Goal: Task Accomplishment & Management: Use online tool/utility

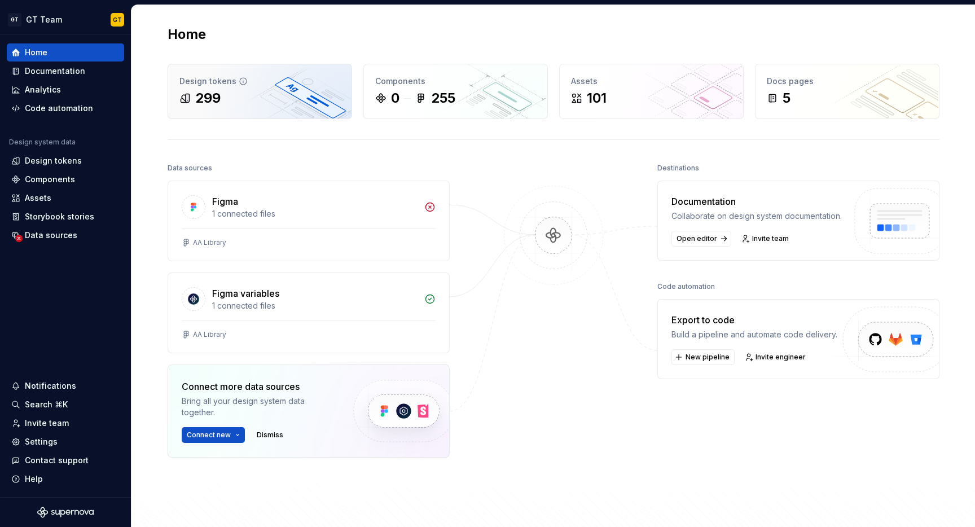
click at [182, 86] on div "Design tokens" at bounding box center [259, 81] width 161 height 11
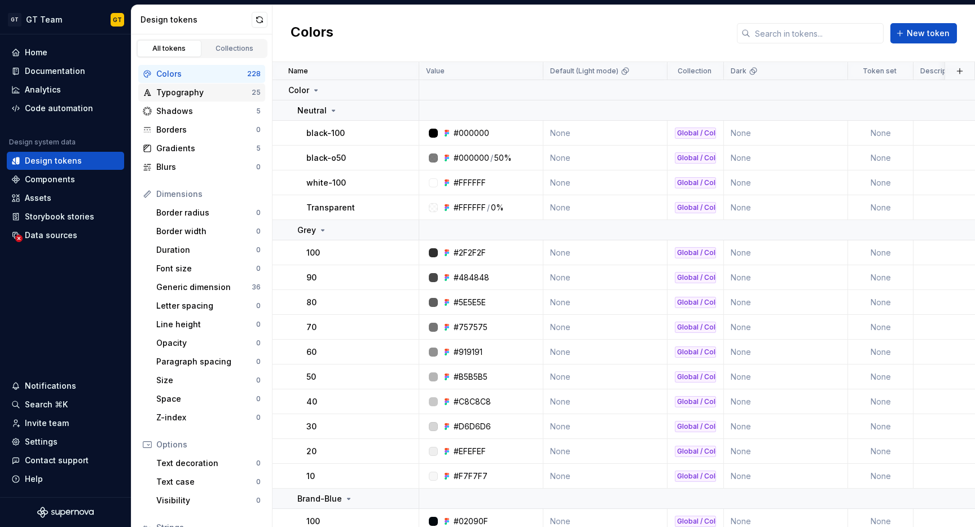
click at [197, 94] on div "Typography" at bounding box center [203, 92] width 95 height 11
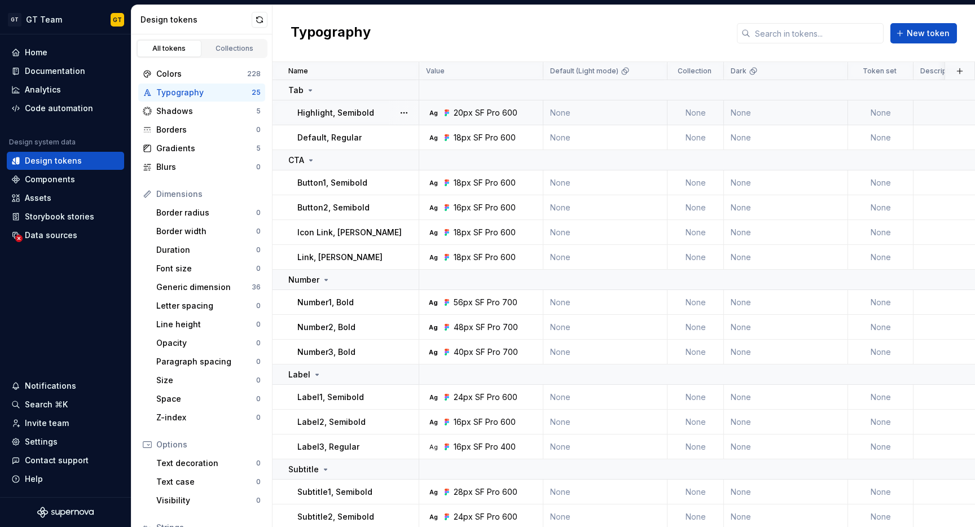
click at [469, 119] on td "Ag 20px SF Pro 600" at bounding box center [481, 112] width 124 height 25
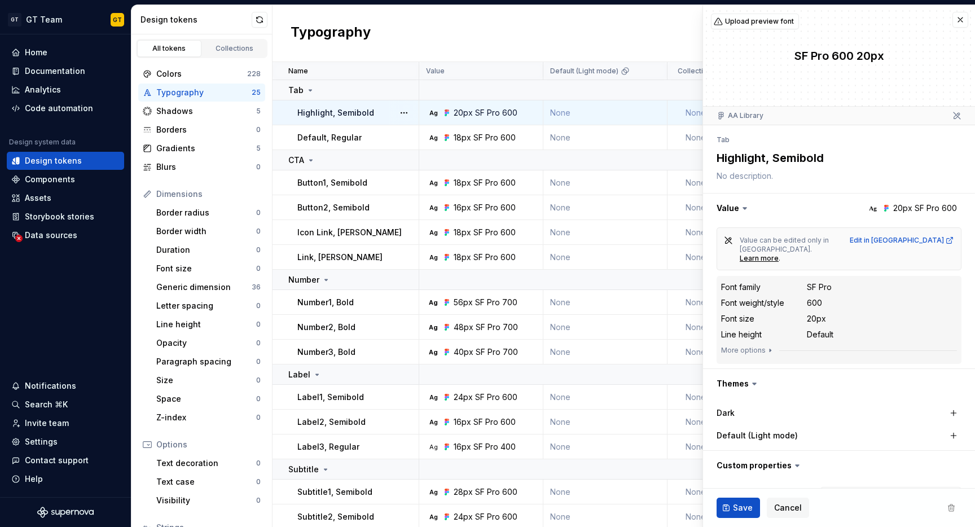
click at [820, 282] on div "SF Pro" at bounding box center [819, 287] width 25 height 11
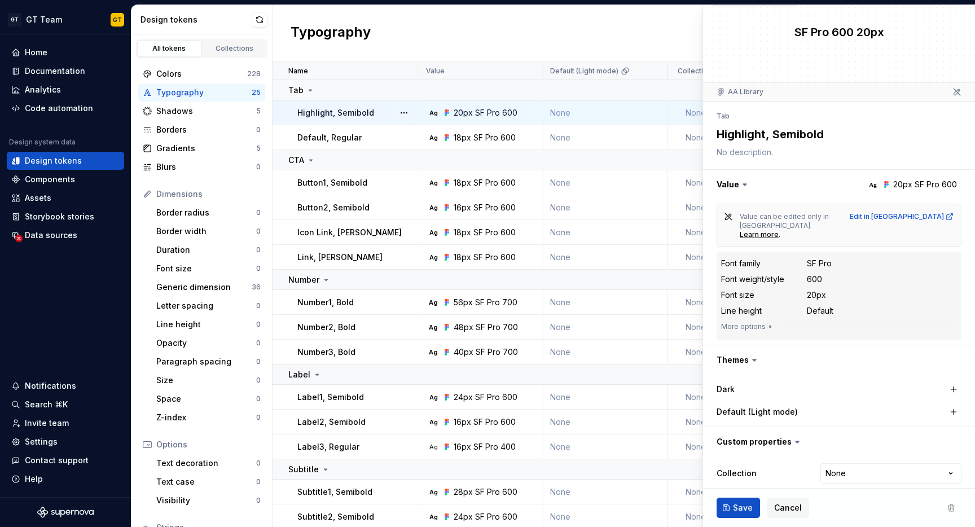
scroll to position [49, 0]
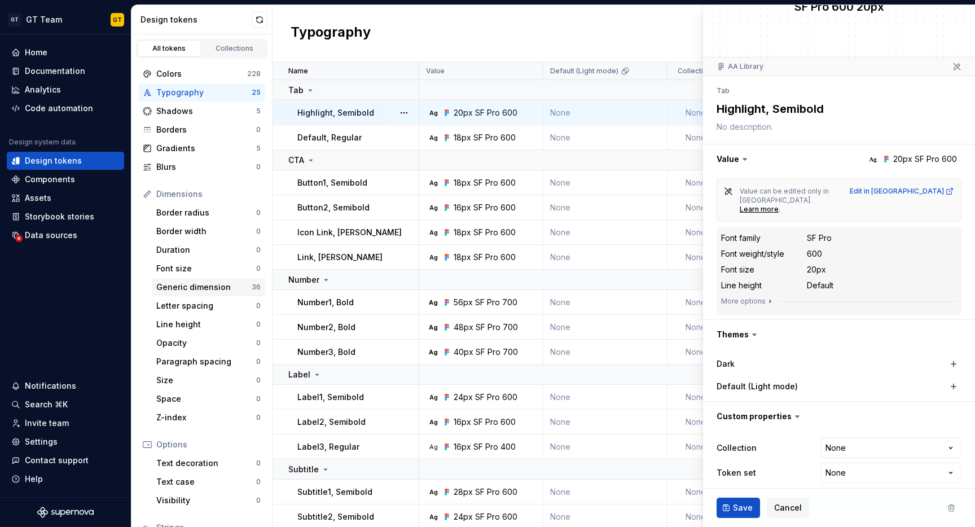
click at [218, 288] on div "Generic dimension" at bounding box center [203, 287] width 95 height 11
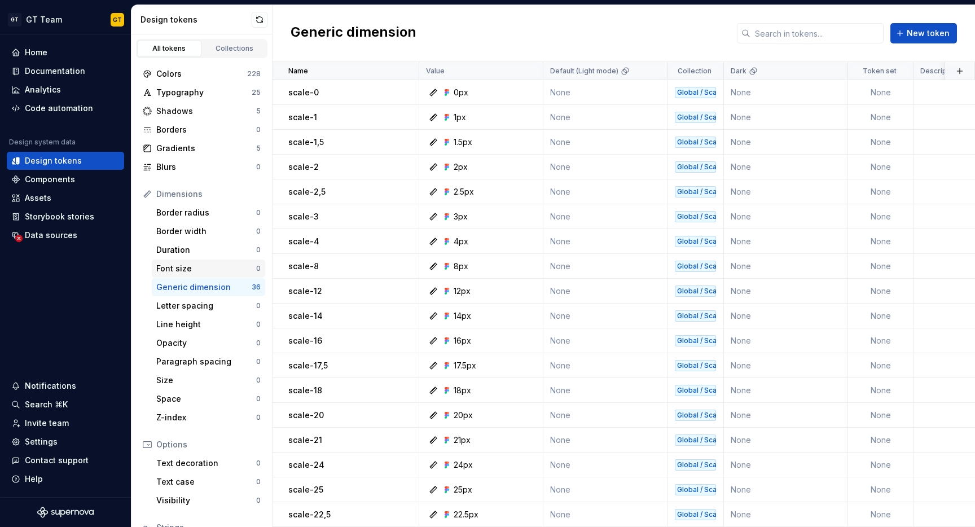
click at [185, 266] on div "Font size" at bounding box center [206, 268] width 100 height 11
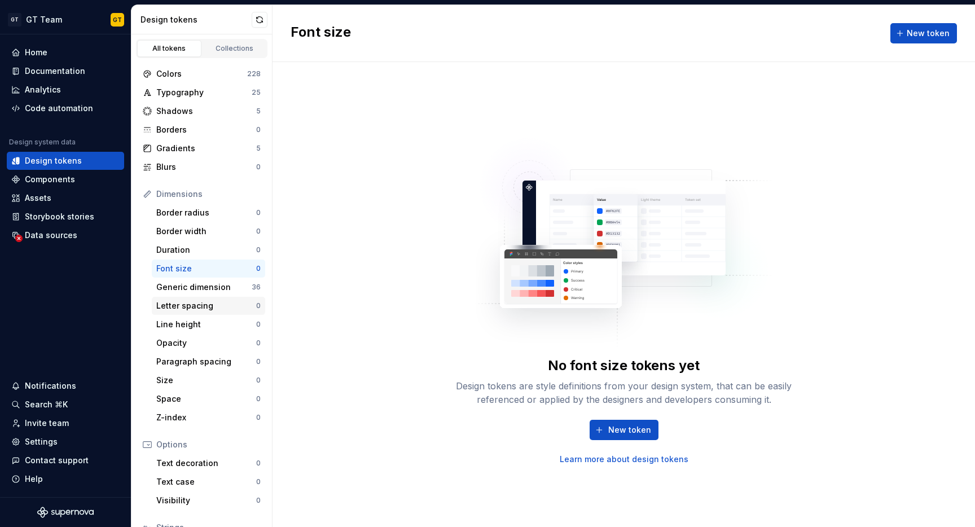
click at [190, 305] on div "Letter spacing" at bounding box center [206, 305] width 100 height 11
click at [173, 340] on div "Opacity" at bounding box center [206, 342] width 100 height 11
click at [179, 358] on div "Paragraph spacing" at bounding box center [206, 361] width 100 height 11
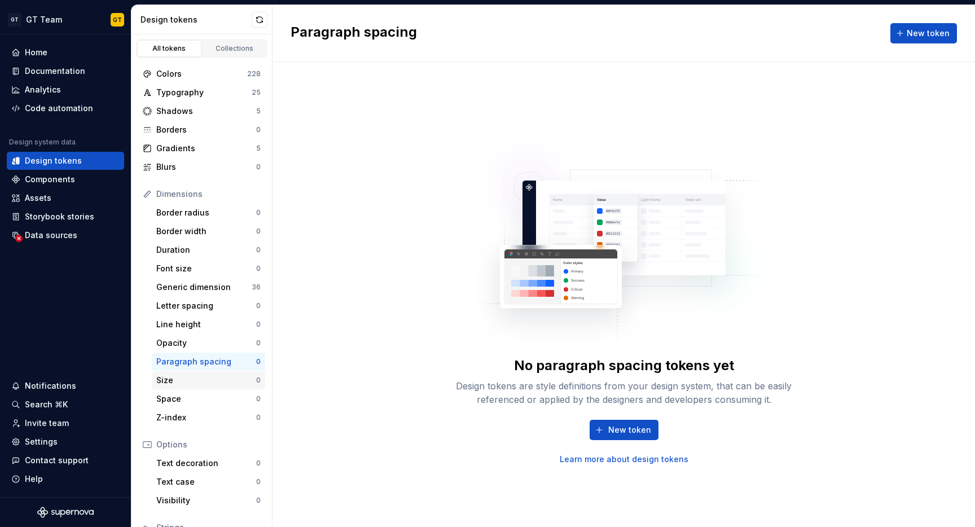
click at [170, 380] on div "Size" at bounding box center [206, 380] width 100 height 11
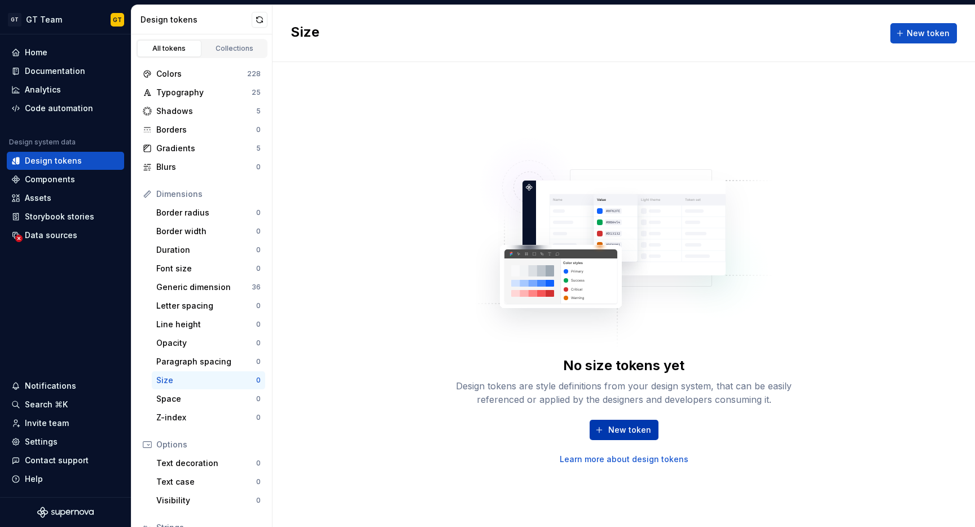
click at [634, 425] on span "New token" at bounding box center [629, 429] width 43 height 11
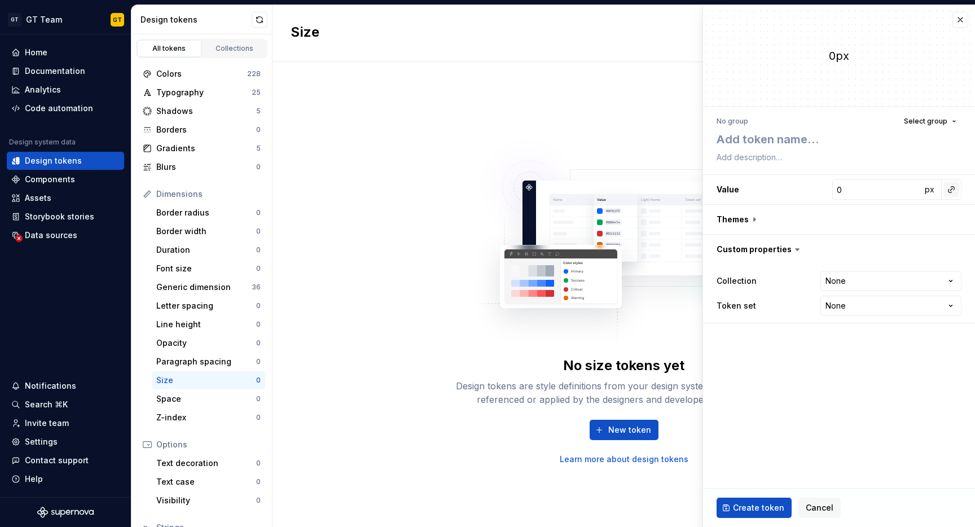
click at [954, 190] on button "button" at bounding box center [951, 190] width 16 height 16
click at [951, 187] on html "**********" at bounding box center [487, 263] width 975 height 527
click at [956, 18] on button "button" at bounding box center [960, 20] width 16 height 16
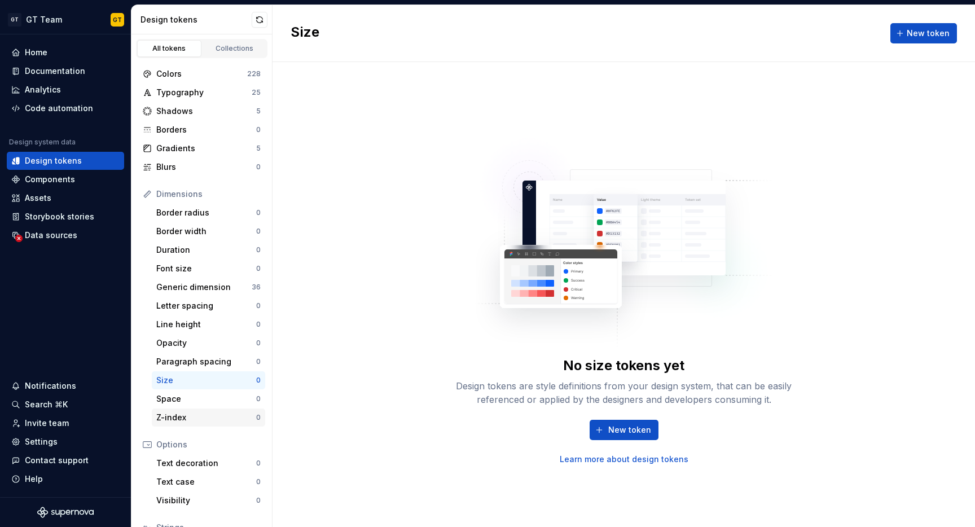
scroll to position [15, 0]
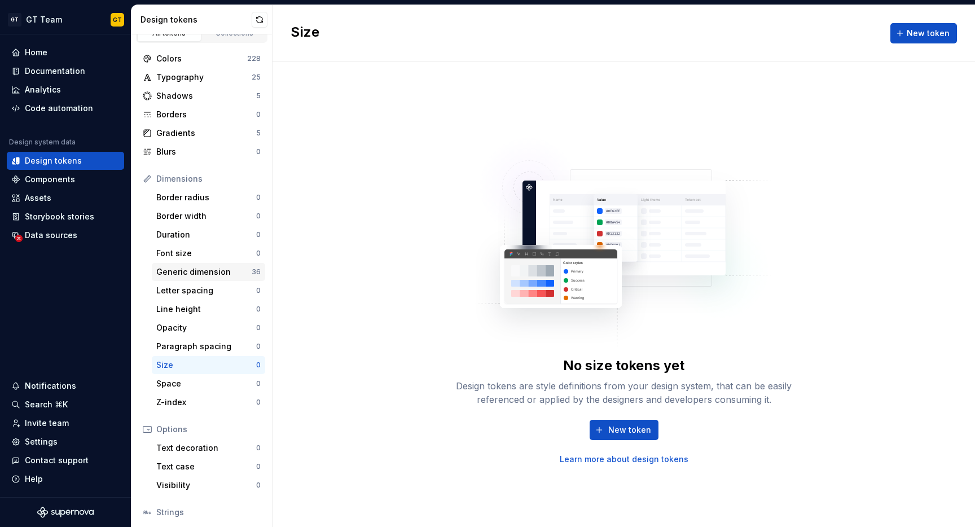
click at [195, 265] on div "Generic dimension 36" at bounding box center [208, 272] width 113 height 18
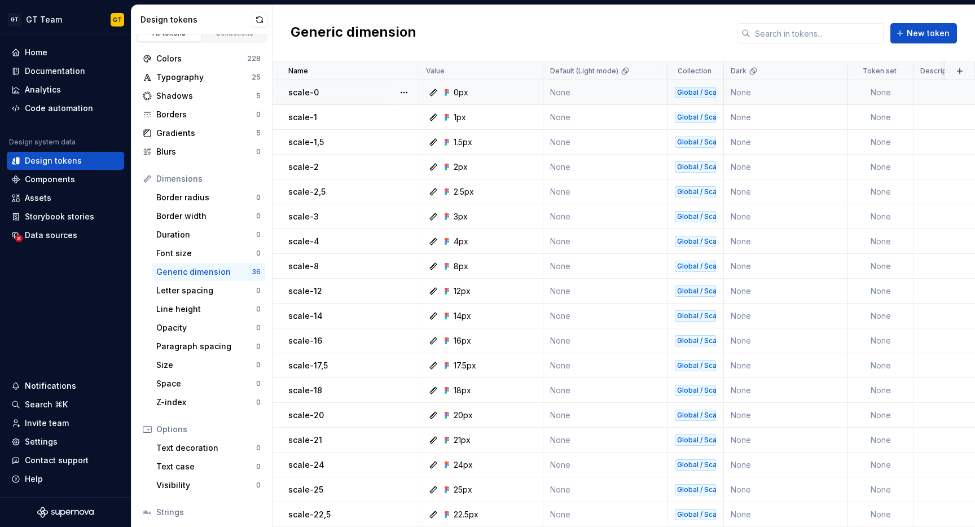
click at [363, 94] on div "scale-0" at bounding box center [353, 92] width 130 height 11
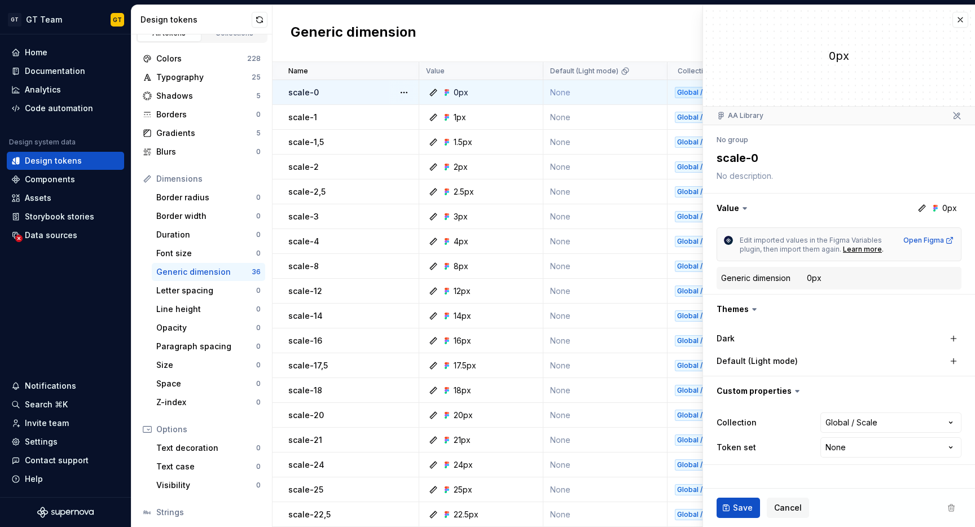
click at [836, 277] on dd "0px" at bounding box center [882, 277] width 150 height 11
click at [815, 278] on div "0px" at bounding box center [814, 277] width 15 height 11
drag, startPoint x: 798, startPoint y: 278, endPoint x: 757, endPoint y: 278, distance: 41.2
click at [757, 278] on dt "Generic dimension" at bounding box center [764, 277] width 86 height 11
click at [789, 283] on div "Generic dimension" at bounding box center [755, 277] width 69 height 11
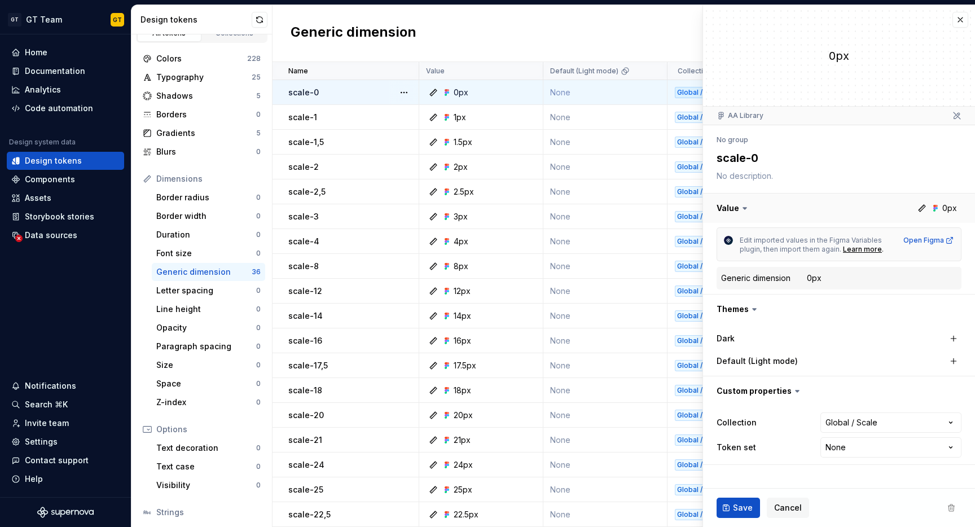
click at [938, 209] on button "button" at bounding box center [839, 208] width 272 height 29
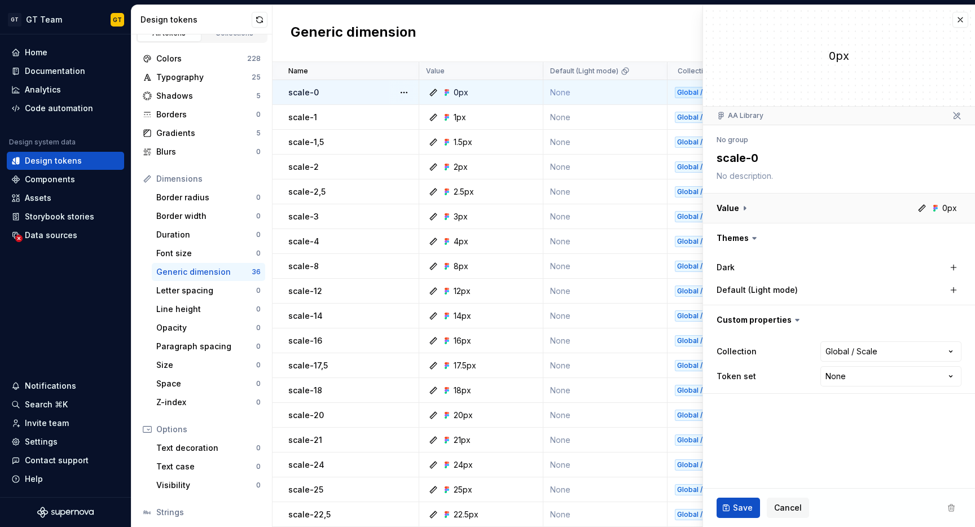
click at [938, 209] on button "button" at bounding box center [839, 208] width 272 height 29
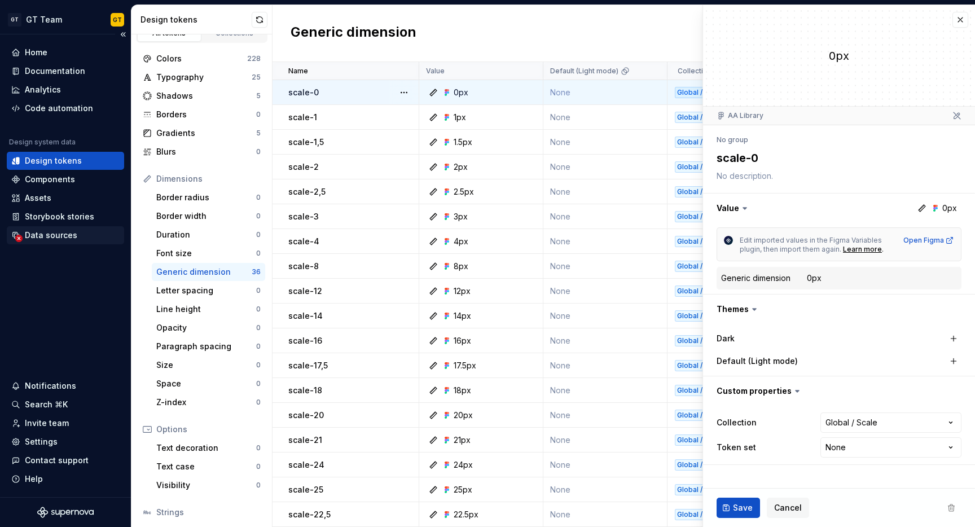
click at [55, 239] on div "Data sources" at bounding box center [51, 235] width 52 height 11
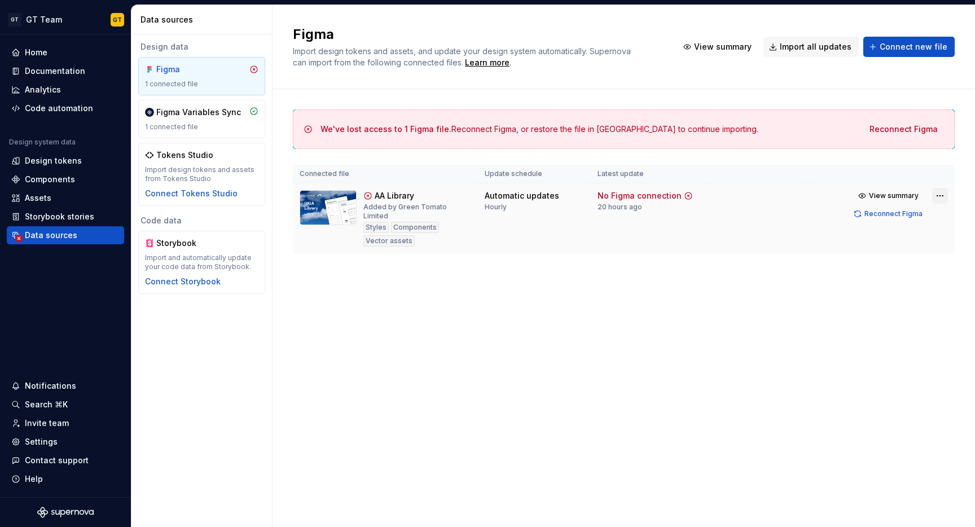
click at [941, 196] on html "GT GT Team GT Home Documentation Analytics Code automation Design system data D…" at bounding box center [487, 263] width 975 height 527
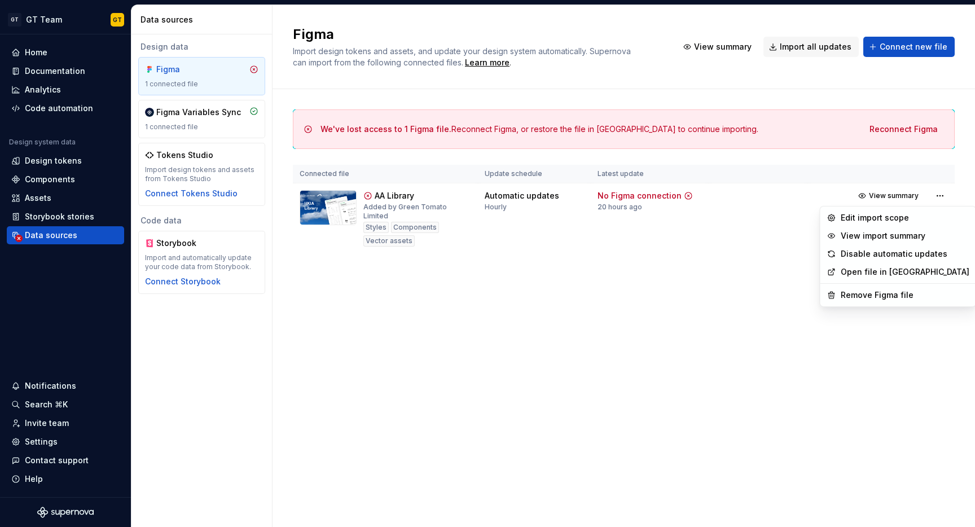
click at [831, 157] on html "GT GT Team GT Home Documentation Analytics Code automation Design system data D…" at bounding box center [487, 263] width 975 height 527
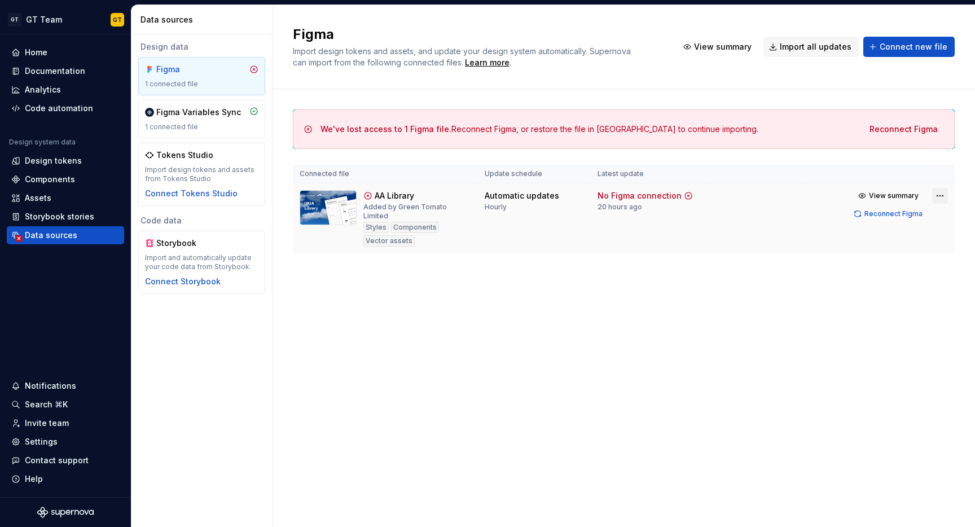
click at [938, 195] on html "GT GT Team GT Home Documentation Analytics Code automation Design system data D…" at bounding box center [487, 263] width 975 height 527
click at [203, 124] on html "GT GT Team GT Home Documentation Analytics Code automation Design system data D…" at bounding box center [487, 263] width 975 height 527
click at [205, 118] on div "Figma Variables Sync 1 connected file" at bounding box center [201, 119] width 113 height 25
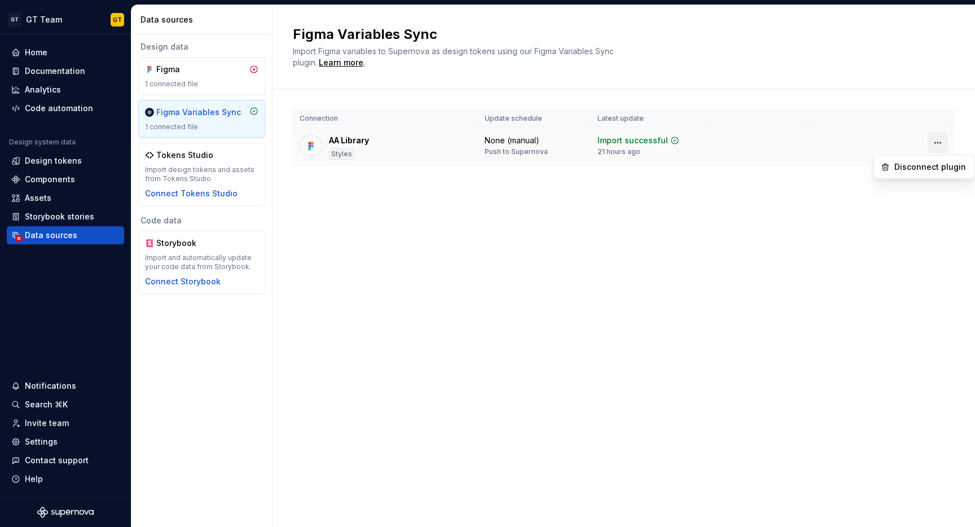
click at [930, 144] on html "GT GT Team GT Home Documentation Analytics Code automation Design system data D…" at bounding box center [487, 263] width 975 height 527
click at [920, 169] on div "Disconnect plugin" at bounding box center [930, 166] width 73 height 11
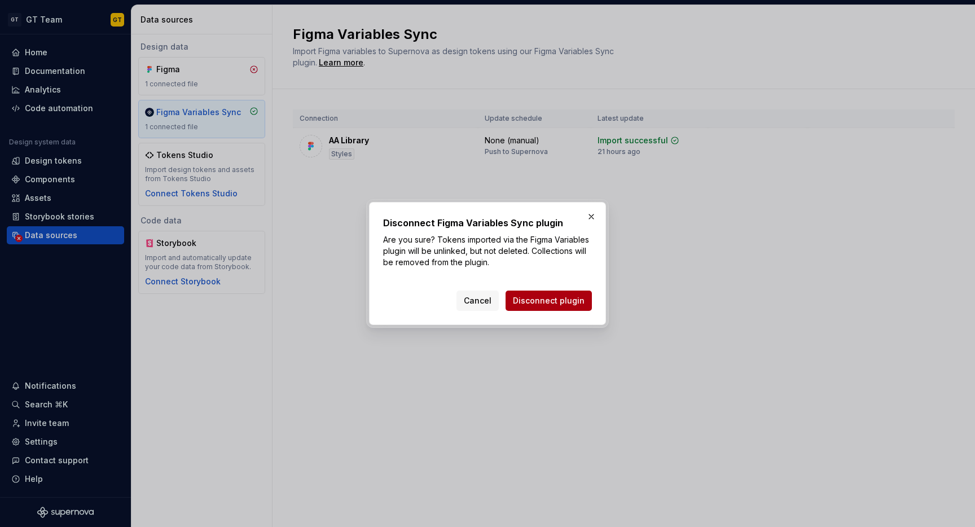
click at [551, 297] on span "Disconnect plugin" at bounding box center [549, 300] width 72 height 11
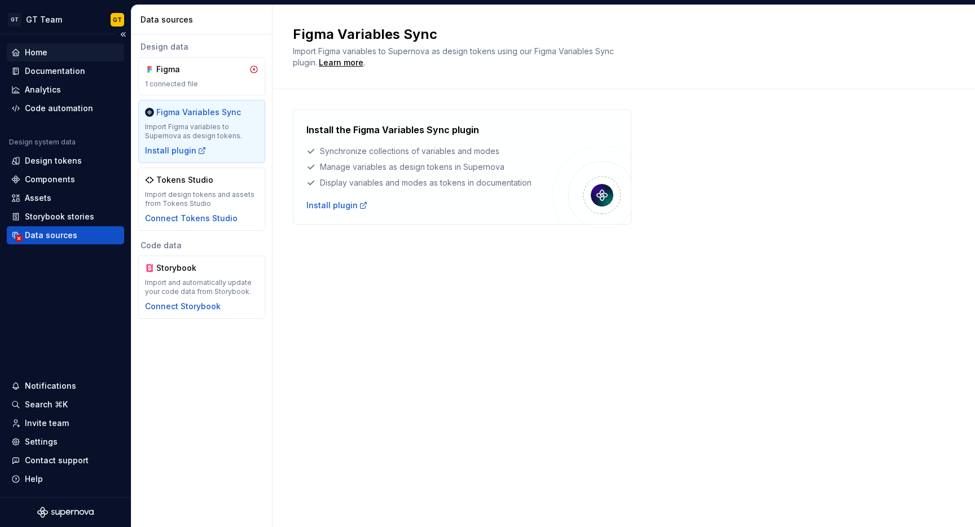
click at [52, 58] on div "Home" at bounding box center [65, 52] width 108 height 11
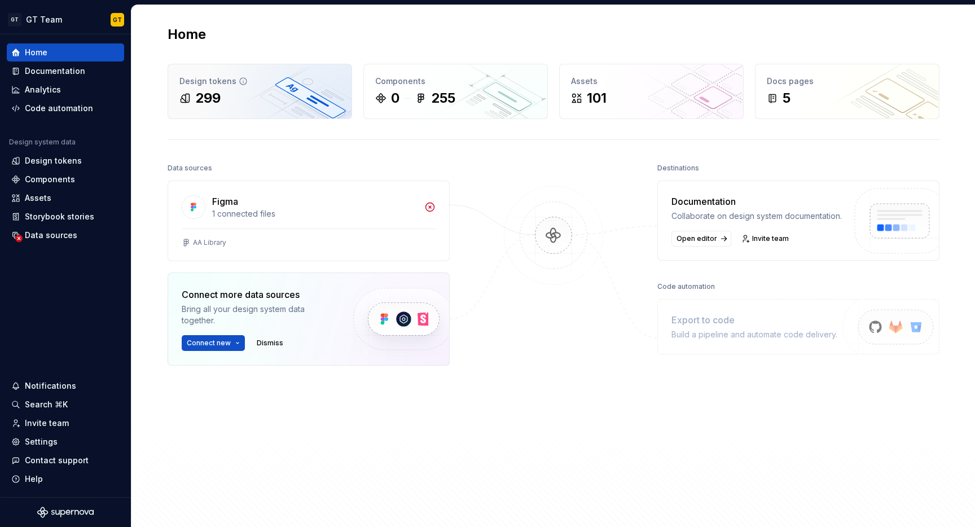
click at [210, 85] on div "Design tokens" at bounding box center [259, 81] width 161 height 11
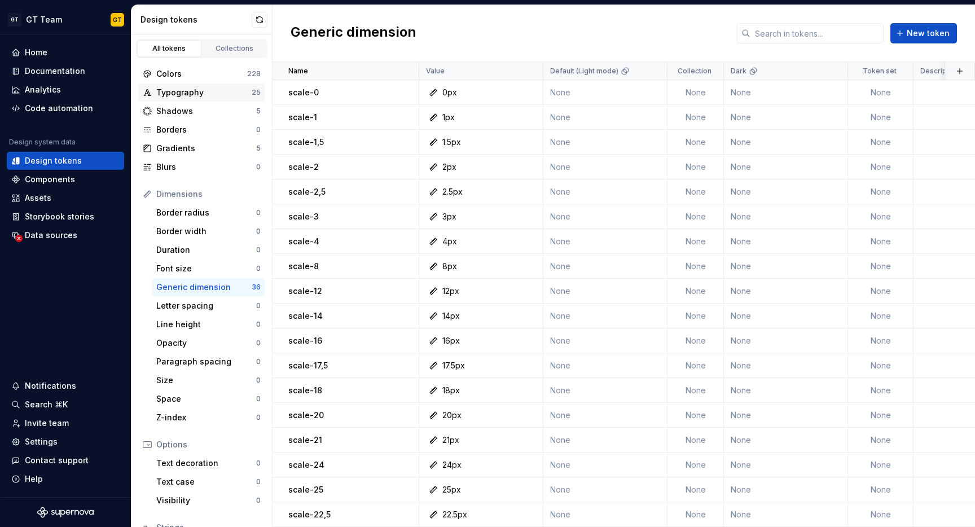
click at [205, 98] on div "Typography" at bounding box center [203, 92] width 95 height 11
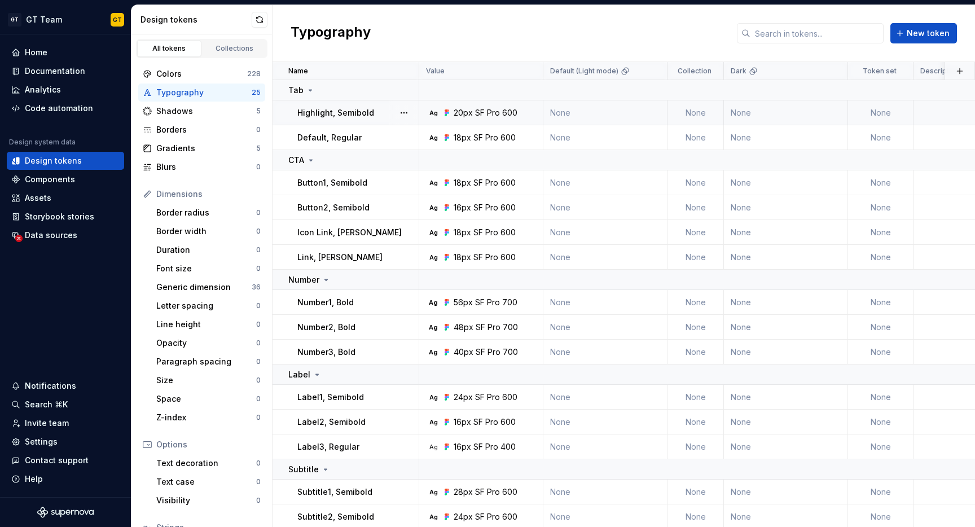
click at [471, 113] on div "20px" at bounding box center [463, 112] width 19 height 11
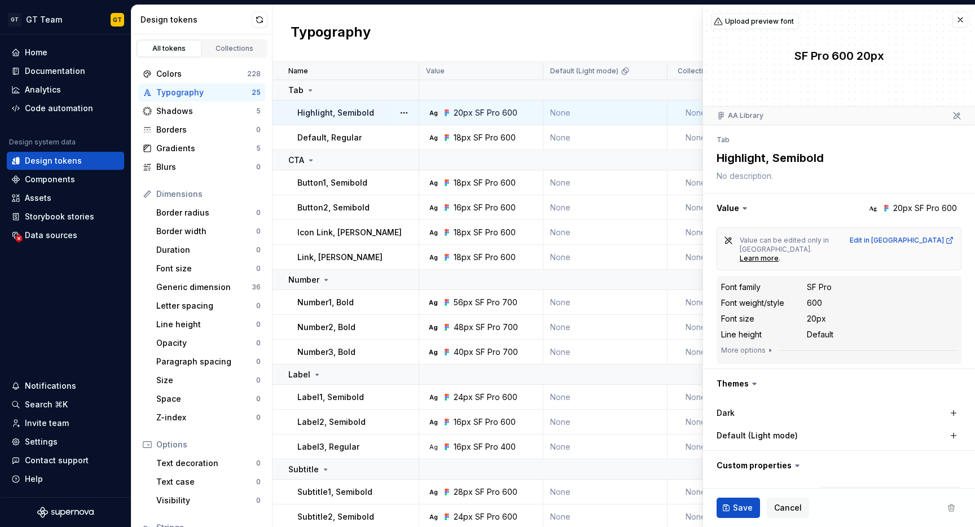
click at [816, 282] on div "SF Pro" at bounding box center [819, 287] width 25 height 11
click at [819, 315] on div "Font size 20px" at bounding box center [839, 319] width 236 height 14
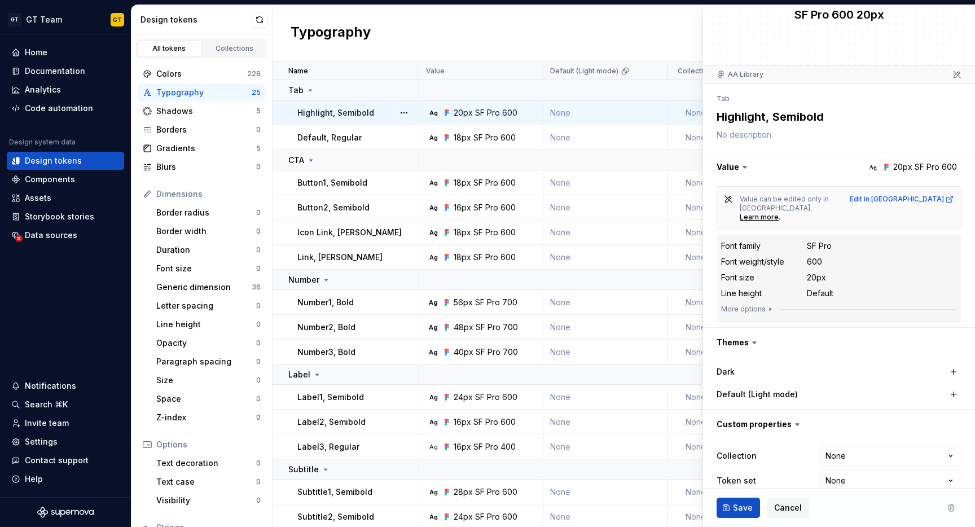
scroll to position [49, 0]
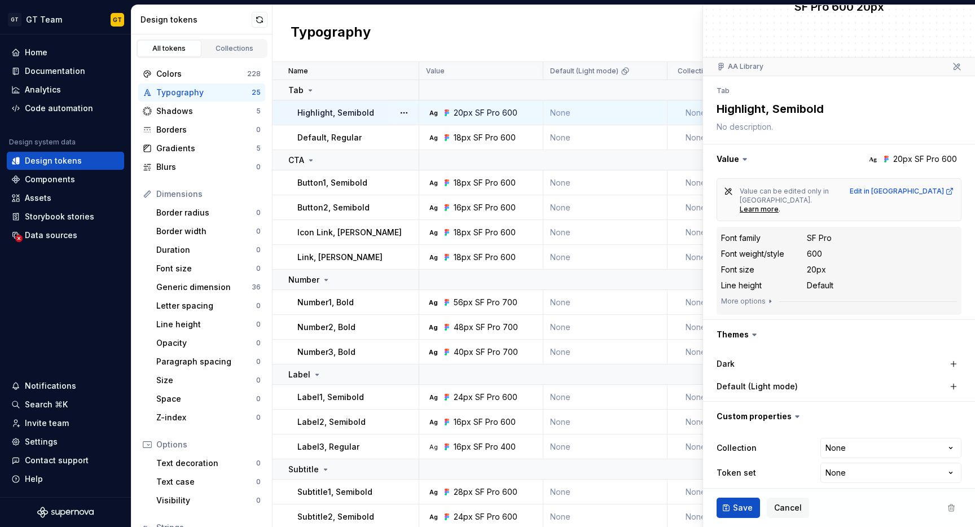
click at [816, 232] on div "SF Pro" at bounding box center [819, 237] width 25 height 11
click at [19, 233] on icon at bounding box center [15, 235] width 9 height 9
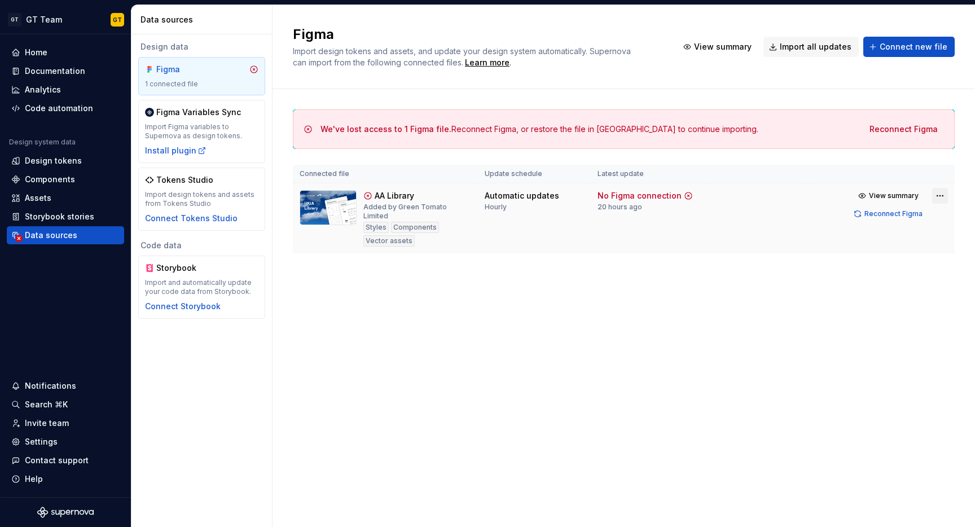
click at [944, 196] on html "GT GT Team GT Home Documentation Analytics Code automation Design system data D…" at bounding box center [487, 263] width 975 height 527
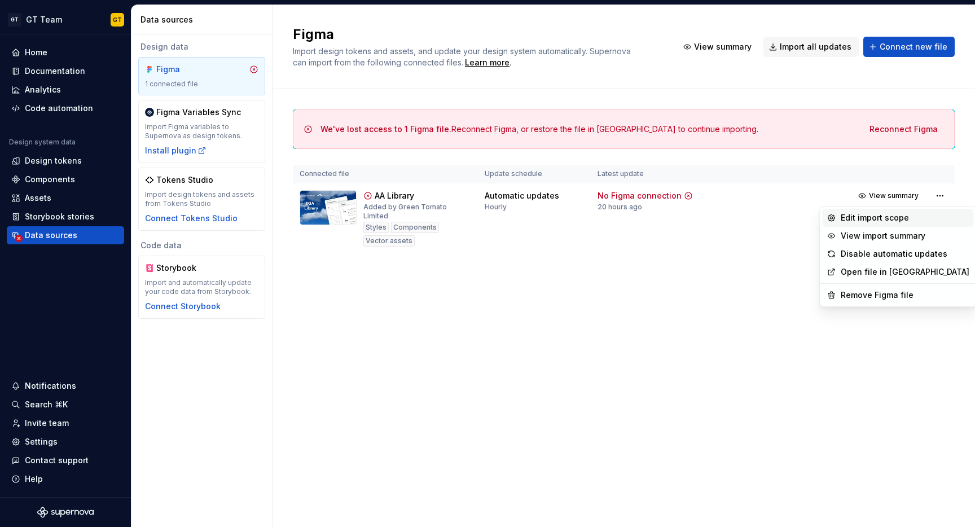
click at [874, 217] on div "Edit import scope" at bounding box center [905, 217] width 129 height 11
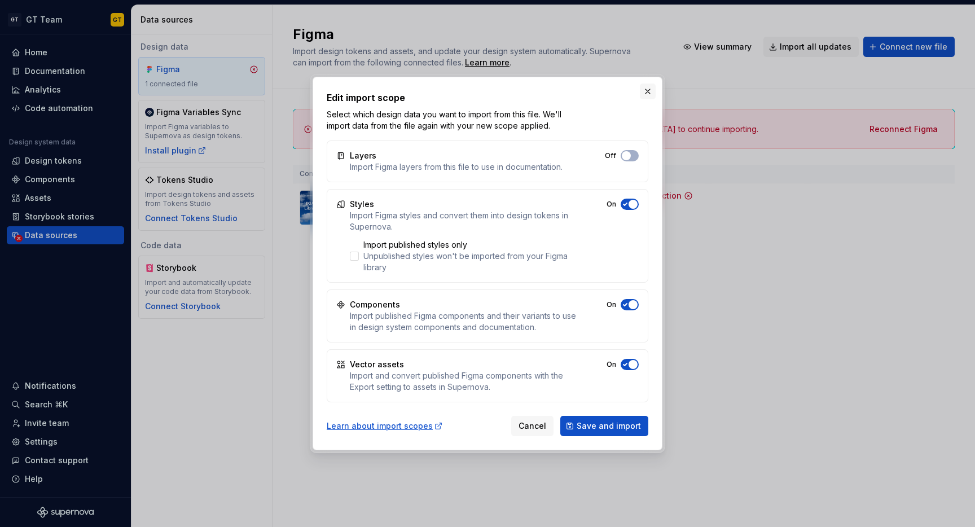
click at [646, 88] on button "button" at bounding box center [648, 91] width 16 height 16
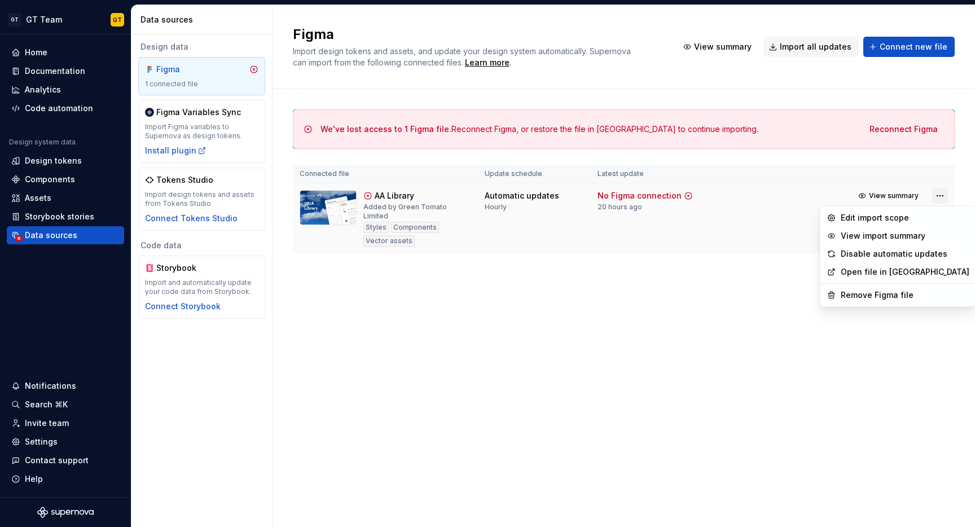
click at [939, 193] on html "GT GT Team GT Home Documentation Analytics Code automation Design system data D…" at bounding box center [487, 263] width 975 height 527
click at [889, 296] on div "Remove Figma file" at bounding box center [905, 294] width 129 height 11
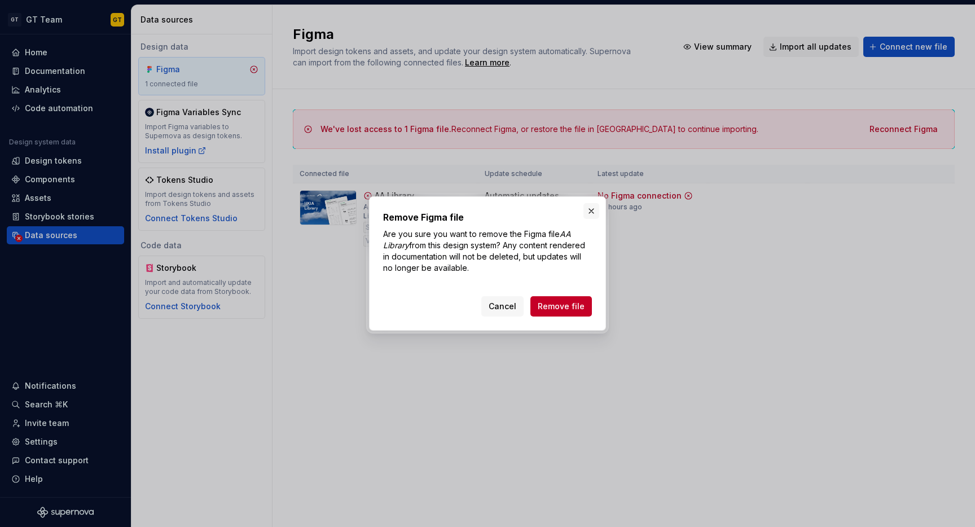
click at [590, 209] on button "button" at bounding box center [591, 211] width 16 height 16
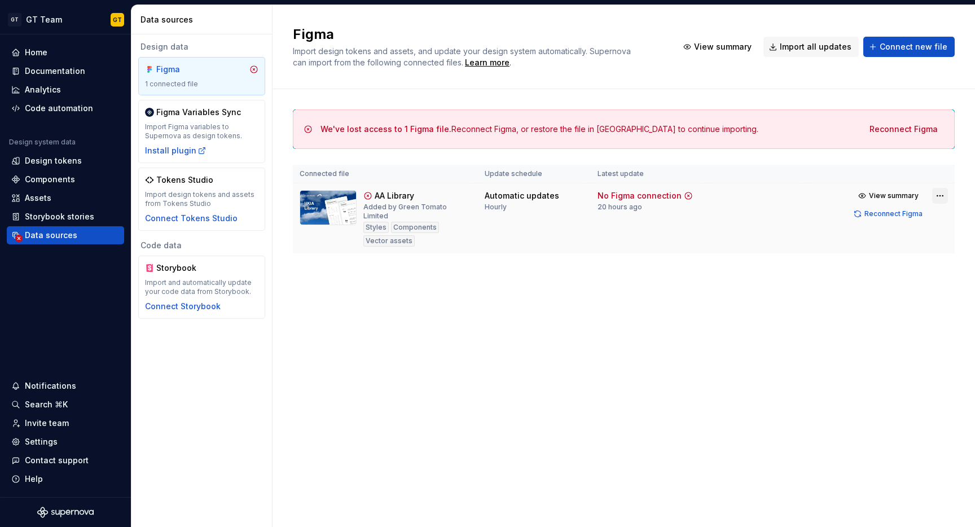
click at [943, 194] on html "GT GT Team GT Home Documentation Analytics Code automation Design system data D…" at bounding box center [487, 263] width 975 height 527
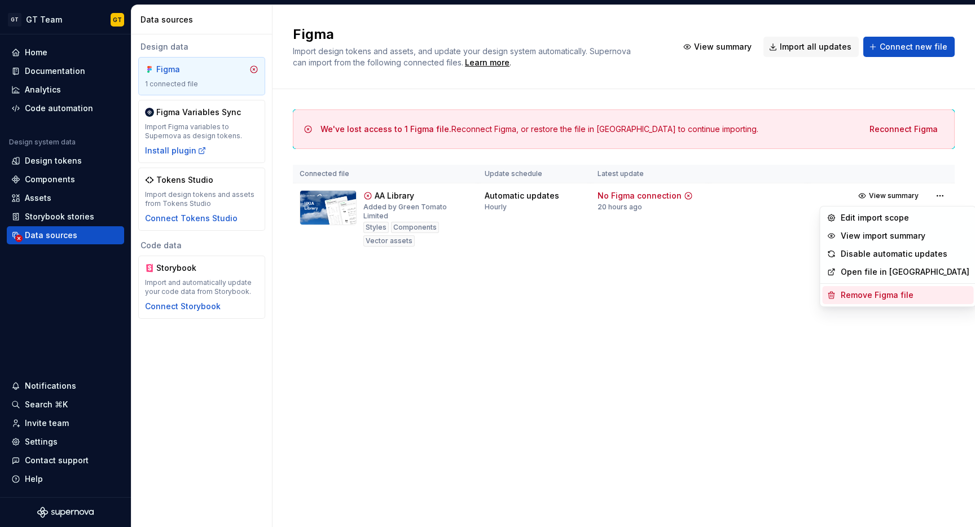
click at [869, 295] on div "Remove Figma file" at bounding box center [905, 294] width 129 height 11
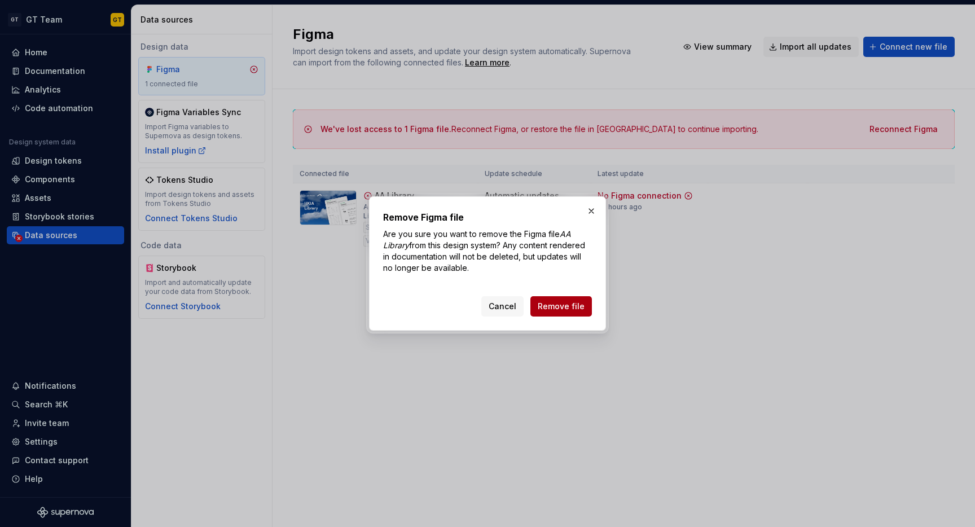
click at [553, 302] on span "Remove file" at bounding box center [561, 306] width 47 height 11
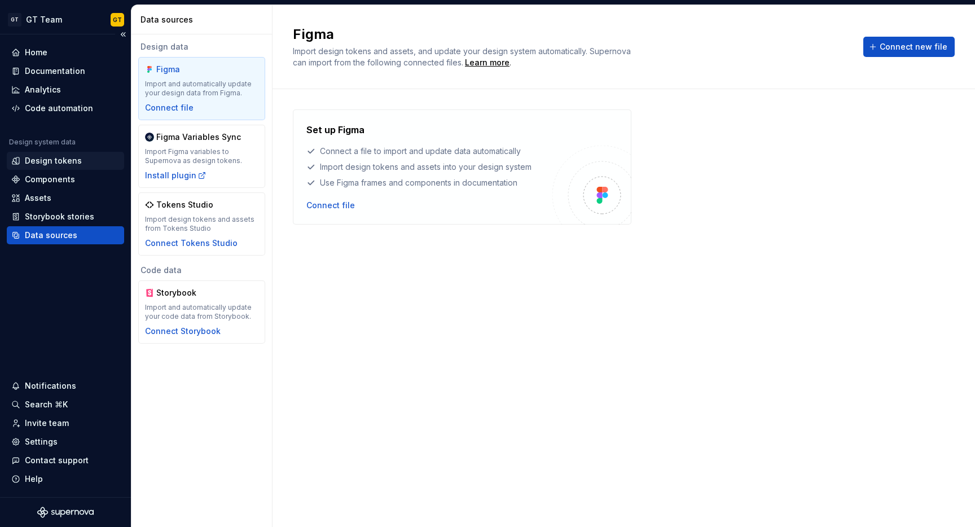
click at [56, 162] on div "Design tokens" at bounding box center [53, 160] width 57 height 11
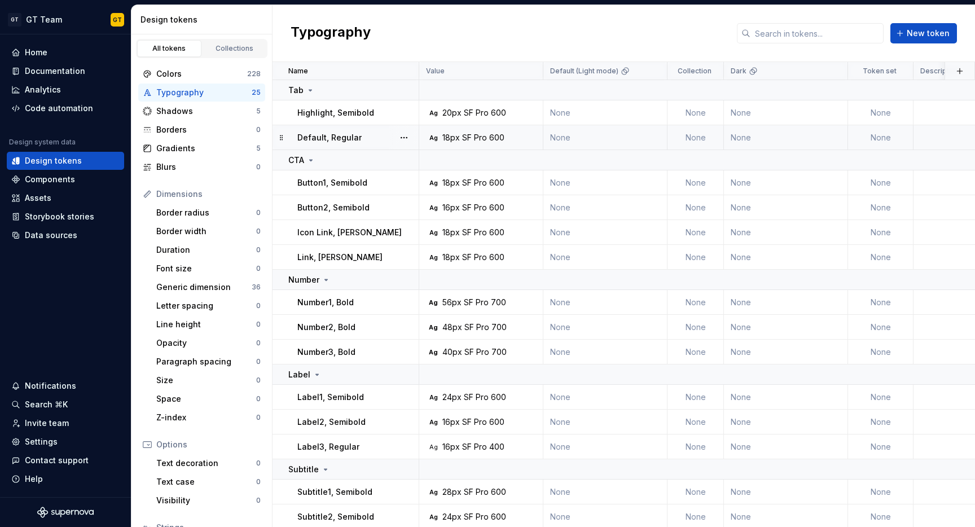
click at [492, 142] on div "600" at bounding box center [496, 137] width 15 height 11
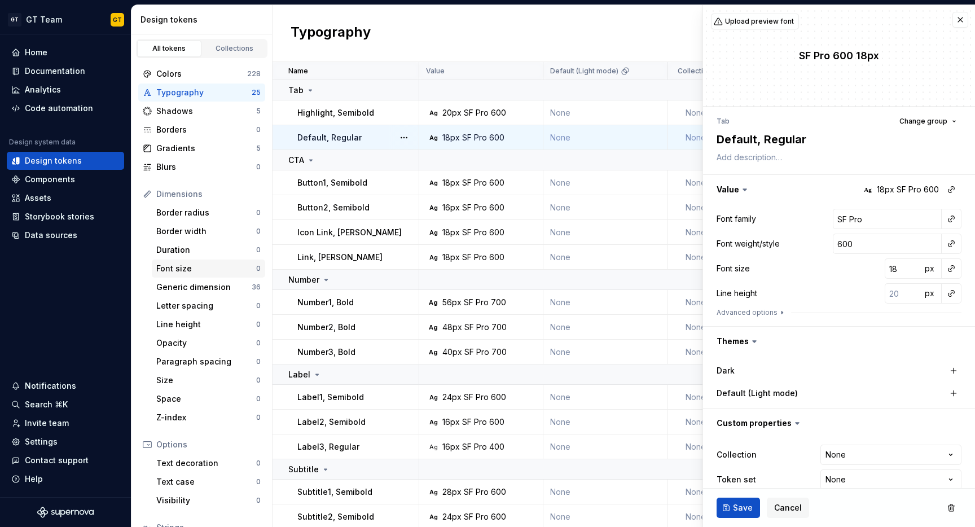
click at [176, 264] on div "Font size" at bounding box center [206, 268] width 100 height 11
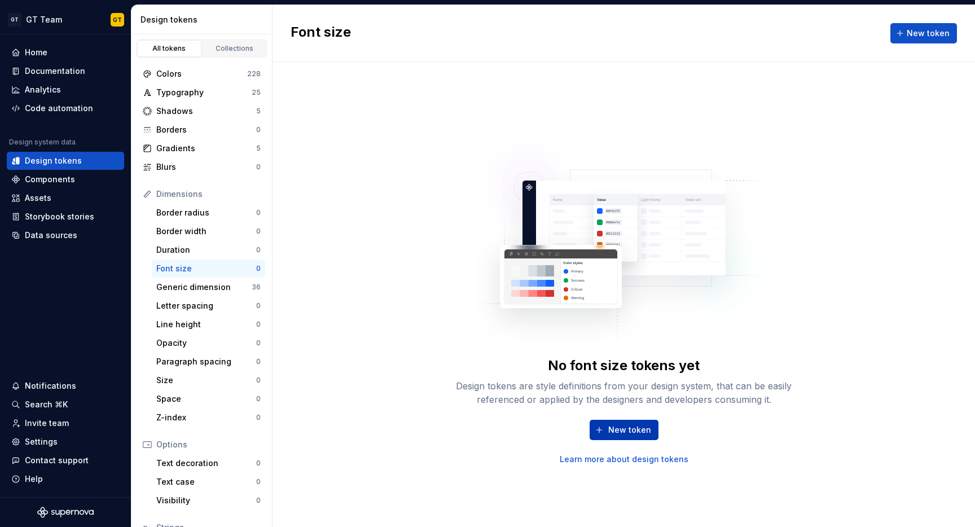
click at [615, 430] on span "New token" at bounding box center [629, 429] width 43 height 11
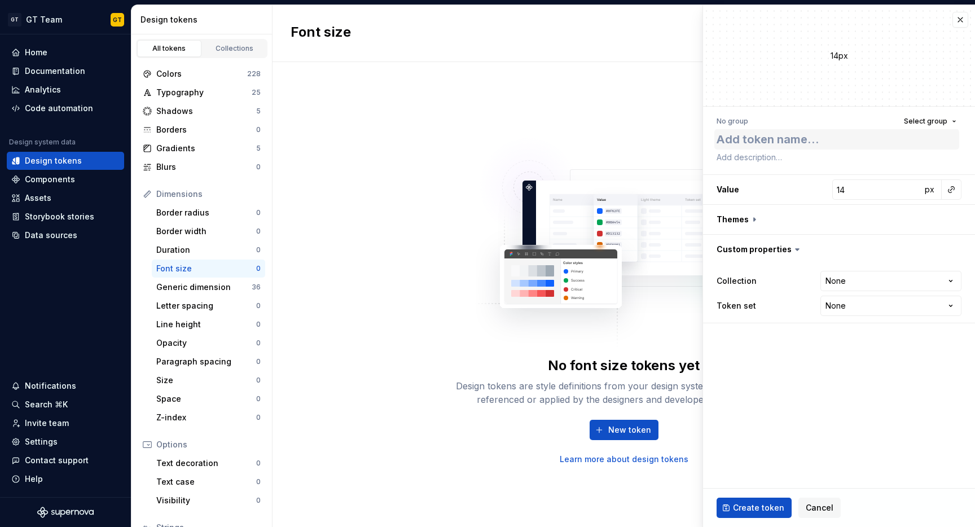
type textarea "*"
type textarea "x"
type textarea "*"
type textarea "xx"
type textarea "*"
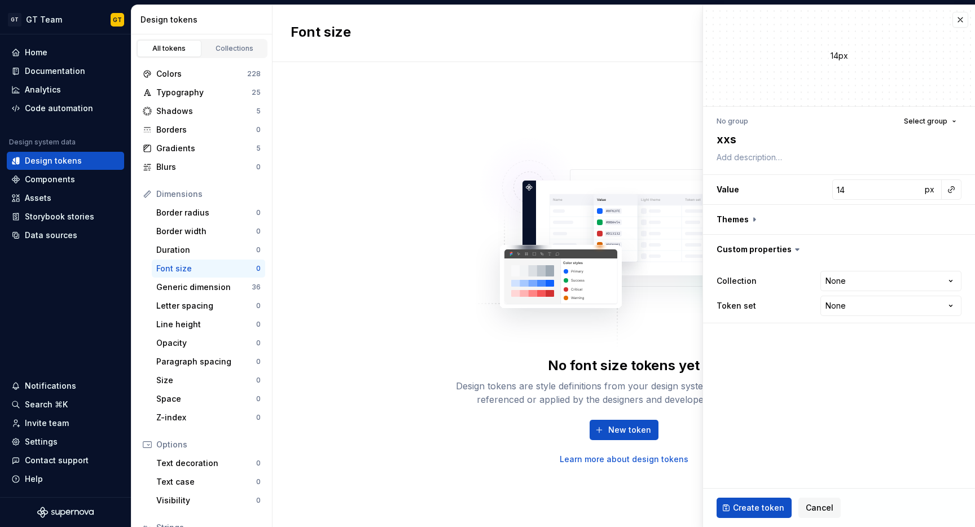
type textarea "xxs"
click at [789, 166] on div "No group Select group xxs Value 14 px Themes Custom properties Collection None …" at bounding box center [839, 218] width 272 height 223
click at [758, 222] on button "button" at bounding box center [839, 219] width 272 height 29
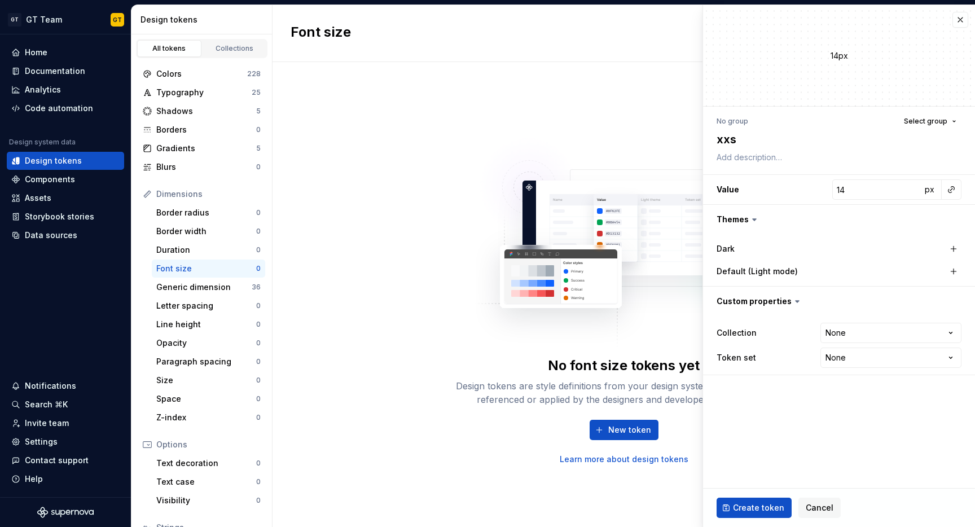
click at [742, 269] on label "Default (Light mode)" at bounding box center [756, 271] width 81 height 11
click at [953, 274] on button "button" at bounding box center [954, 271] width 16 height 16
click at [829, 271] on button "button" at bounding box center [830, 271] width 20 height 20
type textarea "*"
click at [747, 218] on button "button" at bounding box center [839, 219] width 272 height 29
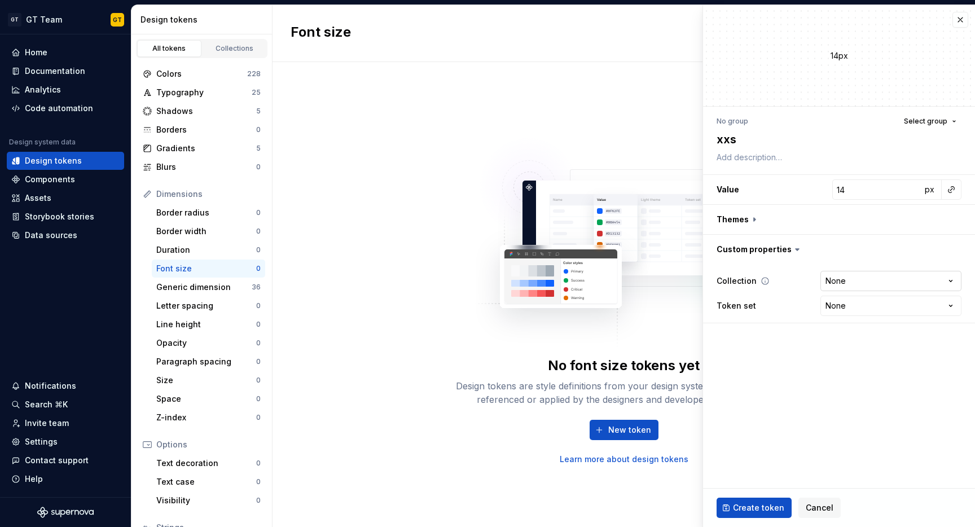
click at [840, 285] on html "GT GT Team GT Home Documentation Analytics Code automation Design system data D…" at bounding box center [487, 263] width 975 height 527
click at [846, 307] on html "GT GT Team GT Home Documentation Analytics Code automation Design system data D…" at bounding box center [487, 263] width 975 height 527
select select "**********"
click at [860, 309] on html "GT GT Team GT Home Documentation Analytics Code automation Design system data D…" at bounding box center [487, 263] width 975 height 527
type textarea "*"
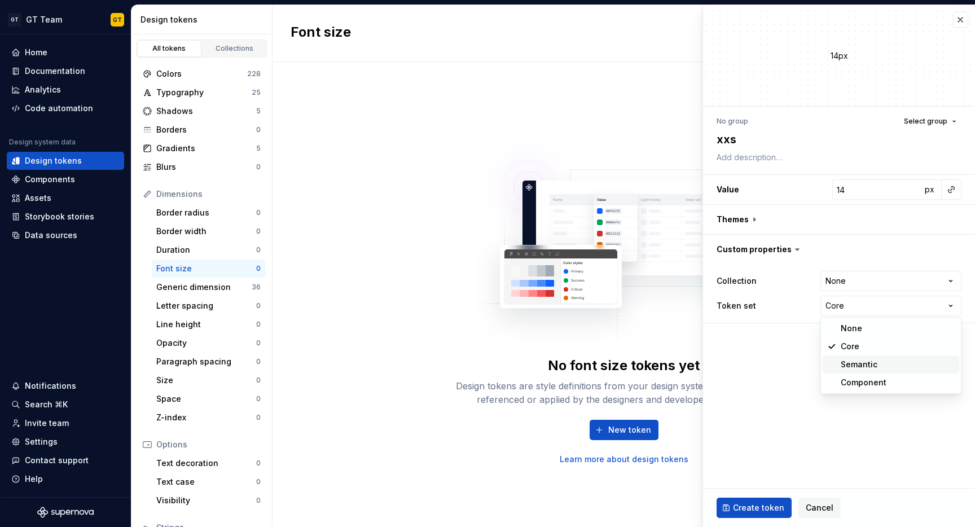
select select "**********"
click at [749, 507] on span "Create token" at bounding box center [758, 507] width 51 height 11
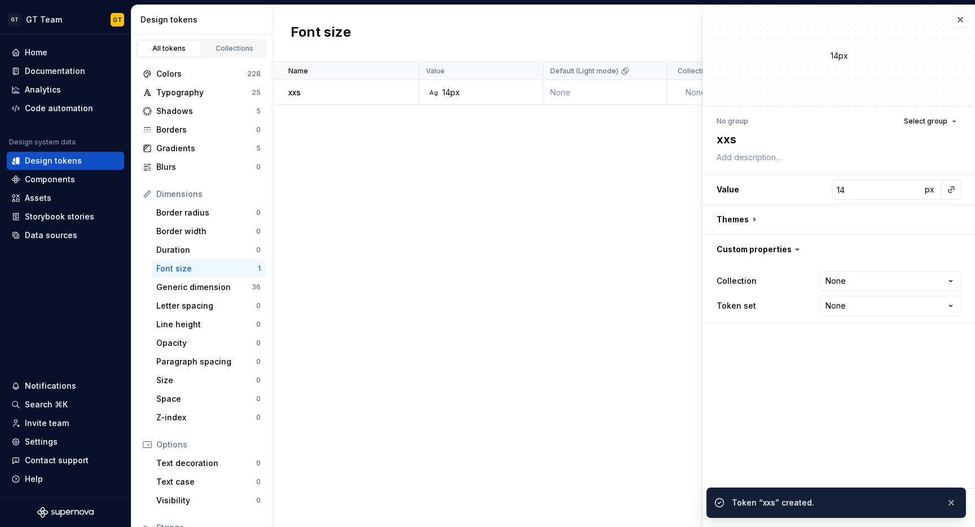
type textarea "*"
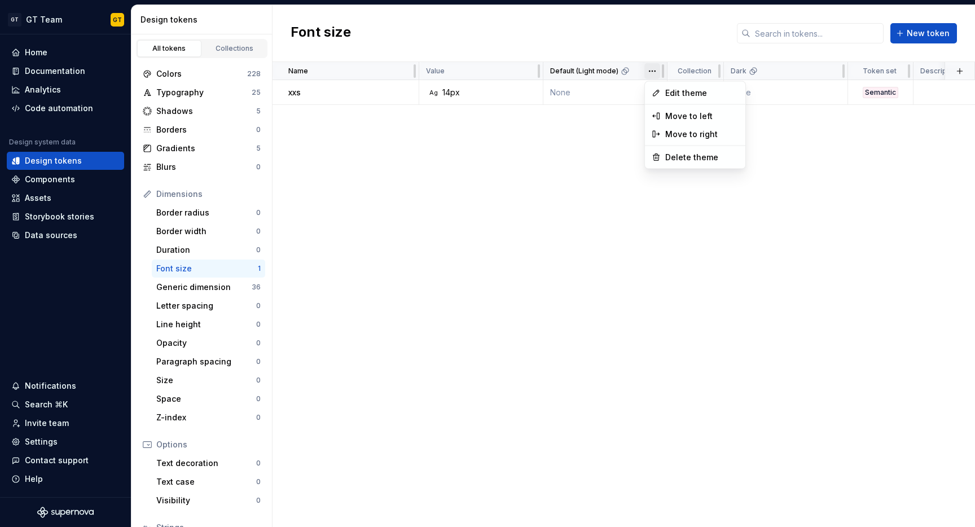
click at [650, 74] on html "GT GT Team GT Home Documentation Analytics Code automation Design system data D…" at bounding box center [487, 263] width 975 height 527
click at [666, 153] on span "Delete theme" at bounding box center [701, 157] width 73 height 11
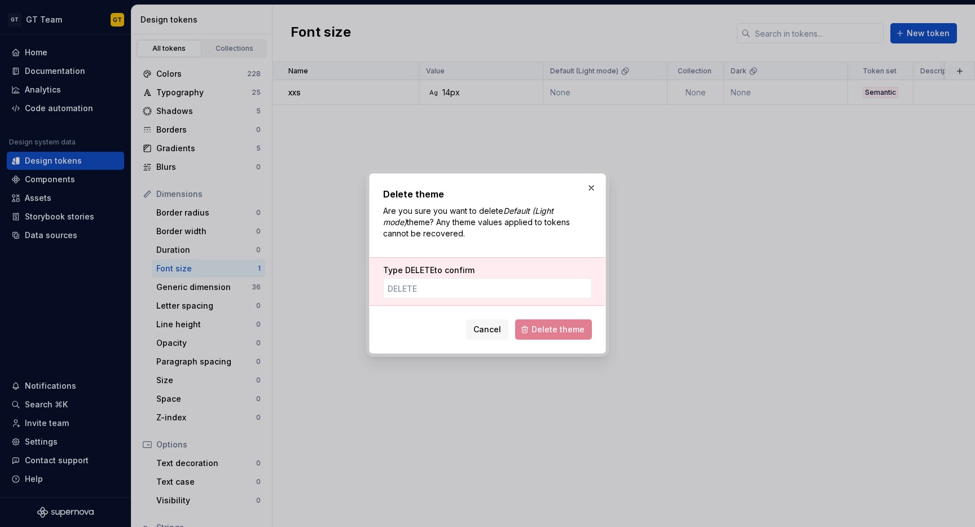
click at [549, 331] on span "Delete theme" at bounding box center [553, 329] width 77 height 20
click at [478, 280] on input "Type DELETE to confirm" at bounding box center [487, 288] width 209 height 20
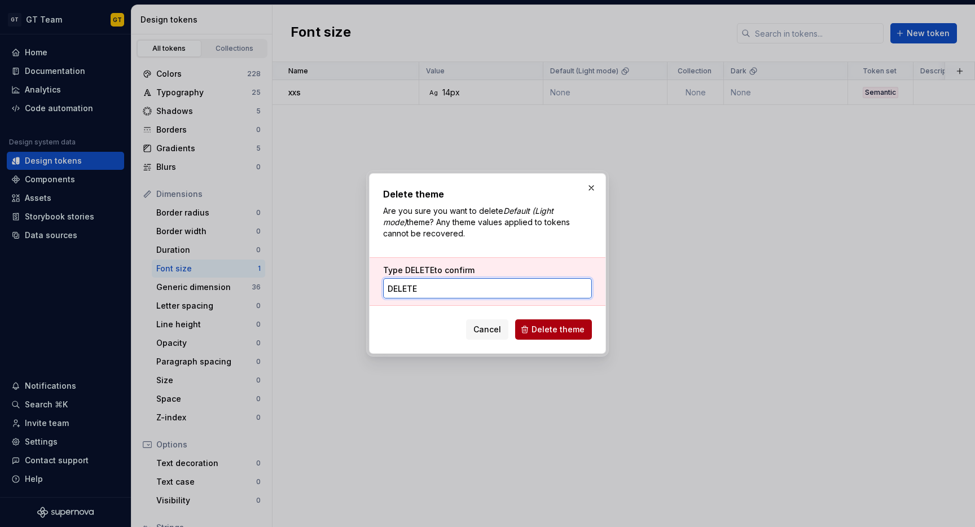
type input "DELETE"
click at [531, 332] on button "Delete theme" at bounding box center [553, 329] width 77 height 20
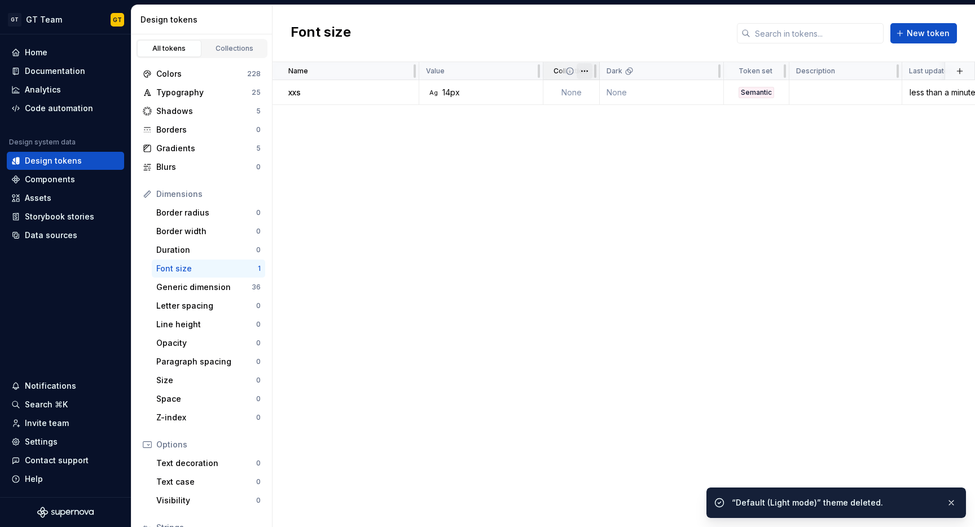
click at [588, 73] on html "GT GT Team GT Home Documentation Analytics Code automation Design system data D…" at bounding box center [487, 263] width 975 height 527
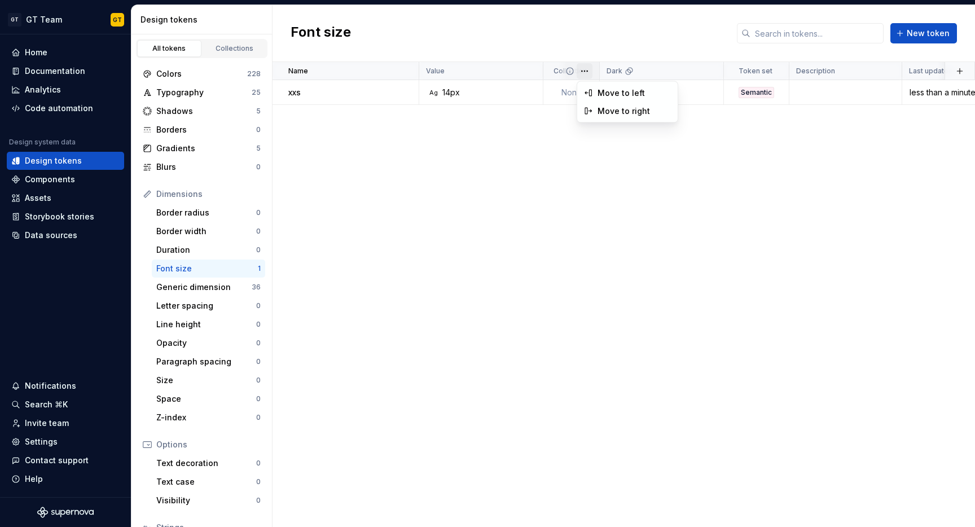
click at [592, 146] on html "GT GT Team GT Home Documentation Analytics Code automation Design system data D…" at bounding box center [487, 263] width 975 height 527
click at [571, 72] on icon at bounding box center [569, 71] width 9 height 9
click at [570, 70] on icon at bounding box center [569, 71] width 9 height 9
click at [579, 96] on td "None" at bounding box center [571, 92] width 56 height 25
click at [589, 69] on html "GT GT Team GT Home Documentation Analytics Code automation Design system data D…" at bounding box center [487, 263] width 975 height 527
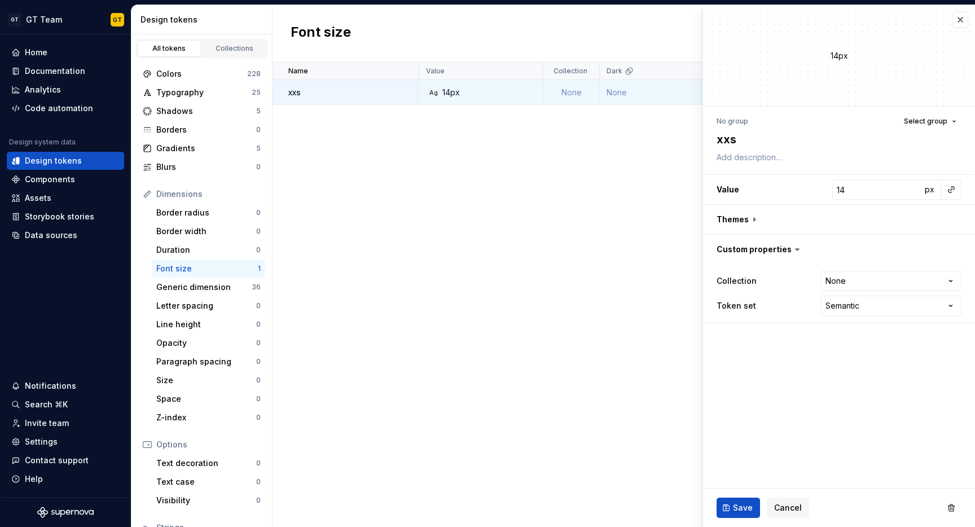
type textarea "*"
click at [872, 280] on html "GT GT Team GT Home Documentation Analytics Code automation Design system data D…" at bounding box center [487, 263] width 975 height 527
click at [959, 24] on button "button" at bounding box center [960, 20] width 16 height 16
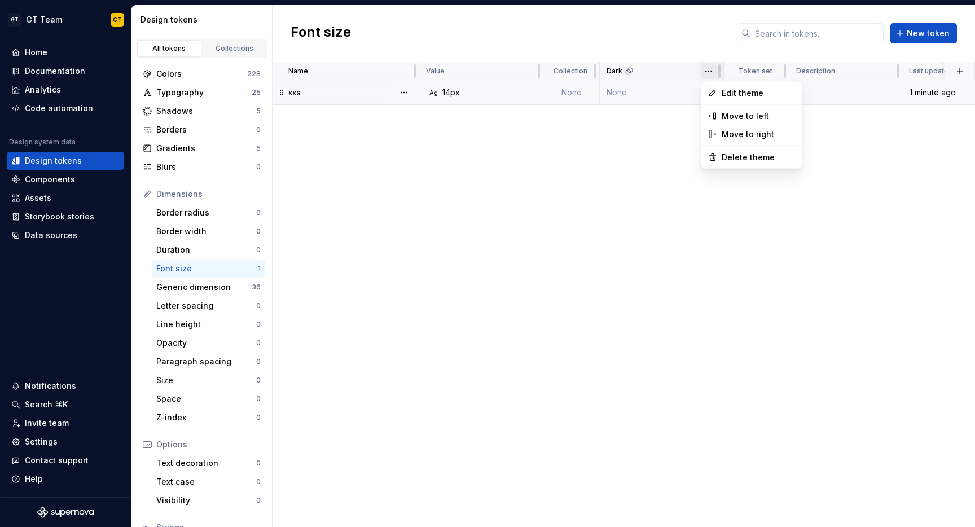
click at [709, 73] on html "GT GT Team GT Home Documentation Analytics Code automation Design system data D…" at bounding box center [487, 263] width 975 height 527
click at [734, 151] on div "Delete theme" at bounding box center [752, 157] width 96 height 18
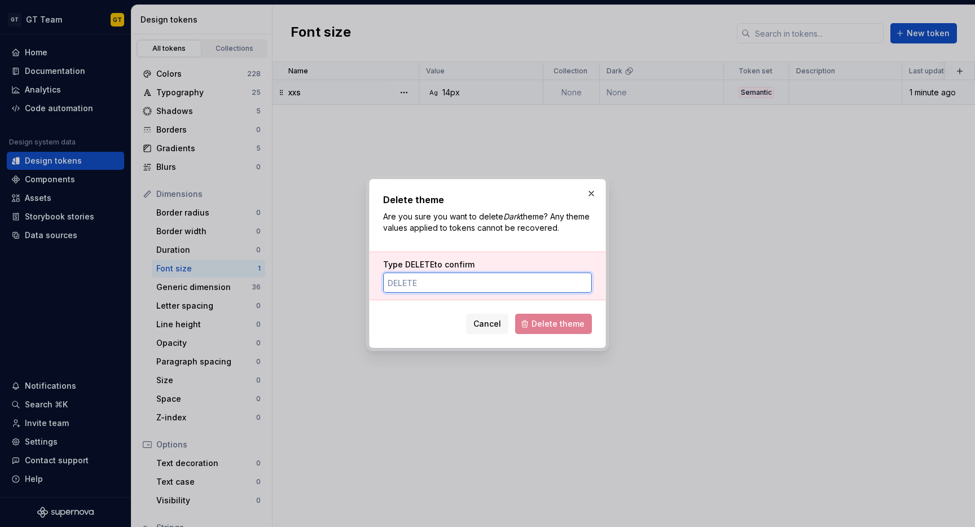
click at [519, 278] on input "Type DELETE to confirm" at bounding box center [487, 282] width 209 height 20
type input "Delete"
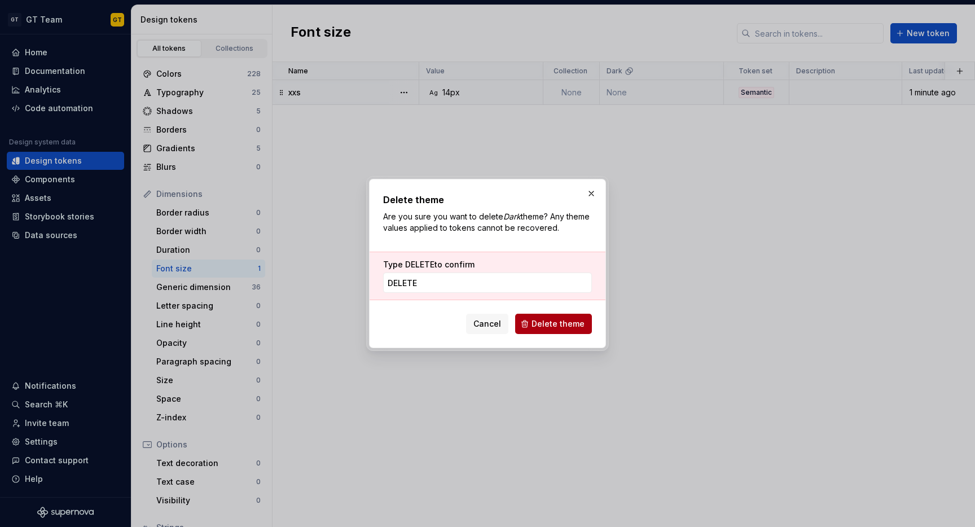
click at [549, 324] on span "Delete theme" at bounding box center [557, 323] width 53 height 11
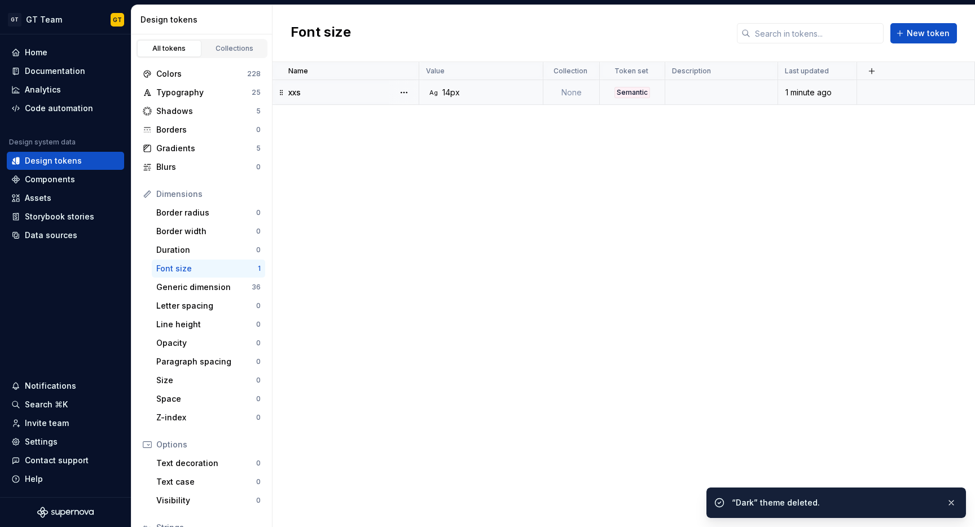
click at [507, 98] on div "Ag 14px" at bounding box center [485, 92] width 116 height 11
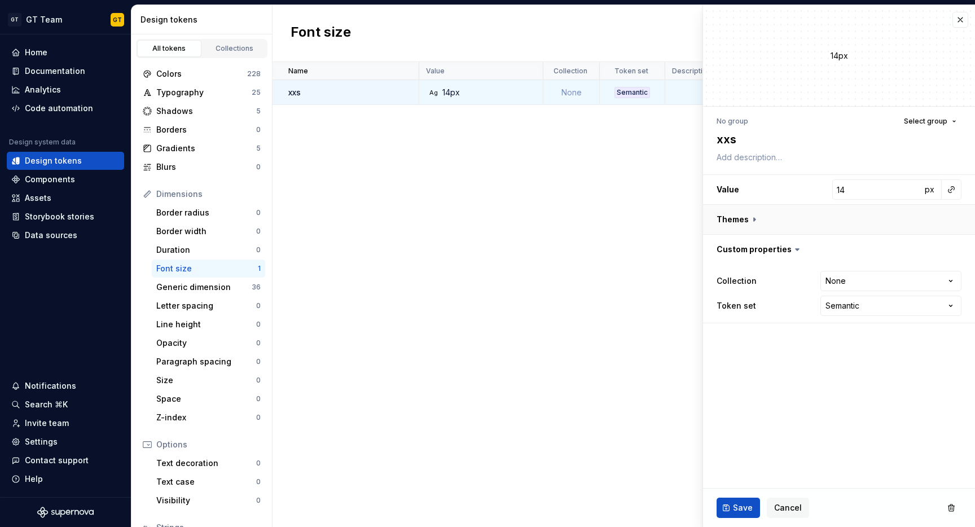
click at [753, 219] on button "button" at bounding box center [839, 219] width 272 height 29
type textarea "*"
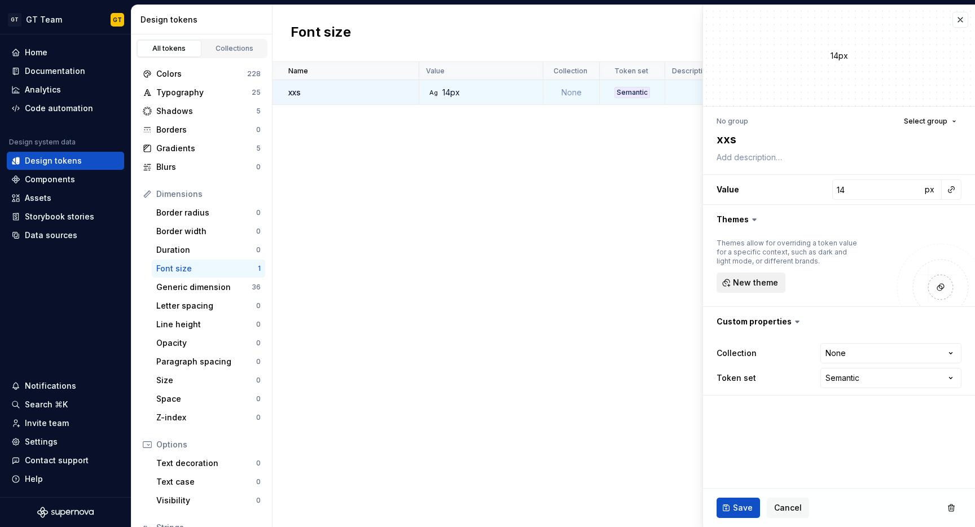
click at [760, 279] on span "New theme" at bounding box center [755, 282] width 45 height 11
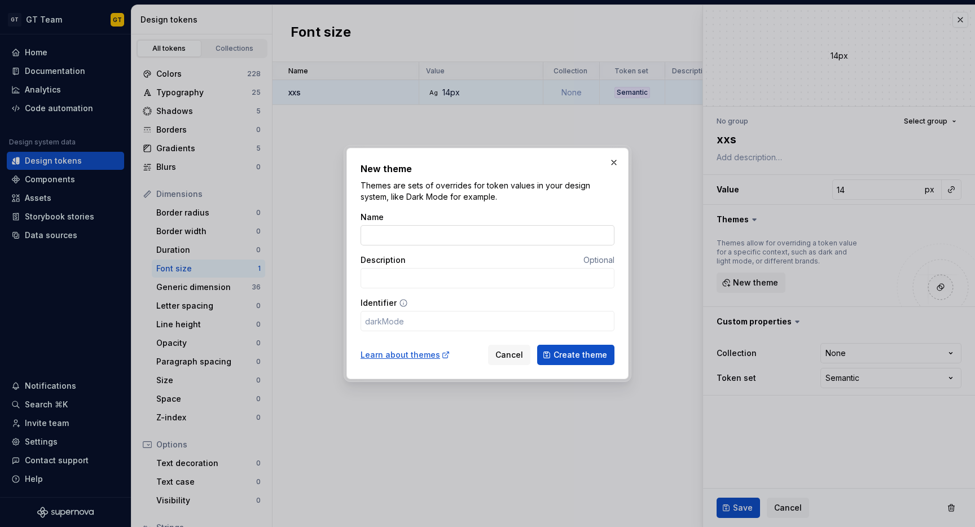
type input "D"
type input "d"
type input "De"
type input "de"
type input "Def"
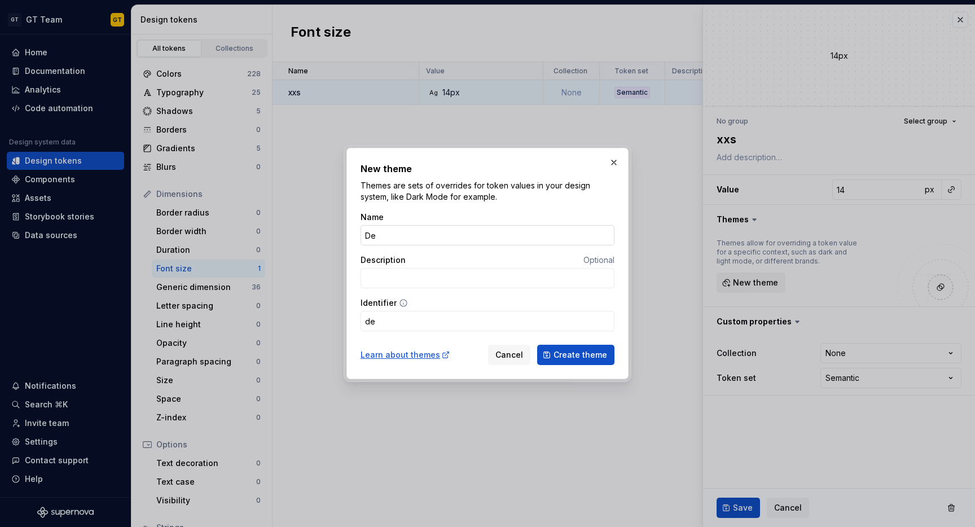
type input "def"
type input "Defa"
type input "defa"
type input "Defau"
type input "defau"
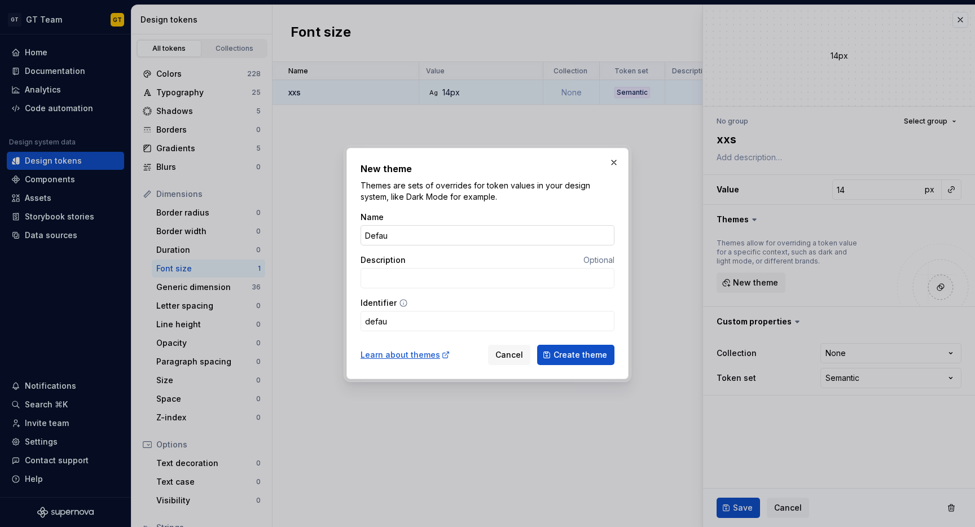
type input "Defaul"
type input "defaul"
type input "Default"
type input "default"
type input "Default"
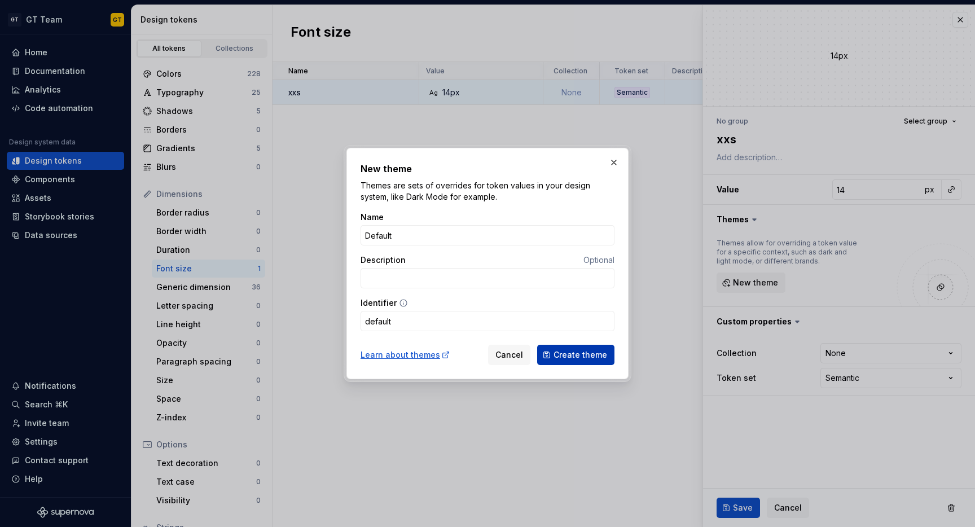
click at [578, 353] on span "Create theme" at bounding box center [580, 354] width 54 height 11
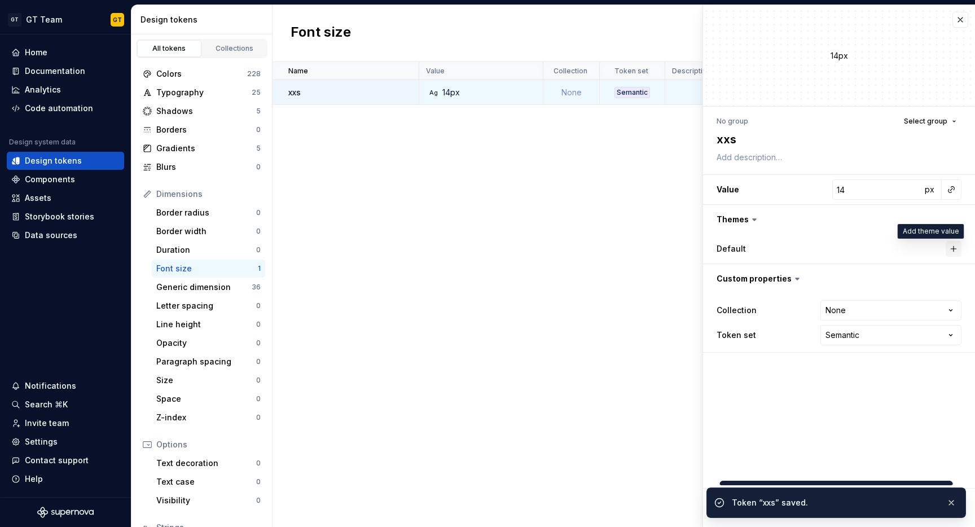
click at [955, 250] on button "button" at bounding box center [954, 249] width 16 height 16
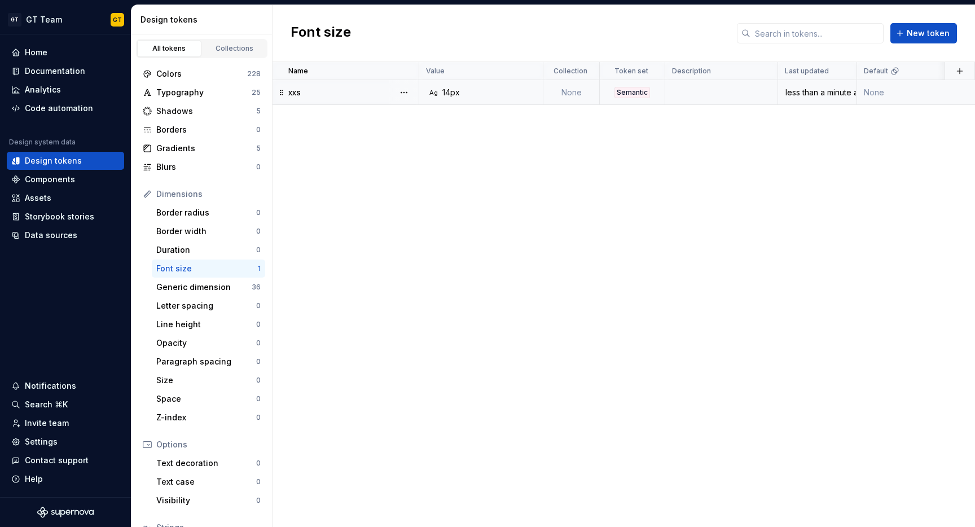
click at [470, 80] on td "Ag 14px" at bounding box center [481, 92] width 124 height 25
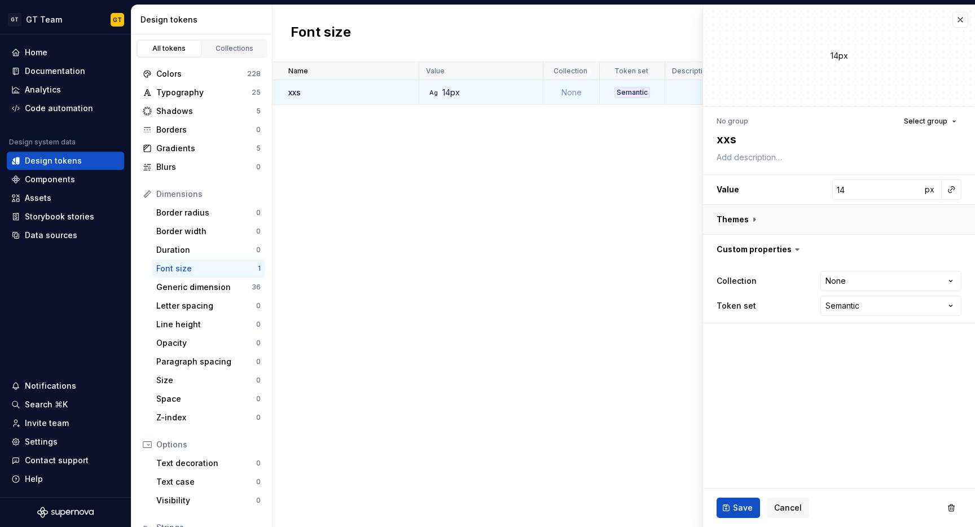
click at [757, 217] on button "button" at bounding box center [839, 219] width 272 height 29
click at [958, 248] on button "button" at bounding box center [954, 249] width 16 height 16
click at [751, 216] on icon at bounding box center [754, 219] width 11 height 11
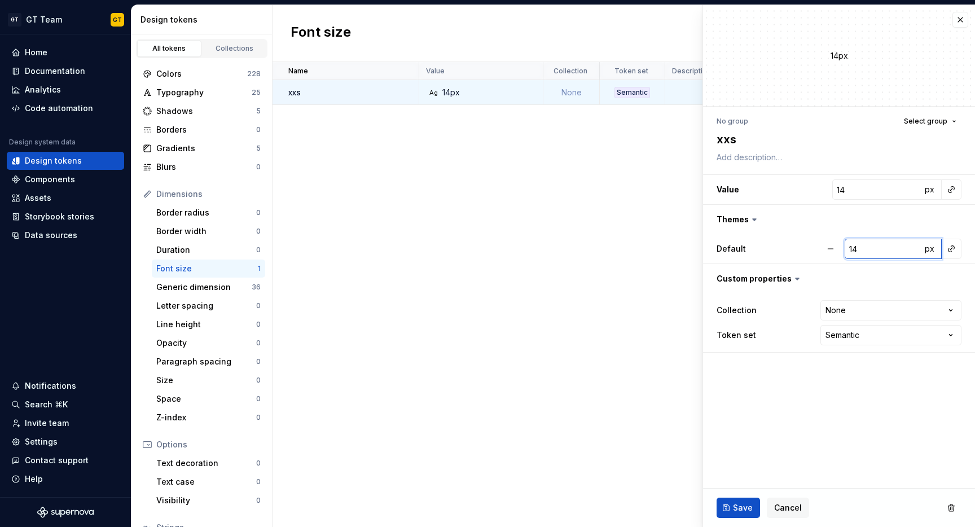
drag, startPoint x: 880, startPoint y: 251, endPoint x: 848, endPoint y: 249, distance: 32.2
click at [848, 249] on input "14" at bounding box center [883, 249] width 77 height 20
click at [808, 224] on button "button" at bounding box center [839, 219] width 272 height 29
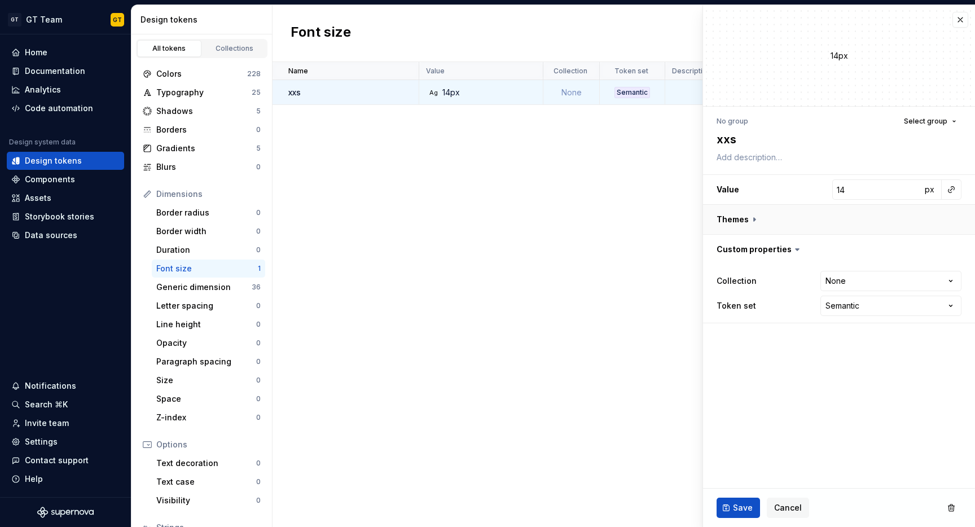
click at [745, 218] on button "button" at bounding box center [839, 219] width 272 height 29
click at [755, 219] on icon at bounding box center [754, 220] width 3 height 2
click at [733, 250] on label "Default" at bounding box center [730, 248] width 29 height 11
click at [725, 247] on label "Default" at bounding box center [730, 248] width 29 height 11
click at [599, 266] on div "Name Value Collection Token set Description Last updated Default xxs Ag 14px No…" at bounding box center [623, 294] width 702 height 465
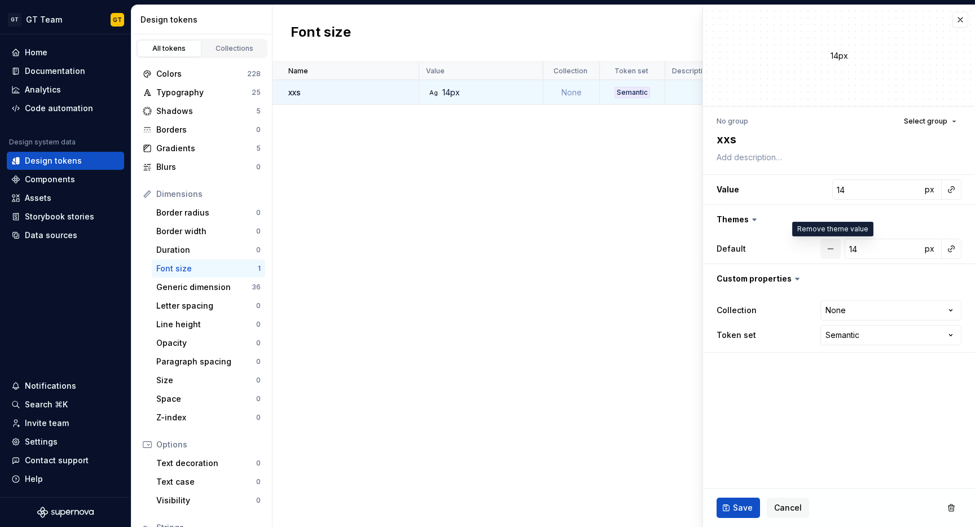
click at [833, 247] on button "button" at bounding box center [830, 249] width 20 height 20
click at [966, 249] on div "Default" at bounding box center [839, 248] width 272 height 29
click at [731, 248] on label "Default" at bounding box center [730, 248] width 29 height 11
click at [579, 249] on div "Name Value Collection Token set Description Last updated Default xxs Ag 14px No…" at bounding box center [623, 294] width 702 height 465
click at [961, 23] on button "button" at bounding box center [960, 20] width 16 height 16
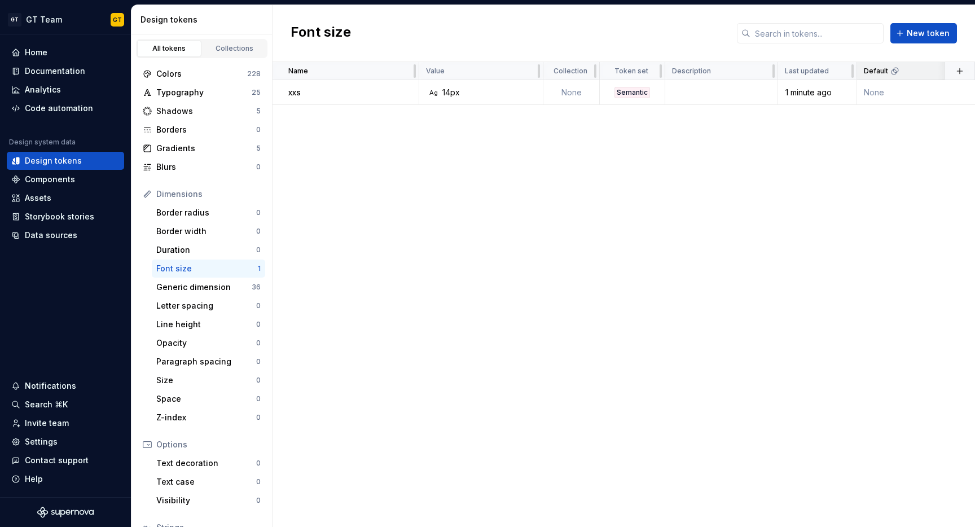
click at [935, 77] on div "Default" at bounding box center [919, 71] width 124 height 18
click at [694, 93] on div "Semantic" at bounding box center [700, 92] width 36 height 11
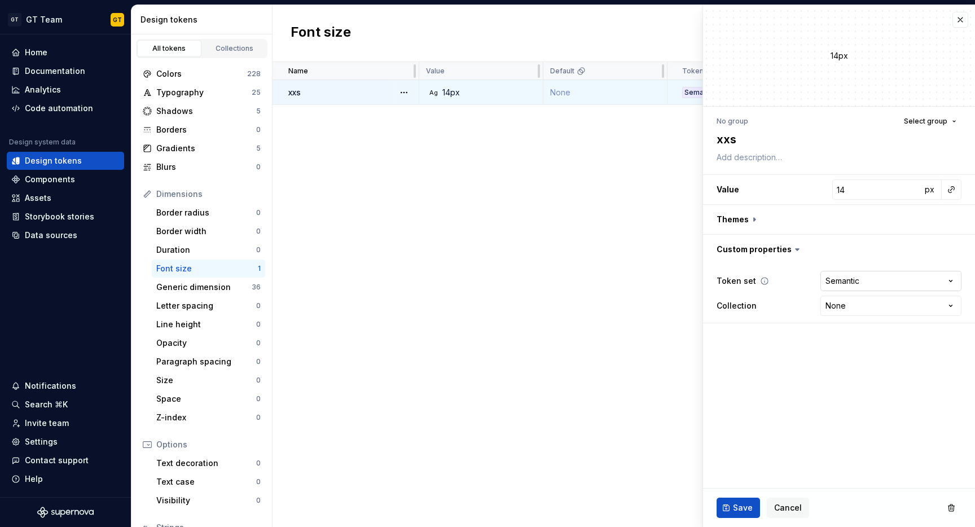
click at [863, 279] on html "GT GT Team GT Home Documentation Analytics Code automation Design system data D…" at bounding box center [487, 263] width 975 height 527
click at [852, 243] on html "GT GT Team GT Home Documentation Analytics Code automation Design system data D…" at bounding box center [487, 263] width 975 height 527
click at [461, 239] on div "Name Value Default Token set Collection Description Last updated xxs Ag 14px No…" at bounding box center [623, 294] width 702 height 465
click at [744, 512] on span "Save" at bounding box center [743, 507] width 20 height 11
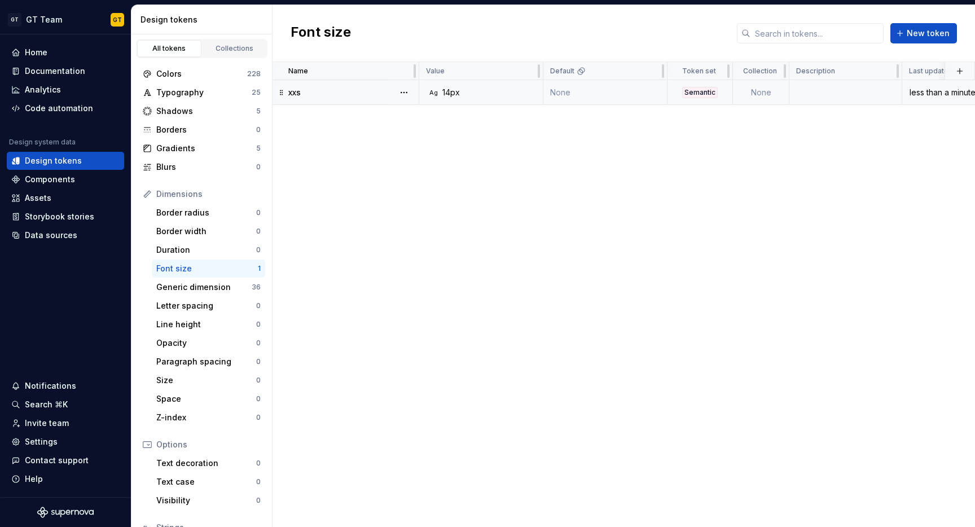
click at [445, 100] on td "Ag 14px" at bounding box center [481, 92] width 124 height 25
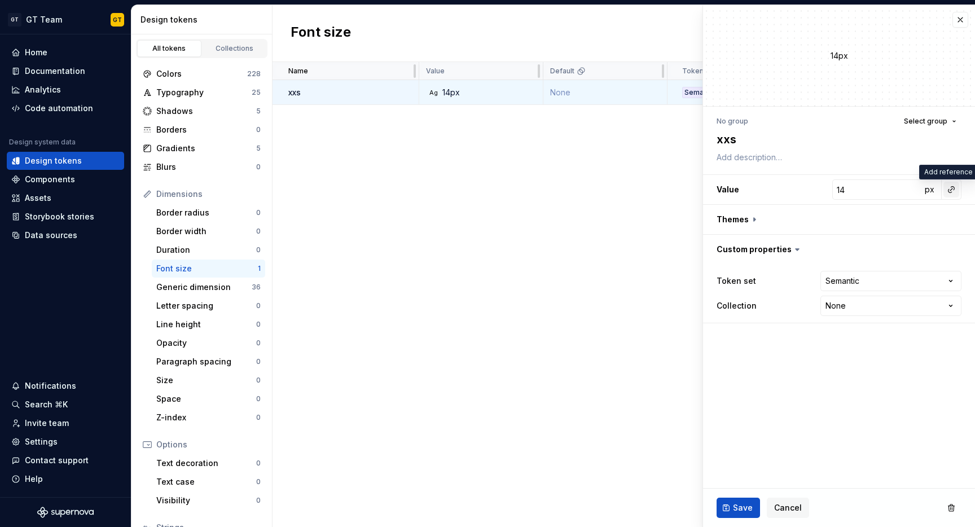
click at [951, 188] on button "button" at bounding box center [951, 190] width 16 height 16
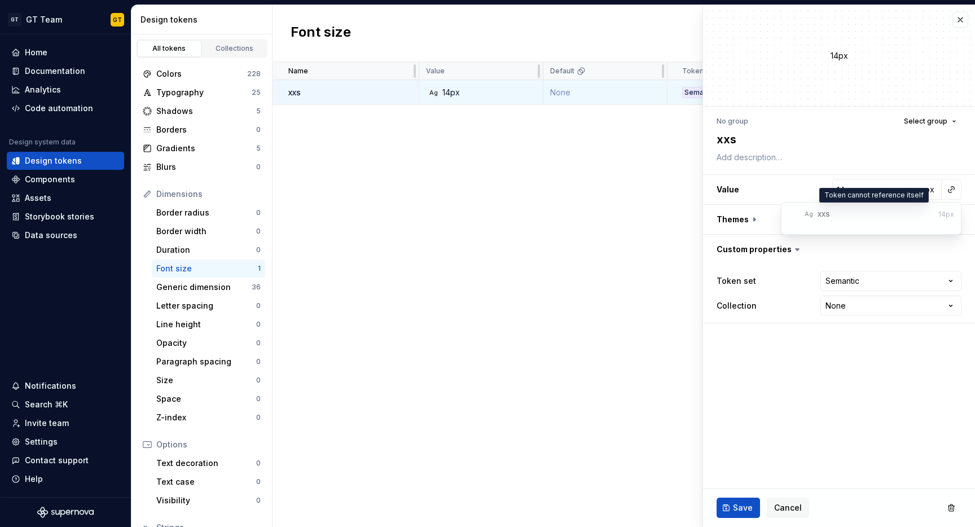
click at [817, 217] on div "xxs" at bounding box center [823, 213] width 12 height 11
click at [824, 214] on div "xxs" at bounding box center [823, 213] width 12 height 11
click at [842, 253] on html "GT GT Team GT Home Documentation Analytics Code automation Design system data D…" at bounding box center [487, 263] width 975 height 527
click at [952, 124] on button "Select group" at bounding box center [930, 121] width 63 height 16
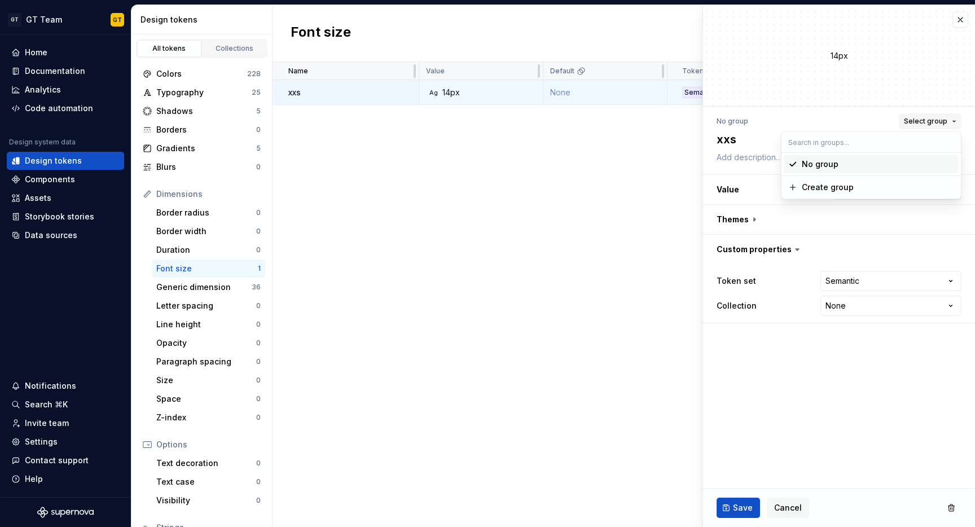
click at [953, 122] on button "Select group" at bounding box center [930, 121] width 63 height 16
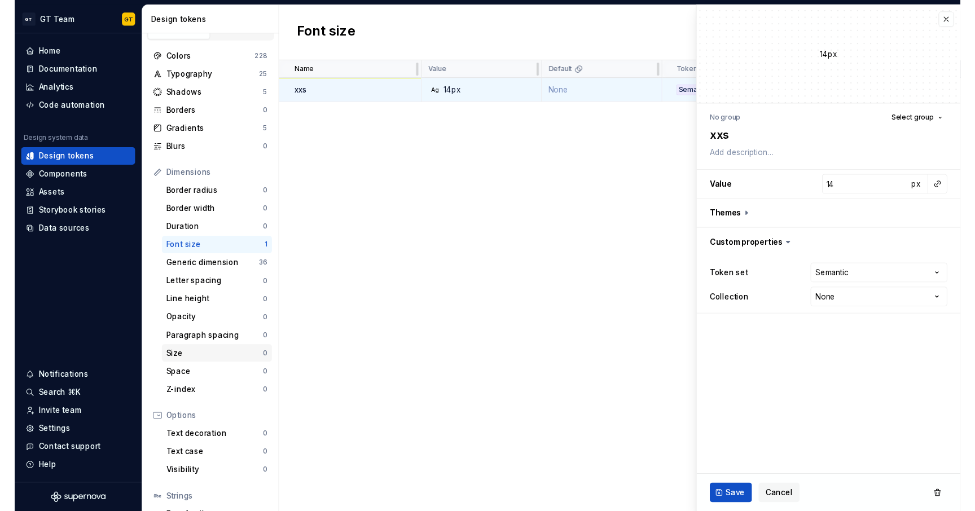
scroll to position [91, 0]
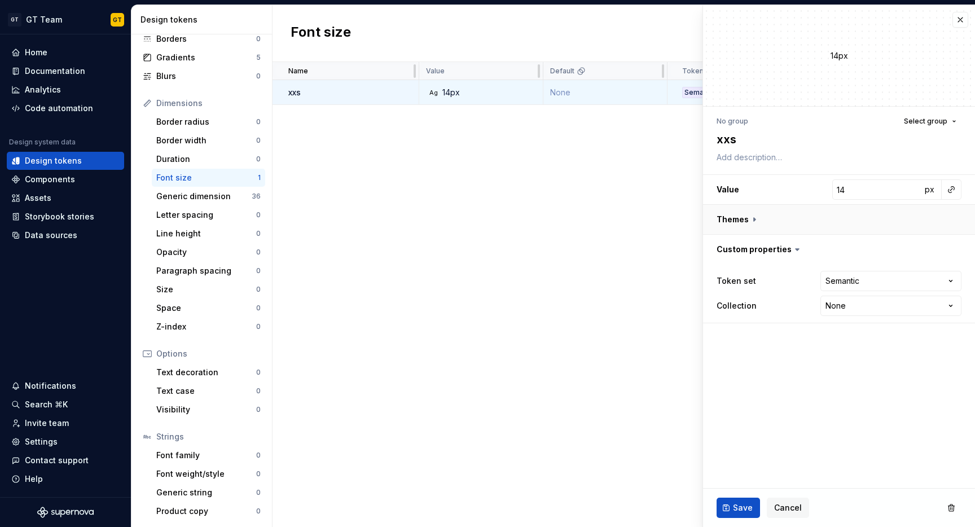
click at [753, 217] on button "button" at bounding box center [839, 219] width 272 height 29
click at [732, 248] on label "Default" at bounding box center [730, 248] width 29 height 11
click at [952, 246] on button "button" at bounding box center [954, 249] width 16 height 16
click at [657, 232] on div "Name Value Default Token set Collection Description Last updated xxs Ag 14px No…" at bounding box center [623, 294] width 702 height 465
click at [739, 511] on span "Save" at bounding box center [743, 507] width 20 height 11
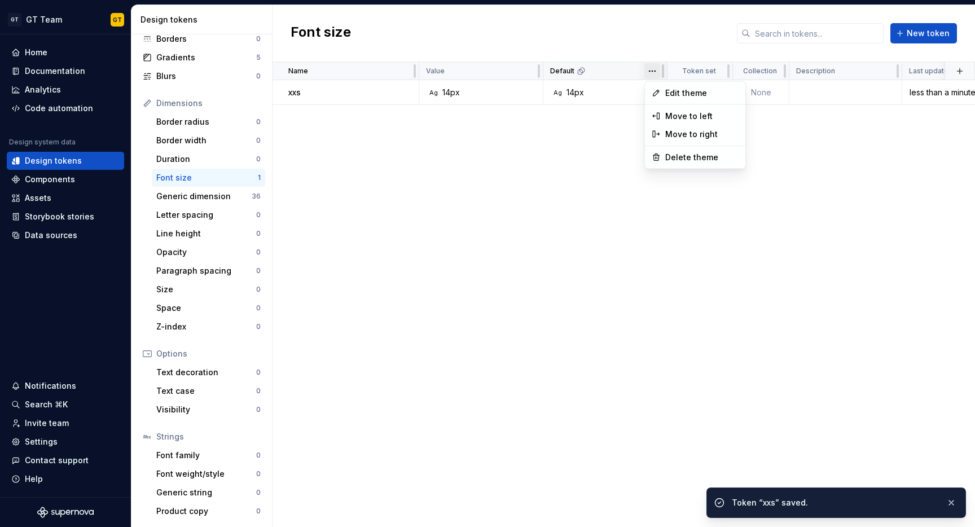
click at [655, 71] on html "GT GT Team GT Home Documentation Analytics Code automation Design system data D…" at bounding box center [487, 263] width 975 height 527
click at [669, 95] on span "Edit theme" at bounding box center [701, 92] width 73 height 11
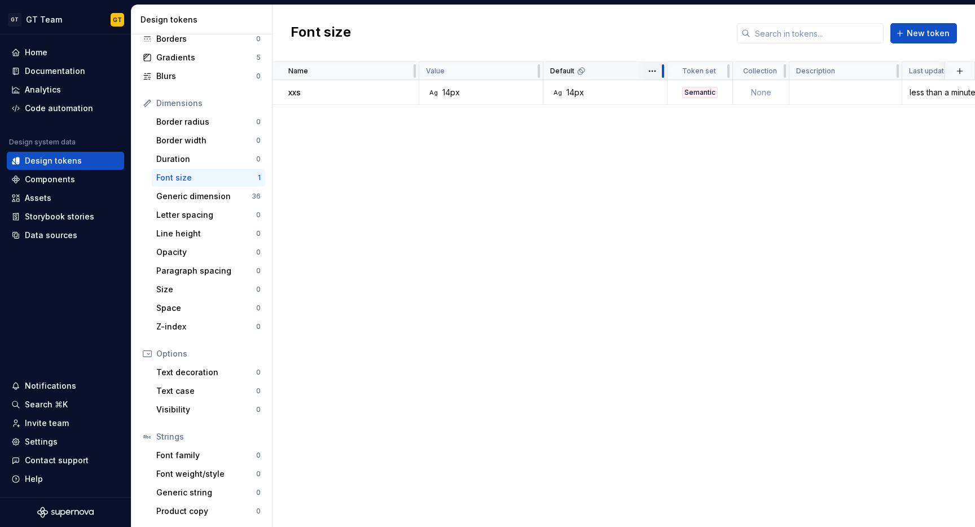
click at [663, 74] on div at bounding box center [663, 71] width 2 height 14
click at [652, 71] on div at bounding box center [652, 71] width 2 height 14
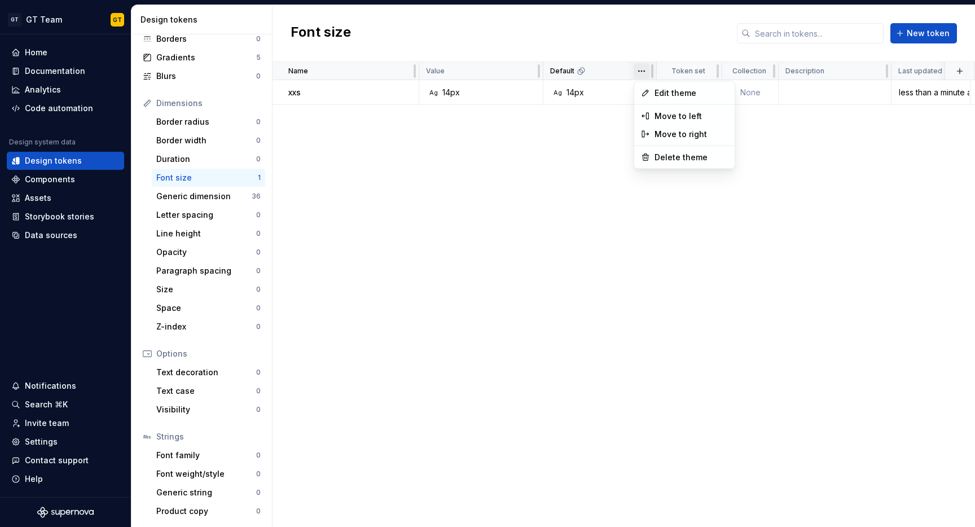
click at [644, 71] on html "GT GT Team GT Home Documentation Analytics Code automation Design system data D…" at bounding box center [487, 263] width 975 height 527
click at [644, 76] on html "GT GT Team GT Home Documentation Analytics Code automation Design system data D…" at bounding box center [487, 263] width 975 height 527
click at [657, 94] on span "Edit theme" at bounding box center [690, 92] width 73 height 11
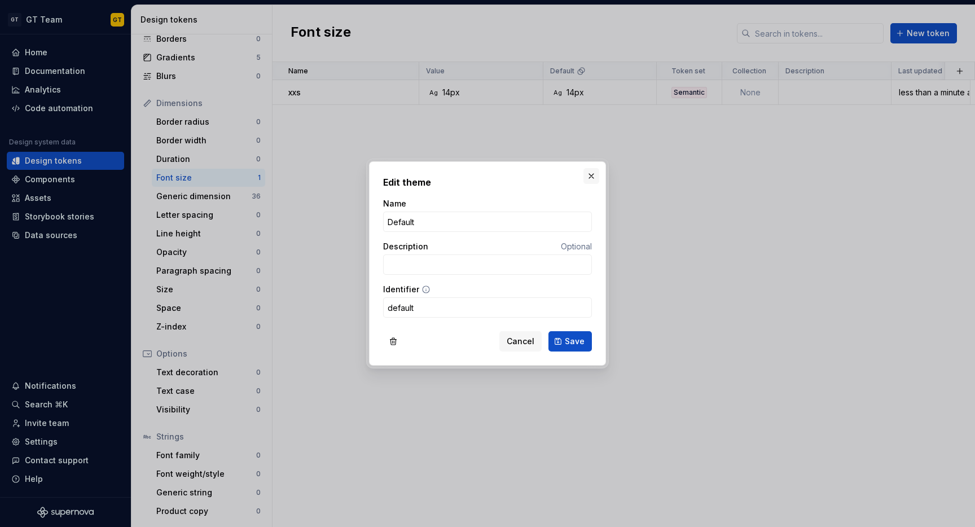
click at [594, 181] on button "button" at bounding box center [591, 176] width 16 height 16
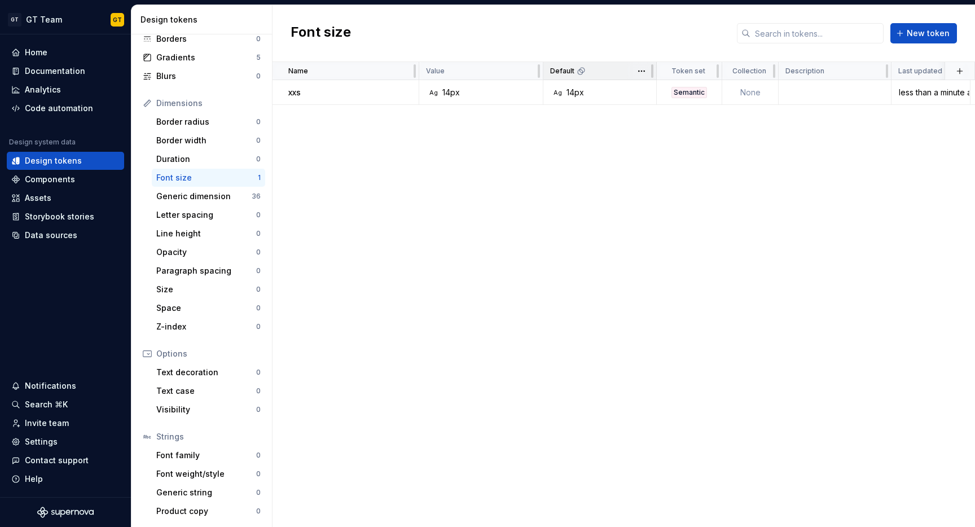
click at [579, 73] on icon at bounding box center [581, 71] width 9 height 9
click at [451, 93] on div "14px" at bounding box center [450, 92] width 17 height 11
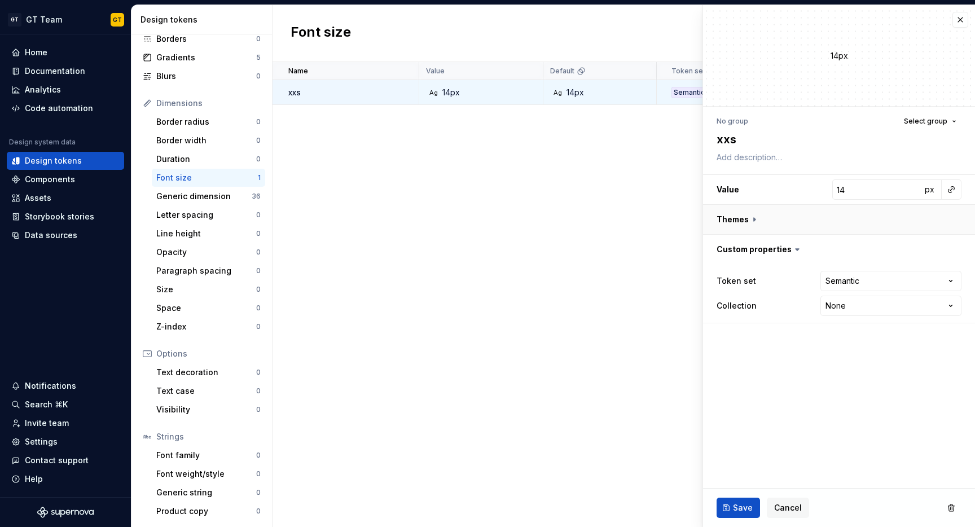
click at [742, 217] on button "button" at bounding box center [839, 219] width 272 height 29
click at [732, 233] on button "button" at bounding box center [839, 219] width 272 height 29
click at [751, 219] on button "button" at bounding box center [839, 219] width 272 height 29
click at [954, 22] on button "button" at bounding box center [960, 20] width 16 height 16
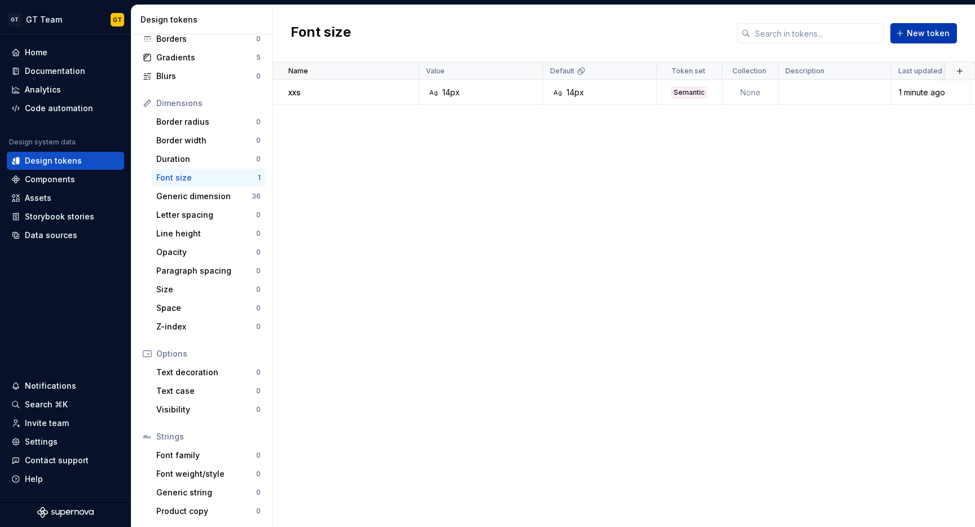
click at [905, 35] on button "New token" at bounding box center [923, 33] width 67 height 20
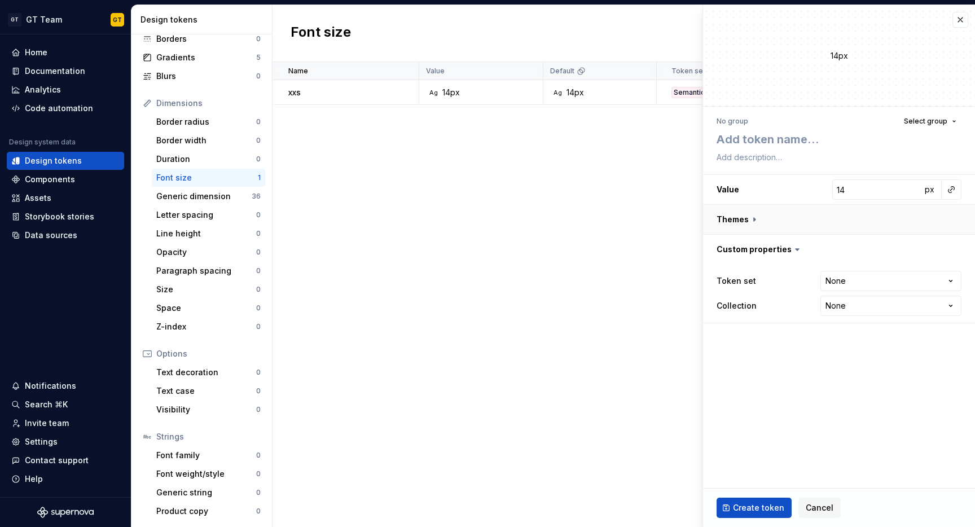
click at [755, 222] on button "button" at bounding box center [839, 219] width 272 height 29
click at [956, 21] on button "button" at bounding box center [960, 20] width 16 height 16
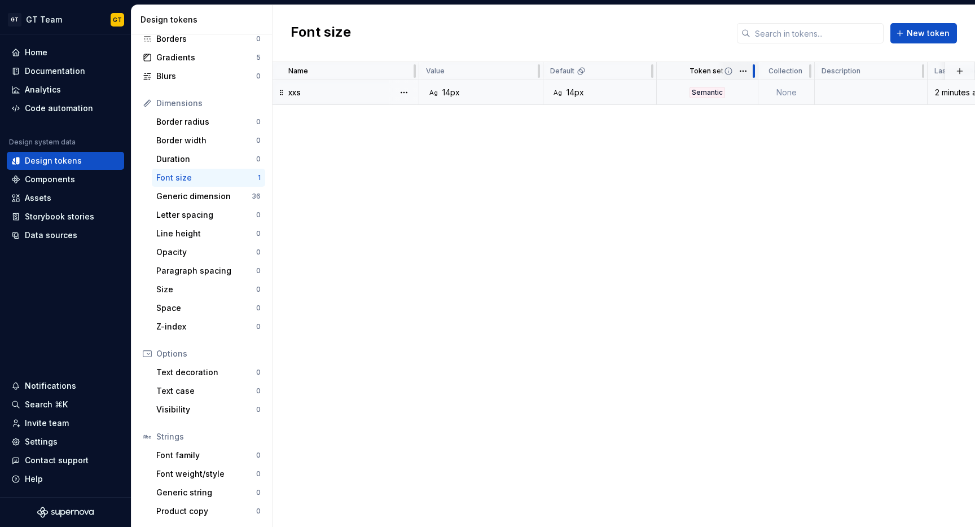
drag, startPoint x: 720, startPoint y: 71, endPoint x: 755, endPoint y: 76, distance: 36.0
click at [755, 76] on div at bounding box center [753, 71] width 9 height 18
drag, startPoint x: 536, startPoint y: 71, endPoint x: 492, endPoint y: 71, distance: 44.0
drag, startPoint x: 415, startPoint y: 70, endPoint x: 342, endPoint y: 71, distance: 72.8
drag, startPoint x: 415, startPoint y: 73, endPoint x: 338, endPoint y: 73, distance: 76.7
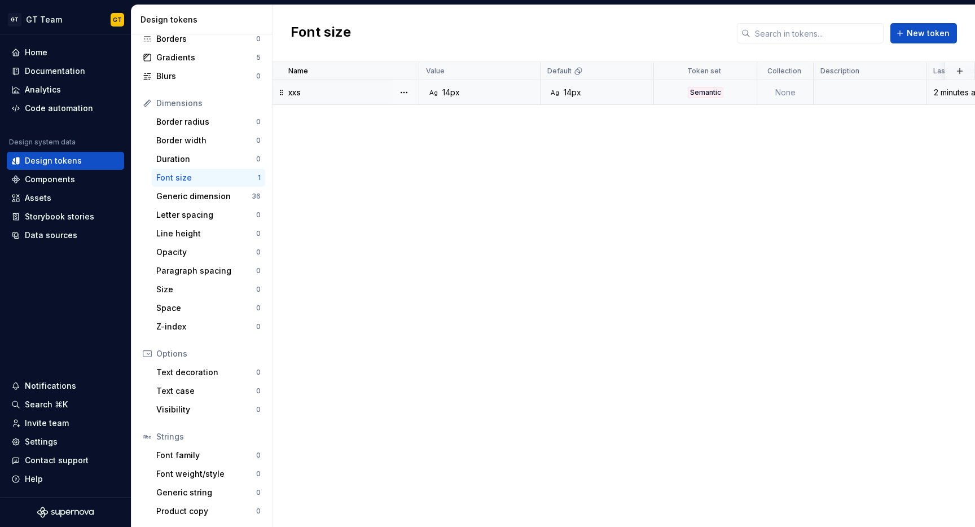
click at [416, 173] on div "Name Value Default Token set Collection Description Last updated xxs Ag 14px Ag…" at bounding box center [623, 294] width 702 height 465
click at [575, 72] on icon at bounding box center [578, 71] width 9 height 9
click at [579, 73] on icon at bounding box center [578, 71] width 9 height 9
click at [637, 70] on html "GT GT Team GT Home Documentation Analytics Code automation Design system data D…" at bounding box center [487, 263] width 975 height 527
click at [922, 38] on html "GT GT Team GT Home Documentation Analytics Code automation Design system data D…" at bounding box center [487, 263] width 975 height 527
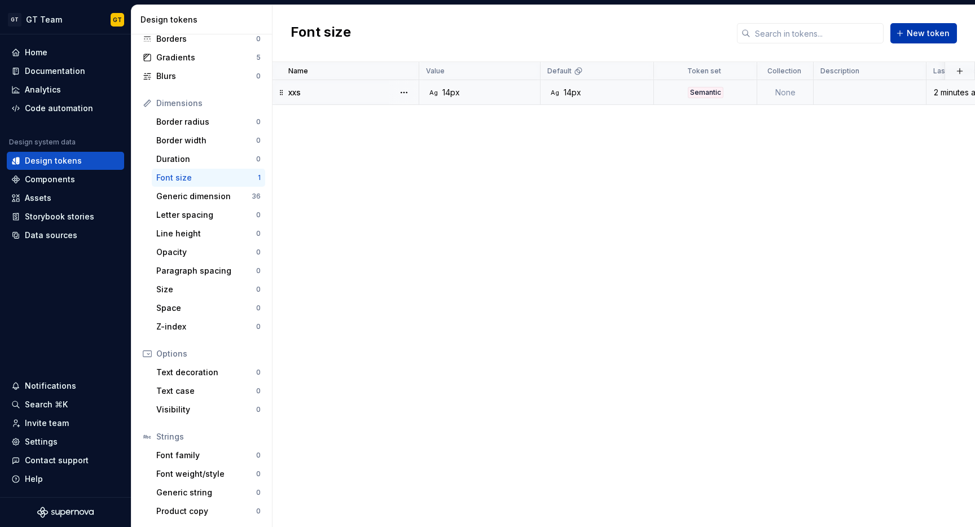
click at [921, 36] on span "New token" at bounding box center [928, 33] width 43 height 11
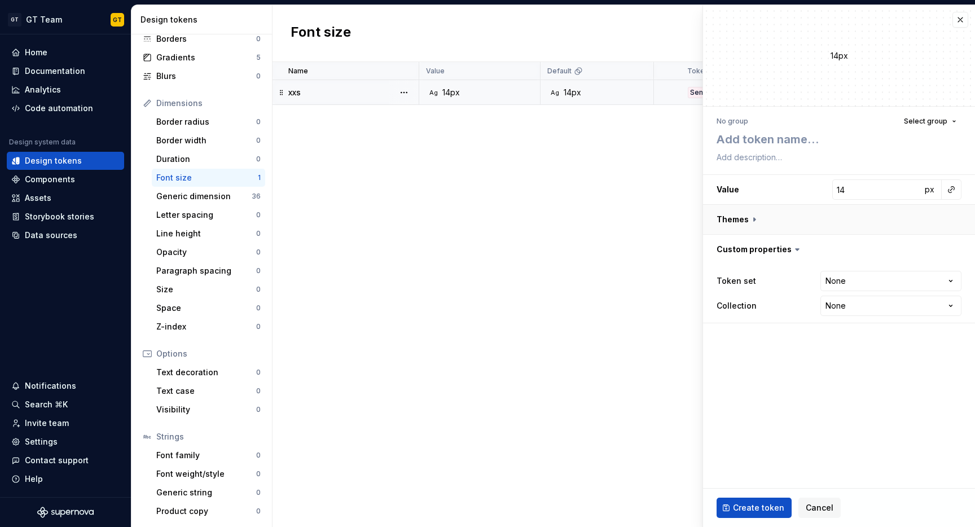
click at [759, 219] on button "button" at bounding box center [839, 219] width 272 height 29
click at [736, 249] on label "Default" at bounding box center [730, 248] width 29 height 11
click at [955, 249] on button "button" at bounding box center [954, 249] width 16 height 16
click at [830, 247] on button "button" at bounding box center [830, 249] width 20 height 20
type textarea "*"
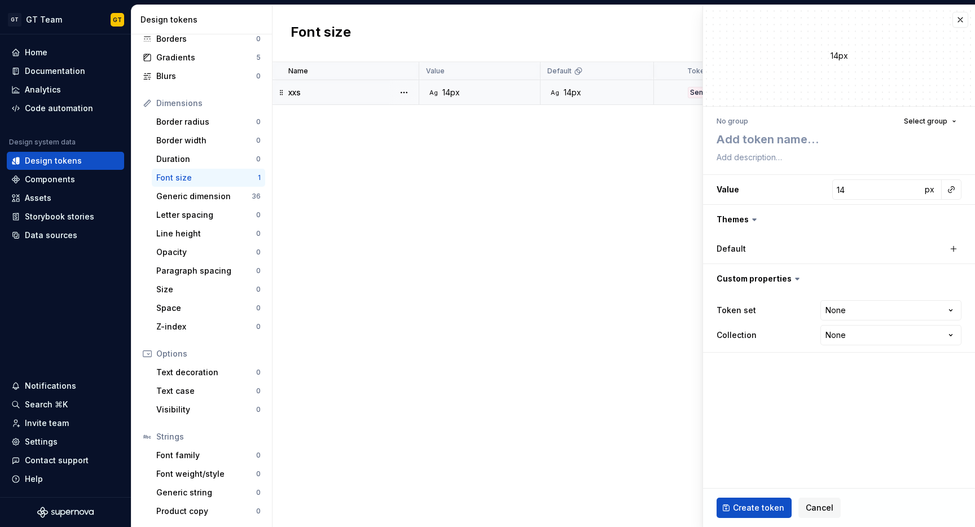
click at [733, 249] on label "Default" at bounding box center [730, 248] width 29 height 11
click at [754, 219] on icon at bounding box center [754, 220] width 3 height 2
click at [961, 16] on button "button" at bounding box center [960, 20] width 16 height 16
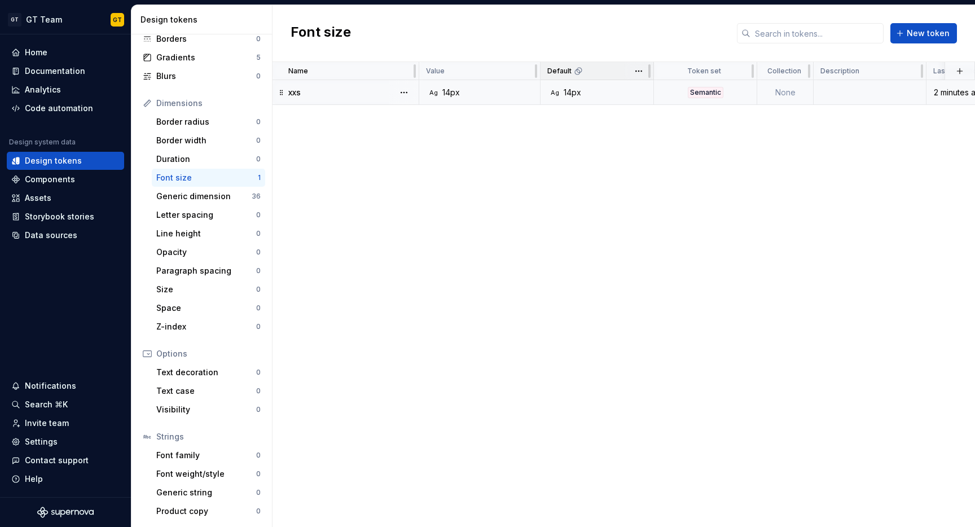
click at [574, 72] on icon at bounding box center [578, 71] width 9 height 9
click at [637, 74] on html "GT GT Team GT Home Documentation Analytics Code automation Design system data D…" at bounding box center [487, 263] width 975 height 527
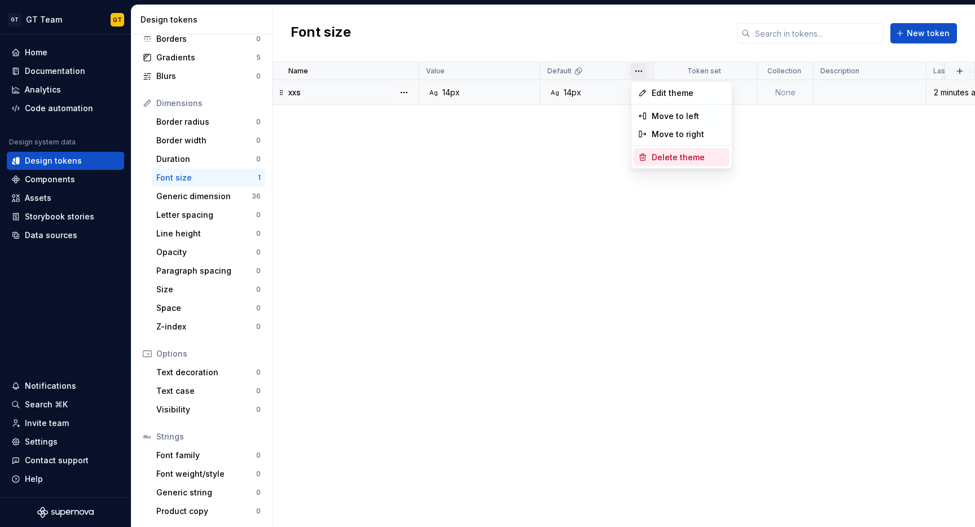
click at [661, 161] on span "Delete theme" at bounding box center [688, 157] width 73 height 11
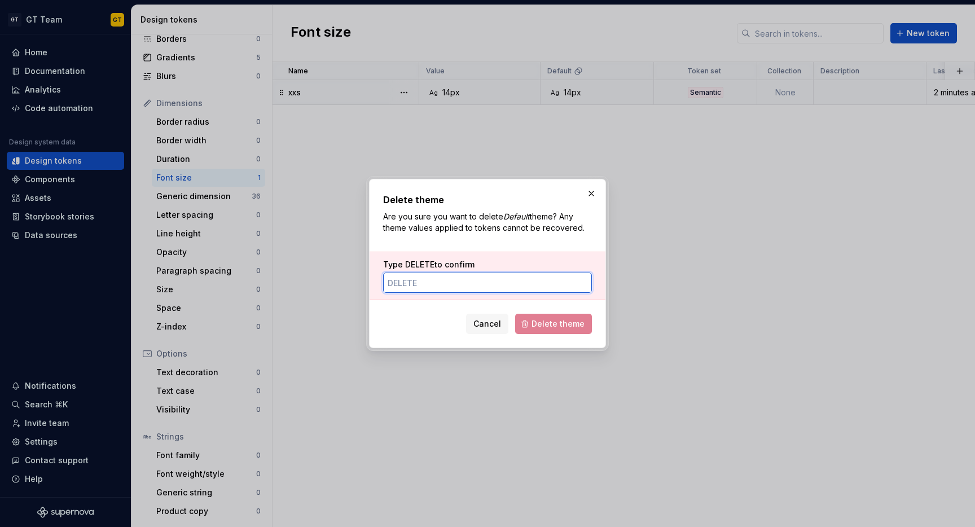
click at [480, 284] on input "Type DELETE to confirm" at bounding box center [487, 282] width 209 height 20
type input "DELetE"
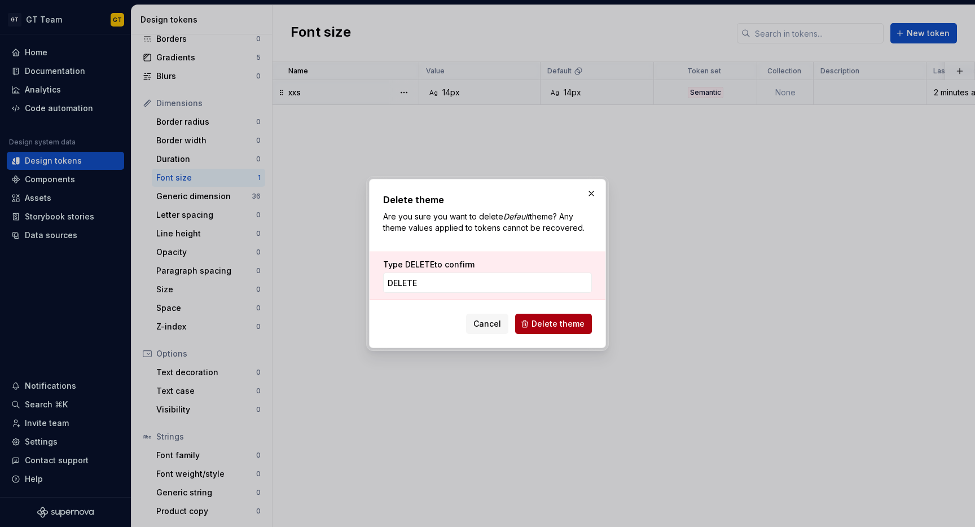
click at [541, 320] on span "Delete theme" at bounding box center [557, 323] width 53 height 11
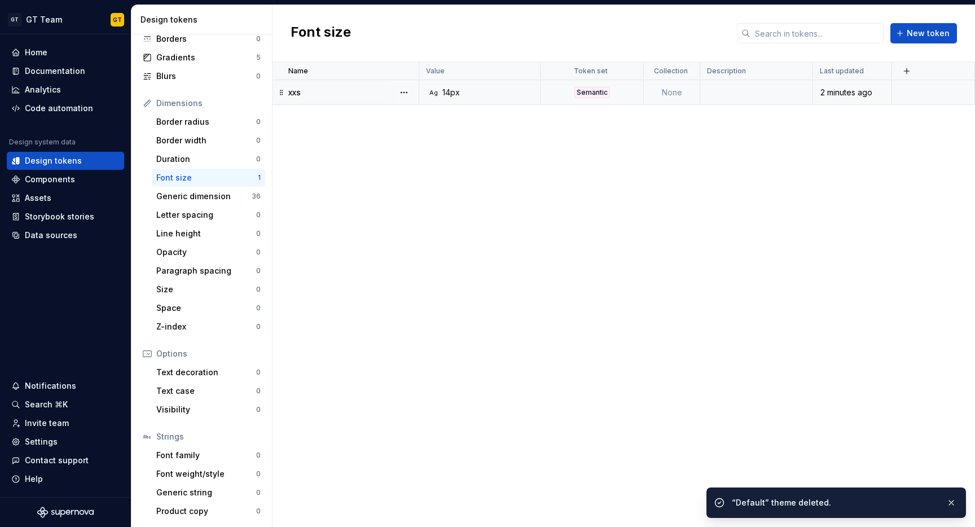
click at [483, 89] on div "Ag 14px" at bounding box center [483, 92] width 113 height 11
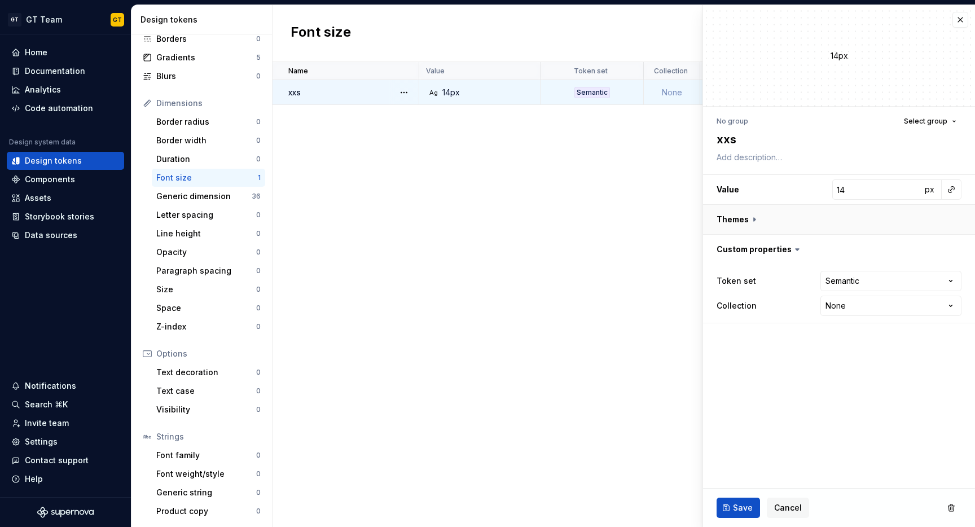
click at [753, 216] on button "button" at bounding box center [839, 219] width 272 height 29
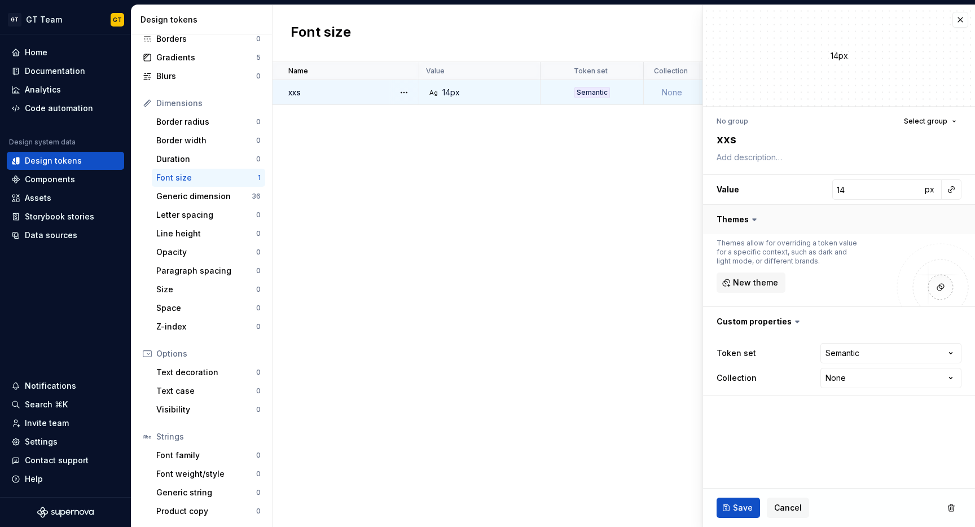
type textarea "*"
click at [746, 279] on span "New theme" at bounding box center [755, 282] width 45 height 11
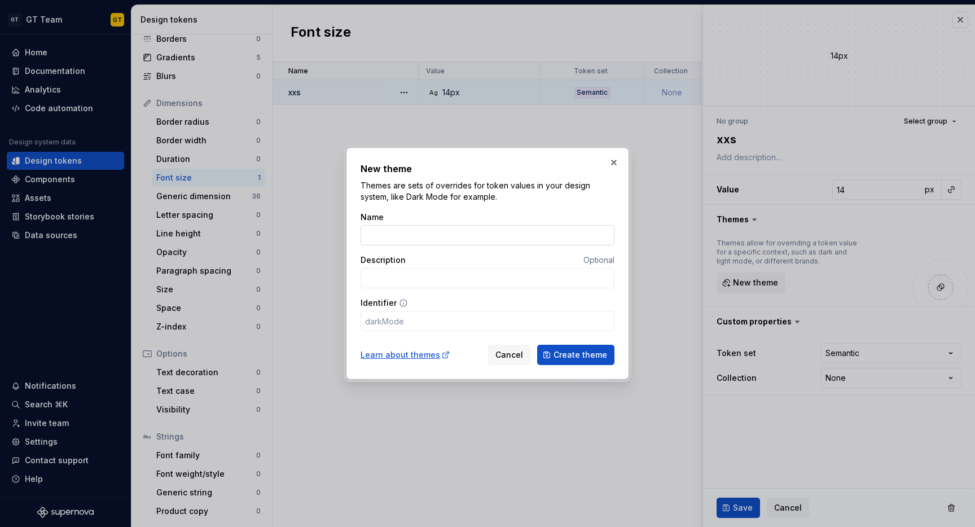
type input "D"
type input "d"
type input "De"
type input "de"
type input "Def"
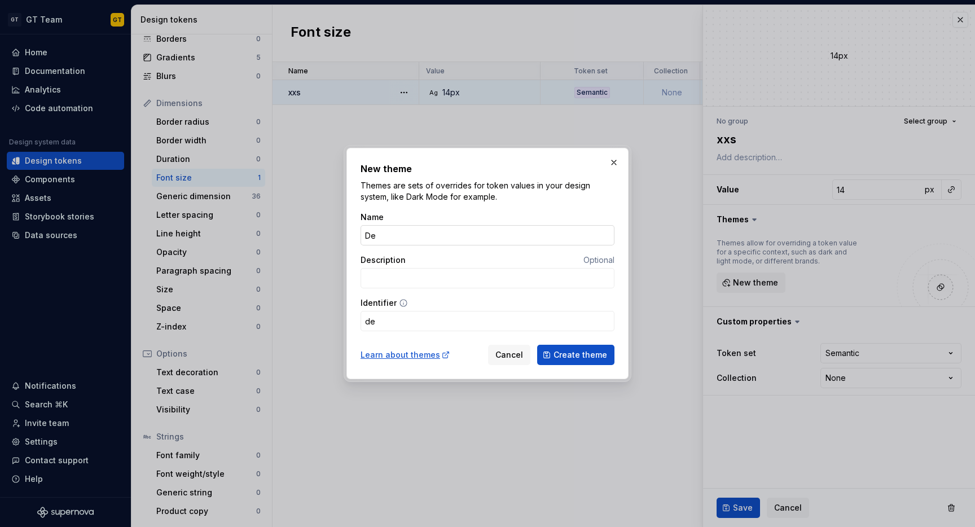
type input "def"
type input "Defa"
type input "defa"
type input "Defau"
type input "defau"
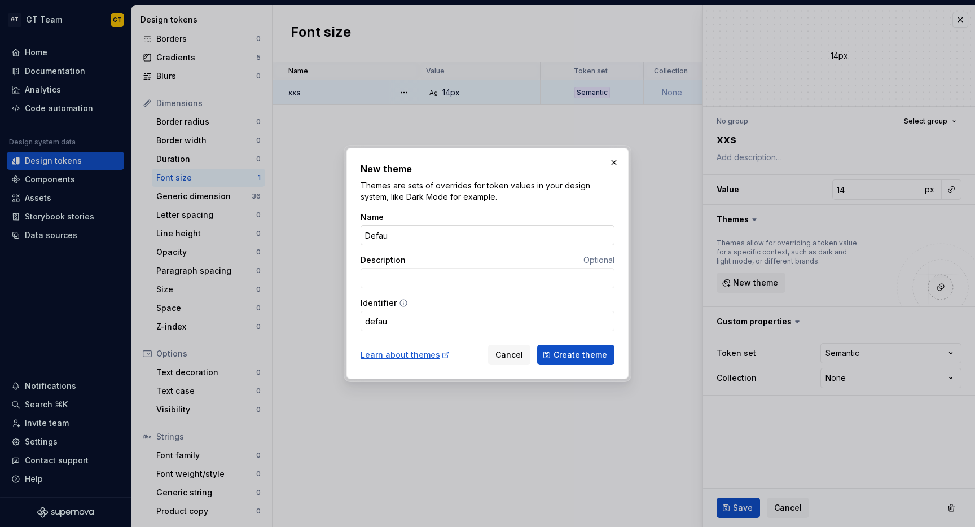
type input "Defaul"
type input "defaul"
type input "Default"
type input "default"
type input "Default"
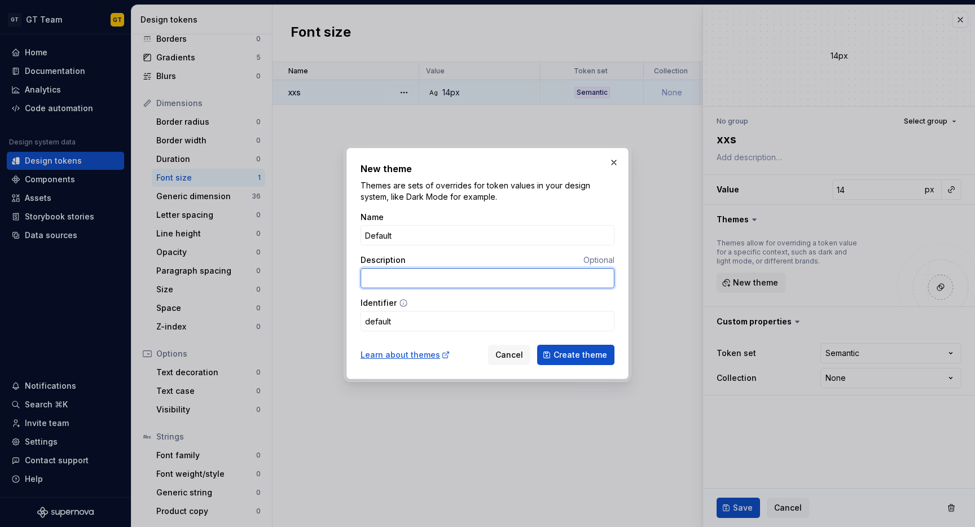
click at [493, 269] on input "Description" at bounding box center [487, 278] width 254 height 20
click at [401, 302] on icon at bounding box center [403, 302] width 9 height 9
click at [593, 356] on span "Create theme" at bounding box center [580, 354] width 54 height 11
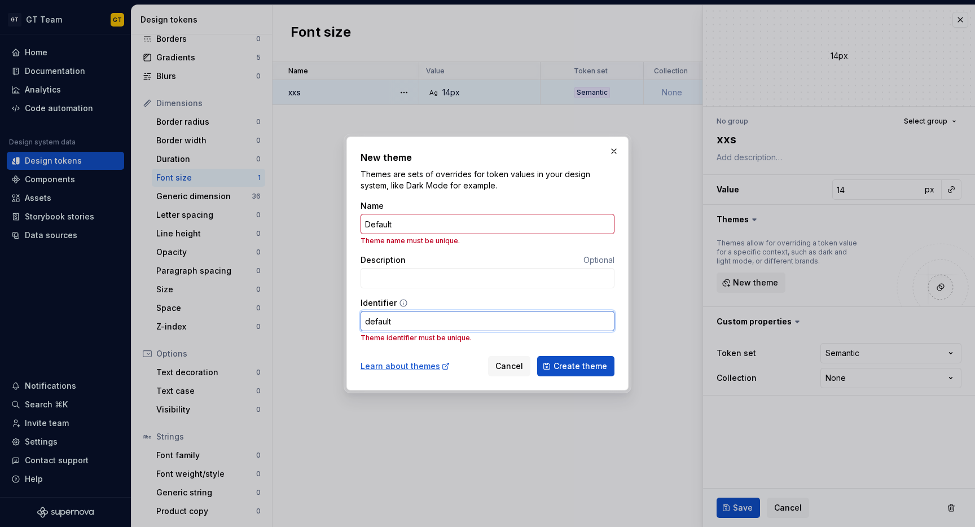
click at [485, 328] on input "default" at bounding box center [487, 321] width 254 height 20
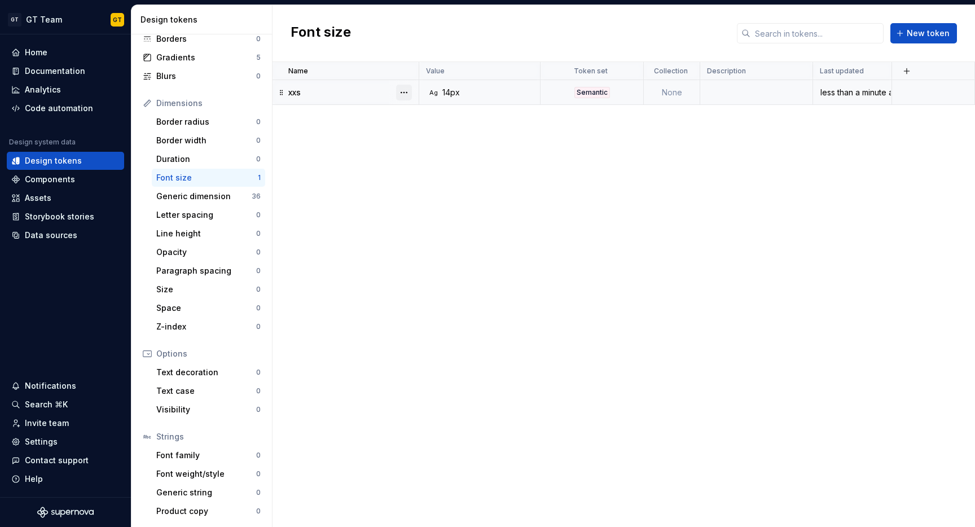
click at [400, 90] on button "button" at bounding box center [404, 93] width 16 height 16
click at [409, 90] on button "button" at bounding box center [404, 93] width 16 height 16
click at [439, 152] on div "Delete token" at bounding box center [453, 155] width 73 height 11
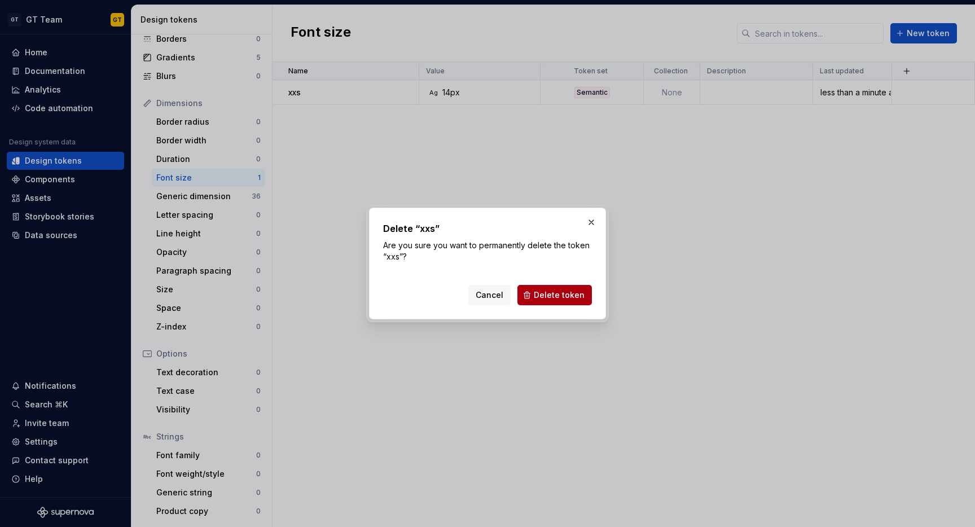
click at [544, 298] on span "Delete token" at bounding box center [559, 294] width 51 height 11
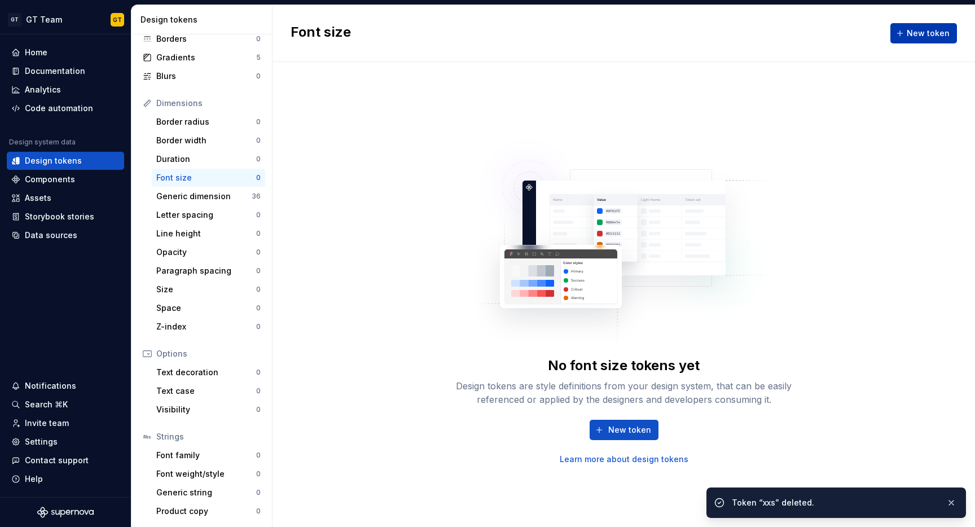
click at [923, 34] on span "New token" at bounding box center [928, 33] width 43 height 11
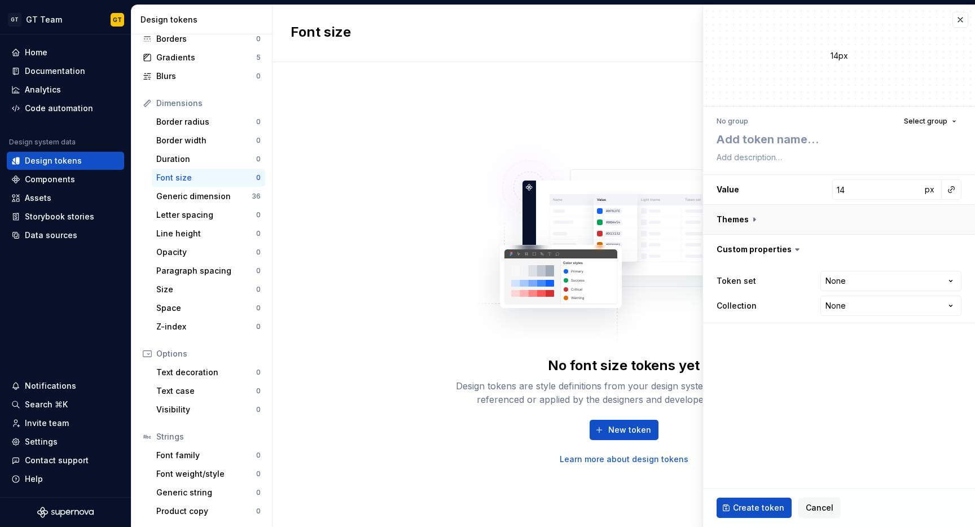
click at [751, 215] on button "button" at bounding box center [839, 219] width 272 height 29
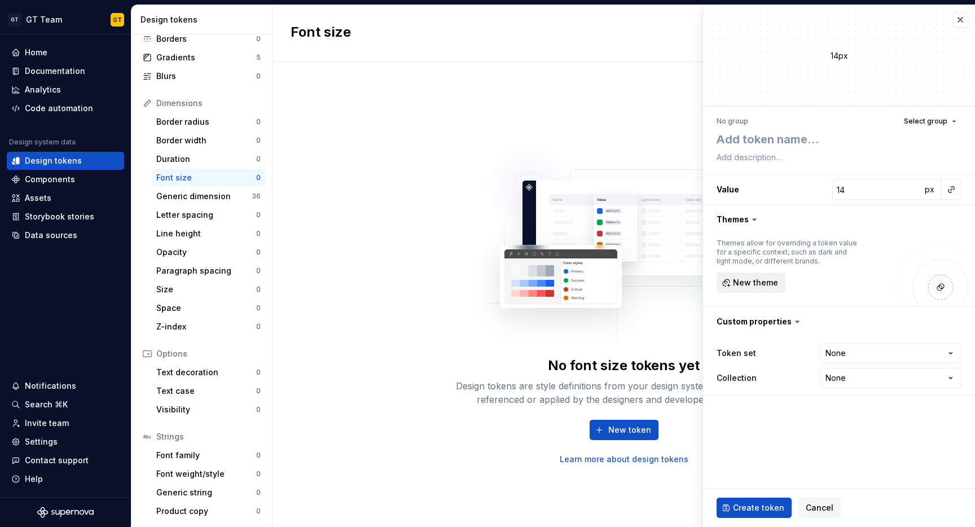
click at [753, 280] on span "New theme" at bounding box center [755, 282] width 45 height 11
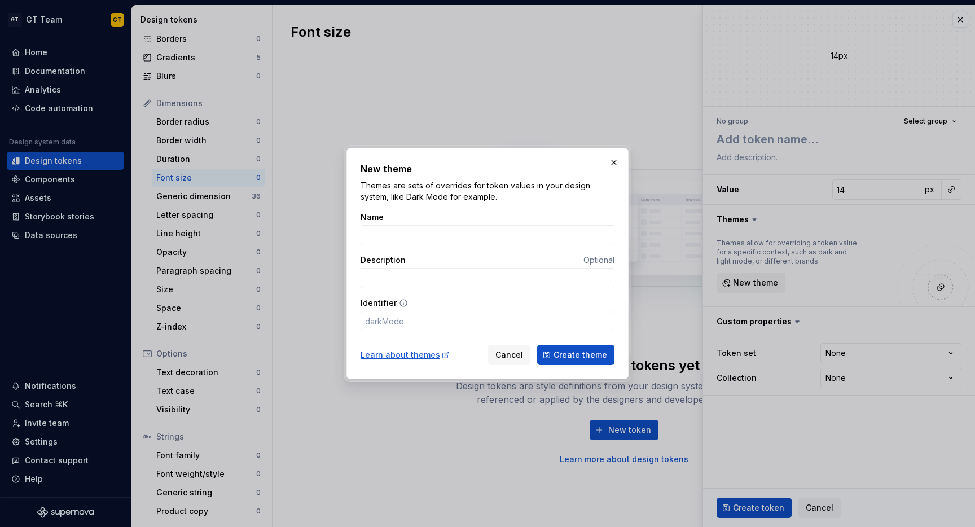
click at [414, 358] on div "Learn about themes" at bounding box center [405, 354] width 90 height 11
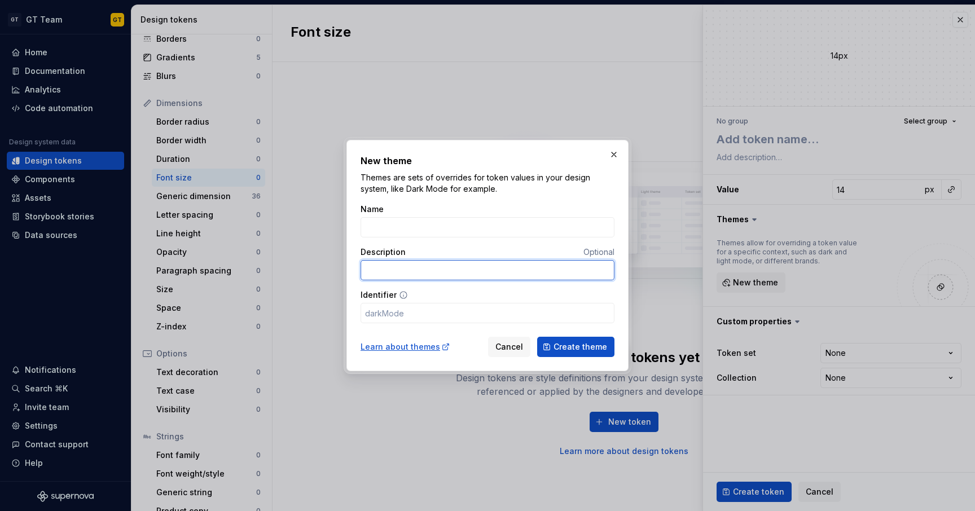
click at [527, 271] on input "Description" at bounding box center [487, 270] width 254 height 20
click at [615, 153] on button "button" at bounding box center [614, 155] width 16 height 16
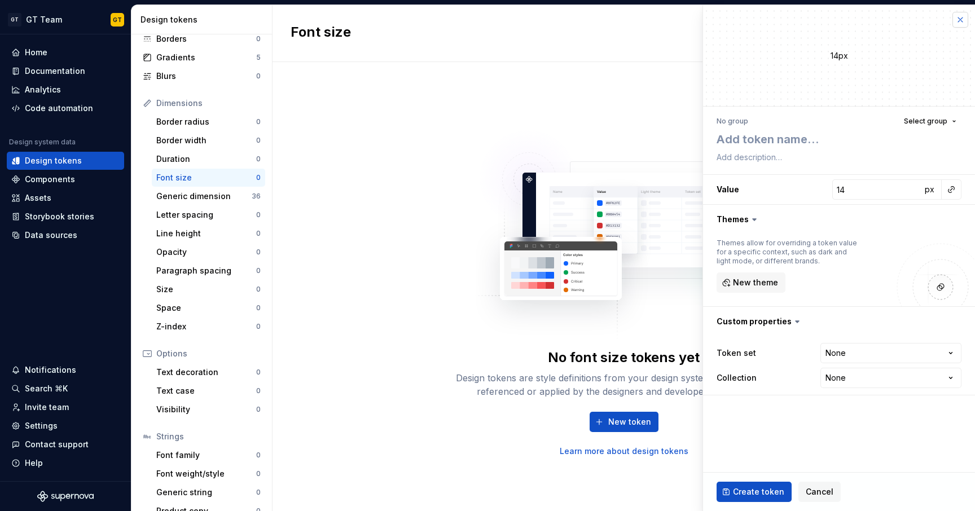
click at [965, 23] on button "button" at bounding box center [960, 20] width 16 height 16
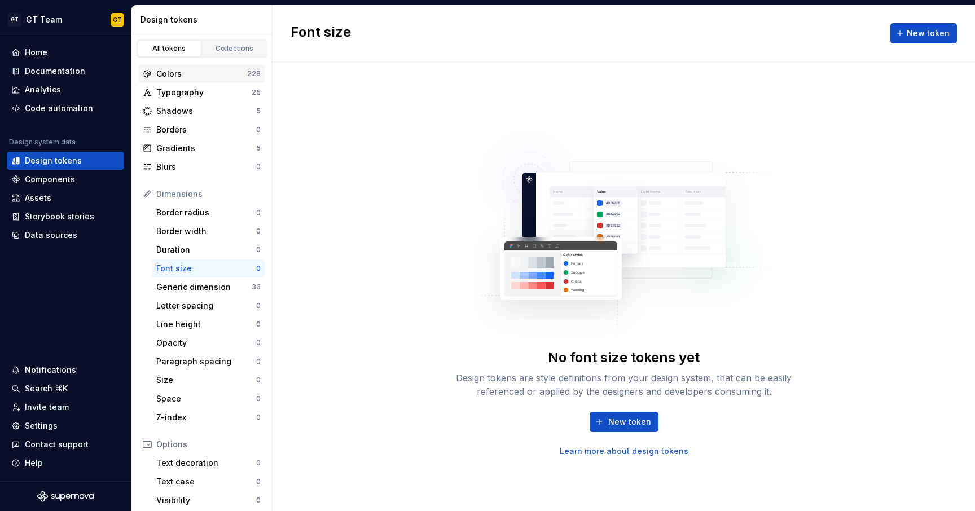
click at [199, 71] on div "Colors" at bounding box center [201, 73] width 91 height 11
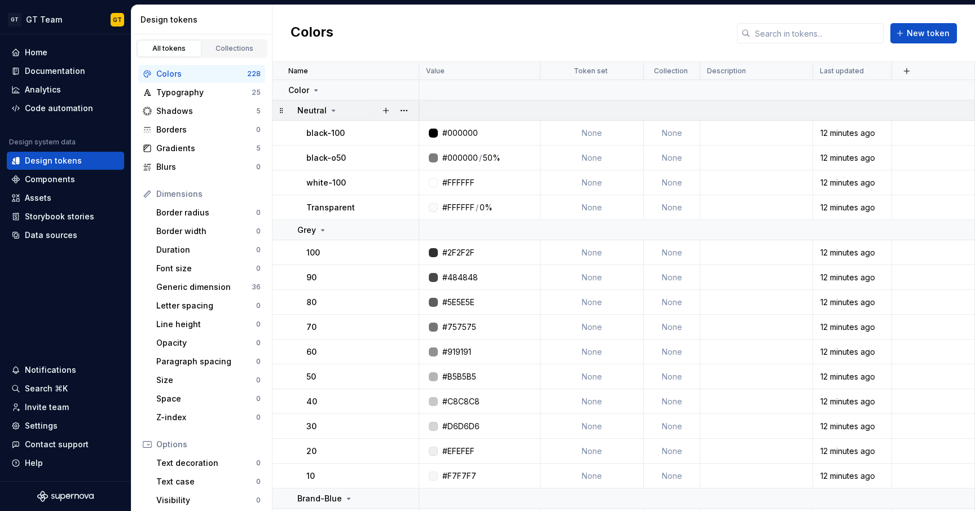
click at [326, 111] on div "Neutral" at bounding box center [317, 110] width 41 height 11
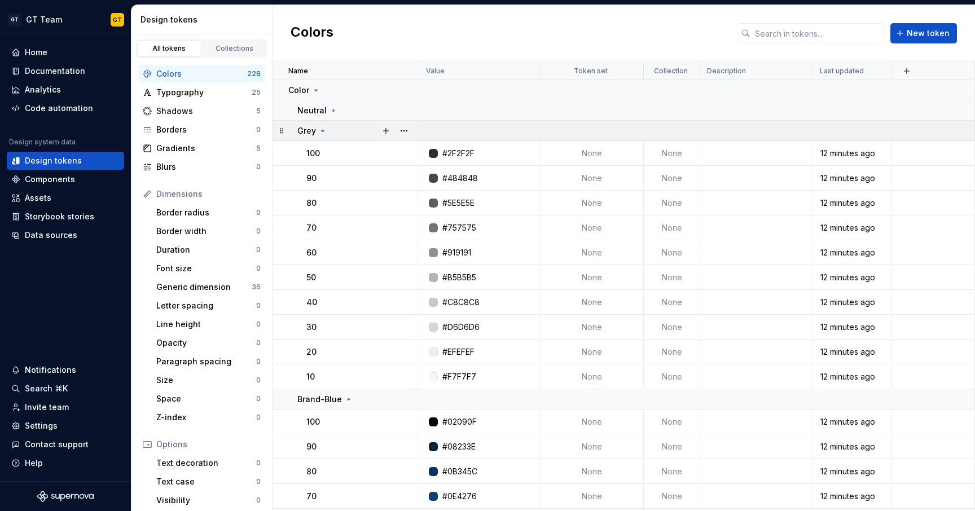
click at [325, 128] on icon at bounding box center [322, 130] width 9 height 9
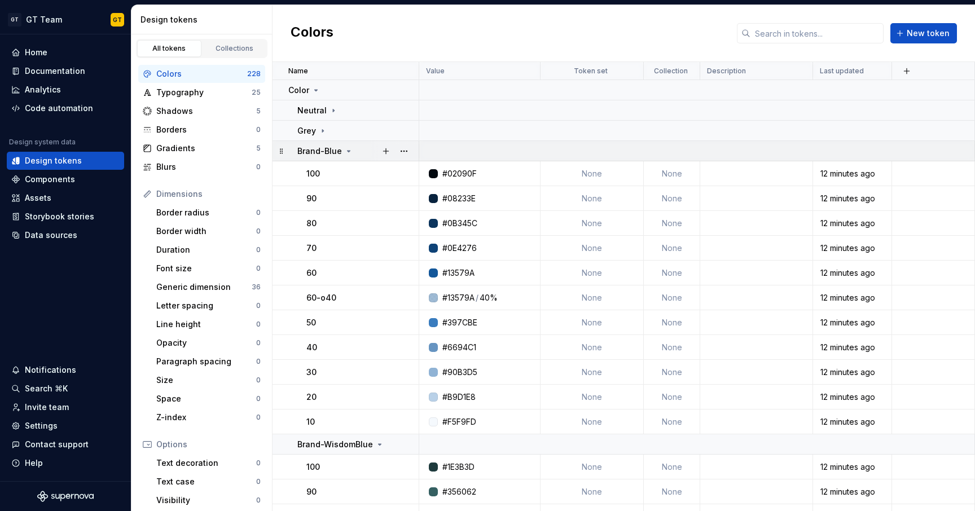
click at [341, 148] on div "Brand-Blue" at bounding box center [325, 151] width 56 height 11
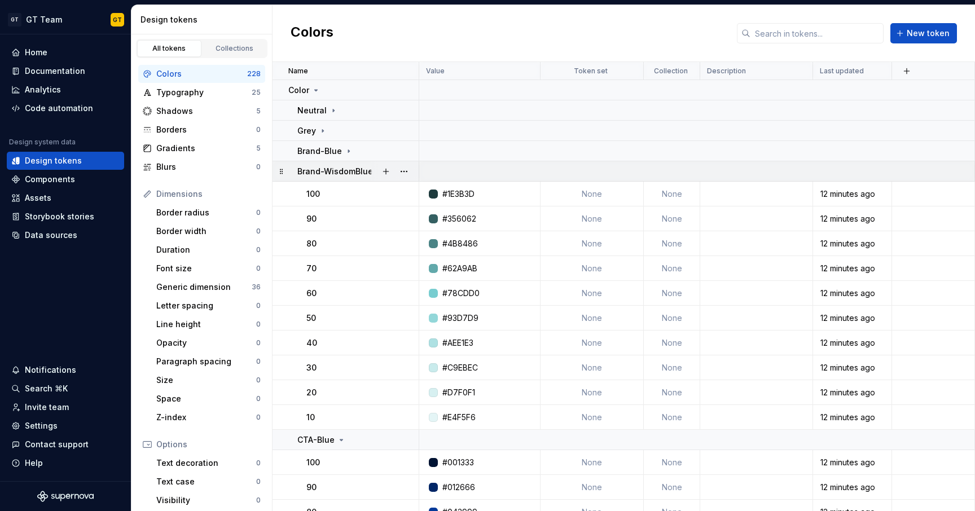
click at [360, 166] on p "Brand-WisdomBlue" at bounding box center [335, 171] width 76 height 11
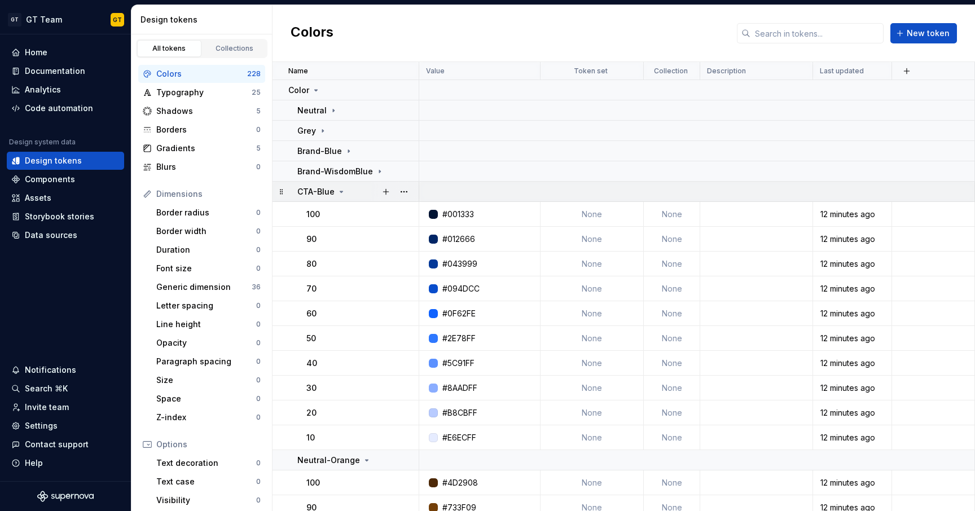
click at [328, 196] on p "CTA-Blue" at bounding box center [315, 191] width 37 height 11
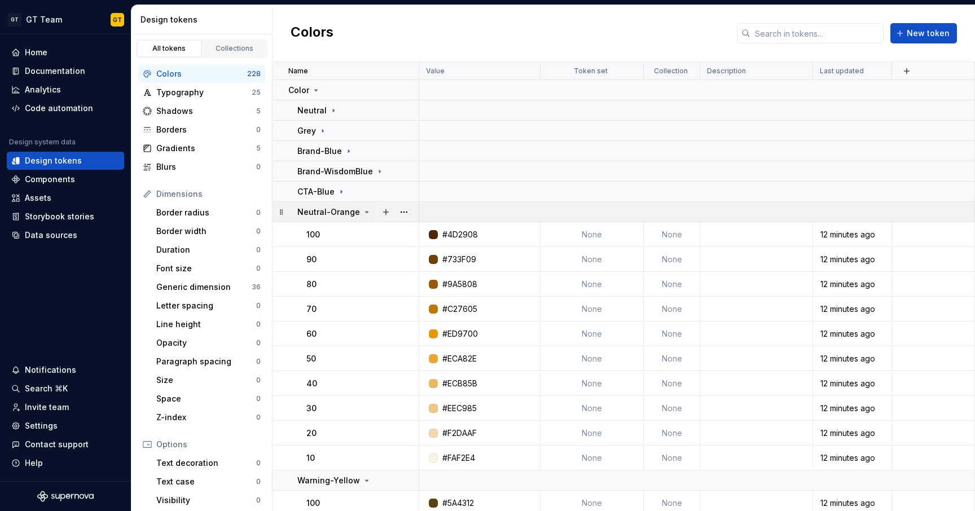
click at [341, 209] on p "Neutral-Orange" at bounding box center [328, 211] width 63 height 11
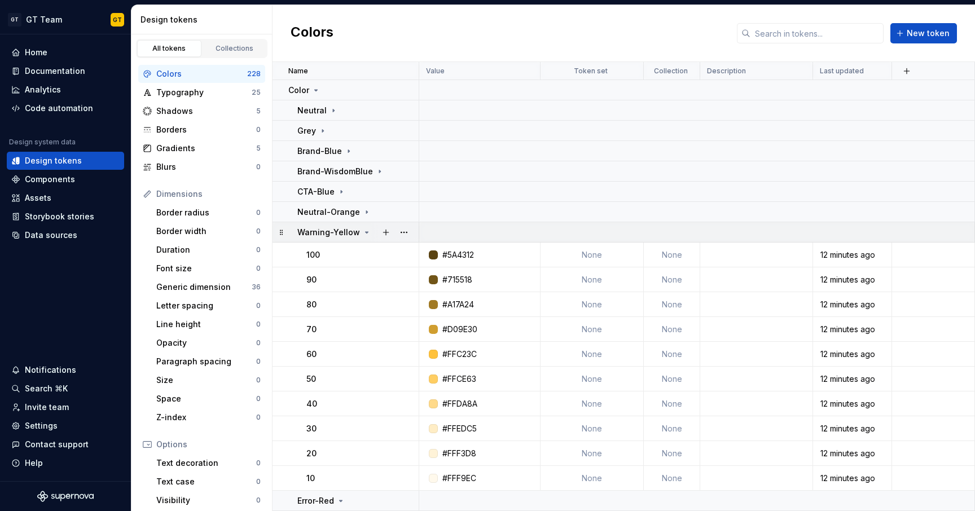
click at [358, 228] on div "Warning-Yellow" at bounding box center [334, 232] width 74 height 11
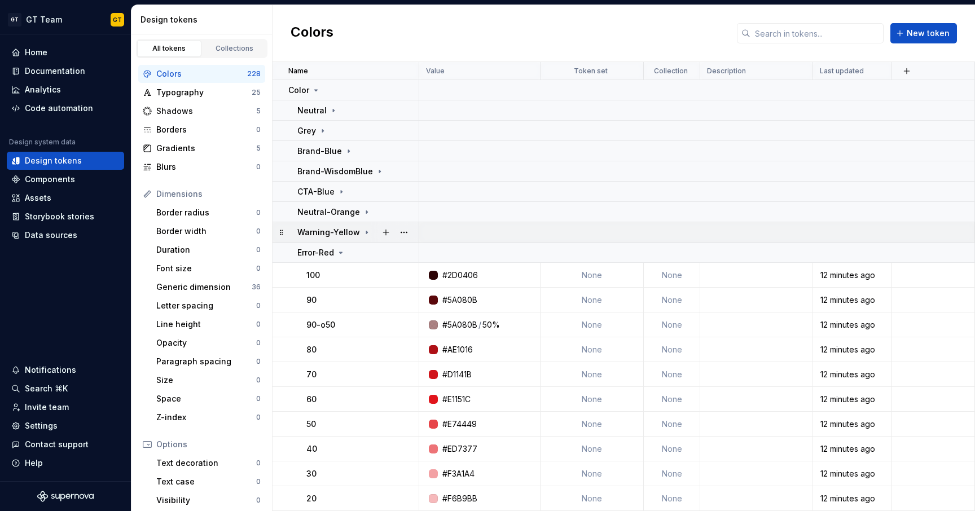
click at [358, 228] on div "Warning-Yellow" at bounding box center [334, 232] width 74 height 11
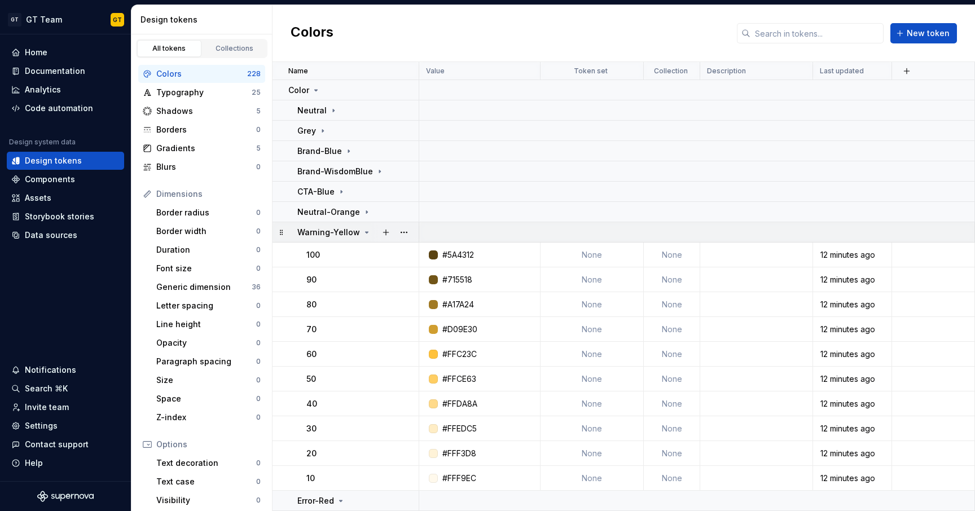
click at [358, 228] on div "Warning-Yellow" at bounding box center [334, 232] width 74 height 11
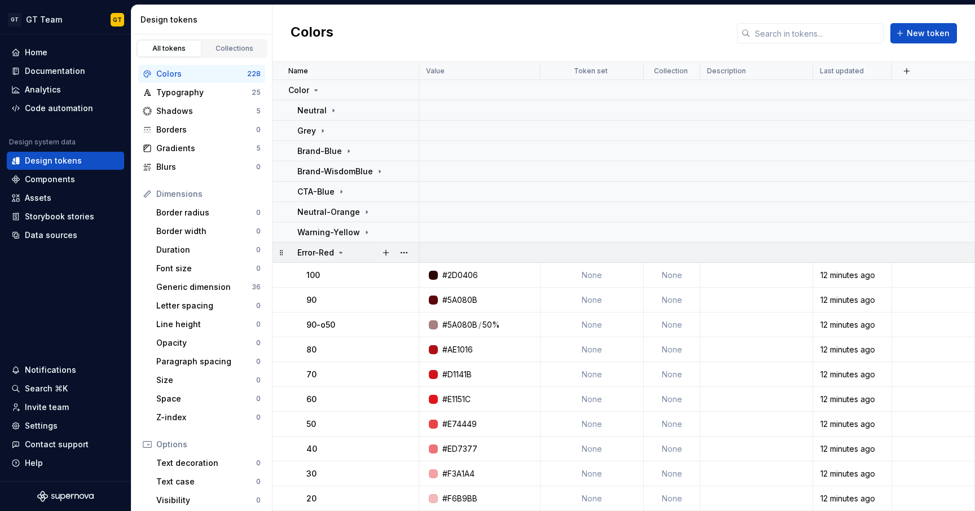
click at [340, 262] on td "Error-Red" at bounding box center [345, 253] width 147 height 20
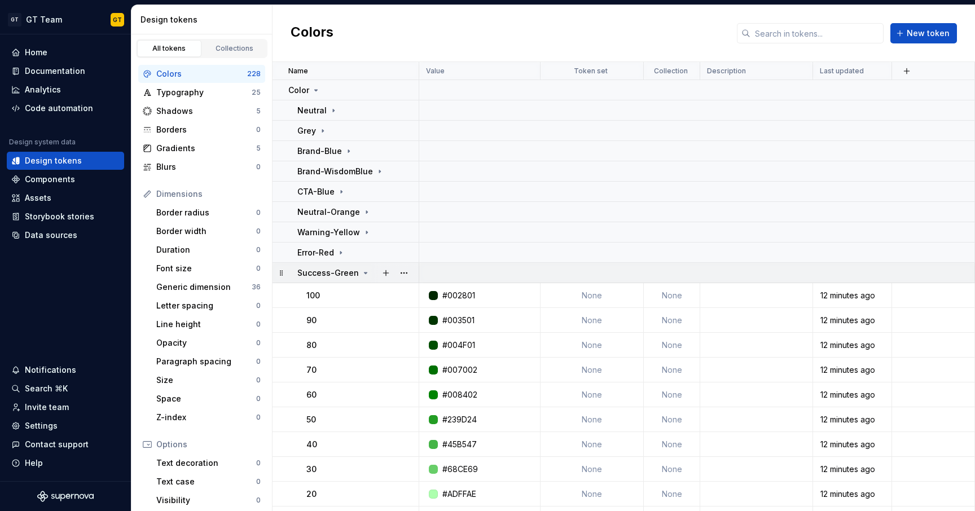
click at [348, 276] on p "Success-Green" at bounding box center [327, 272] width 61 height 11
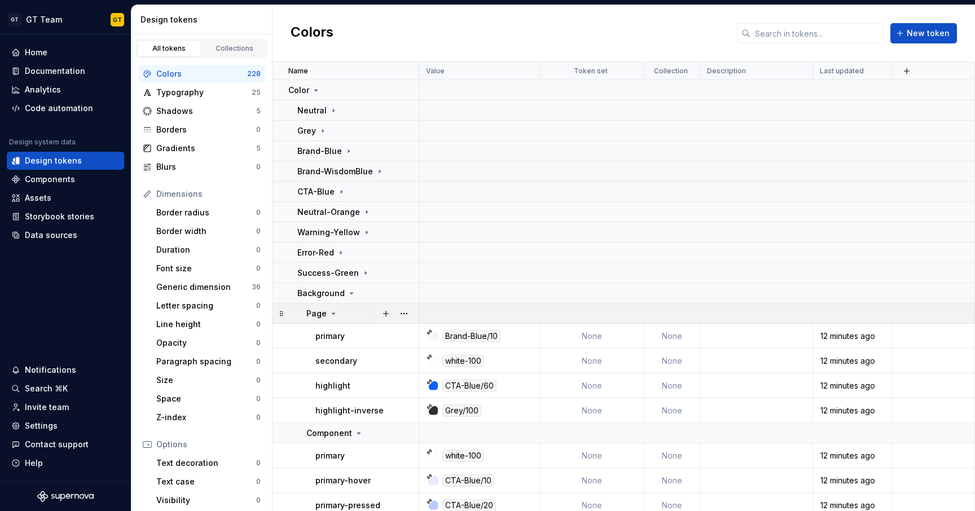
click at [333, 307] on td "Page" at bounding box center [345, 314] width 147 height 20
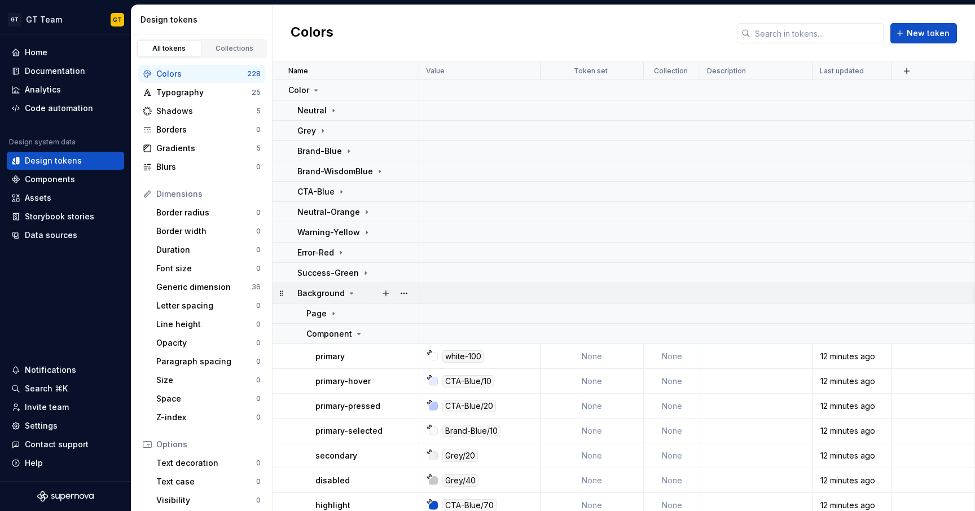
click at [345, 297] on div "Background" at bounding box center [326, 293] width 59 height 11
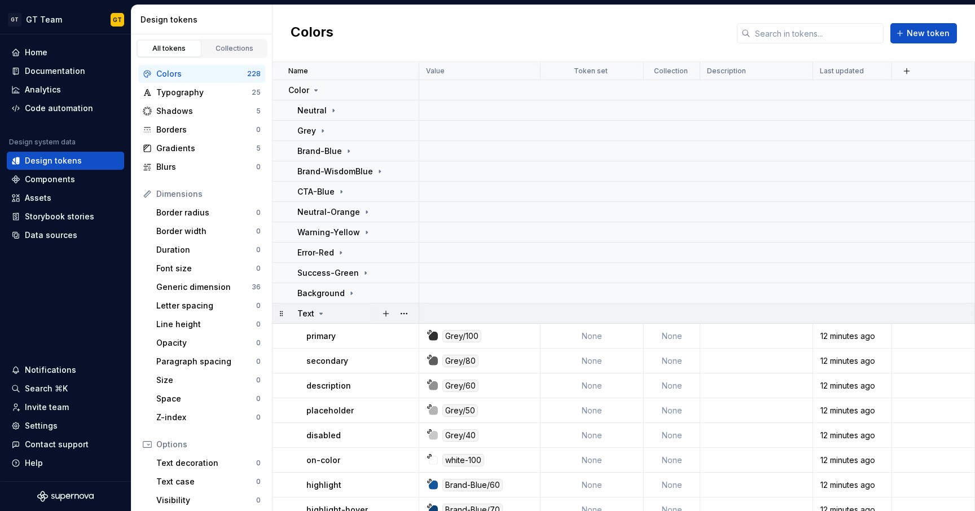
click at [316, 315] on icon at bounding box center [320, 313] width 9 height 9
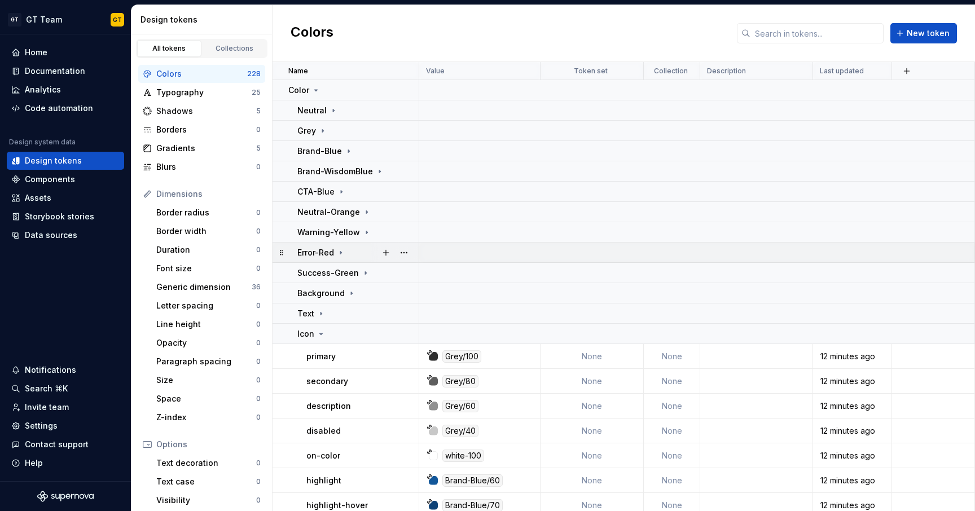
scroll to position [188, 0]
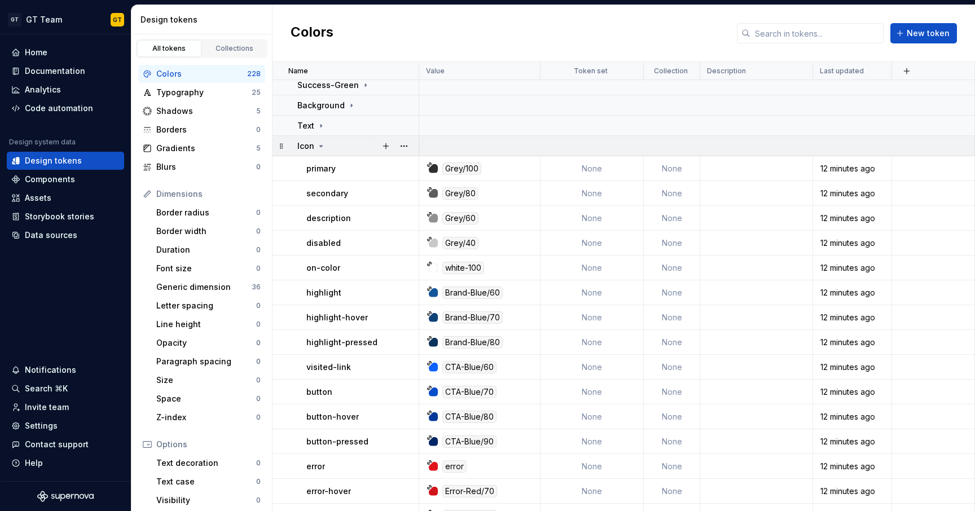
click at [313, 151] on p "Icon" at bounding box center [305, 145] width 17 height 11
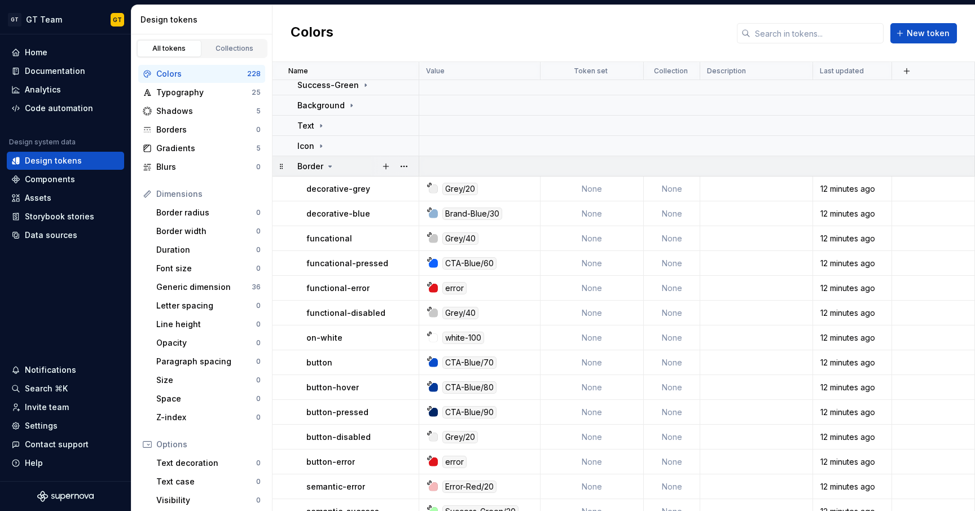
click at [314, 170] on p "Border" at bounding box center [310, 166] width 26 height 11
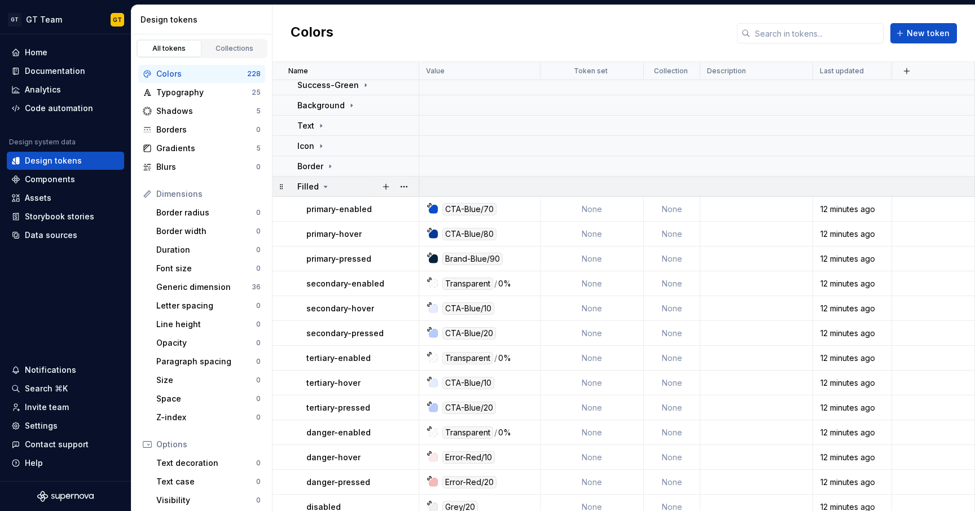
click at [311, 184] on p "Filled" at bounding box center [307, 186] width 21 height 11
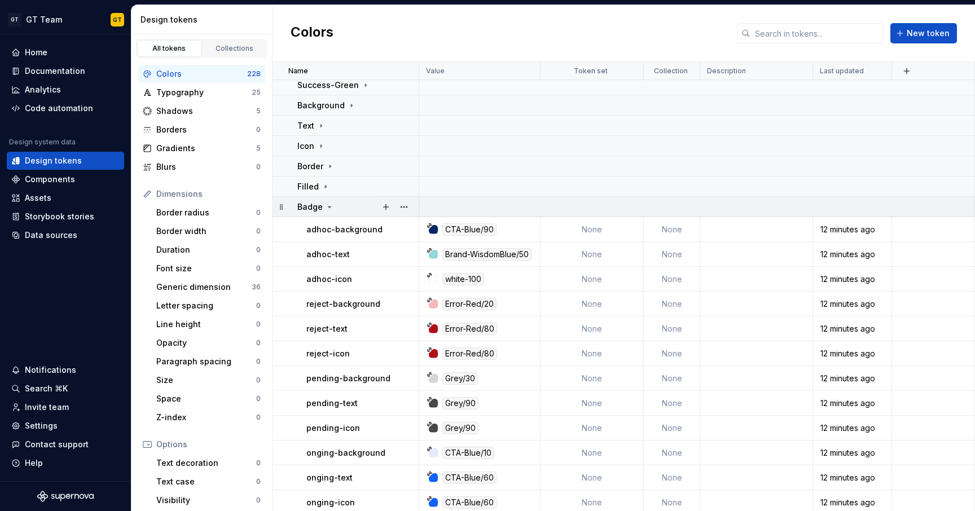
click at [319, 209] on p "Badge" at bounding box center [309, 206] width 25 height 11
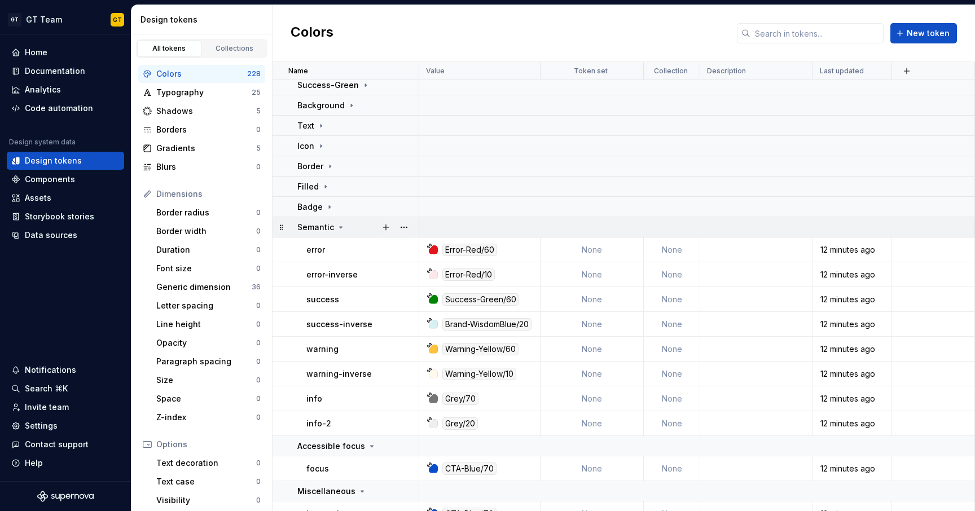
click at [319, 228] on p "Semantic" at bounding box center [315, 227] width 37 height 11
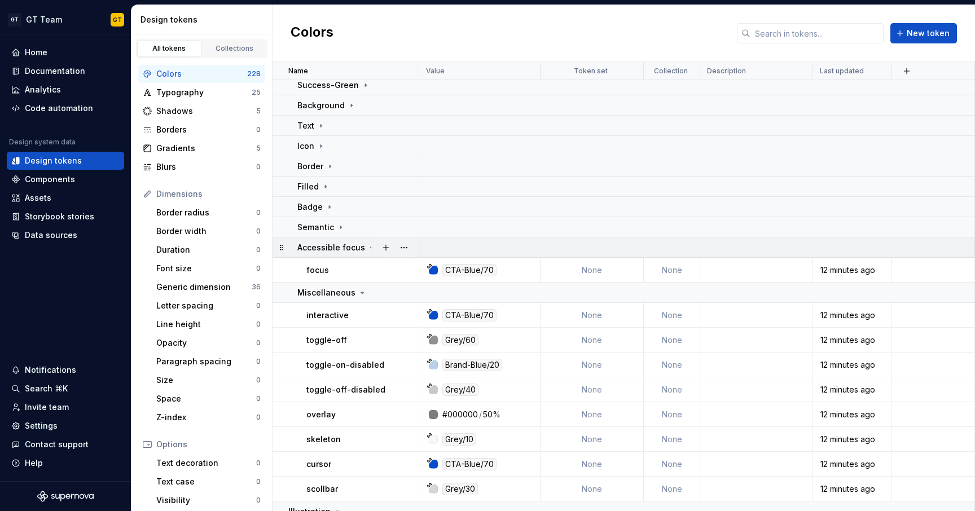
click at [326, 253] on p "Accessible focus" at bounding box center [331, 247] width 68 height 11
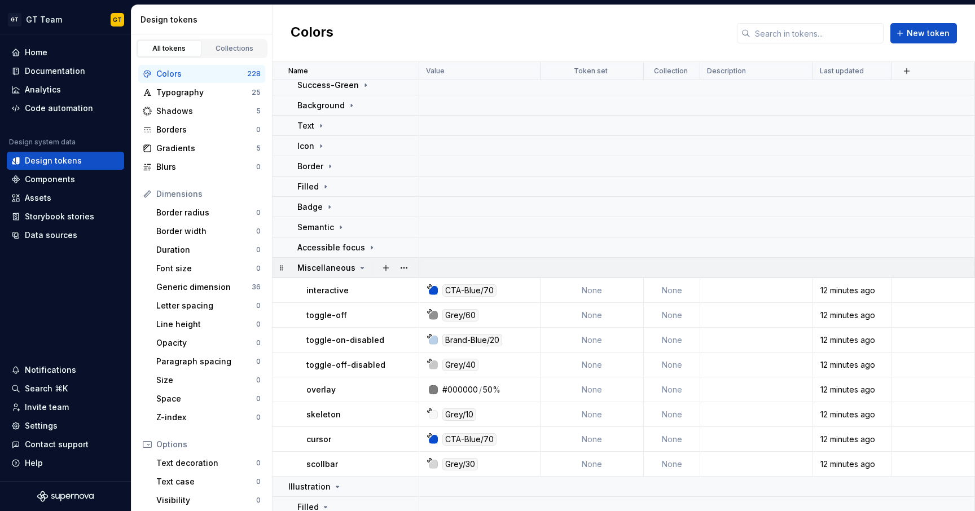
click at [325, 267] on p "Miscellaneous" at bounding box center [326, 267] width 58 height 11
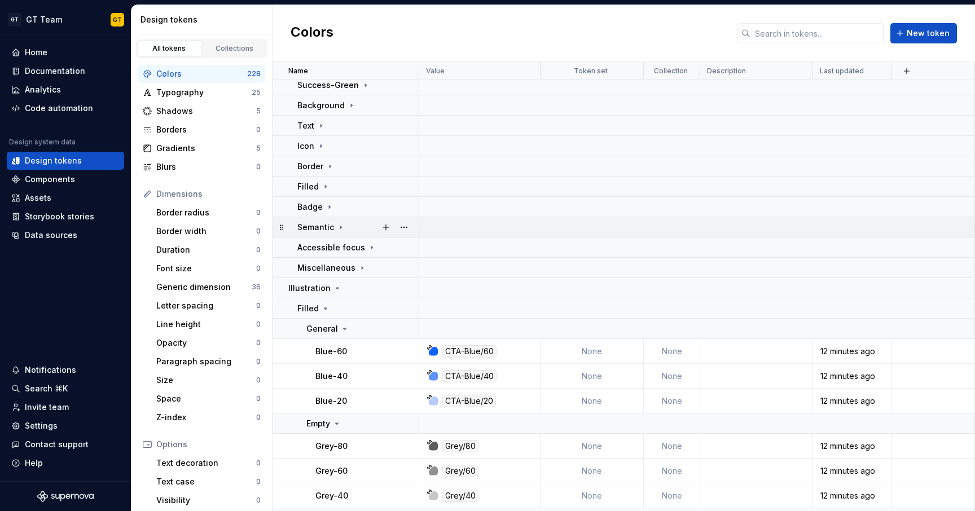
scroll to position [186, 0]
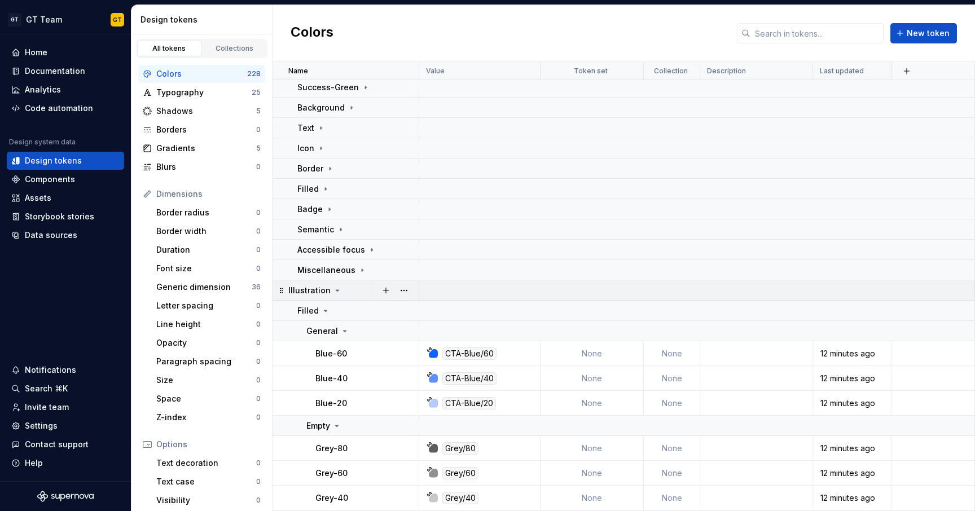
click at [318, 290] on p "Illustration" at bounding box center [309, 290] width 42 height 11
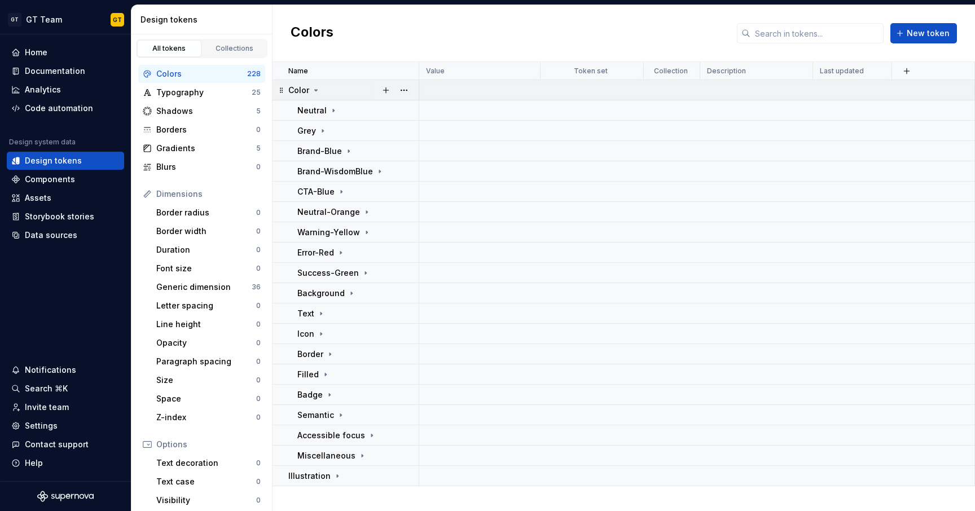
click at [307, 90] on p "Color" at bounding box center [298, 90] width 21 height 11
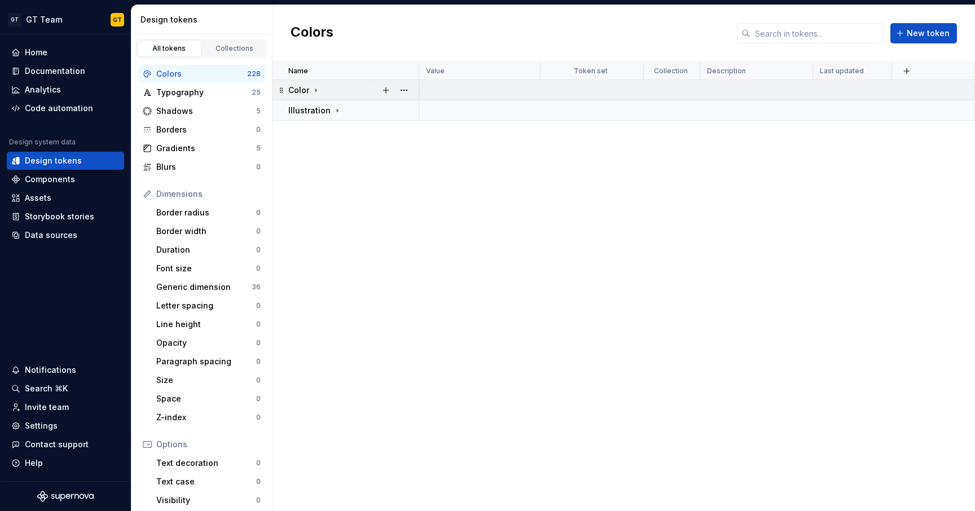
click at [308, 90] on p "Color" at bounding box center [298, 90] width 21 height 11
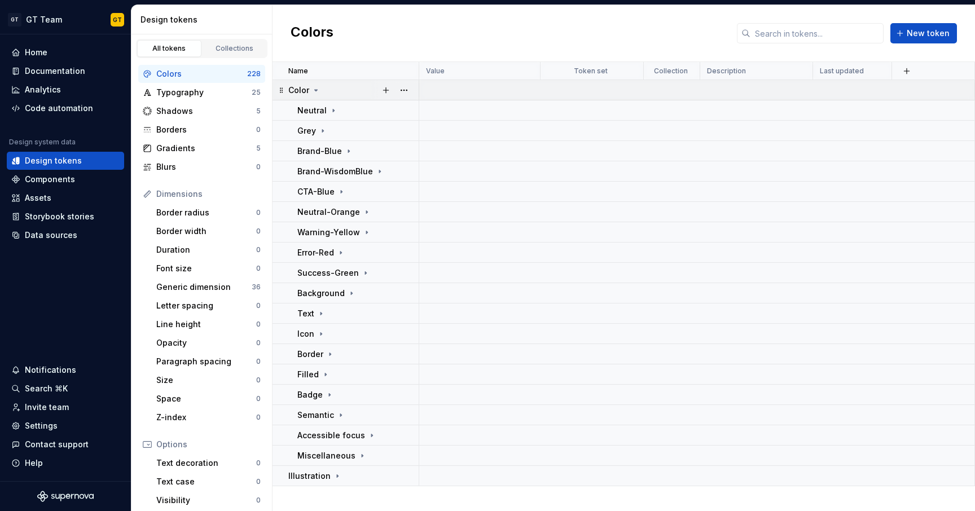
click at [308, 90] on p "Color" at bounding box center [298, 90] width 21 height 11
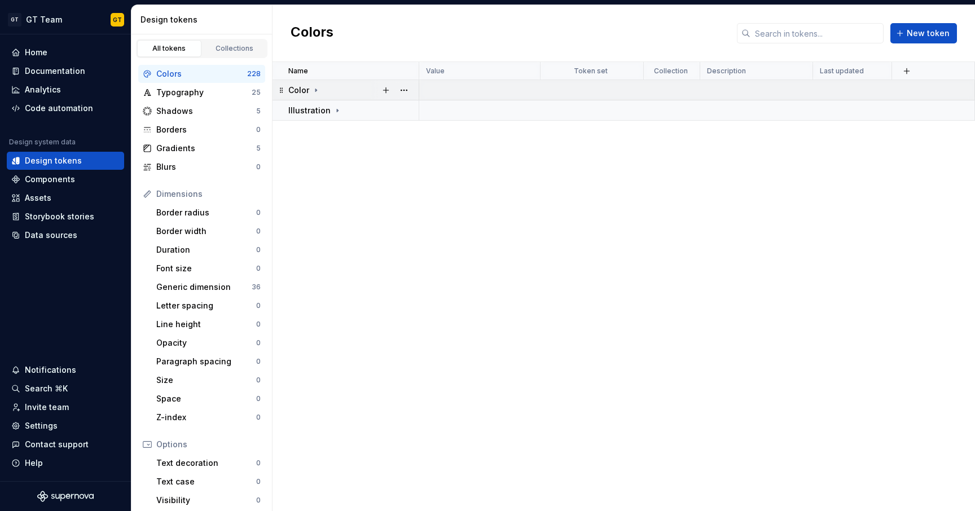
click at [308, 90] on p "Color" at bounding box center [298, 90] width 21 height 11
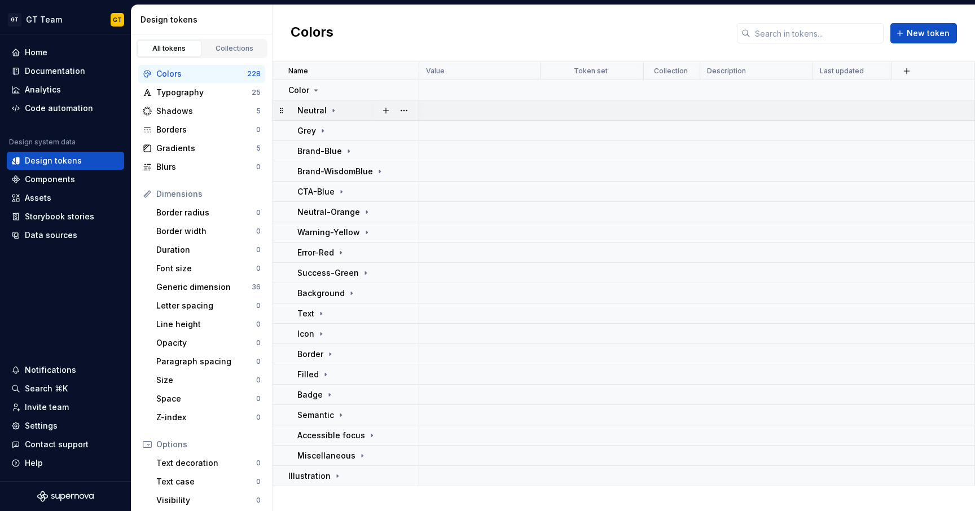
click at [323, 111] on p "Neutral" at bounding box center [311, 110] width 29 height 11
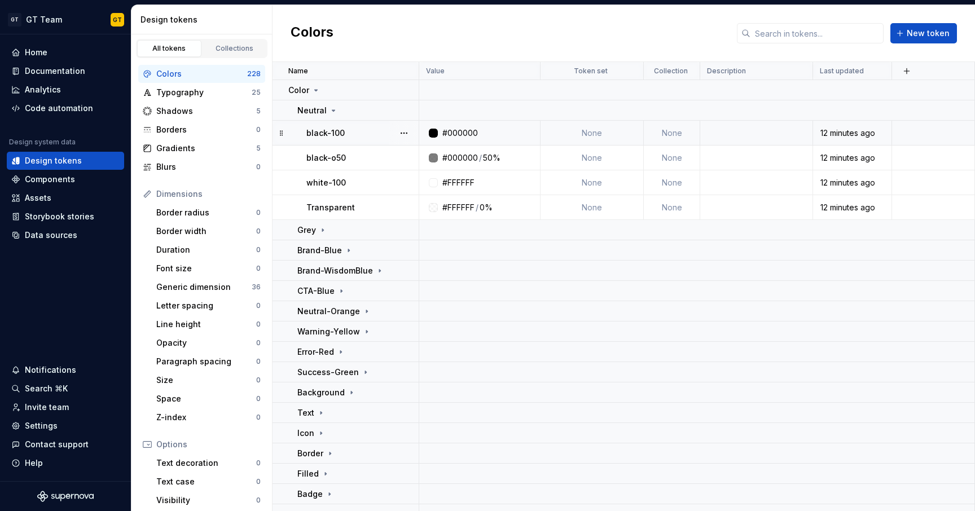
click at [457, 138] on div "#000000" at bounding box center [460, 132] width 36 height 11
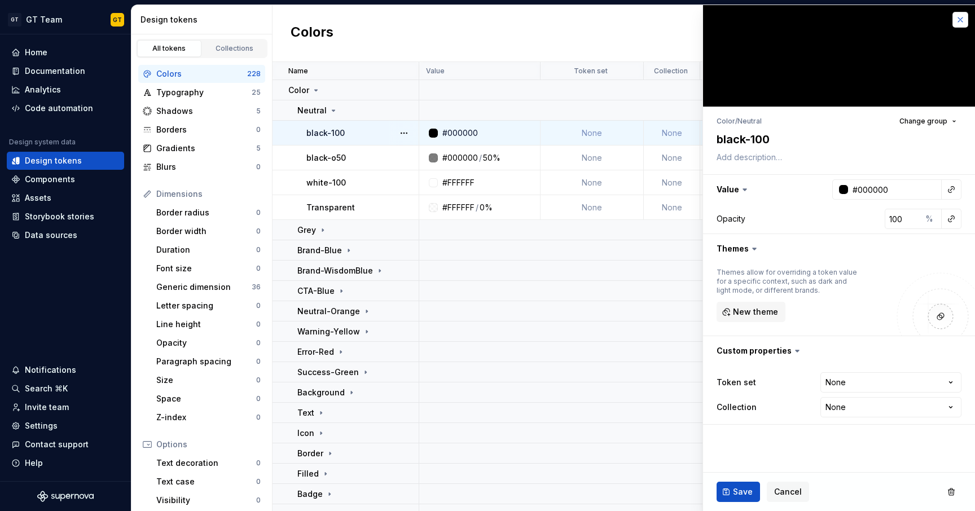
click at [962, 20] on button "button" at bounding box center [960, 20] width 16 height 16
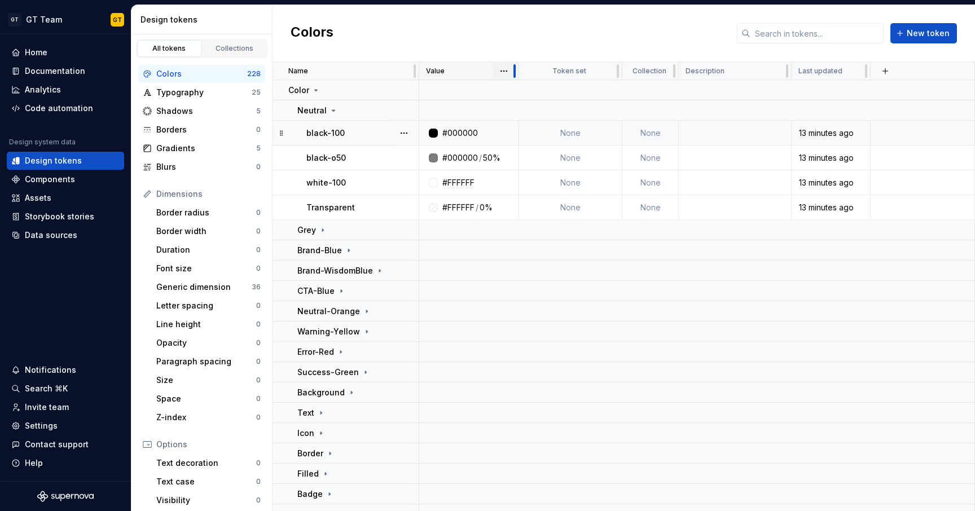
drag, startPoint x: 539, startPoint y: 68, endPoint x: 517, endPoint y: 70, distance: 21.5
click at [517, 70] on div at bounding box center [514, 71] width 9 height 18
click at [543, 39] on div "Colors New token" at bounding box center [623, 33] width 702 height 57
click at [207, 89] on div "Typography" at bounding box center [203, 92] width 95 height 11
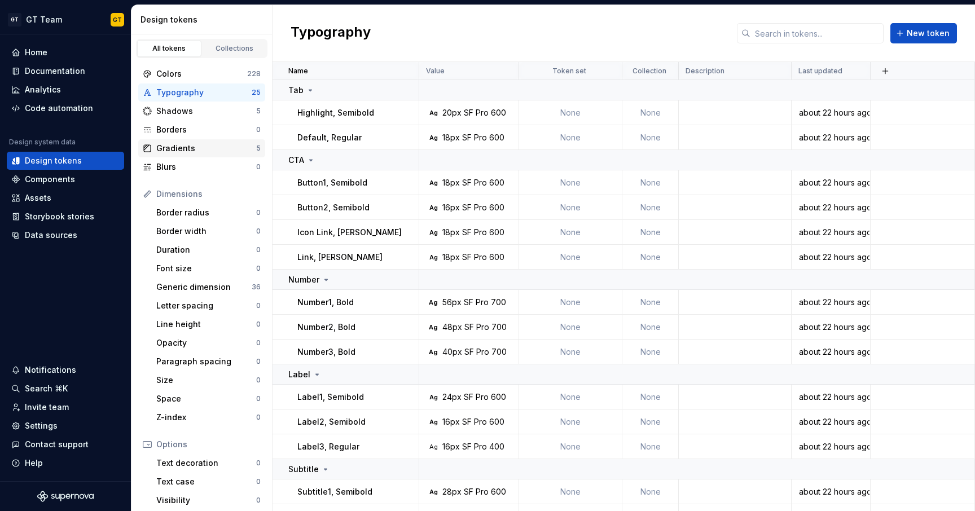
click at [206, 147] on div "Gradients" at bounding box center [206, 148] width 100 height 11
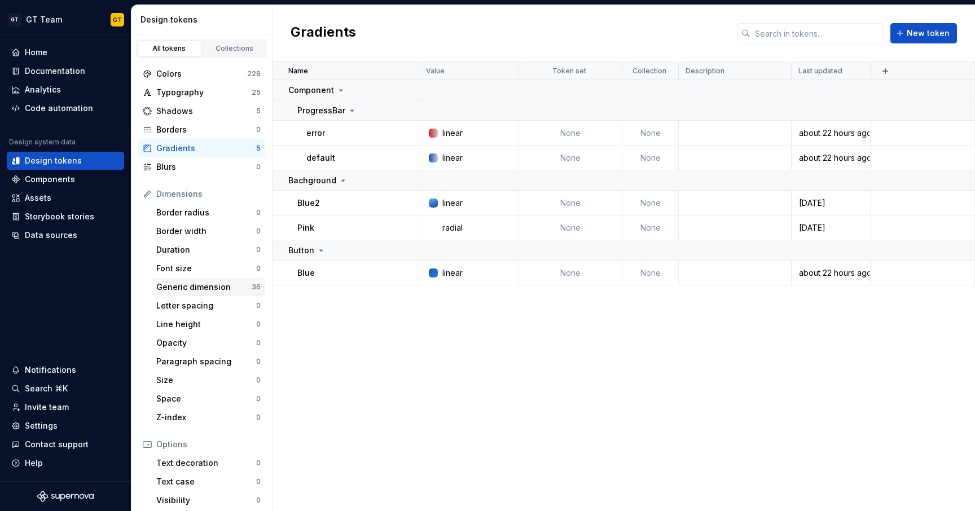
click at [212, 289] on div "Generic dimension" at bounding box center [203, 287] width 95 height 11
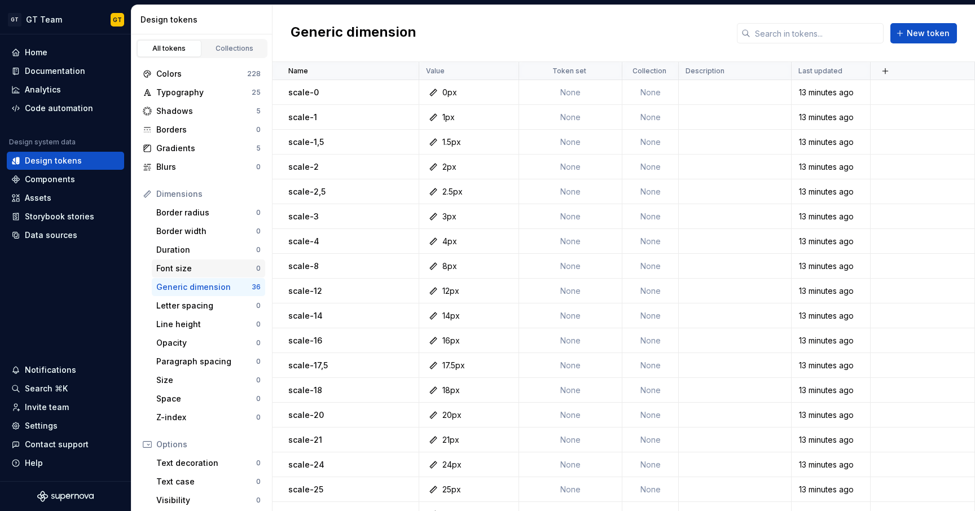
click at [214, 264] on div "Font size" at bounding box center [206, 268] width 100 height 11
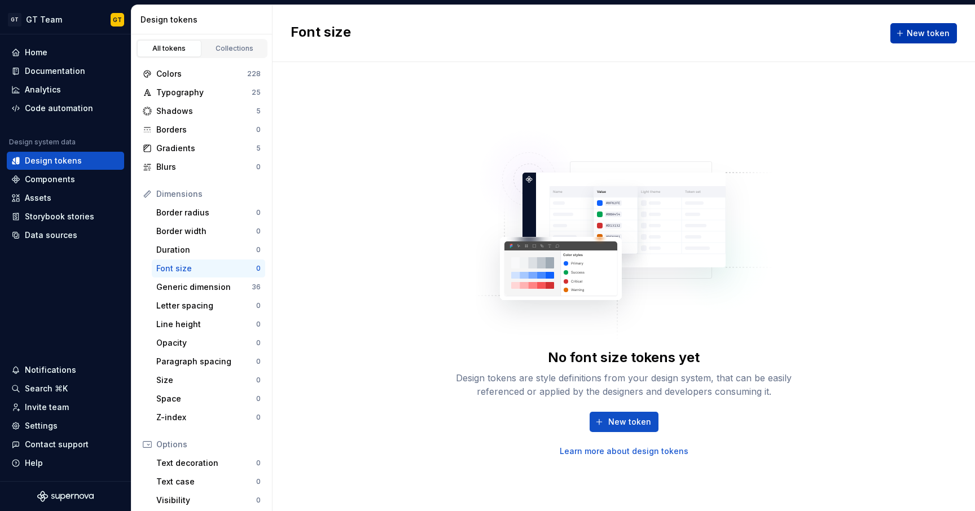
click at [914, 39] on button "New token" at bounding box center [923, 33] width 67 height 20
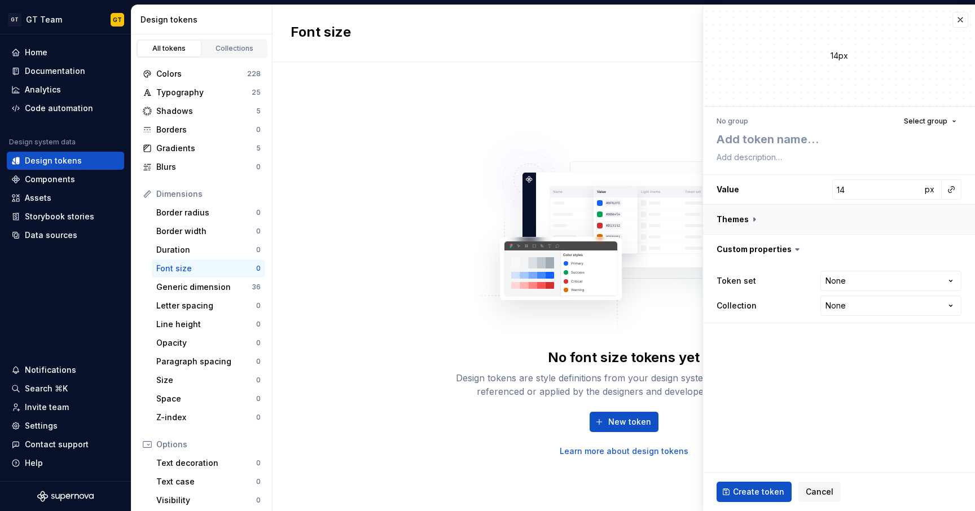
click at [754, 213] on button "button" at bounding box center [839, 219] width 272 height 29
type textarea "*"
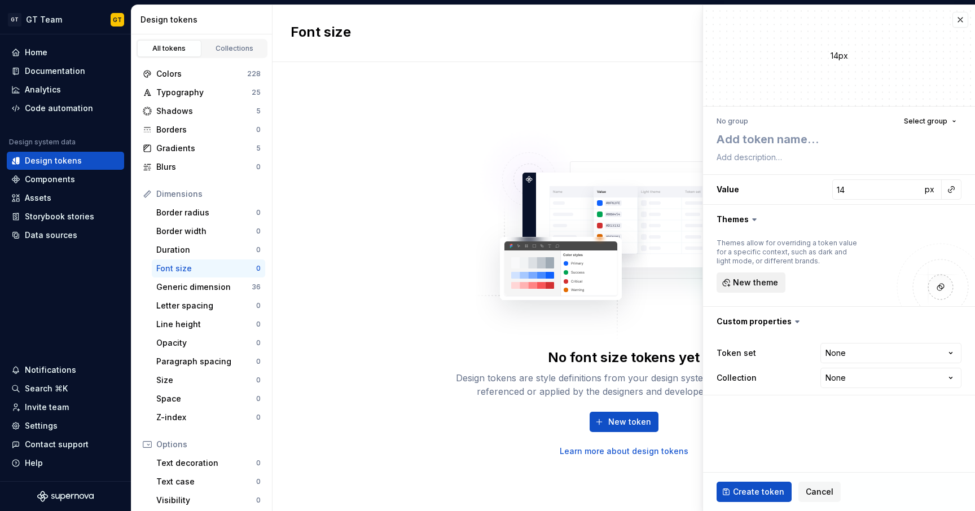
click at [769, 284] on span "New theme" at bounding box center [755, 282] width 45 height 11
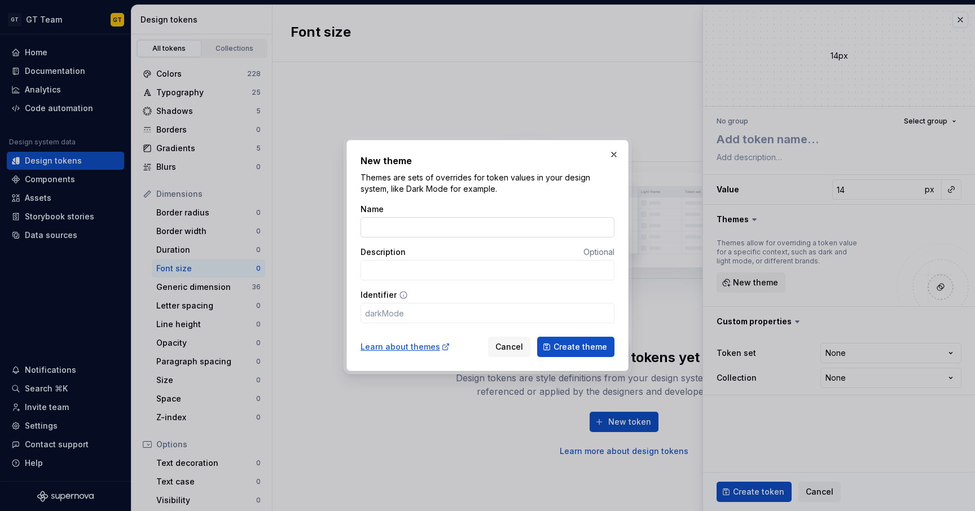
click at [463, 227] on input "Name" at bounding box center [487, 227] width 254 height 20
type input "F"
type input "f"
type input "Fe"
type input "fe"
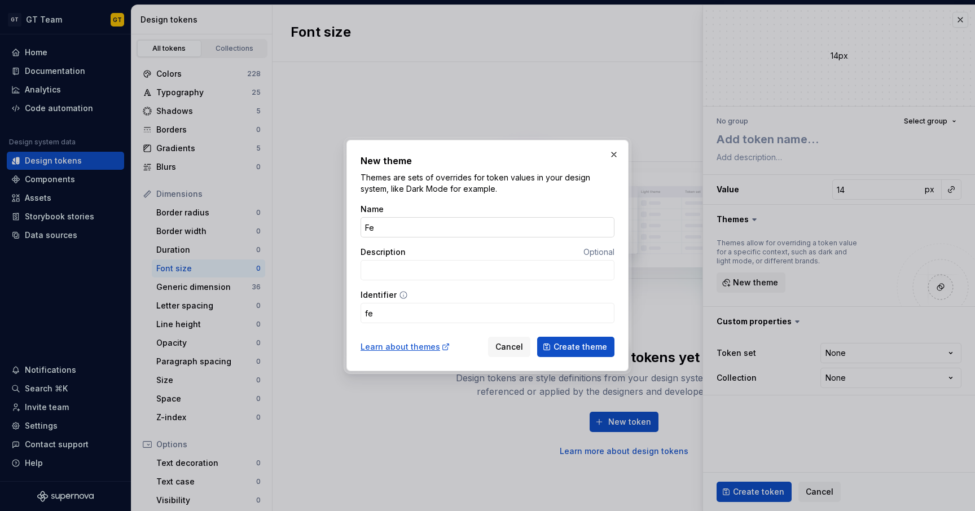
type input "F"
type input "f"
type input "F"
type input "D"
type input "d"
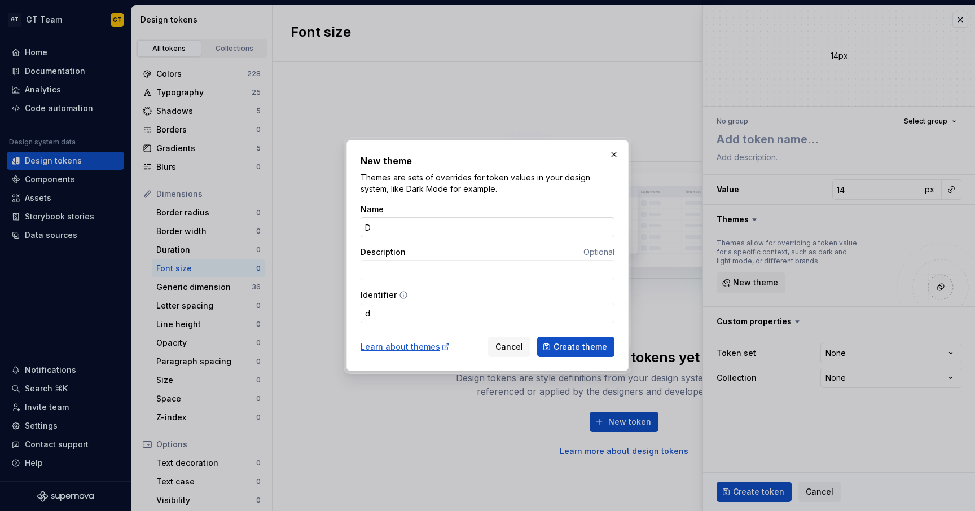
type input "De"
type input "de"
type input "Def"
type input "def"
type input "Defa"
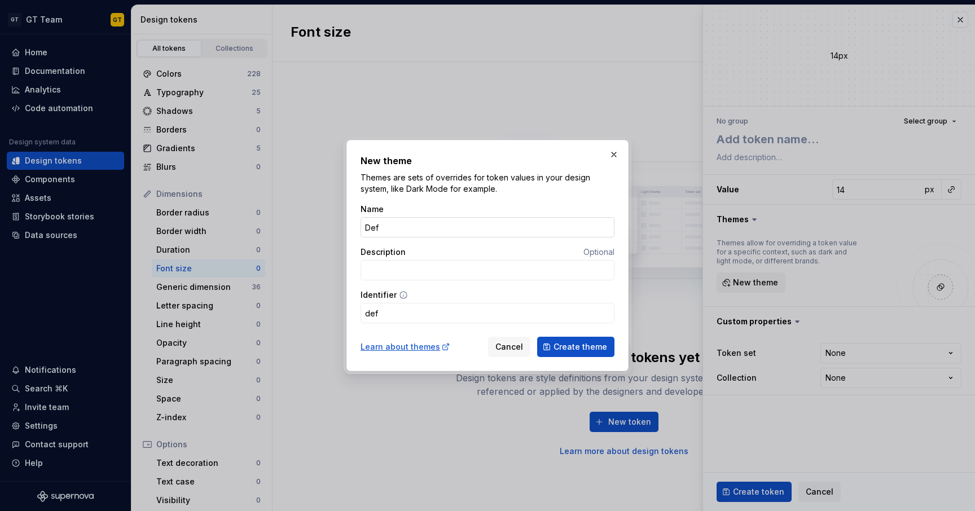
type input "defa"
type input "Defau"
type input "defau"
type input "Defaul"
type input "defaul"
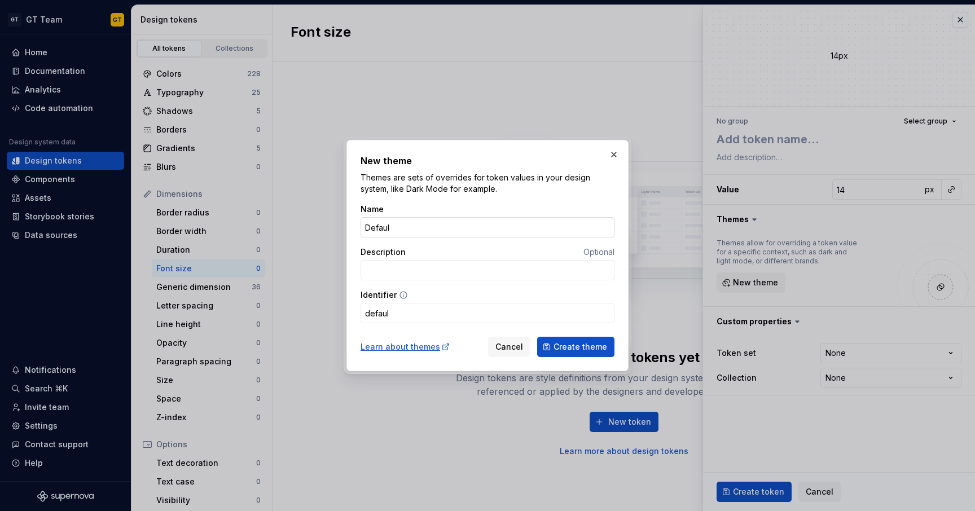
type input "Default"
type input "default"
type input "Default"
click at [551, 348] on button "Create theme" at bounding box center [575, 347] width 77 height 20
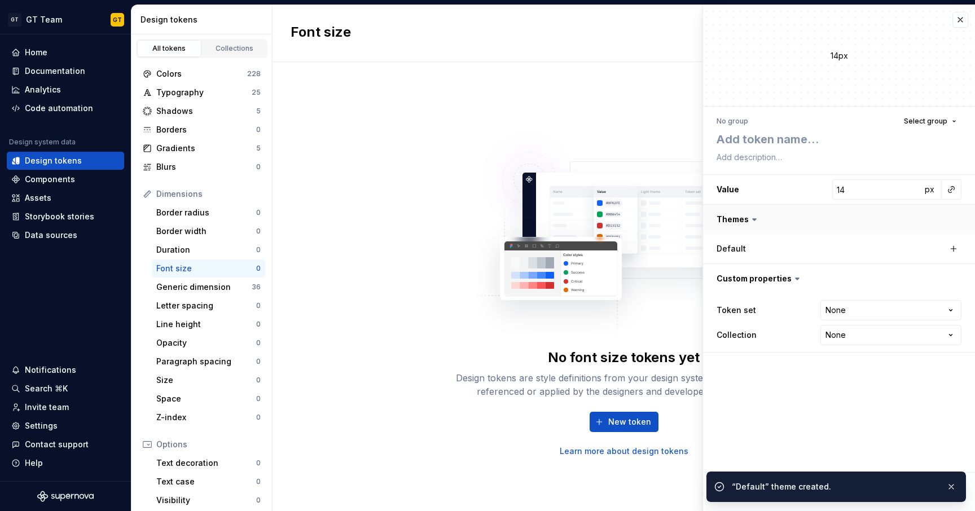
click at [742, 216] on button "button" at bounding box center [839, 219] width 272 height 29
click at [751, 221] on button "button" at bounding box center [839, 219] width 272 height 29
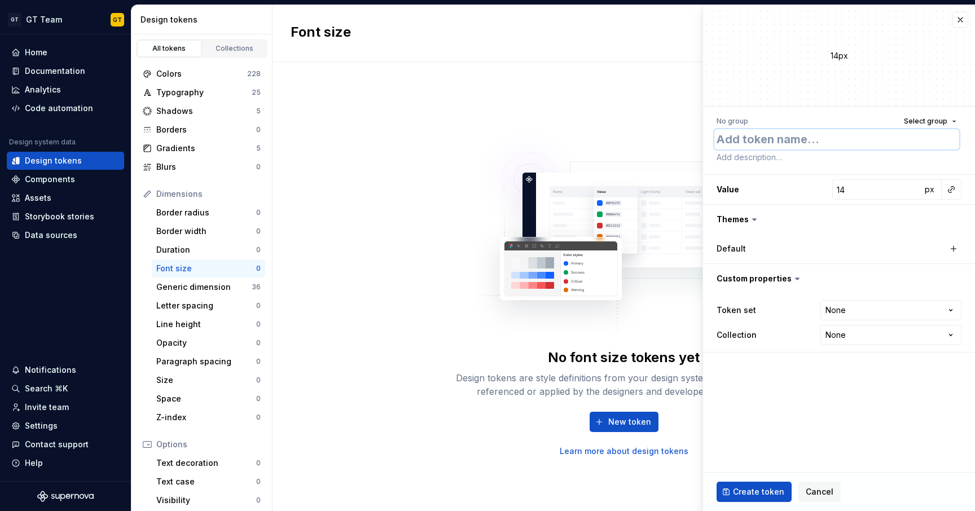
click at [781, 132] on textarea at bounding box center [836, 139] width 245 height 20
type textarea "*"
type textarea "x"
type textarea "*"
type textarea "xx"
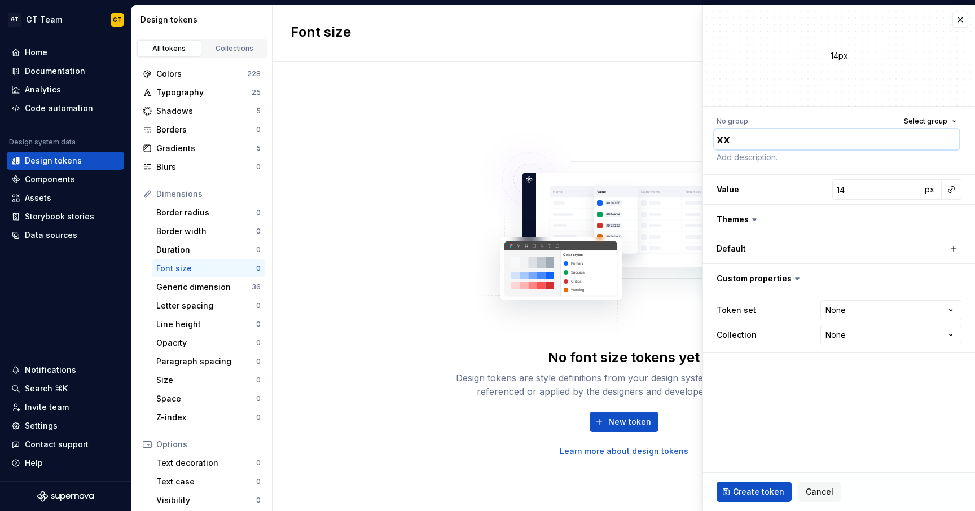
type textarea "*"
type textarea "xxs"
click at [853, 305] on html "GT GT Team GT Home Documentation Analytics Code automation Design system data D…" at bounding box center [487, 255] width 975 height 511
select select "**********"
click at [951, 247] on button "button" at bounding box center [954, 249] width 16 height 16
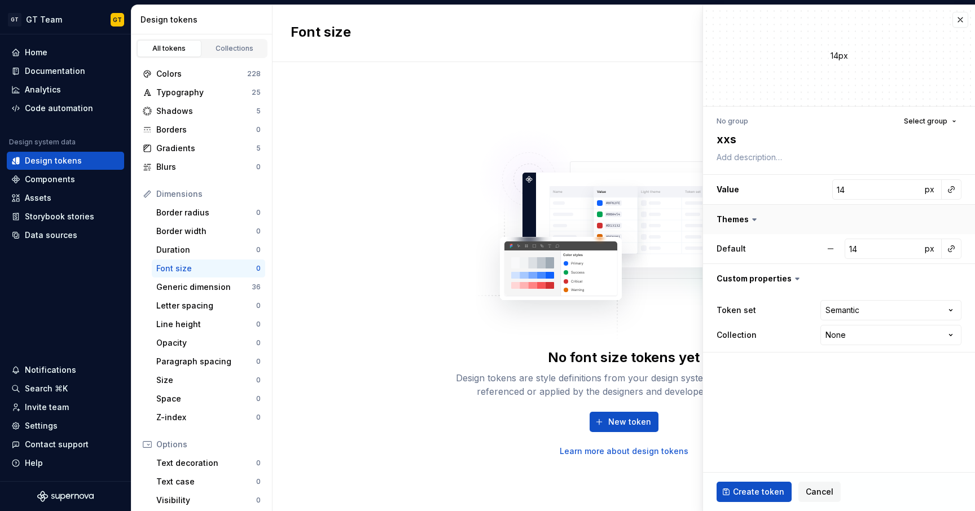
click at [858, 216] on button "button" at bounding box center [839, 219] width 272 height 29
click at [907, 120] on button "Select group" at bounding box center [930, 121] width 63 height 16
click at [911, 119] on span "Select group" at bounding box center [925, 121] width 43 height 9
click at [761, 488] on span "Create token" at bounding box center [758, 491] width 51 height 11
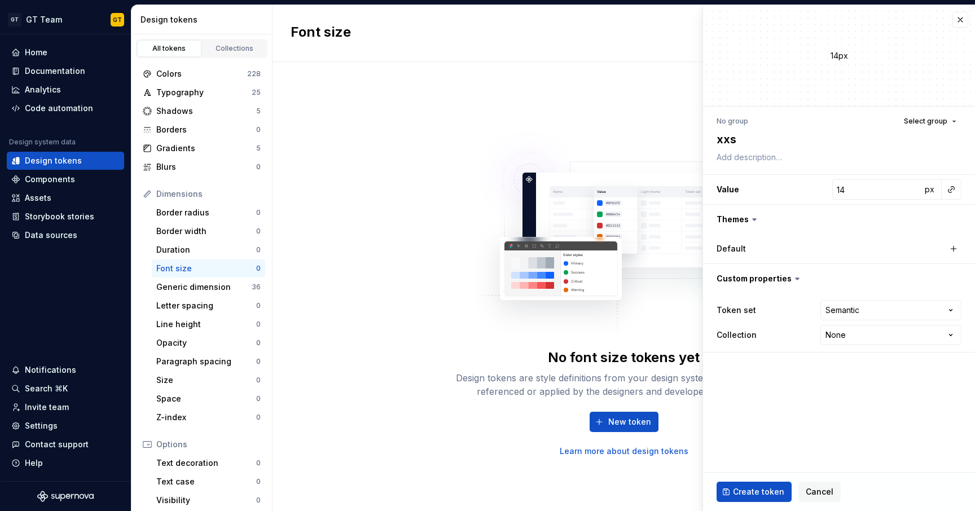
type textarea "*"
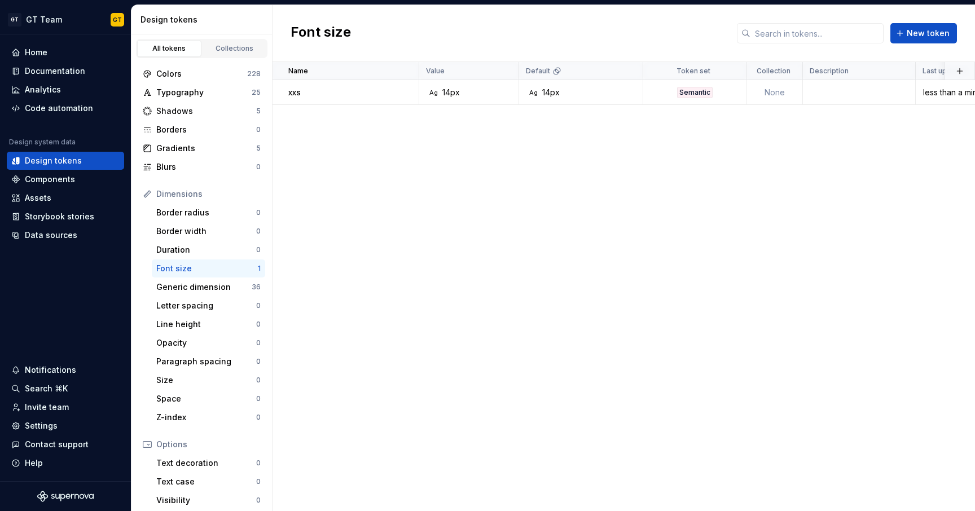
click at [647, 210] on div "Name Value Default Token set Collection Description Last updated xxs Ag 14px Ag…" at bounding box center [623, 286] width 702 height 449
click at [922, 30] on span "New token" at bounding box center [928, 33] width 43 height 11
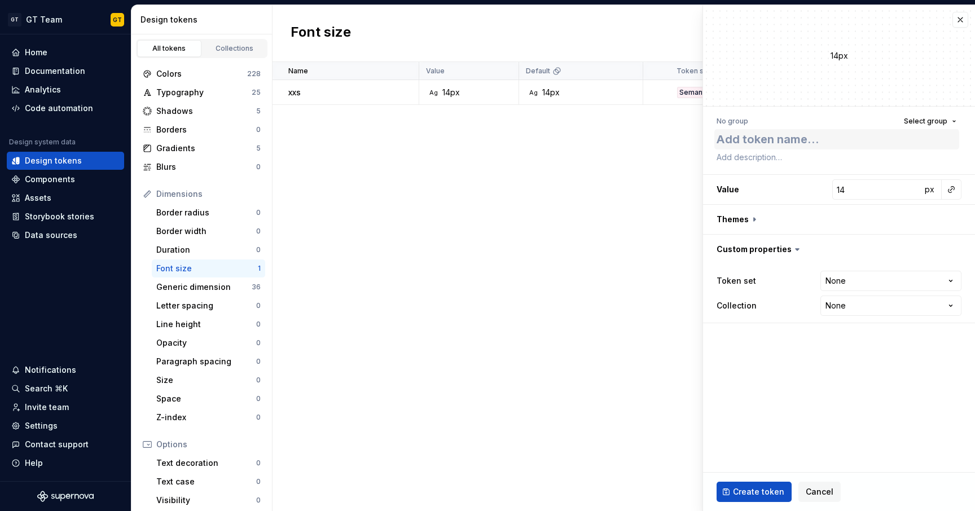
type textarea "*"
type textarea "x"
type textarea "*"
type textarea "XS"
type textarea "*"
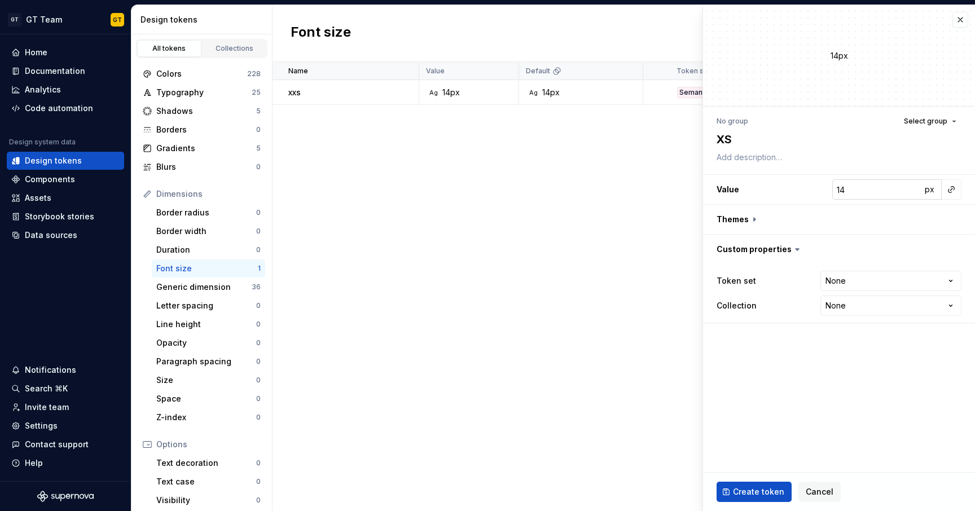
drag, startPoint x: 870, startPoint y: 173, endPoint x: 910, endPoint y: 188, distance: 42.7
click at [910, 188] on input "14" at bounding box center [876, 189] width 89 height 20
type input "15"
type textarea "*"
click at [910, 188] on input "15" at bounding box center [876, 189] width 89 height 20
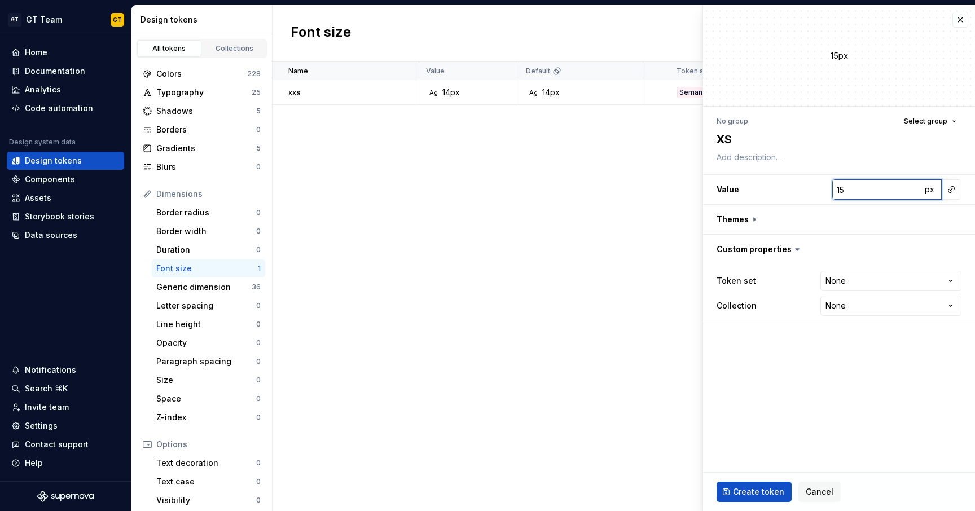
type input "16"
click at [910, 188] on input "16" at bounding box center [876, 189] width 89 height 20
click at [747, 219] on button "button" at bounding box center [839, 219] width 272 height 29
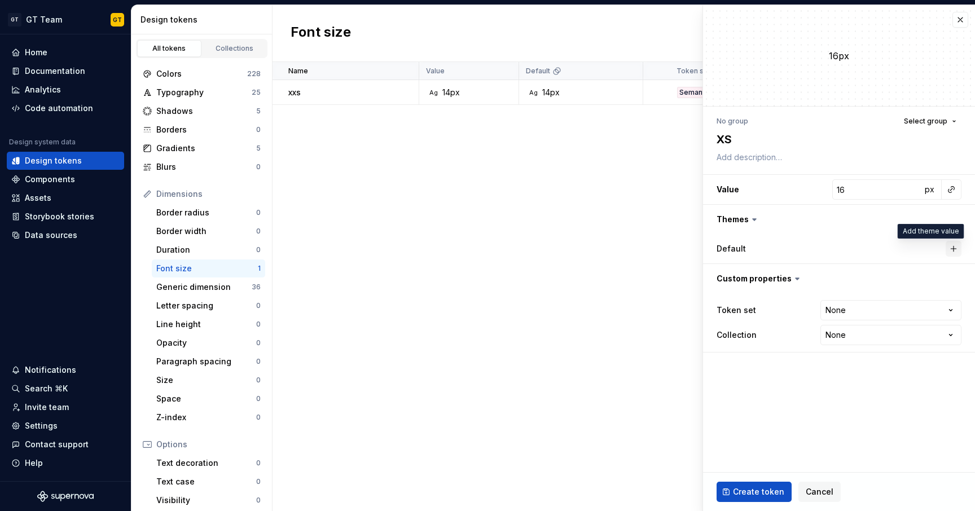
click at [953, 248] on button "button" at bounding box center [954, 249] width 16 height 16
type textarea "*"
click at [858, 314] on html "GT GT Team GT Home Documentation Analytics Code automation Design system data D…" at bounding box center [487, 255] width 975 height 511
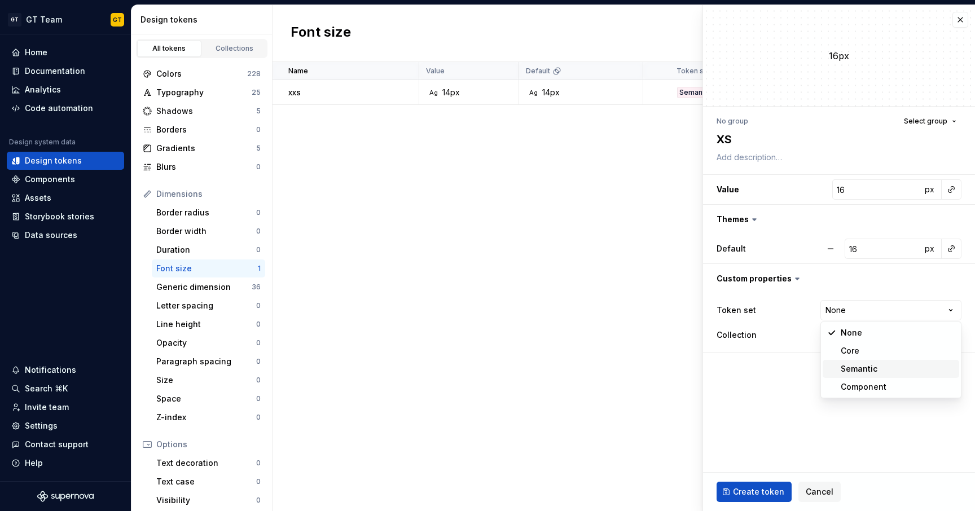
select select "**********"
click at [763, 491] on span "Create token" at bounding box center [758, 491] width 51 height 11
type textarea "*"
type input "14"
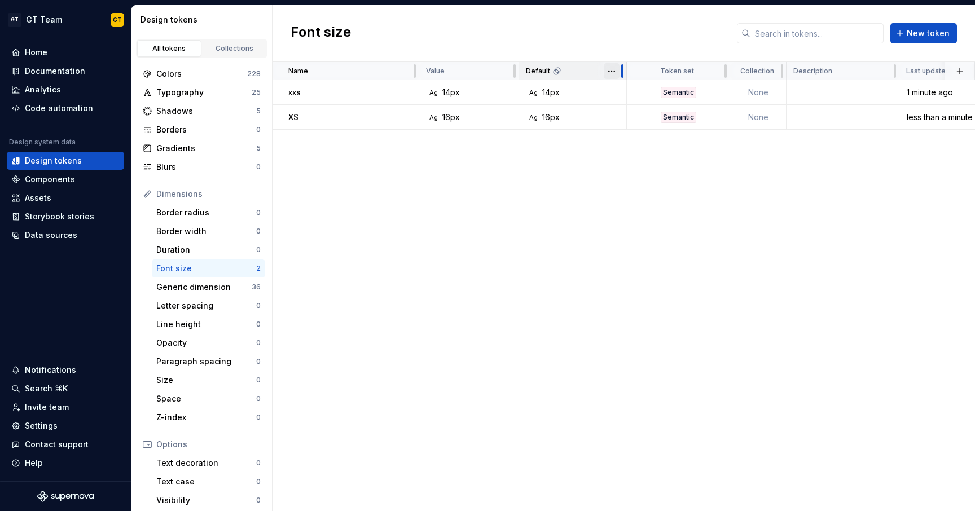
click at [627, 69] on div "Token set" at bounding box center [678, 71] width 103 height 18
click at [618, 71] on html "GT GT Team GT Home Documentation Analytics Code automation Design system data D…" at bounding box center [487, 255] width 975 height 511
click at [607, 67] on html "GT GT Team GT Home Documentation Analytics Code automation Design system data D…" at bounding box center [487, 255] width 975 height 511
click at [535, 195] on html "GT GT Team GT Home Documentation Analytics Code automation Design system data D…" at bounding box center [487, 255] width 975 height 511
click at [948, 34] on span "New token" at bounding box center [928, 33] width 43 height 11
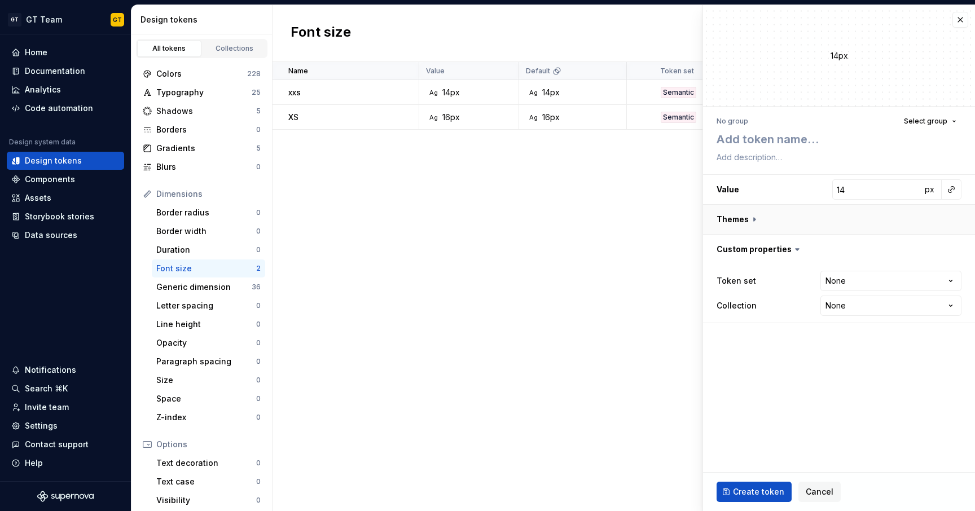
click at [751, 222] on button "button" at bounding box center [839, 219] width 272 height 29
click at [746, 260] on div "Default" at bounding box center [839, 248] width 272 height 29
click at [628, 267] on div "Name Value Default Token set Collection Description Last updated xxs Ag 14px Ag…" at bounding box center [623, 286] width 702 height 449
click at [958, 25] on button "button" at bounding box center [960, 20] width 16 height 16
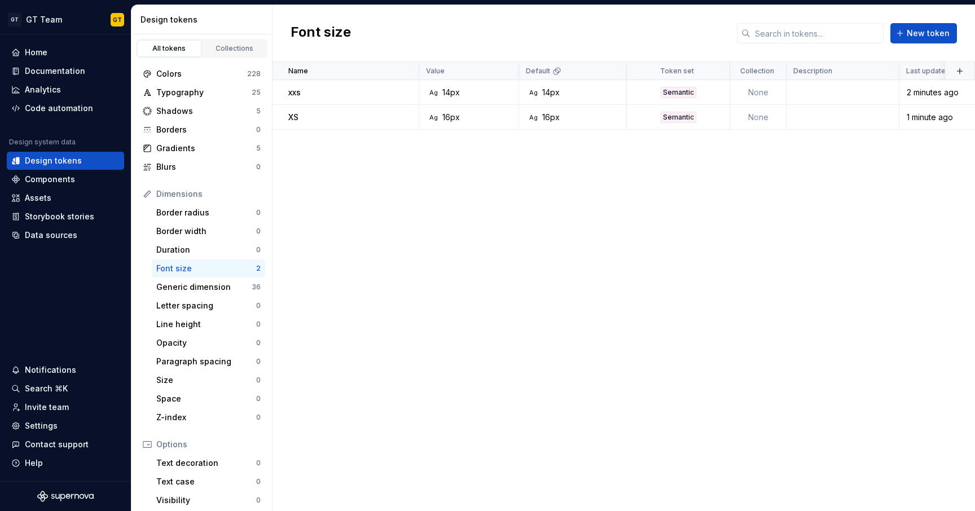
click at [961, 21] on div "Font size New token" at bounding box center [623, 33] width 702 height 57
click at [297, 119] on p "XS" at bounding box center [293, 117] width 10 height 11
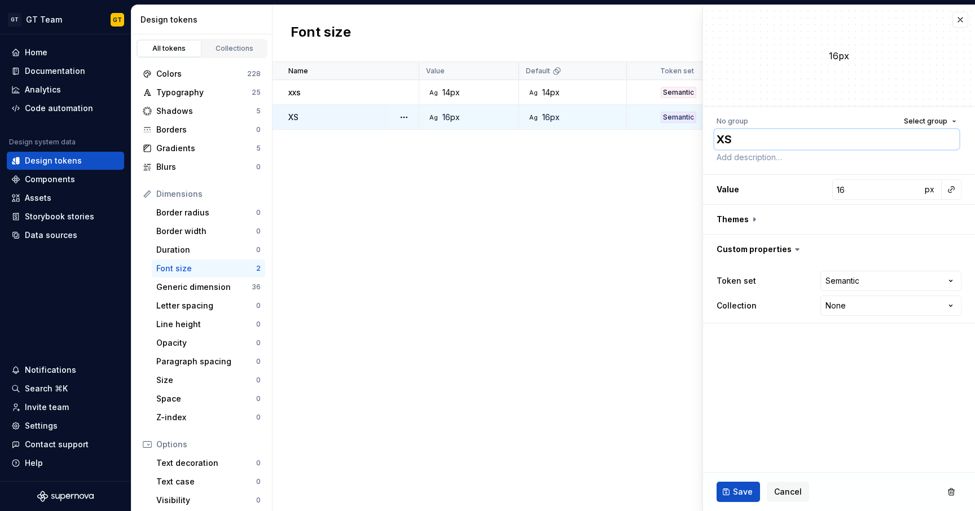
click at [748, 140] on textarea "XS" at bounding box center [836, 139] width 245 height 20
type textarea "*"
type textarea "X"
type textarea "*"
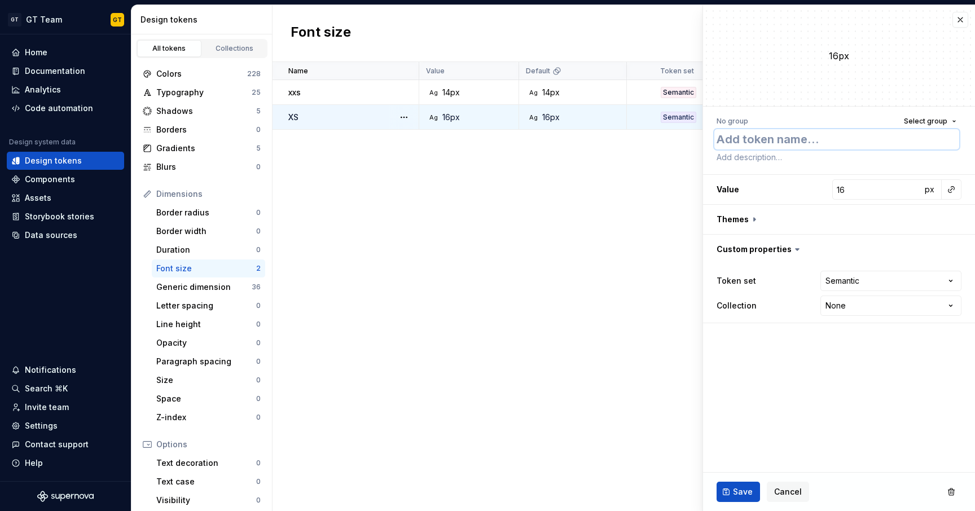
type textarea "x"
type textarea "*"
type textarea "x s"
type textarea "*"
type textarea "xs"
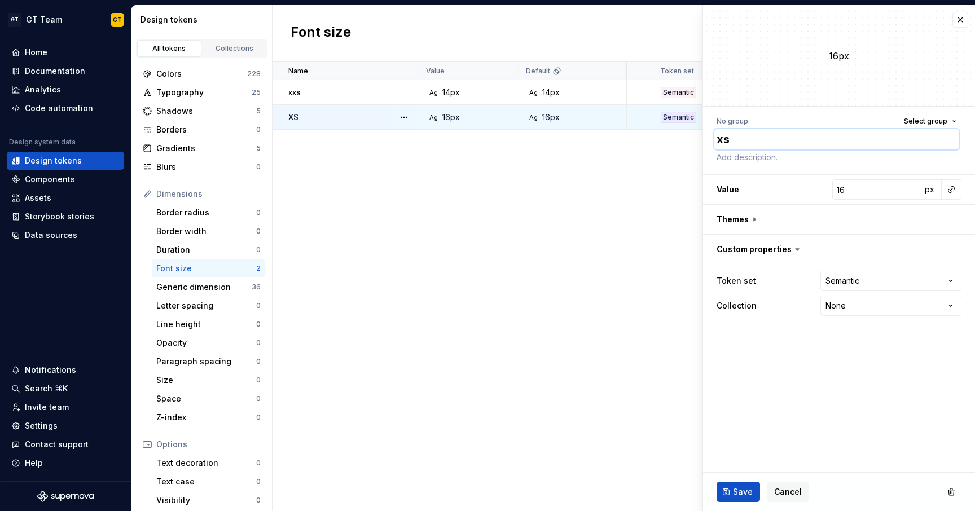
type textarea "*"
type textarea "XS"
type textarea "*"
type textarea "X"
type textarea "*"
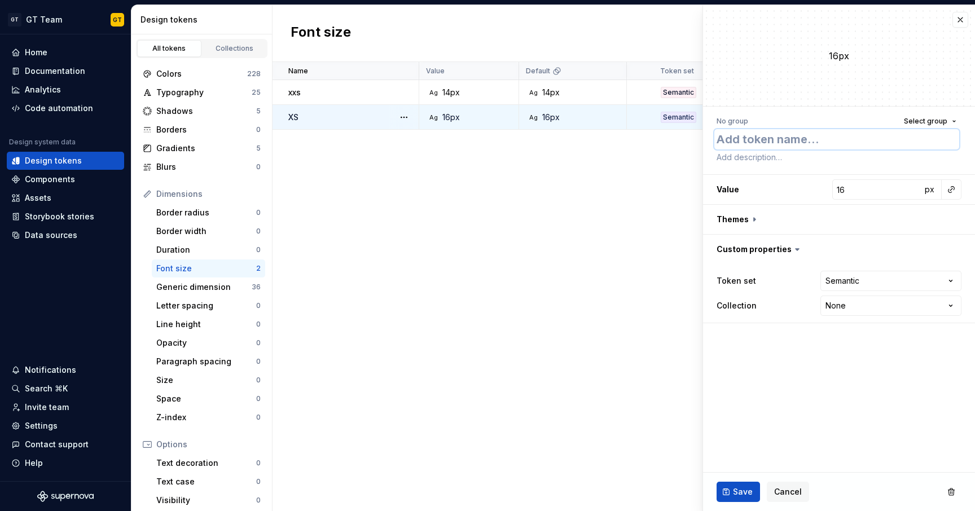
type textarea "*"
type textarea "x"
type textarea "*"
type textarea "xs"
type textarea "*"
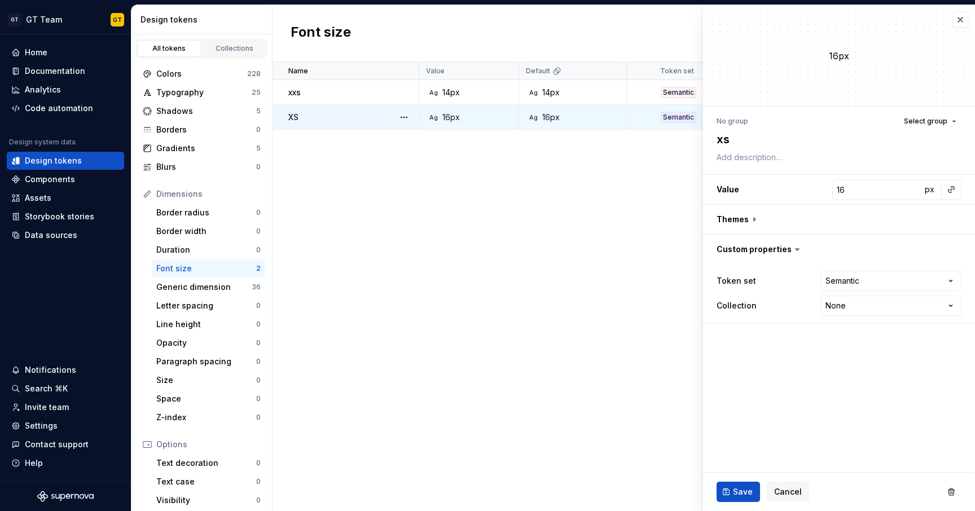
type textarea "XS"
drag, startPoint x: 732, startPoint y: 508, endPoint x: 771, endPoint y: 411, distance: 104.0
click at [771, 411] on fieldset "16px No group Select group xs Value 16 px Themes Custom properties Token set Se…" at bounding box center [839, 258] width 272 height 506
click at [744, 487] on span "Save" at bounding box center [743, 491] width 20 height 11
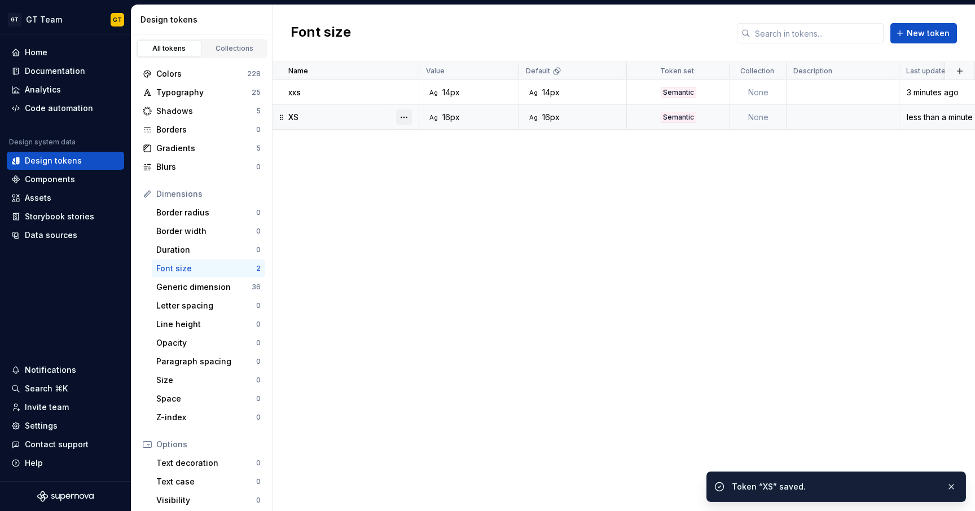
click at [399, 118] on button "button" at bounding box center [404, 117] width 16 height 16
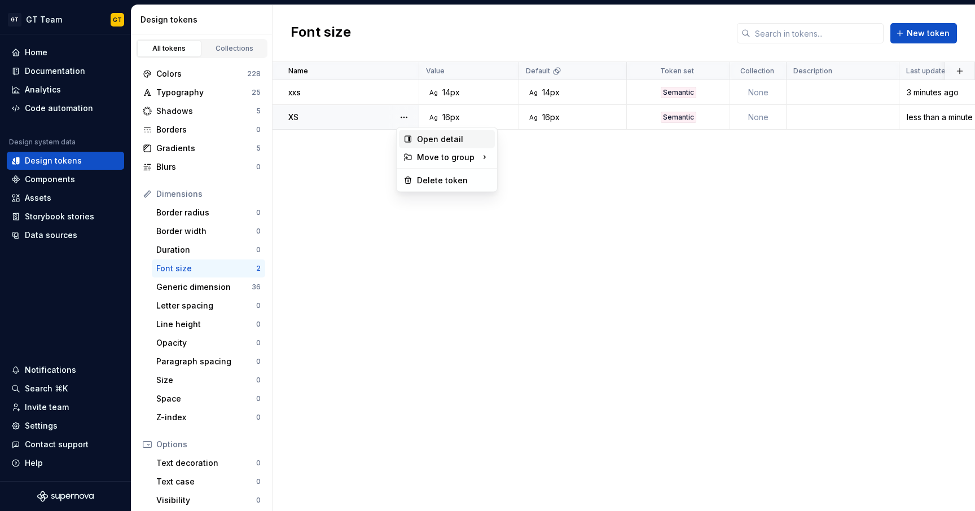
click at [440, 138] on div "Open detail" at bounding box center [453, 139] width 73 height 11
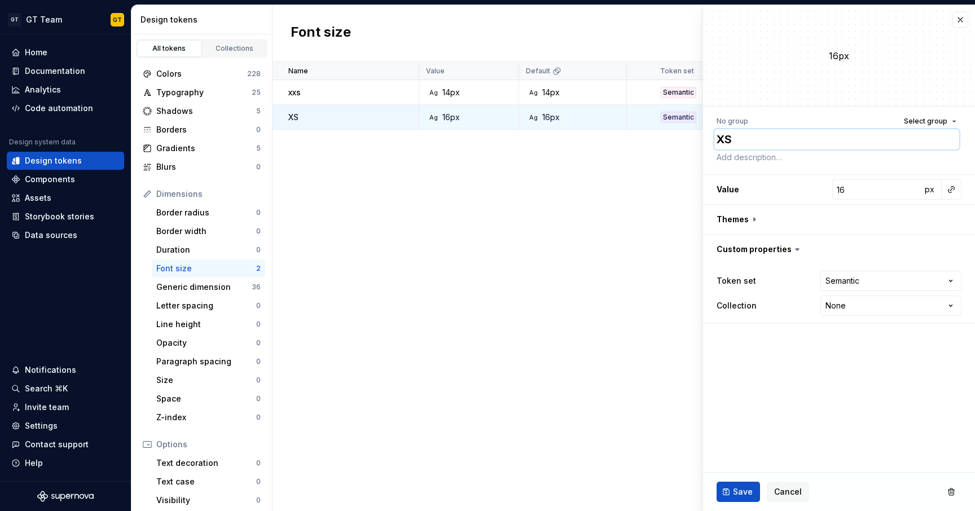
click at [759, 146] on textarea "XS" at bounding box center [836, 139] width 245 height 20
type textarea "*"
type textarea "X"
type textarea "*"
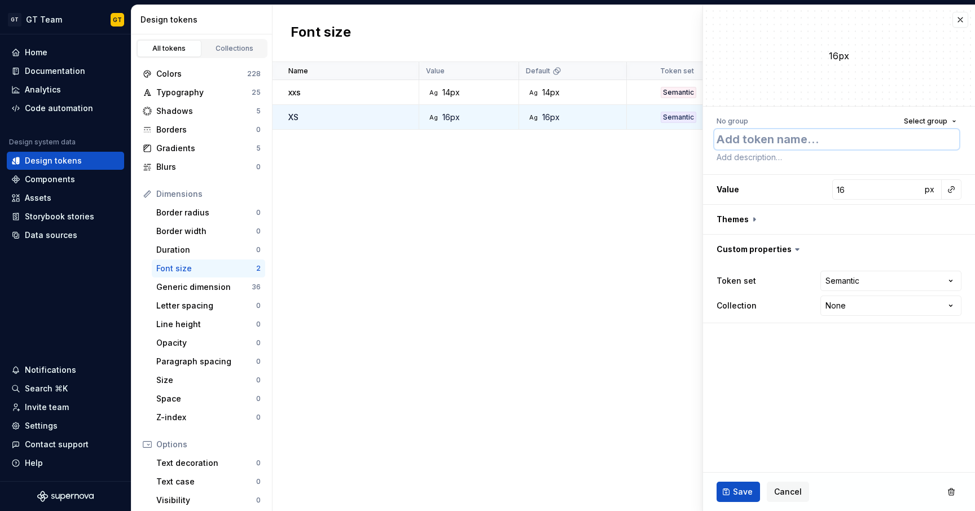
type textarea "x"
type textarea "*"
type textarea "xs"
type textarea "*"
type textarea "XS"
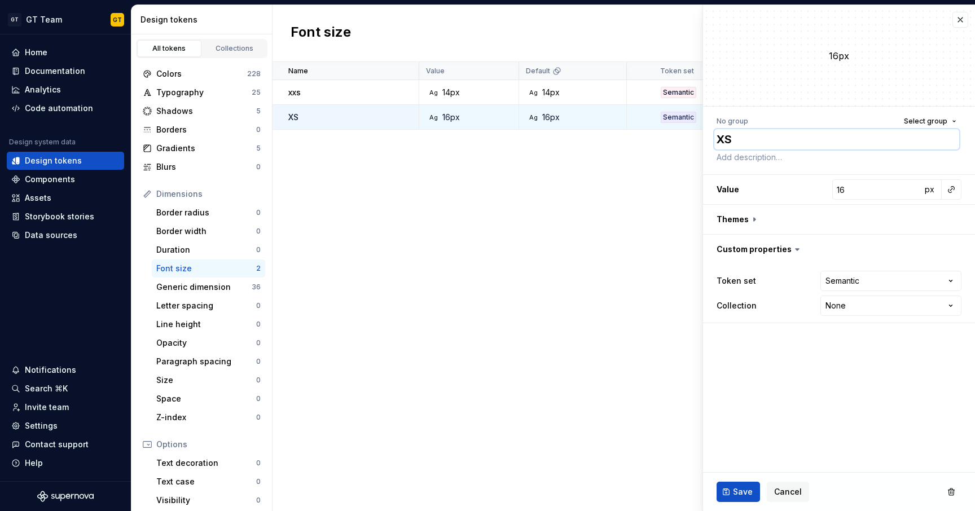
type textarea "*"
type textarea "X"
type textarea "*"
type textarea "x"
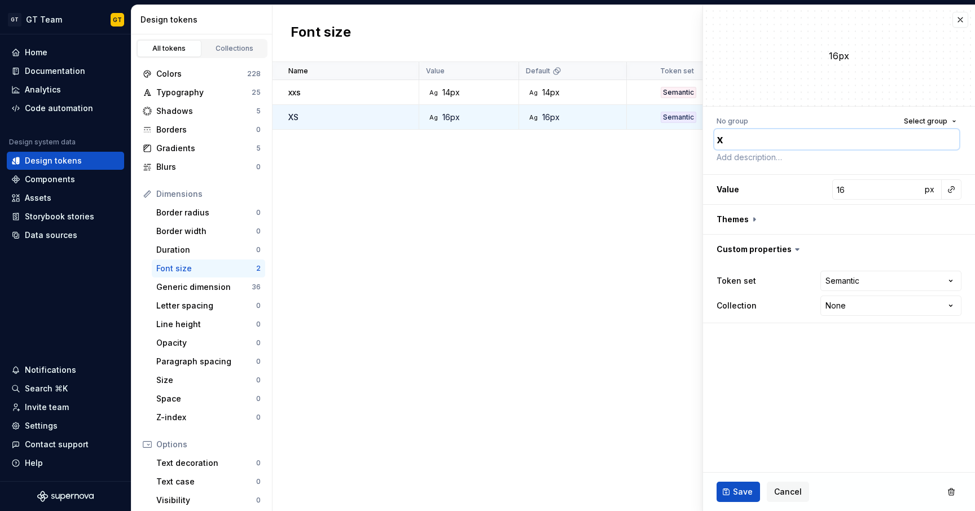
type textarea "*"
type textarea "xs"
type textarea "*"
type textarea "XS"
click at [785, 139] on textarea "xs" at bounding box center [836, 139] width 245 height 20
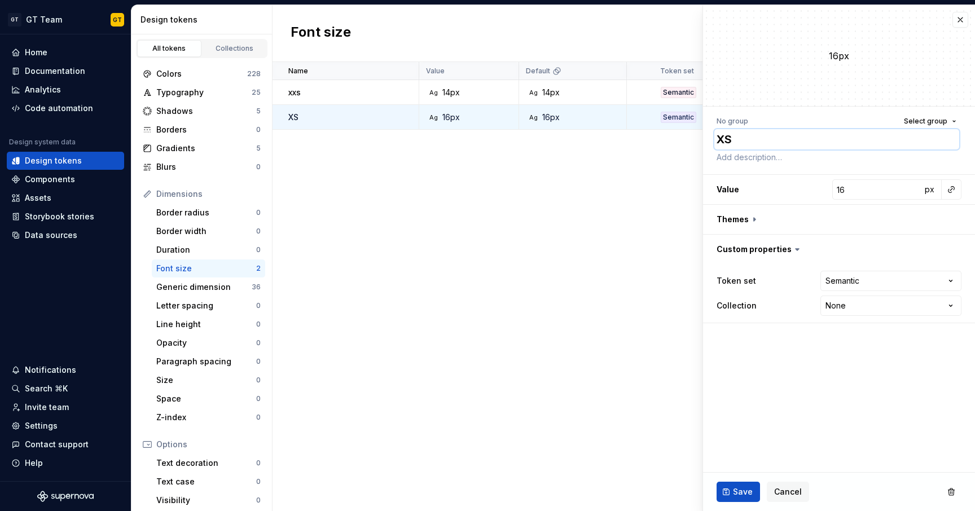
click at [749, 138] on textarea "XS" at bounding box center [836, 139] width 245 height 20
type textarea "*"
type textarea "XS"
type textarea "*"
type textarea "X"
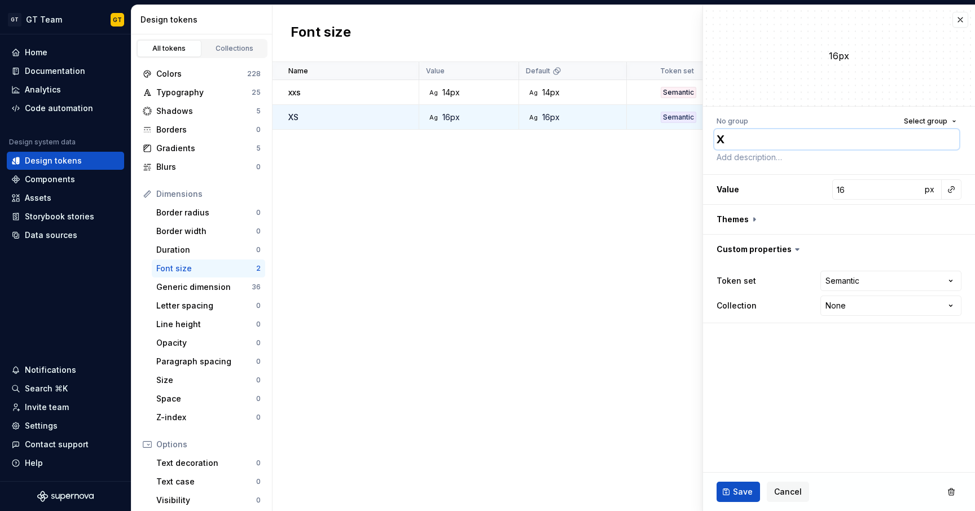
type textarea "*"
type textarea "Xx"
type textarea "*"
type textarea "X"
type textarea "*"
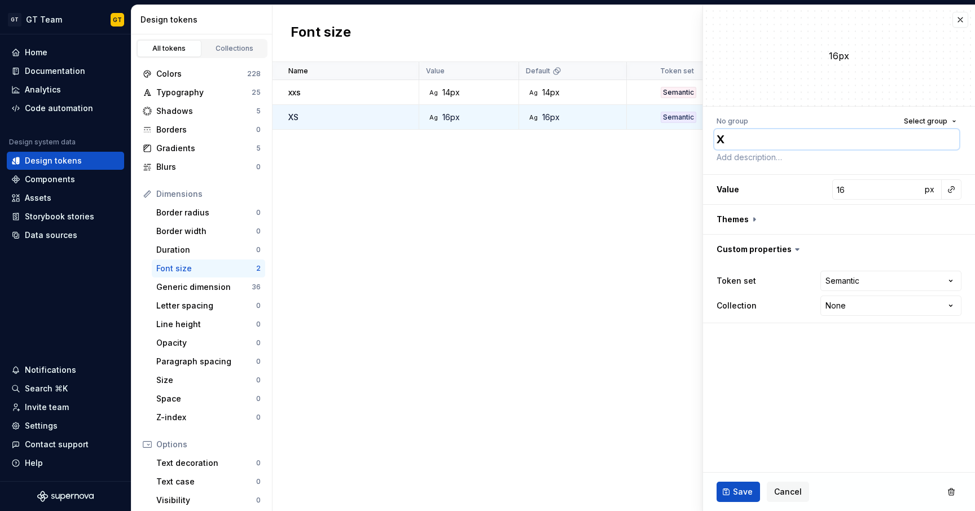
type textarea "Xs"
click at [720, 138] on textarea "Xs" at bounding box center [836, 139] width 245 height 20
click at [723, 138] on textarea "Xs" at bounding box center [836, 139] width 245 height 20
type textarea "*"
type textarea "s"
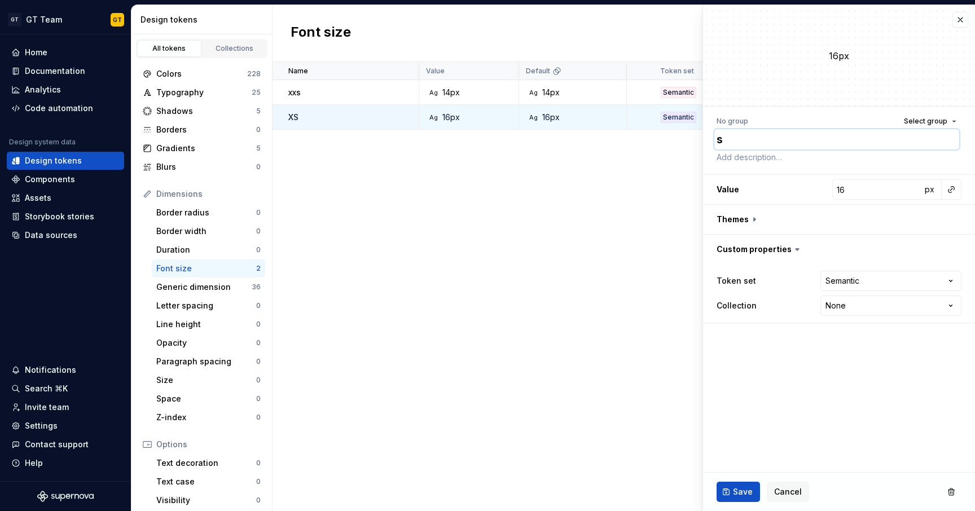
type textarea "*"
type textarea "xs"
type textarea "*"
type textarea "xs"
click at [795, 388] on fieldset "16px No group Select group xs Value 16 px Themes Custom properties Token set Se…" at bounding box center [839, 258] width 272 height 506
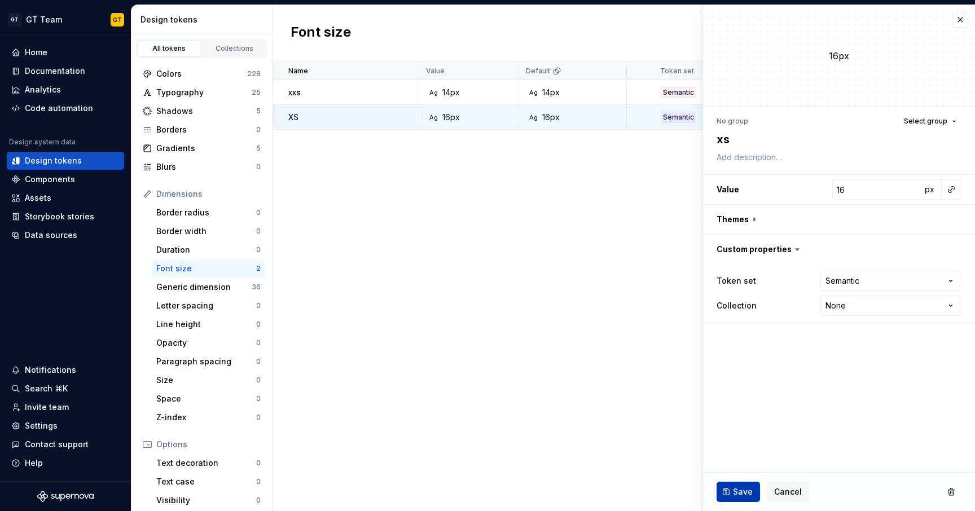
click at [724, 486] on button "Save" at bounding box center [737, 492] width 43 height 20
type textarea "*"
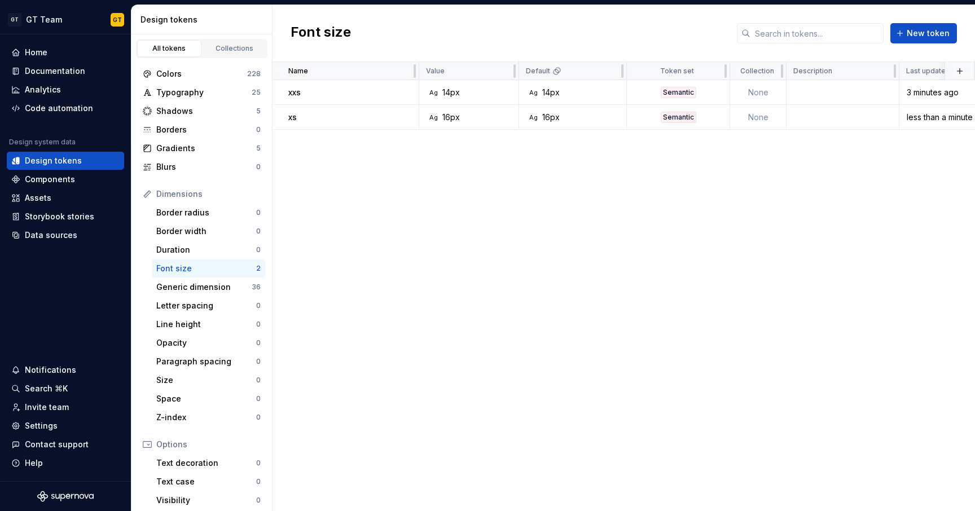
drag, startPoint x: 555, startPoint y: 72, endPoint x: 610, endPoint y: 71, distance: 55.9
click at [611, 71] on button "button" at bounding box center [612, 71] width 16 height 16
click at [596, 72] on div "Default" at bounding box center [573, 71] width 94 height 9
click at [231, 46] on div "Collections" at bounding box center [234, 48] width 56 height 9
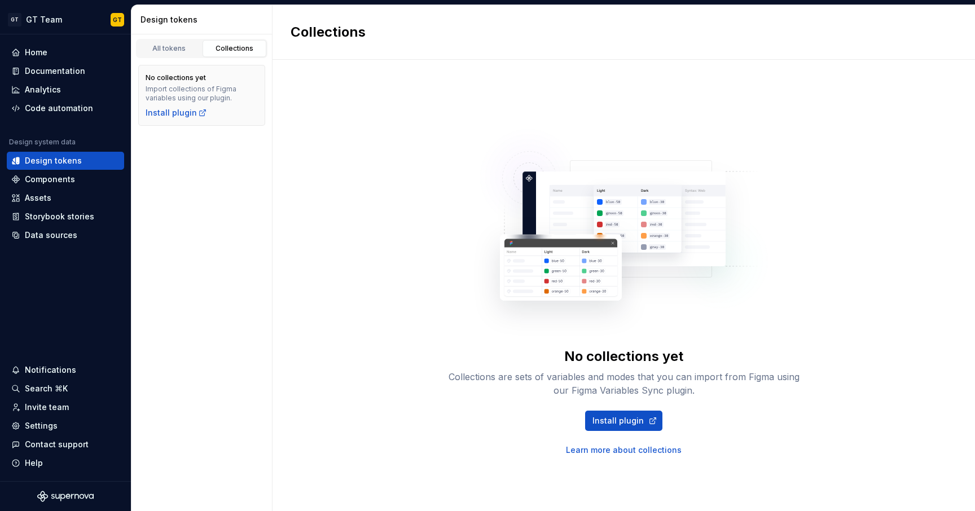
click at [635, 452] on link "Learn more about collections" at bounding box center [624, 450] width 116 height 11
click at [590, 2] on div "GT GT Team GT Home Documentation Analytics Code automation Design system data D…" at bounding box center [487, 255] width 975 height 511
click at [620, 423] on span "Install plugin" at bounding box center [617, 420] width 51 height 11
click at [164, 51] on div "All tokens" at bounding box center [169, 48] width 56 height 9
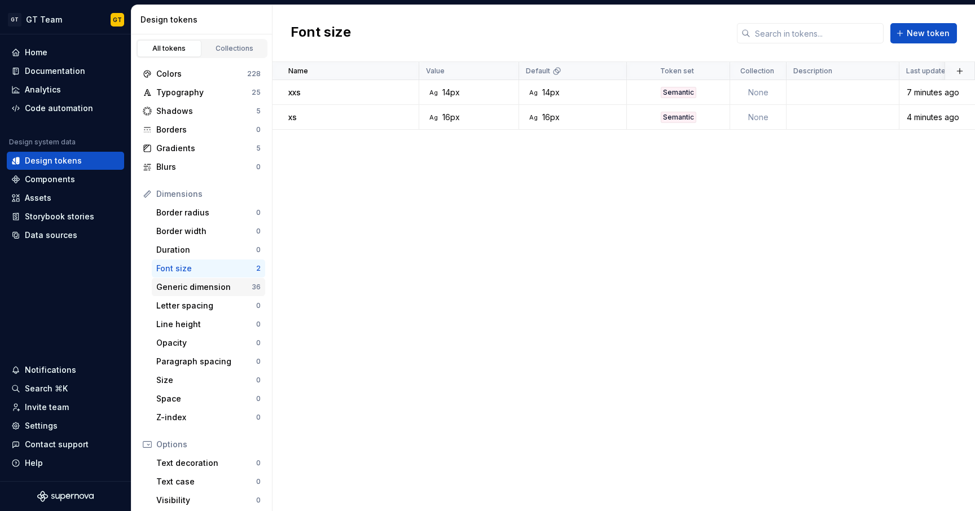
click at [225, 292] on div "Generic dimension" at bounding box center [203, 287] width 95 height 11
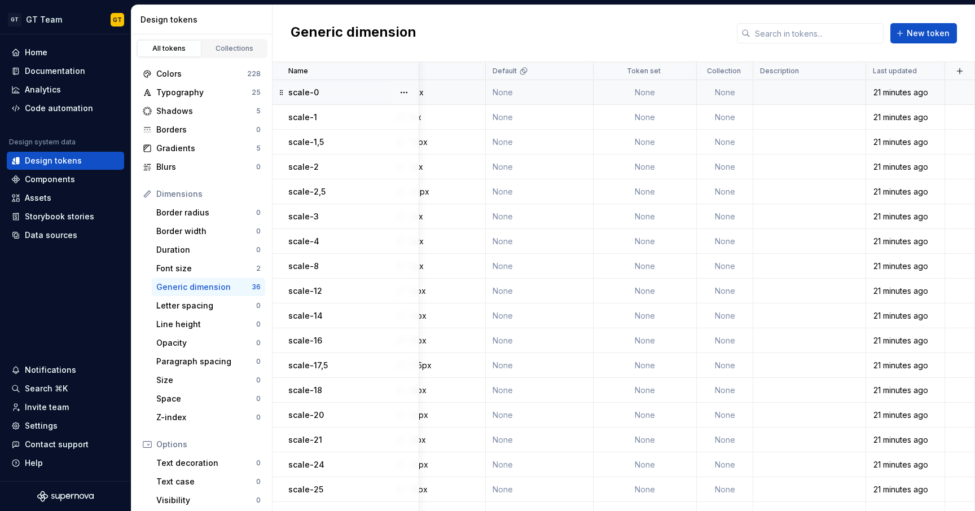
scroll to position [0, 39]
click at [952, 72] on button "button" at bounding box center [960, 71] width 16 height 16
click at [952, 70] on button "button" at bounding box center [960, 71] width 16 height 16
click at [207, 270] on div "Font size" at bounding box center [206, 268] width 100 height 11
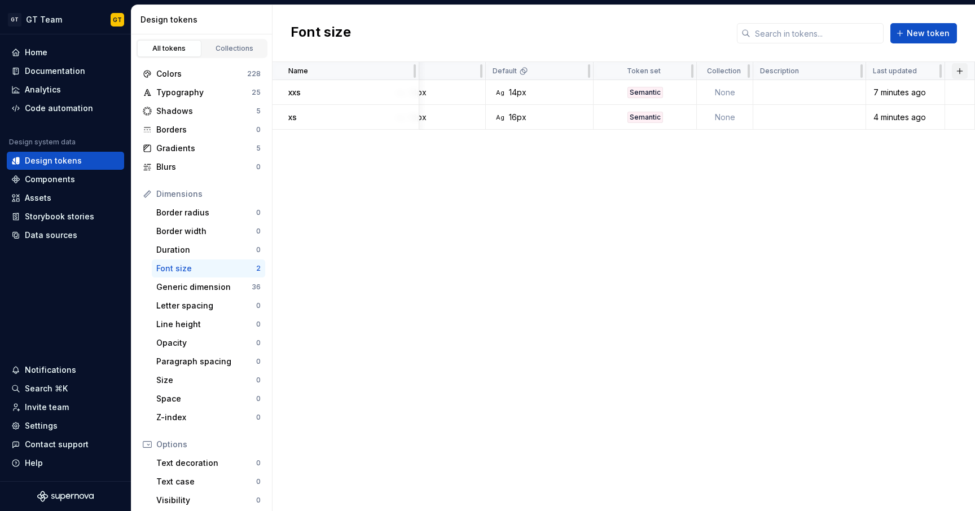
scroll to position [0, 33]
click at [963, 74] on button "button" at bounding box center [960, 71] width 16 height 16
click at [911, 93] on div "New theme" at bounding box center [906, 92] width 107 height 11
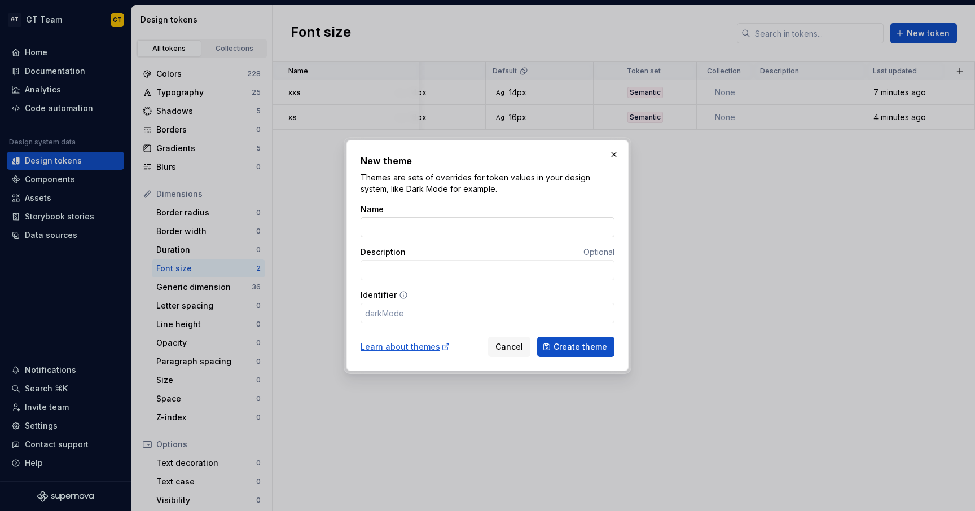
click at [458, 230] on input "Name" at bounding box center [487, 227] width 254 height 20
type input "L"
type input "l"
type input "L a"
type input "lA"
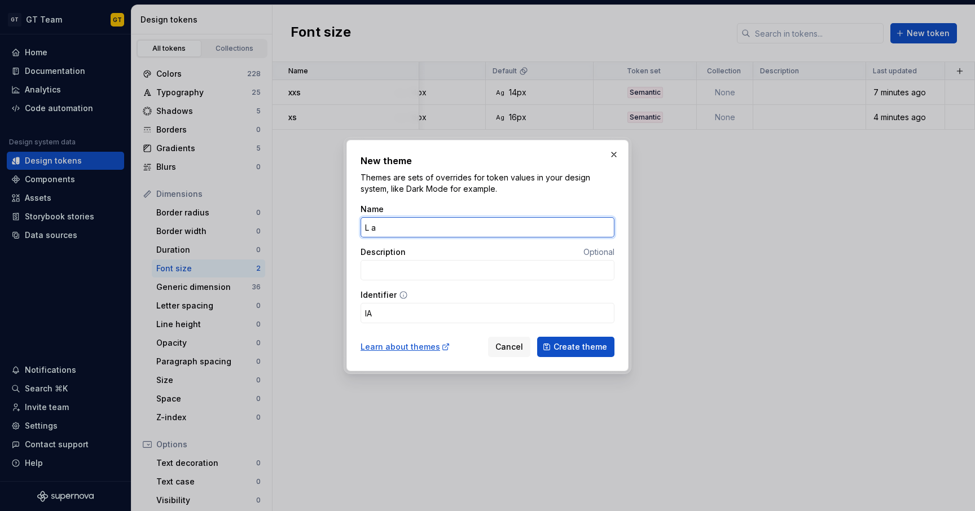
type input "L a r"
type input "lAR"
type input "L a r g"
type input "lARG"
type input "Largr"
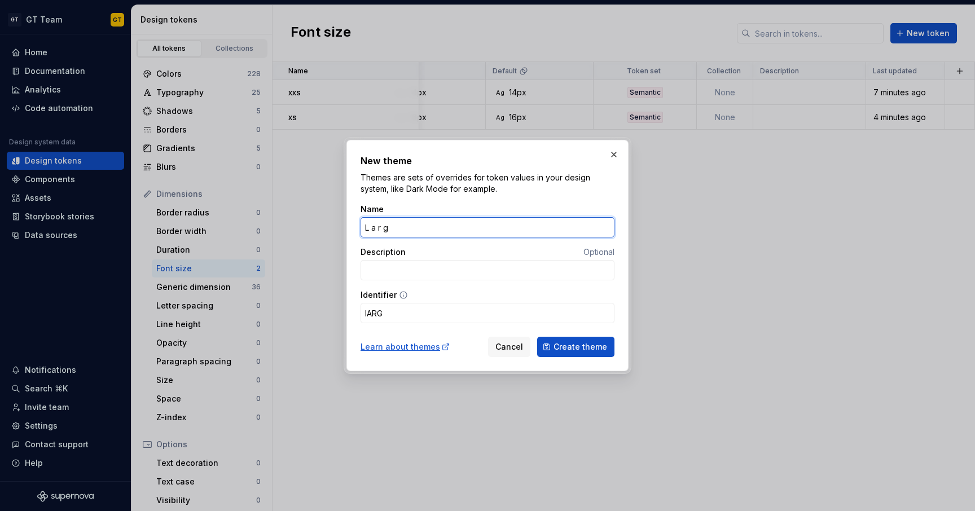
type input "largr"
type input "Larg"
type input "larg"
type input "Large"
type input "large"
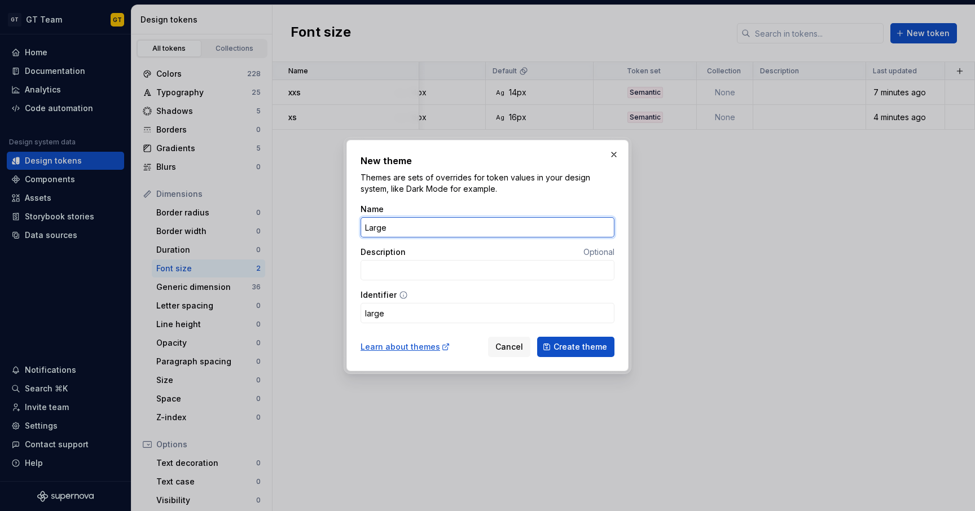
type input "Large"
click at [577, 347] on button "Create theme" at bounding box center [575, 347] width 77 height 20
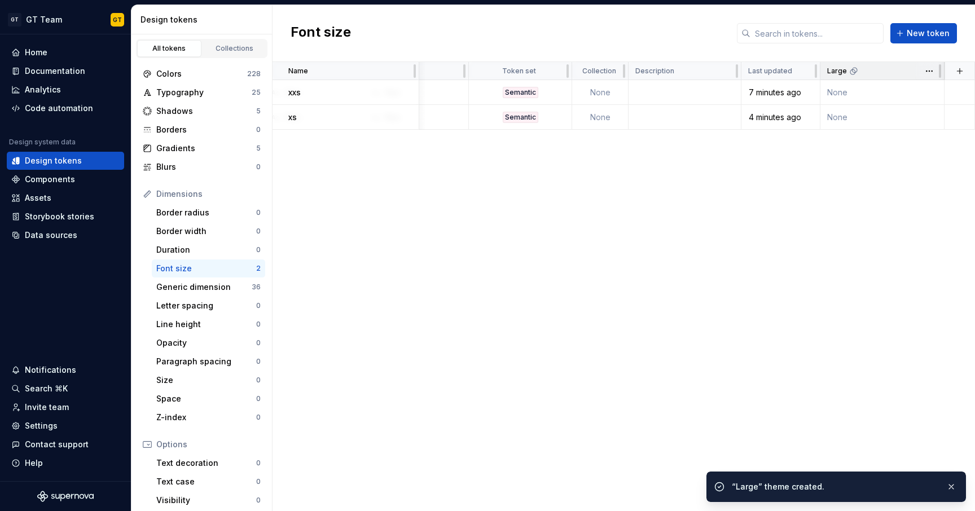
scroll to position [0, 157]
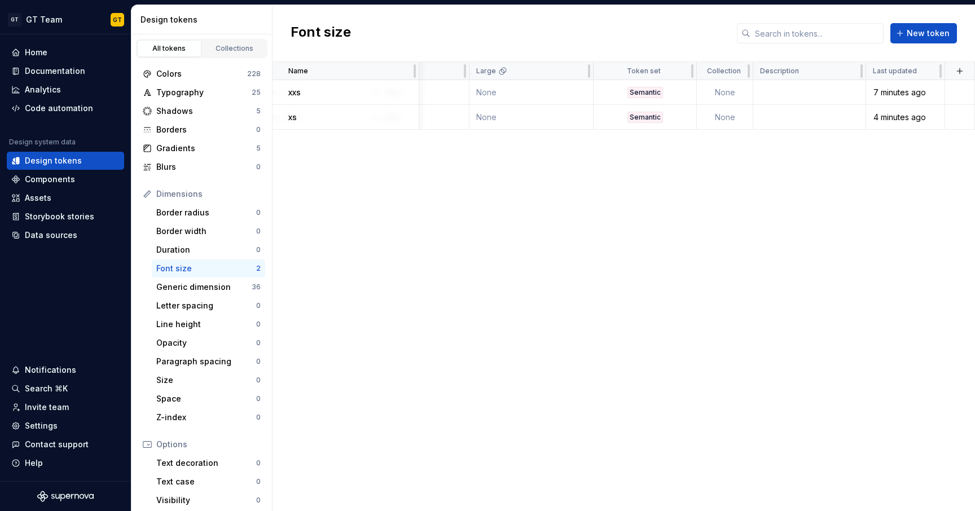
drag, startPoint x: 474, startPoint y: 214, endPoint x: 618, endPoint y: 215, distance: 143.9
click at [618, 215] on div "Name Value Default Large Token set Collection Description Last updated xxs Ag 1…" at bounding box center [623, 286] width 702 height 449
click at [566, 225] on div "Name Value Default Large Token set Collection Description Last updated xxs Ag 1…" at bounding box center [623, 286] width 702 height 449
click at [953, 74] on button "button" at bounding box center [960, 71] width 16 height 16
click at [867, 88] on div "New theme" at bounding box center [875, 92] width 45 height 11
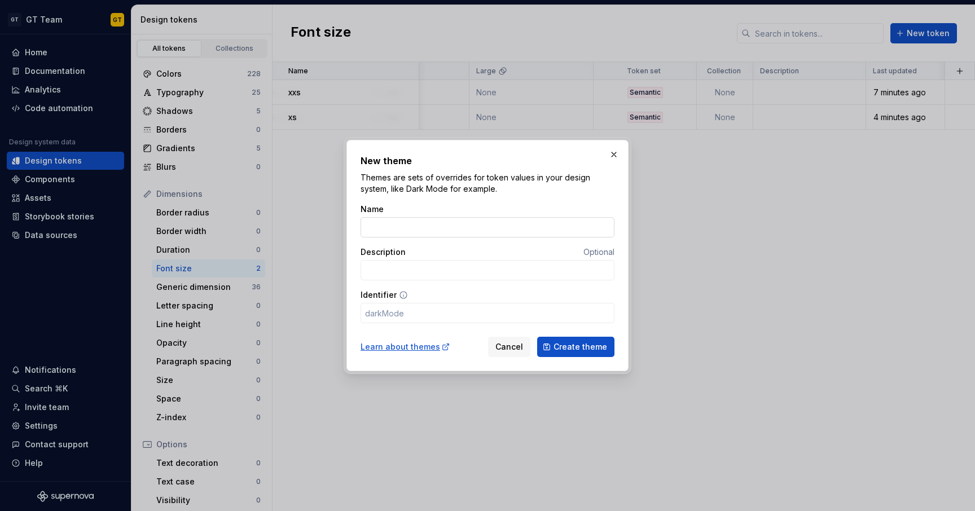
click at [510, 226] on input "Name" at bounding box center [487, 227] width 254 height 20
type input "E"
type input "e"
type input "Ex"
type input "ex"
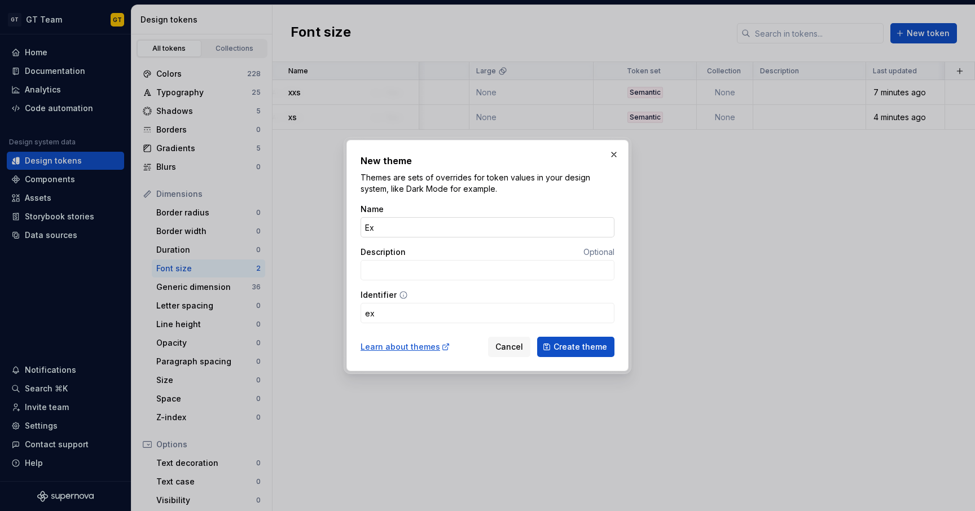
type input "Ext"
type input "ext"
type input "Ext r"
type input "extR"
type input "Extra"
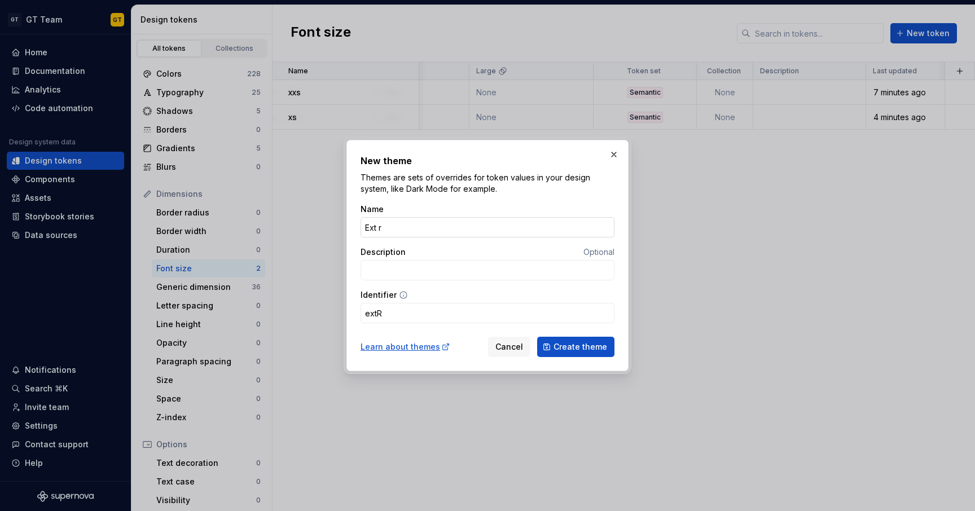
type input "extra"
type input "Extra L"
type input "extraL"
type input "Extra L a"
type input "extraLA"
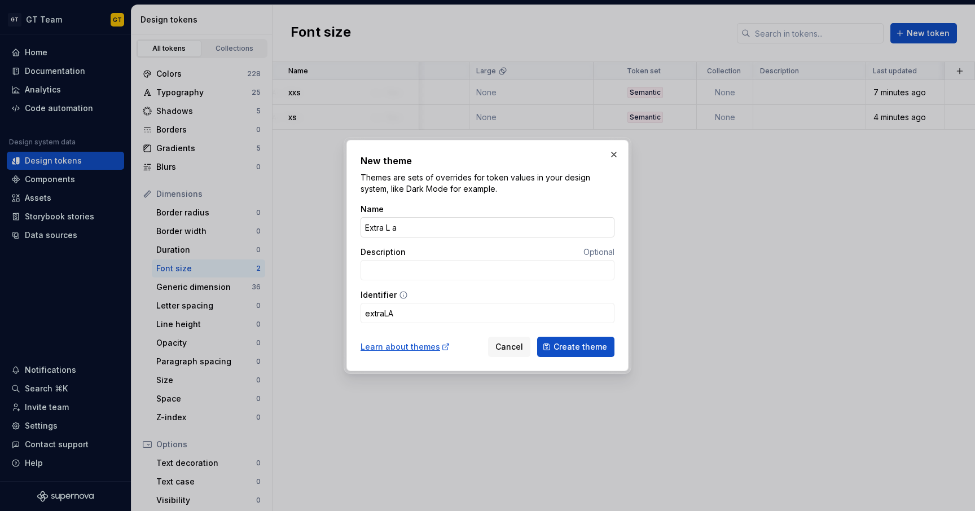
type input "Extra Lag"
type input "extraLag"
type input "Extra L a"
type input "extraLA"
type input "Extra L a r"
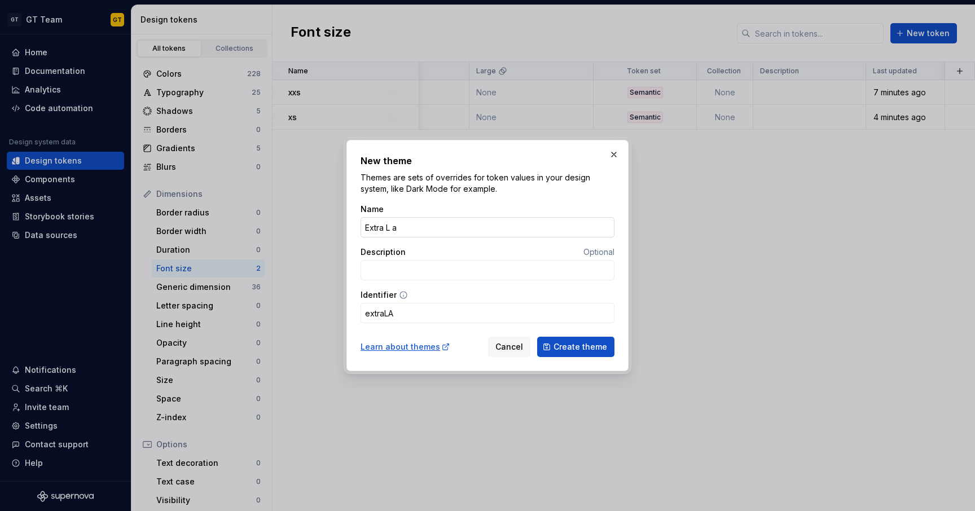
type input "extraLAR"
type input "Extra L a r g"
type input "extraLARG"
type input "Extra Large"
type input "extraLarge"
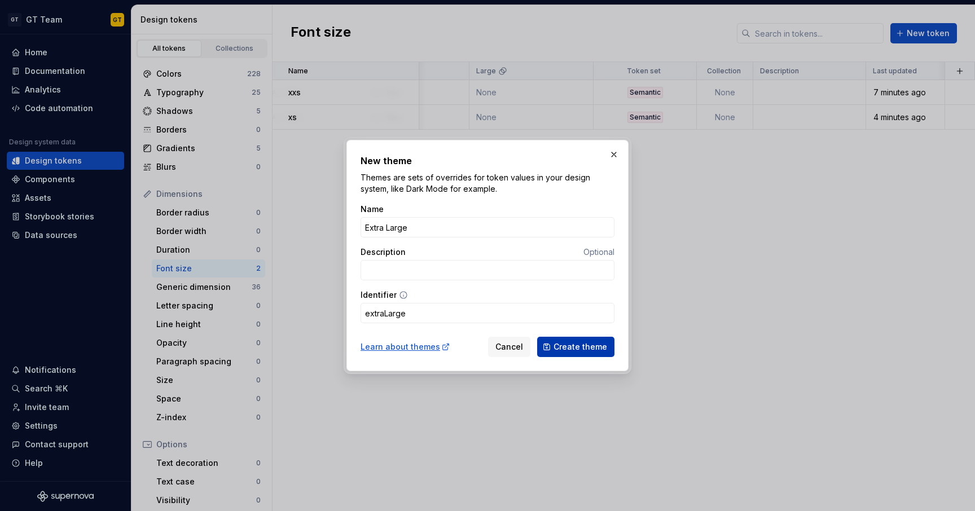
type input "Extra Large"
click at [583, 341] on button "Create theme" at bounding box center [575, 347] width 77 height 20
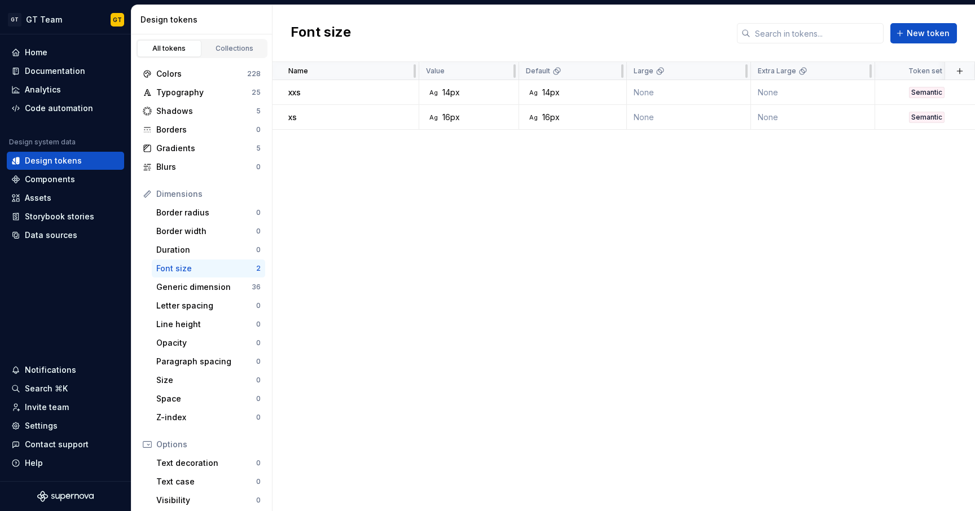
scroll to position [0, 0]
drag, startPoint x: 750, startPoint y: 72, endPoint x: 693, endPoint y: 74, distance: 57.0
drag, startPoint x: 816, startPoint y: 73, endPoint x: 768, endPoint y: 73, distance: 48.0
click at [768, 73] on div at bounding box center [765, 71] width 9 height 18
click at [781, 177] on div "Name Value Default Large Extra Large Token set Collection Description Last upda…" at bounding box center [623, 286] width 702 height 449
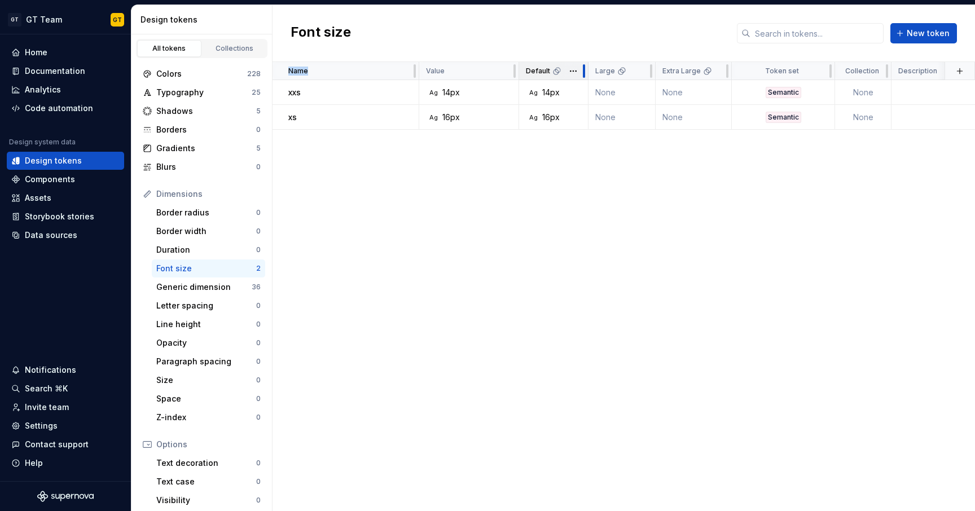
drag, startPoint x: 623, startPoint y: 72, endPoint x: 584, endPoint y: 71, distance: 38.4
click at [630, 166] on div "Name Value Default Large Extra Large Token set Collection Description Last upda…" at bounding box center [623, 286] width 702 height 449
click at [626, 95] on td "None" at bounding box center [621, 92] width 67 height 25
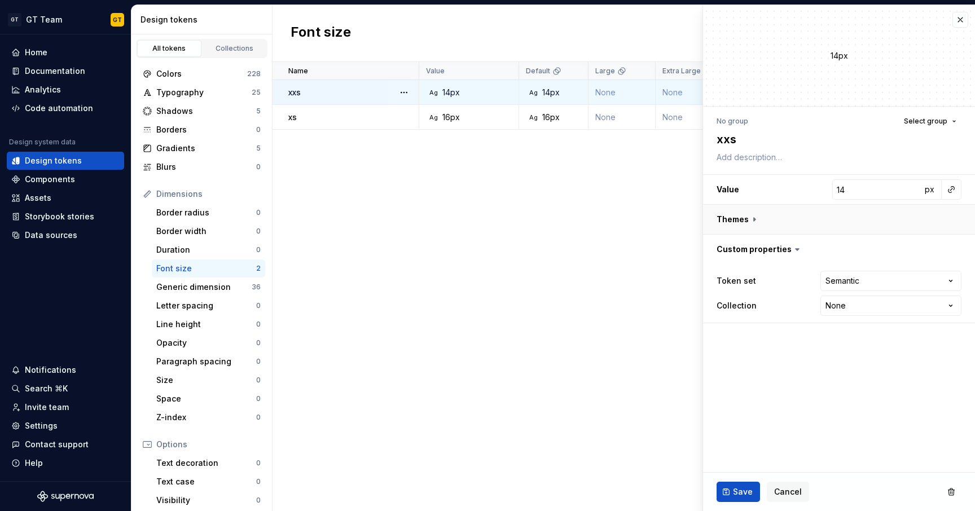
click at [750, 218] on button "button" at bounding box center [839, 219] width 272 height 29
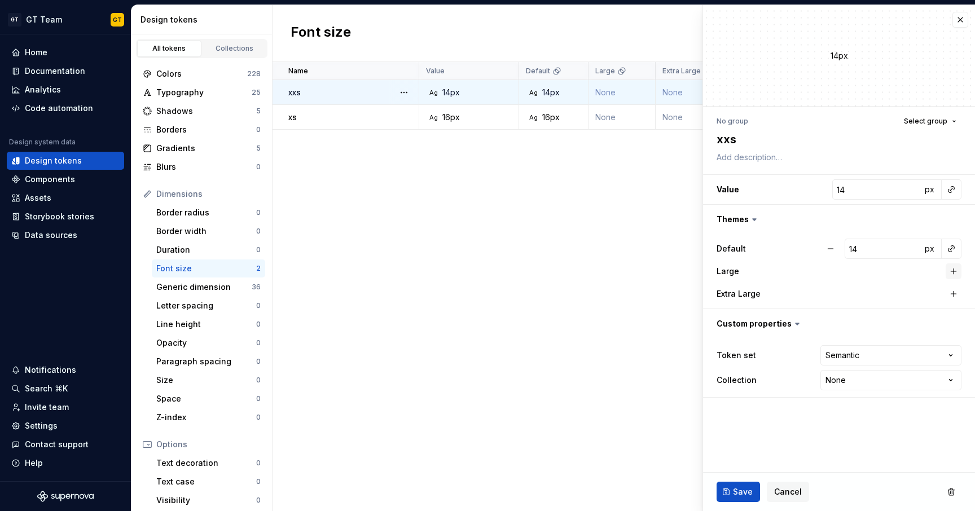
click at [951, 269] on button "button" at bounding box center [954, 271] width 16 height 16
click at [956, 297] on button "button" at bounding box center [954, 294] width 16 height 16
click at [880, 270] on input "14" at bounding box center [883, 271] width 77 height 20
type textarea "*"
type input "1"
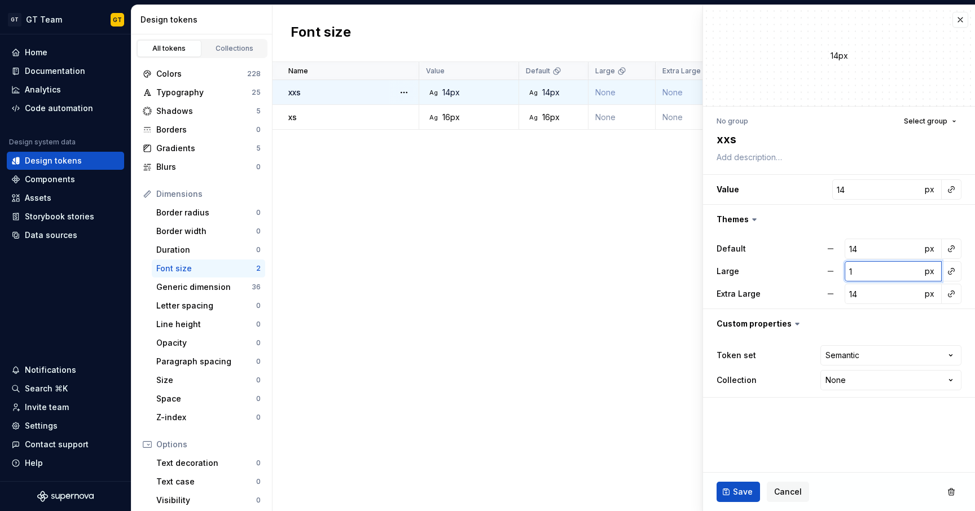
type input "17"
type textarea "*"
type input "17.5"
type textarea "*"
click at [879, 287] on input "14" at bounding box center [883, 294] width 77 height 20
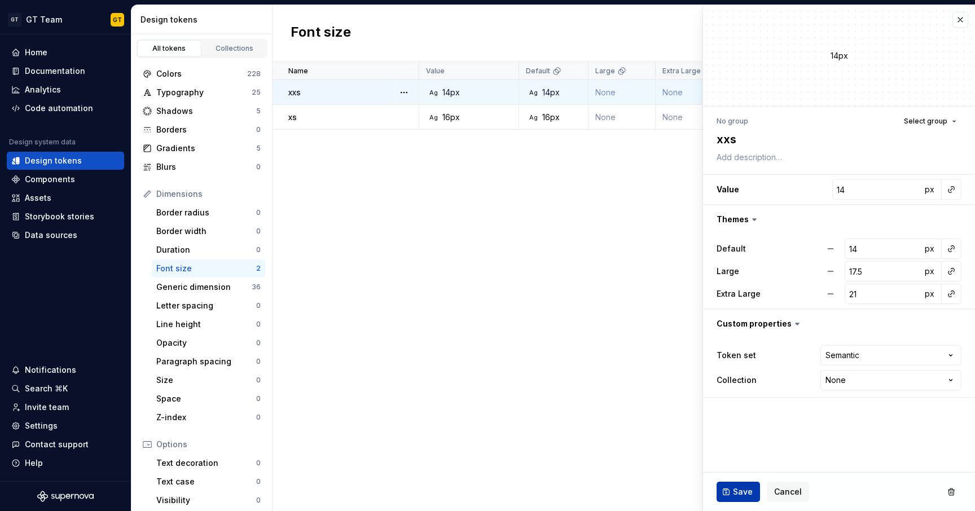
click at [743, 491] on span "Save" at bounding box center [743, 491] width 20 height 11
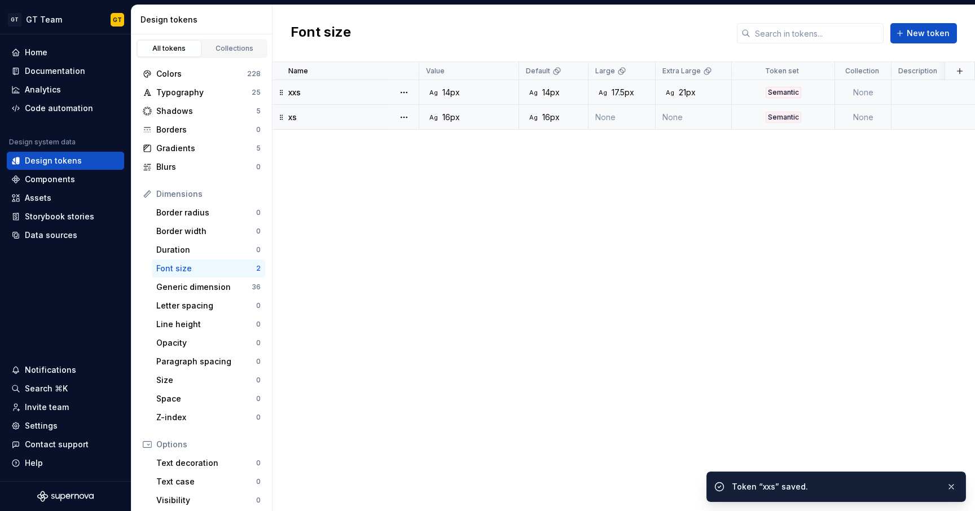
click at [613, 113] on td "None" at bounding box center [621, 117] width 67 height 25
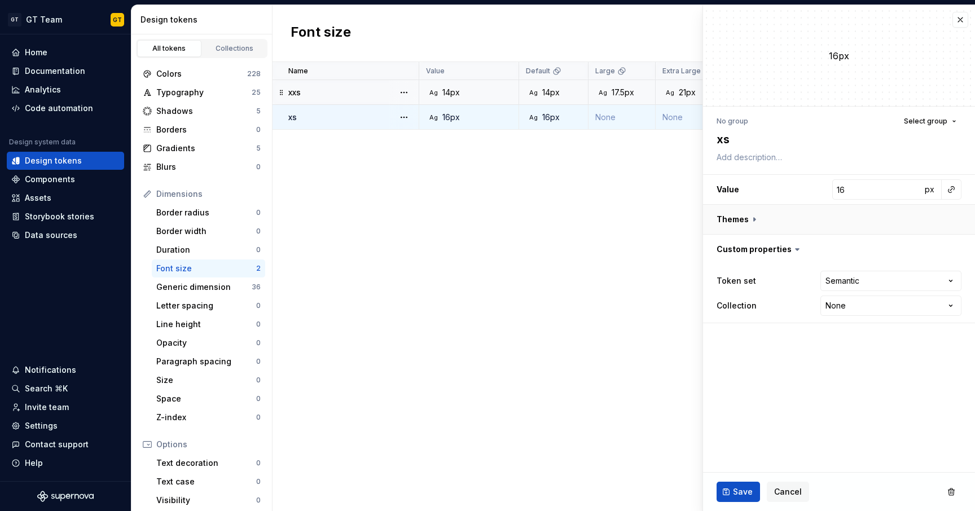
click at [749, 218] on button "button" at bounding box center [839, 219] width 272 height 29
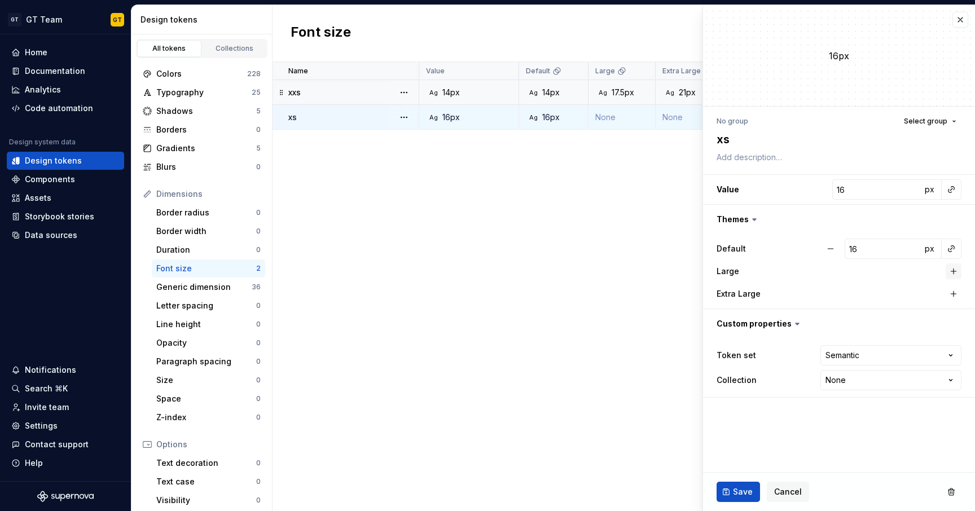
click at [950, 269] on button "button" at bounding box center [954, 271] width 16 height 16
click at [957, 295] on button "button" at bounding box center [954, 294] width 16 height 16
click at [879, 274] on input "16" at bounding box center [883, 271] width 77 height 20
click at [875, 290] on input "16" at bounding box center [883, 294] width 77 height 20
click at [849, 410] on fieldset "16px No group Select group xs Value 16 px Themes Default 16 px Large 20 px Extr…" at bounding box center [839, 258] width 272 height 506
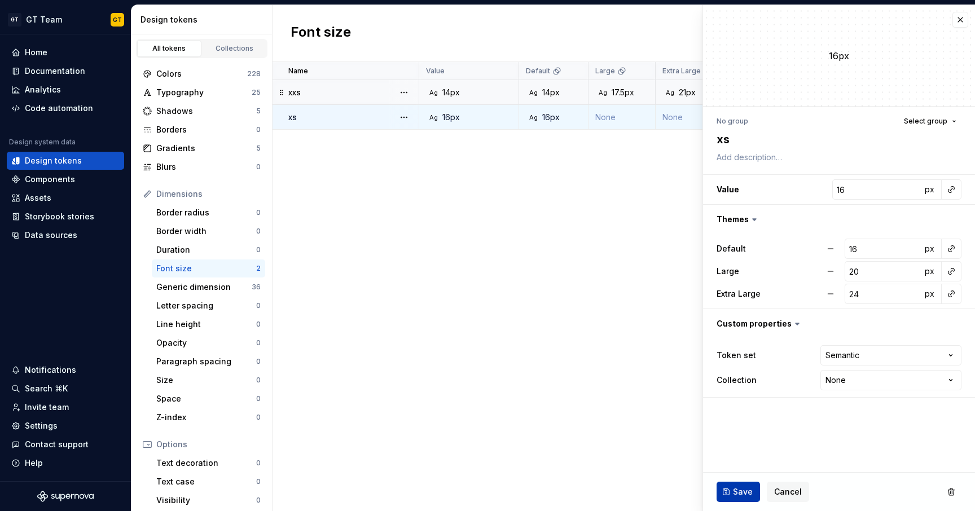
click at [740, 486] on button "Save" at bounding box center [737, 492] width 43 height 20
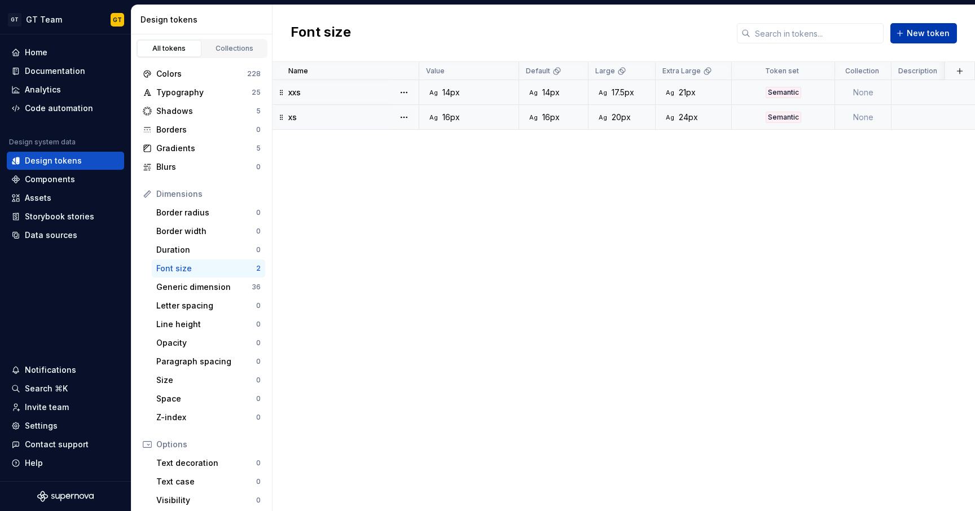
click at [908, 28] on button "New token" at bounding box center [923, 33] width 67 height 20
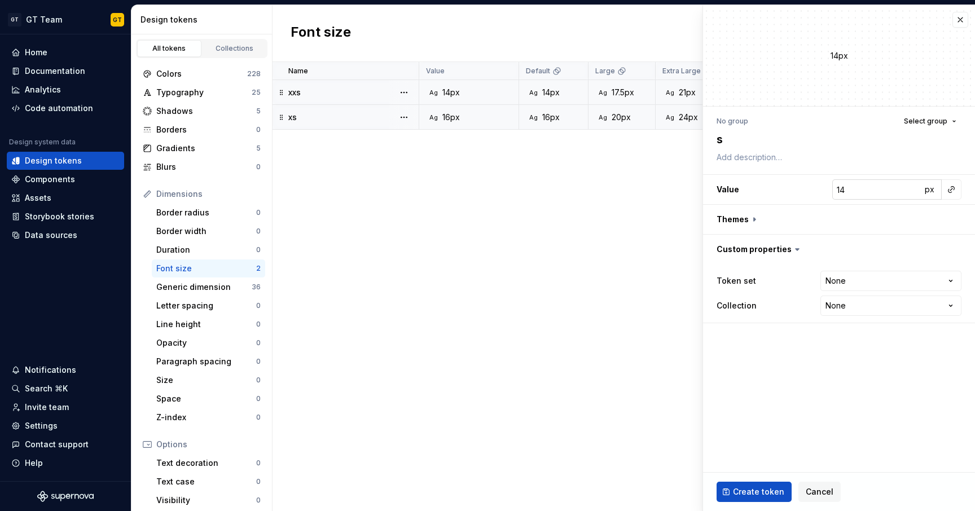
click at [851, 188] on input "14" at bounding box center [876, 189] width 89 height 20
click at [757, 219] on button "button" at bounding box center [839, 219] width 272 height 29
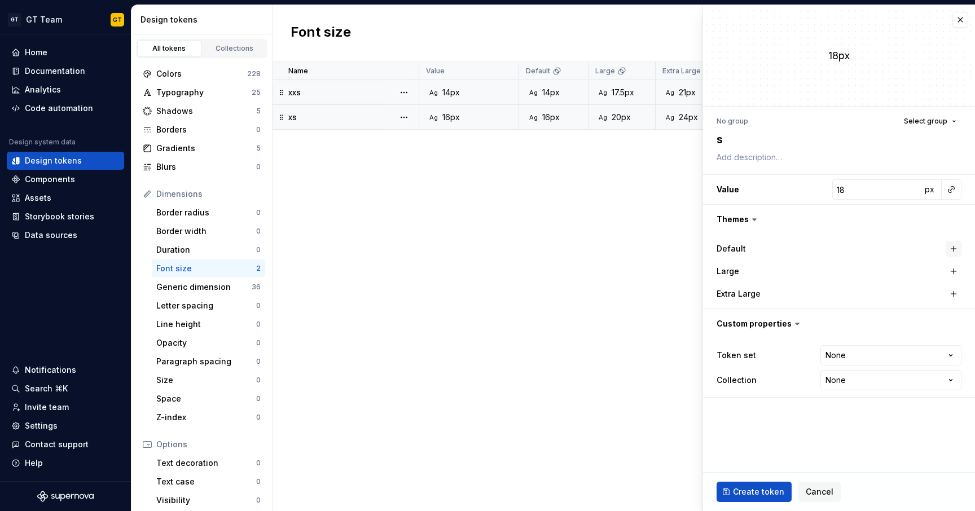
click at [951, 247] on button "button" at bounding box center [954, 249] width 16 height 16
click at [952, 273] on button "button" at bounding box center [954, 271] width 16 height 16
click at [882, 276] on input "18" at bounding box center [883, 271] width 77 height 20
click at [956, 299] on button "button" at bounding box center [954, 294] width 16 height 16
click at [892, 294] on input "18" at bounding box center [883, 294] width 77 height 20
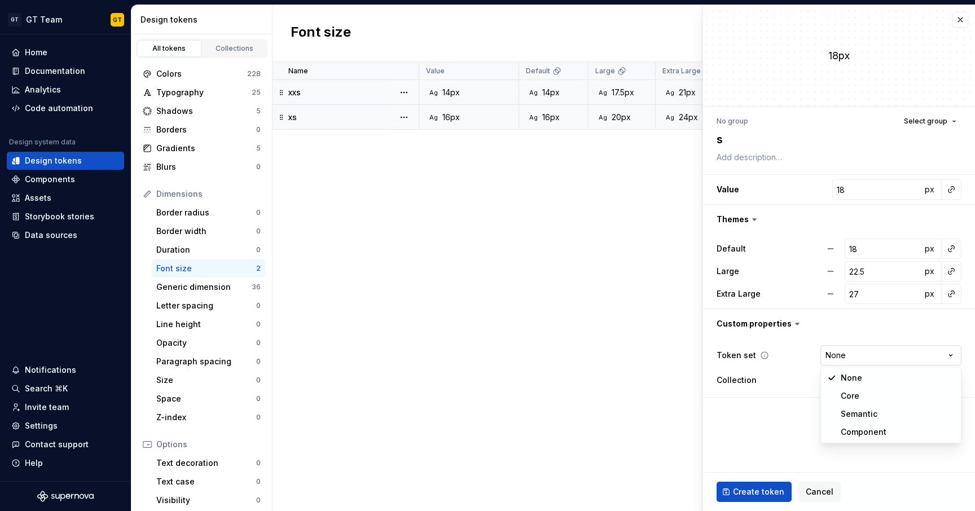
click at [852, 352] on html "GT GT Team GT Home Documentation Analytics Code automation Design system data D…" at bounding box center [487, 255] width 975 height 511
click at [773, 492] on span "Create token" at bounding box center [758, 491] width 51 height 11
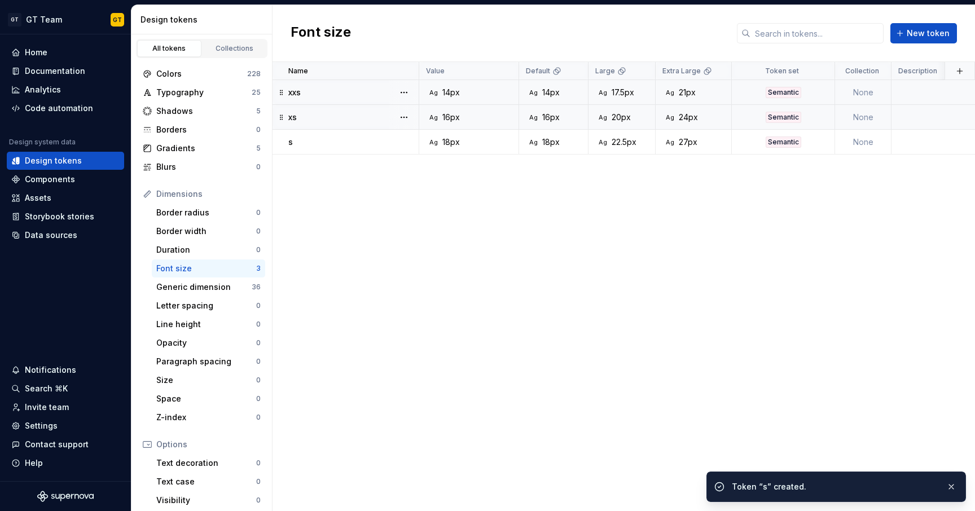
click at [780, 85] on td "Semantic" at bounding box center [783, 92] width 103 height 25
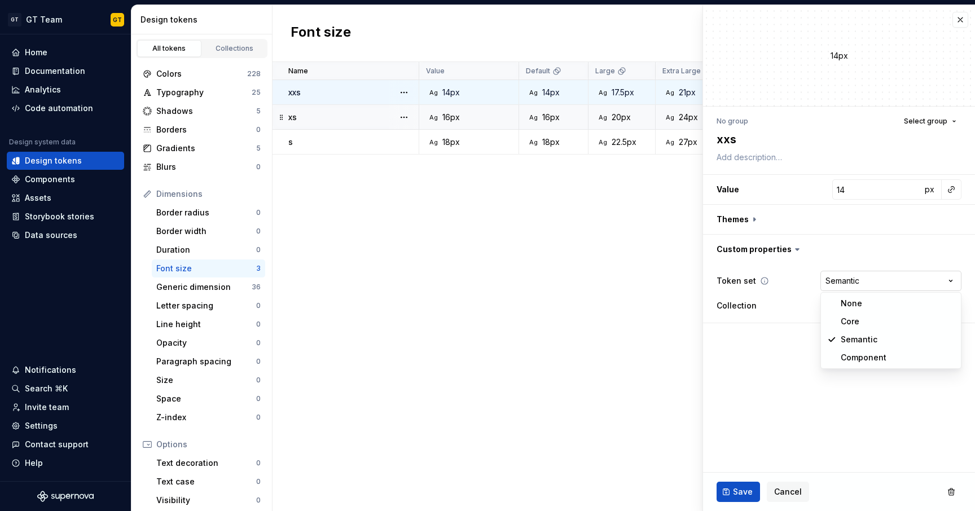
click at [848, 284] on html "GT GT Team GT Home Documentation Analytics Code automation Design system data D…" at bounding box center [487, 255] width 975 height 511
click at [734, 490] on span "Save" at bounding box center [743, 491] width 20 height 11
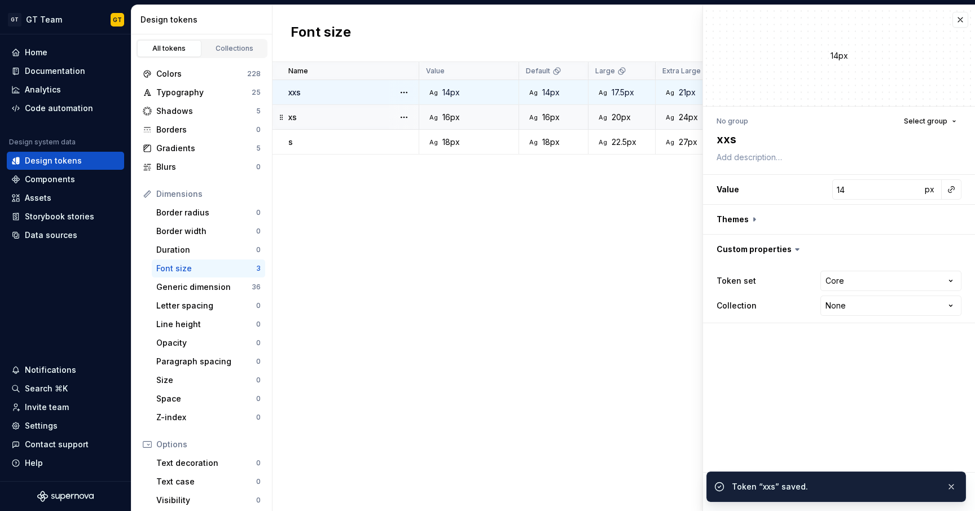
click at [626, 311] on div "Name Value Default Large Extra Large Token set Collection Description Last upda…" at bounding box center [623, 286] width 702 height 449
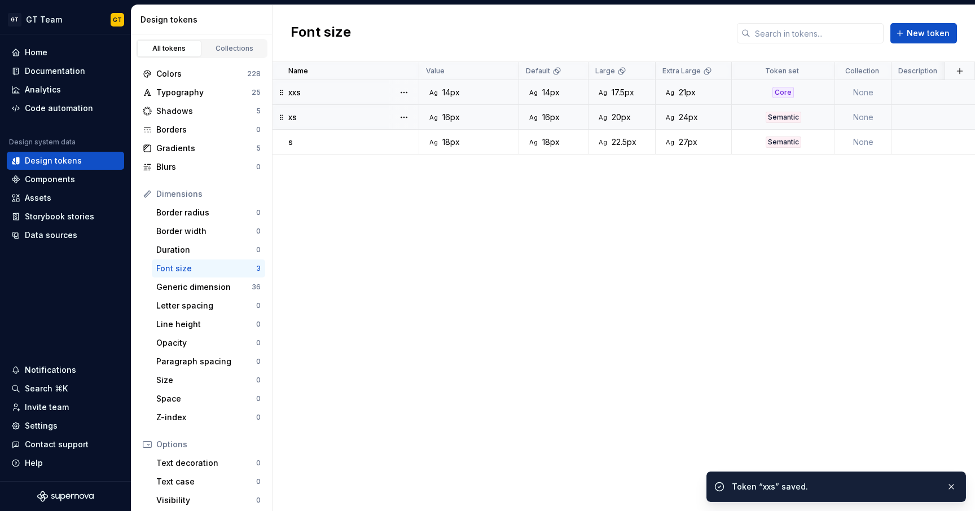
click at [784, 120] on div "Semantic" at bounding box center [784, 117] width 36 height 11
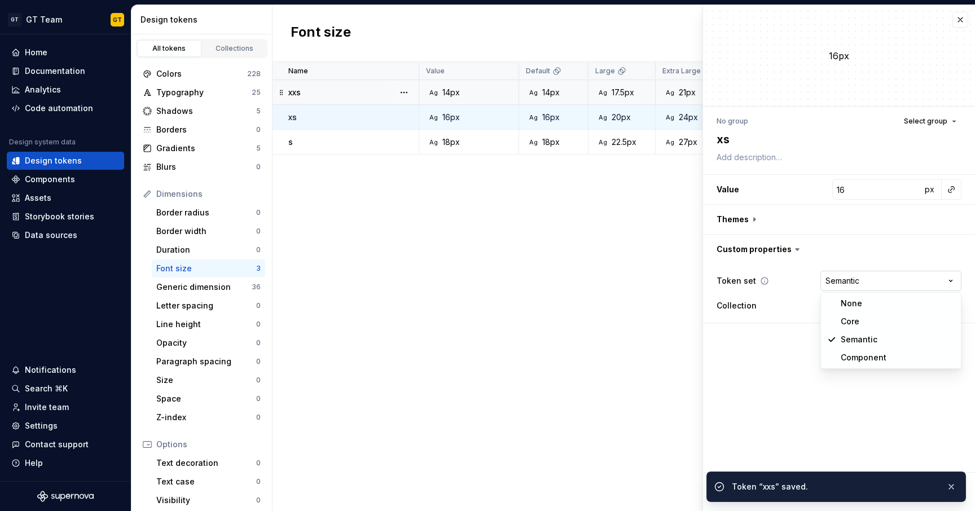
click at [846, 284] on html "GT GT Team GT Home Documentation Analytics Code automation Design system data D…" at bounding box center [487, 255] width 975 height 511
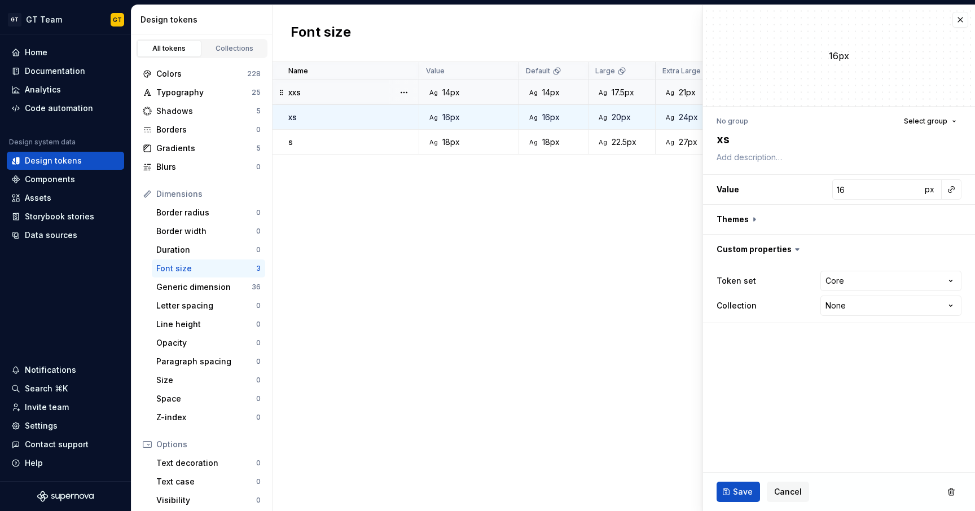
drag, startPoint x: 734, startPoint y: 488, endPoint x: 708, endPoint y: 459, distance: 39.2
click at [734, 488] on span "Save" at bounding box center [743, 491] width 20 height 11
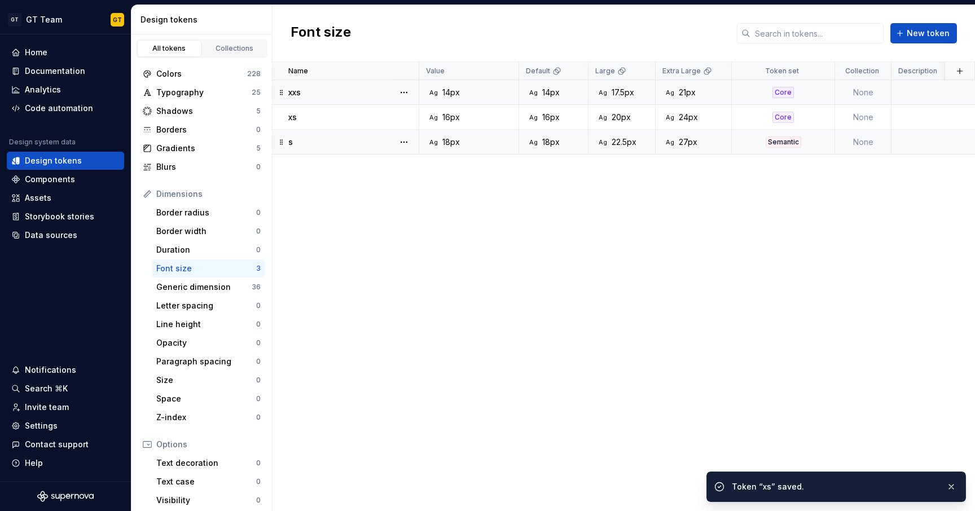
click at [771, 144] on div "Semantic" at bounding box center [784, 142] width 36 height 11
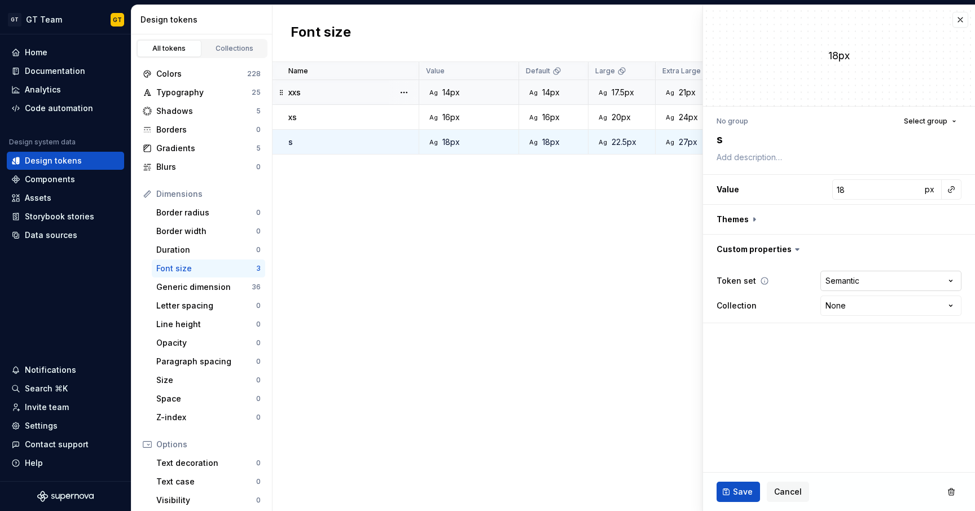
click at [852, 282] on html "GT GT Team GT Home Documentation Analytics Code automation Design system data D…" at bounding box center [487, 255] width 975 height 511
click at [732, 493] on button "Save" at bounding box center [737, 492] width 43 height 20
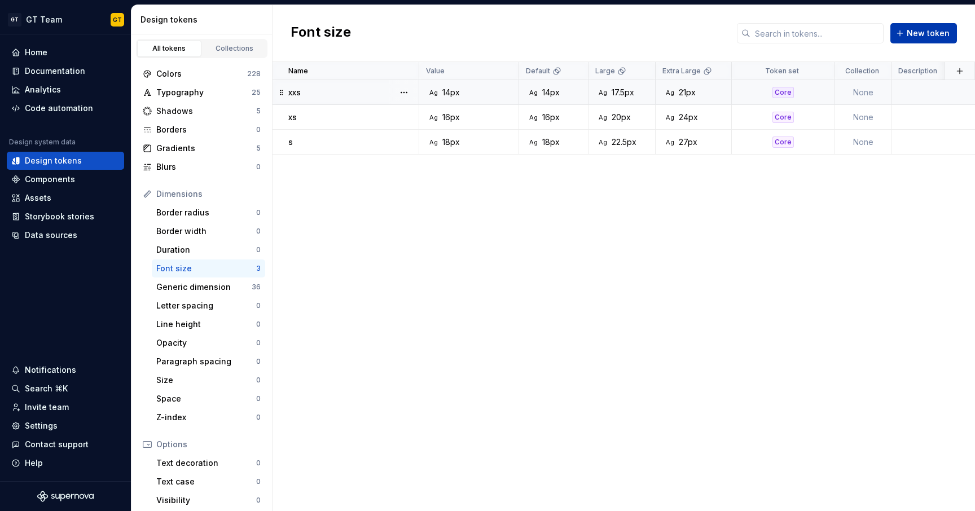
click at [900, 36] on button "New token" at bounding box center [923, 33] width 67 height 20
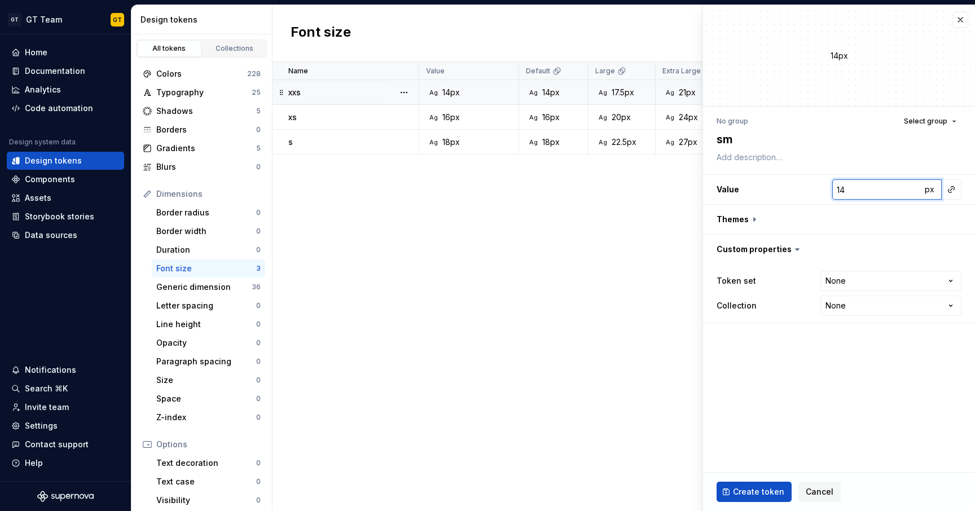
click at [856, 190] on input "14" at bounding box center [876, 189] width 89 height 20
click at [839, 285] on html "GT GT Team GT Home Documentation Analytics Code automation Design system data D…" at bounding box center [487, 255] width 975 height 511
click at [744, 222] on button "button" at bounding box center [839, 219] width 272 height 29
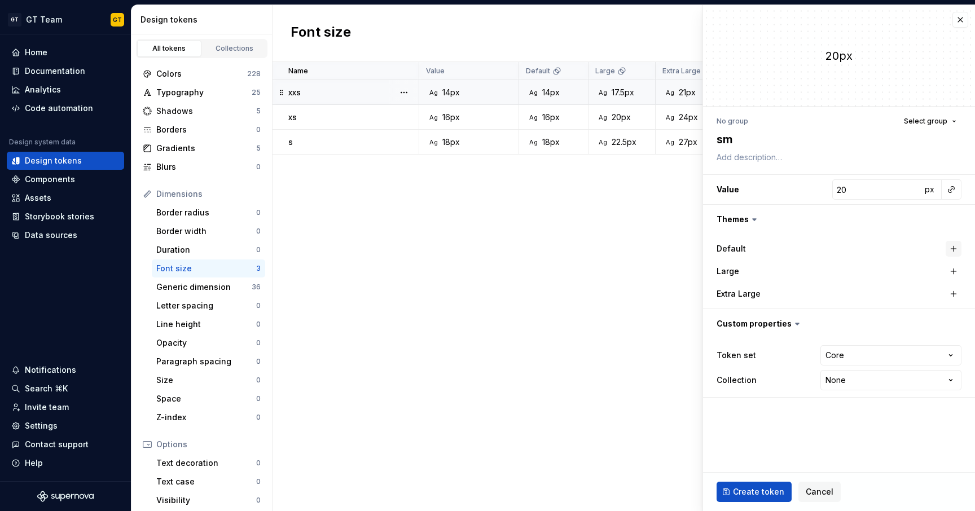
click at [954, 250] on button "button" at bounding box center [954, 249] width 16 height 16
click at [952, 268] on button "button" at bounding box center [954, 271] width 16 height 16
click at [951, 294] on button "button" at bounding box center [954, 294] width 16 height 16
click at [876, 274] on input "20" at bounding box center [883, 271] width 77 height 20
click at [879, 297] on input "20" at bounding box center [883, 294] width 77 height 20
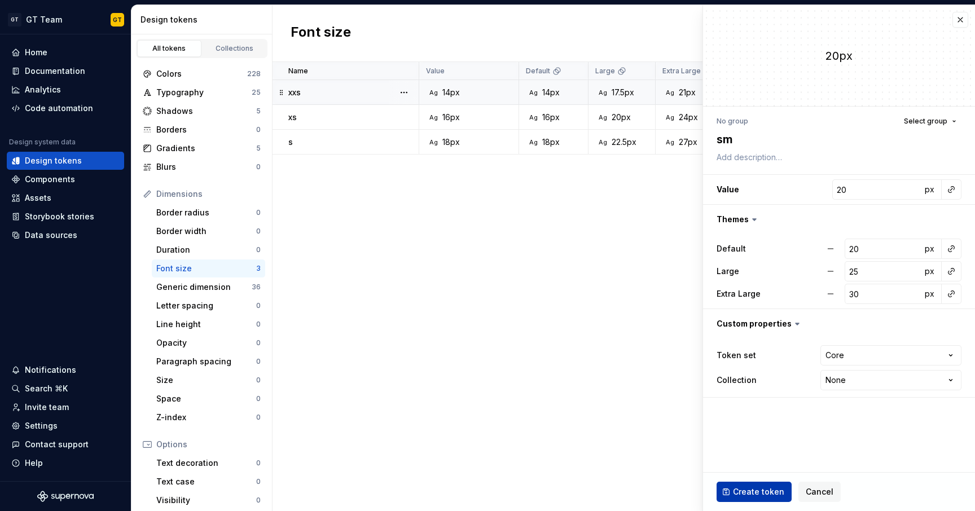
click at [767, 489] on span "Create token" at bounding box center [758, 491] width 51 height 11
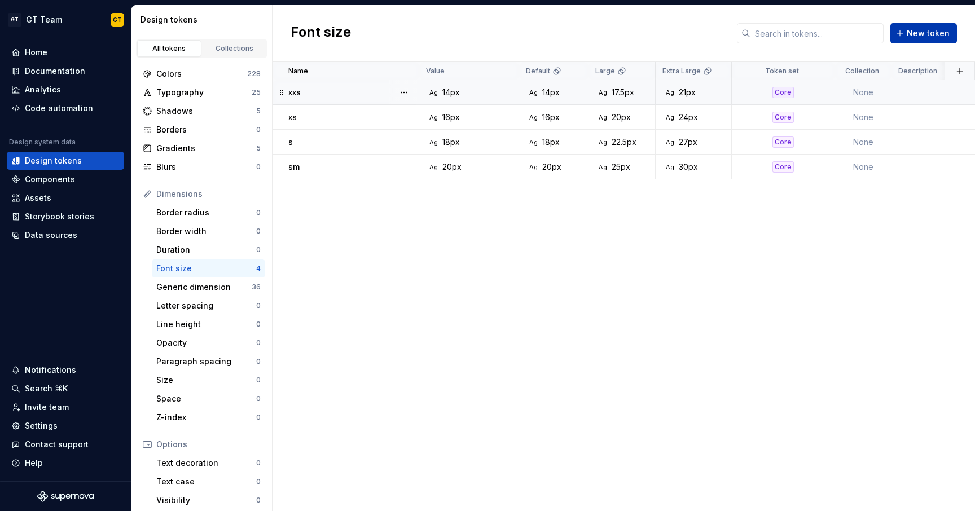
click at [918, 39] on button "New token" at bounding box center [923, 33] width 67 height 20
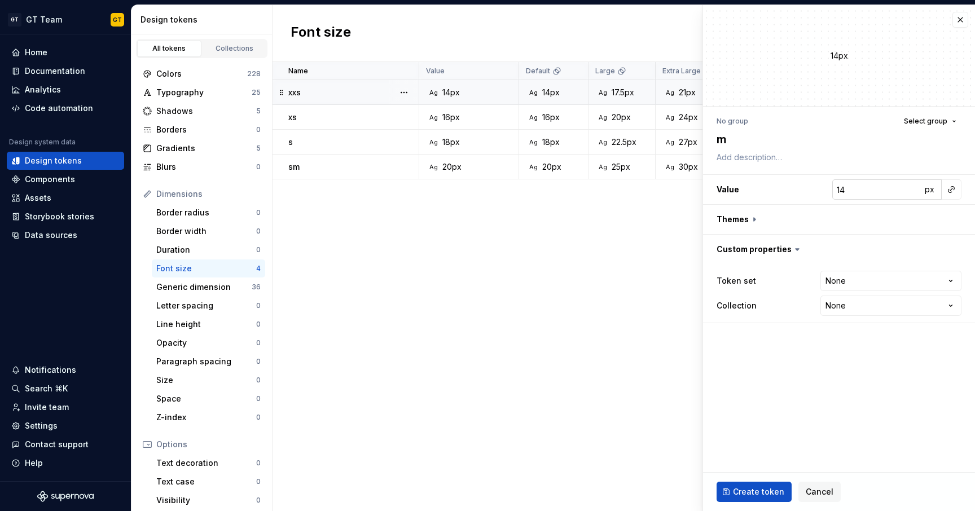
click at [847, 191] on input "14" at bounding box center [876, 189] width 89 height 20
click at [806, 174] on div "No group Select group m Value 24 px Themes Custom properties Token set None ***…" at bounding box center [839, 218] width 272 height 223
click at [847, 276] on html "GT GT Team GT Home Documentation Analytics Code automation Design system data D…" at bounding box center [487, 255] width 975 height 511
click at [765, 214] on button "button" at bounding box center [839, 219] width 272 height 29
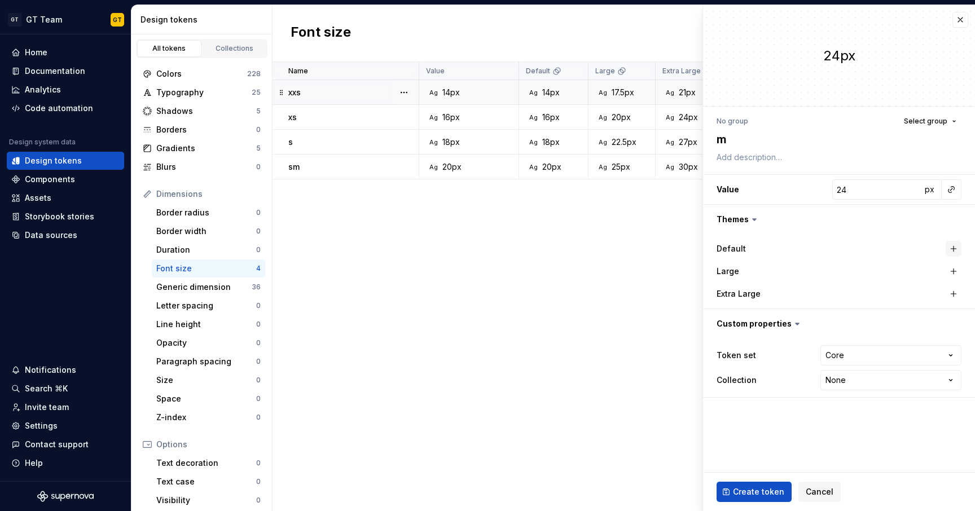
click at [950, 248] on button "button" at bounding box center [954, 249] width 16 height 16
click at [950, 272] on button "button" at bounding box center [954, 271] width 16 height 16
click at [954, 292] on button "button" at bounding box center [954, 294] width 16 height 16
click at [872, 273] on input "24" at bounding box center [883, 271] width 77 height 20
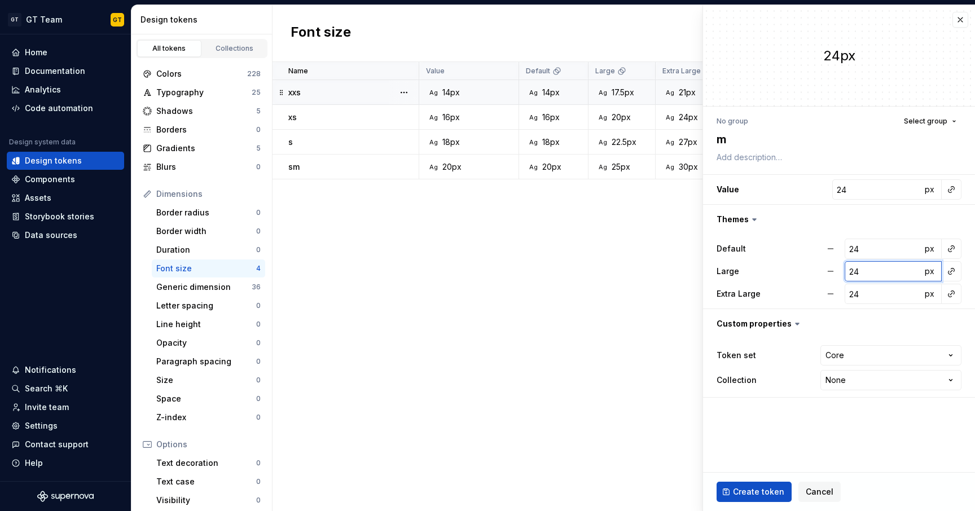
click at [872, 273] on input "24" at bounding box center [883, 271] width 77 height 20
click at [868, 274] on input "24" at bounding box center [883, 271] width 77 height 20
click at [869, 293] on input "24" at bounding box center [883, 294] width 77 height 20
click at [742, 492] on span "Create token" at bounding box center [758, 491] width 51 height 11
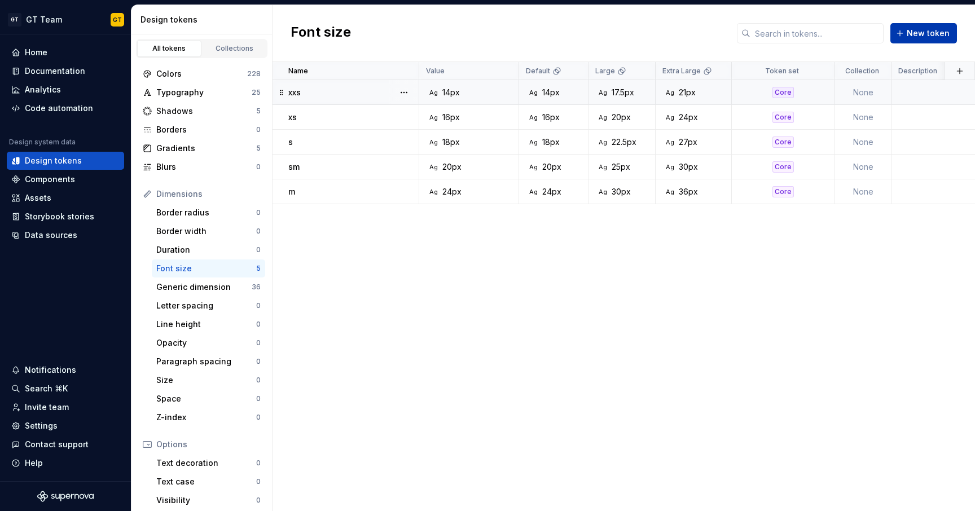
click at [940, 33] on span "New token" at bounding box center [928, 33] width 43 height 11
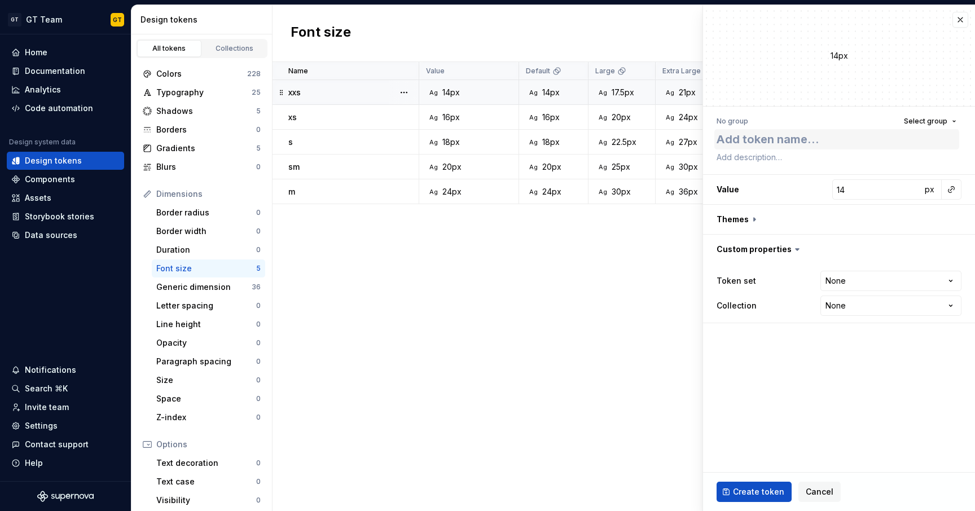
click at [782, 140] on textarea at bounding box center [836, 139] width 245 height 20
click at [848, 186] on input "14" at bounding box center [876, 189] width 89 height 20
click at [858, 214] on button "button" at bounding box center [839, 219] width 272 height 29
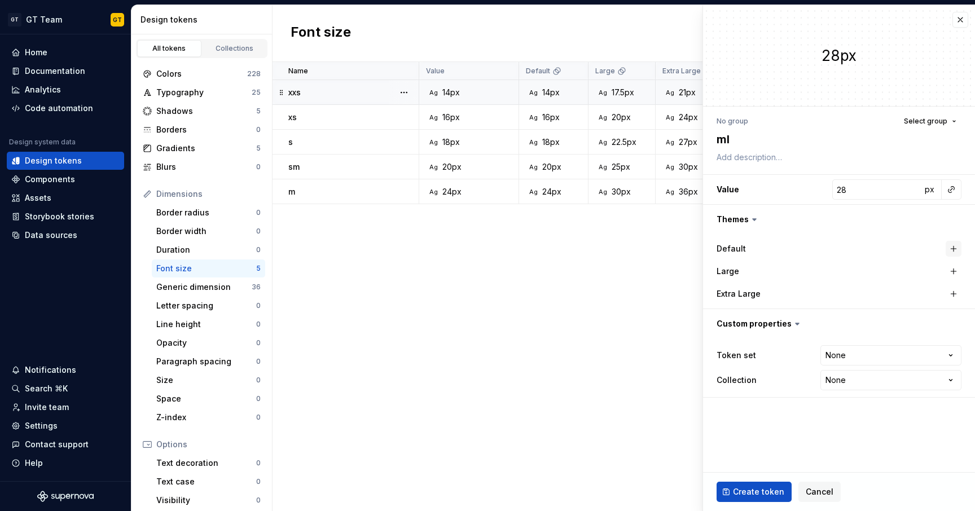
click at [955, 245] on button "button" at bounding box center [954, 249] width 16 height 16
click at [953, 268] on button "button" at bounding box center [954, 271] width 16 height 16
click at [954, 292] on button "button" at bounding box center [954, 294] width 16 height 16
click at [863, 274] on input "28" at bounding box center [883, 271] width 77 height 20
click at [863, 295] on input "28" at bounding box center [883, 294] width 77 height 20
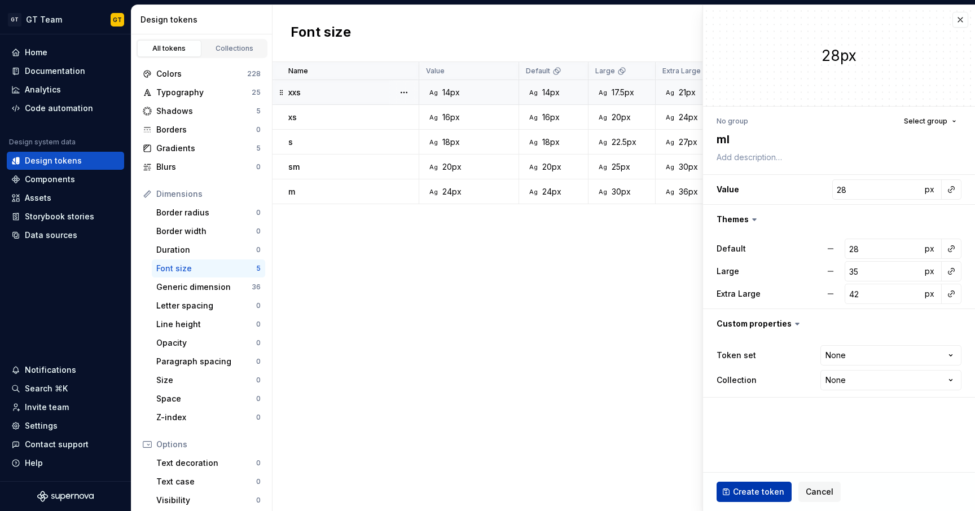
click at [748, 493] on span "Create token" at bounding box center [758, 491] width 51 height 11
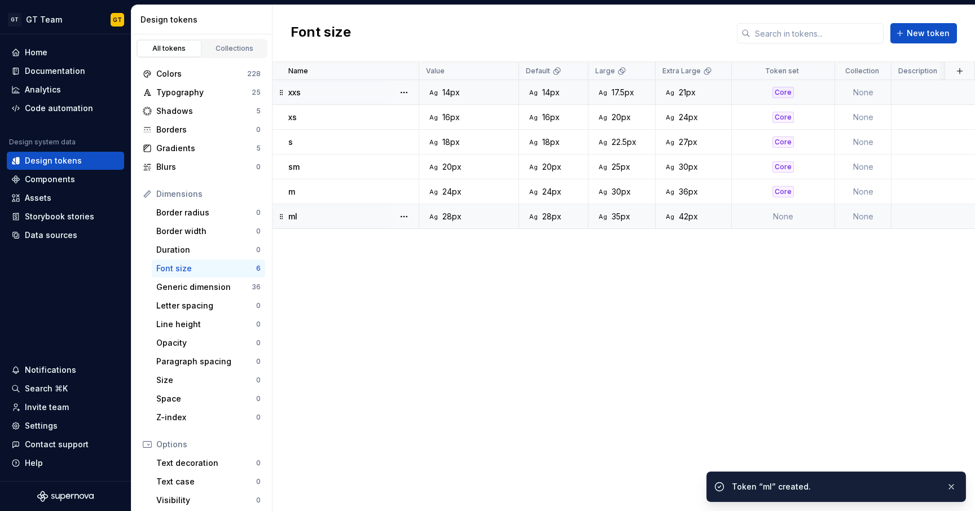
click at [758, 217] on td "None" at bounding box center [783, 216] width 103 height 25
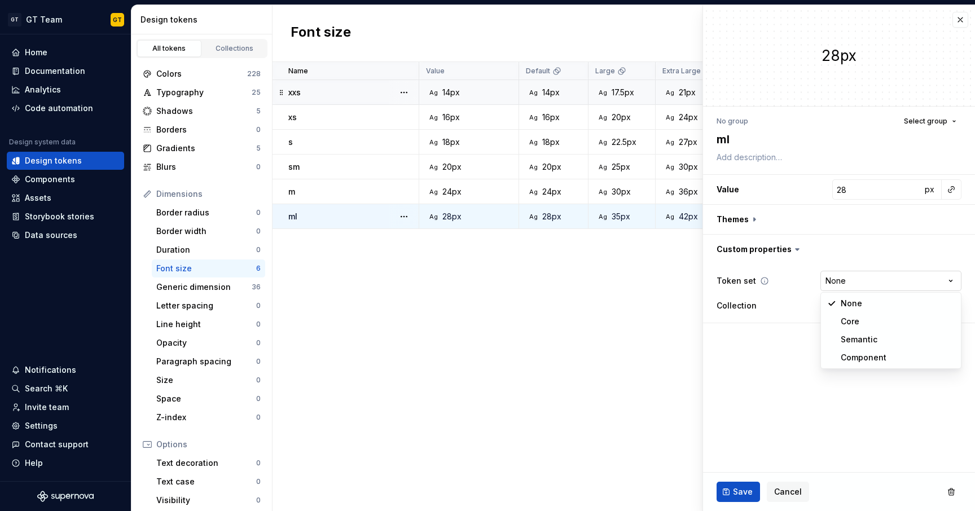
click at [849, 286] on html "GT GT Team GT Home Documentation Analytics Code automation Design system data D…" at bounding box center [487, 255] width 975 height 511
click at [737, 498] on button "Save" at bounding box center [737, 492] width 43 height 20
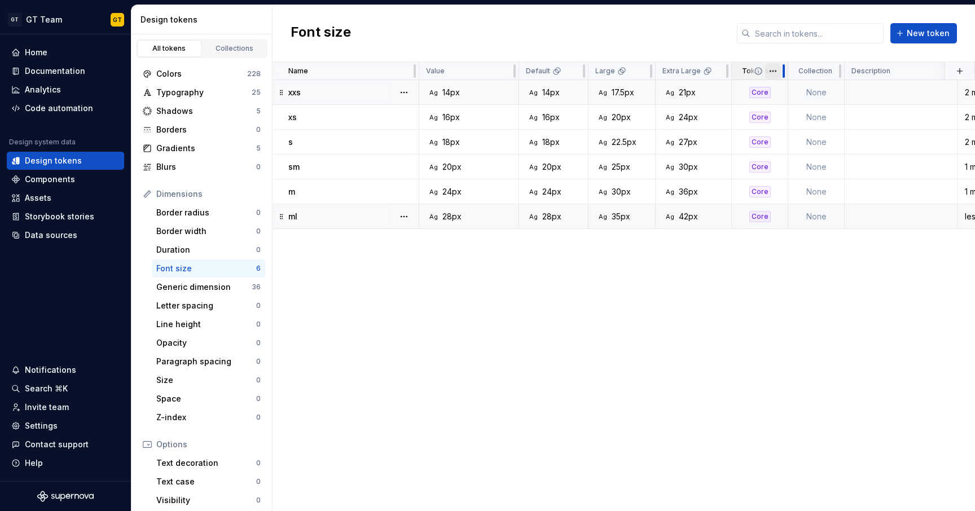
drag, startPoint x: 833, startPoint y: 66, endPoint x: 770, endPoint y: 69, distance: 63.2
click at [770, 69] on div "Token set" at bounding box center [760, 71] width 56 height 18
click at [829, 268] on div "Name Value Default Large Extra Large Token set Collection Description Last upda…" at bounding box center [623, 286] width 702 height 449
click at [924, 33] on span "New token" at bounding box center [928, 33] width 43 height 11
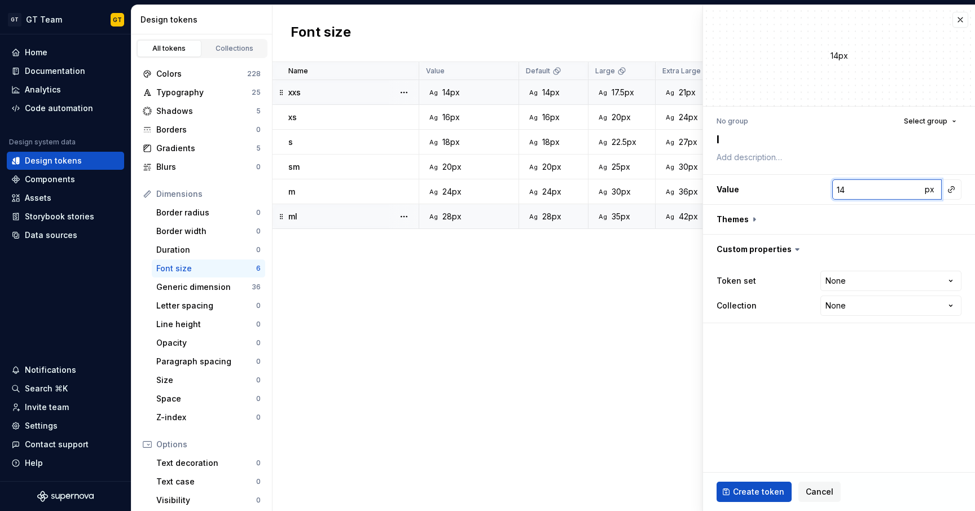
click at [860, 191] on input "14" at bounding box center [876, 189] width 89 height 20
click at [751, 220] on button "button" at bounding box center [839, 219] width 272 height 29
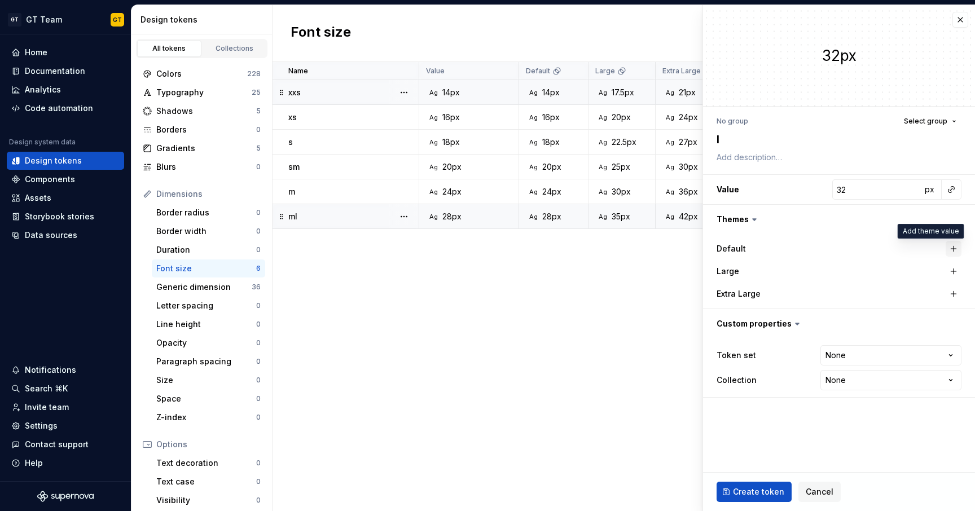
click at [948, 250] on button "button" at bounding box center [954, 249] width 16 height 16
click at [951, 274] on button "button" at bounding box center [954, 271] width 16 height 16
click at [950, 297] on button "button" at bounding box center [954, 294] width 16 height 16
click at [877, 269] on input "32" at bounding box center [883, 271] width 77 height 20
click at [879, 303] on input "32" at bounding box center [883, 294] width 77 height 20
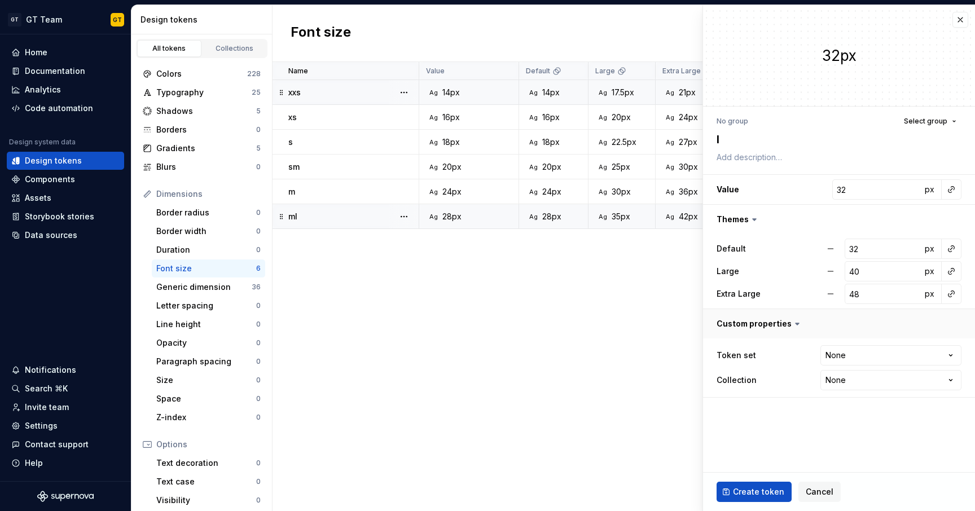
click at [874, 334] on button "button" at bounding box center [839, 323] width 272 height 29
click at [834, 317] on button "button" at bounding box center [839, 323] width 272 height 29
click at [852, 359] on html "GT GT Team GT Home Documentation Analytics Code automation Design system data D…" at bounding box center [487, 255] width 975 height 511
click at [852, 355] on html "GT GT Team GT Home Documentation Analytics Code automation Design system data D…" at bounding box center [487, 255] width 975 height 511
click at [848, 355] on html "GT GT Team GT Home Documentation Analytics Code automation Design system data D…" at bounding box center [487, 255] width 975 height 511
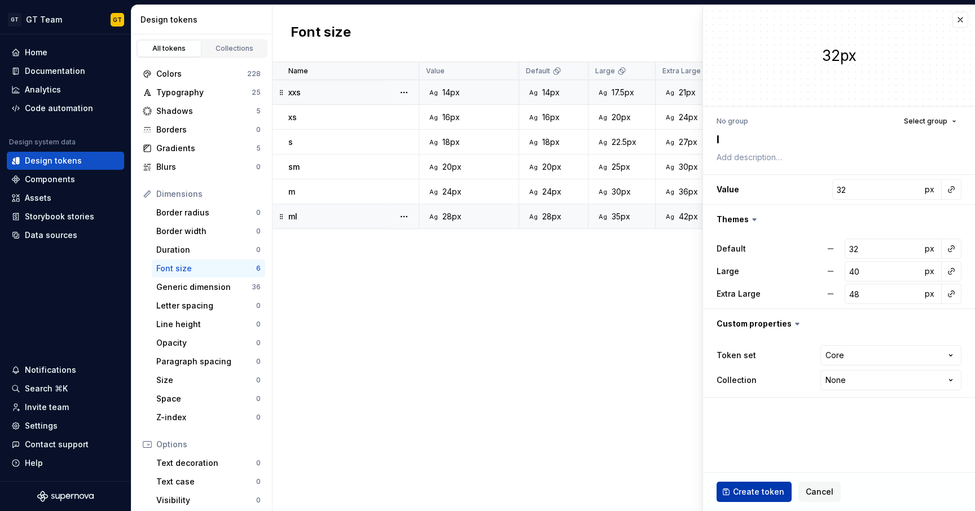
click at [776, 489] on span "Create token" at bounding box center [758, 491] width 51 height 11
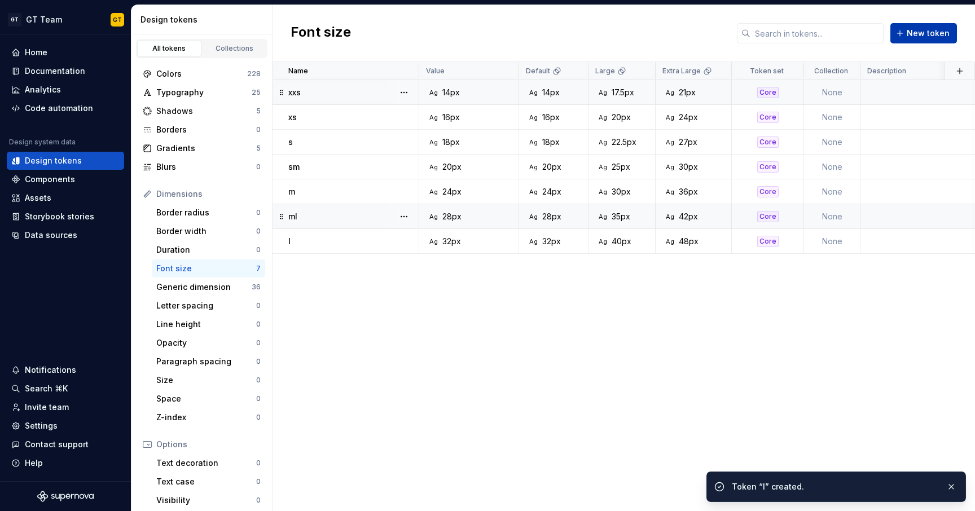
click at [913, 34] on span "New token" at bounding box center [928, 33] width 43 height 11
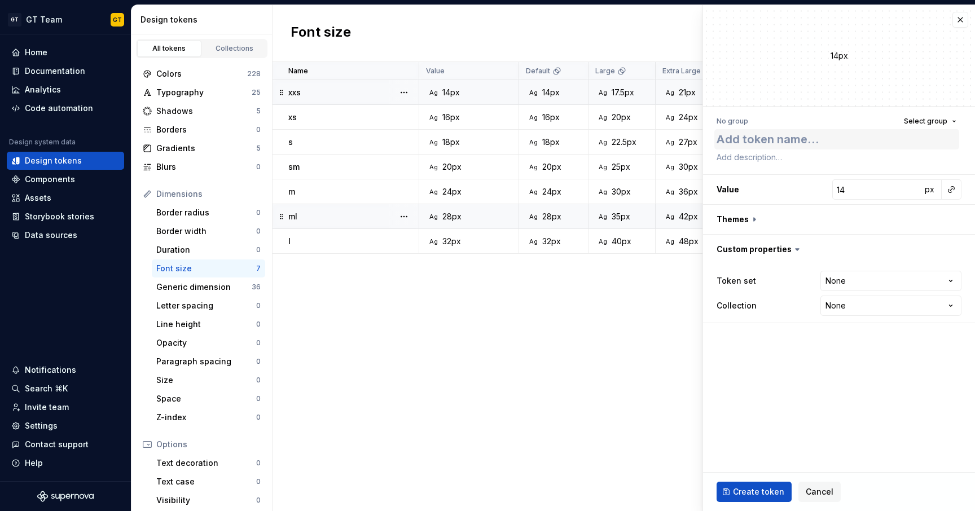
click at [842, 137] on textarea at bounding box center [836, 139] width 245 height 20
click at [881, 172] on div "No group Select group xl Value 14 px Themes Custom properties Token set None **…" at bounding box center [839, 218] width 272 height 223
click at [893, 195] on input "14" at bounding box center [876, 189] width 89 height 20
click at [893, 216] on button "button" at bounding box center [839, 219] width 272 height 29
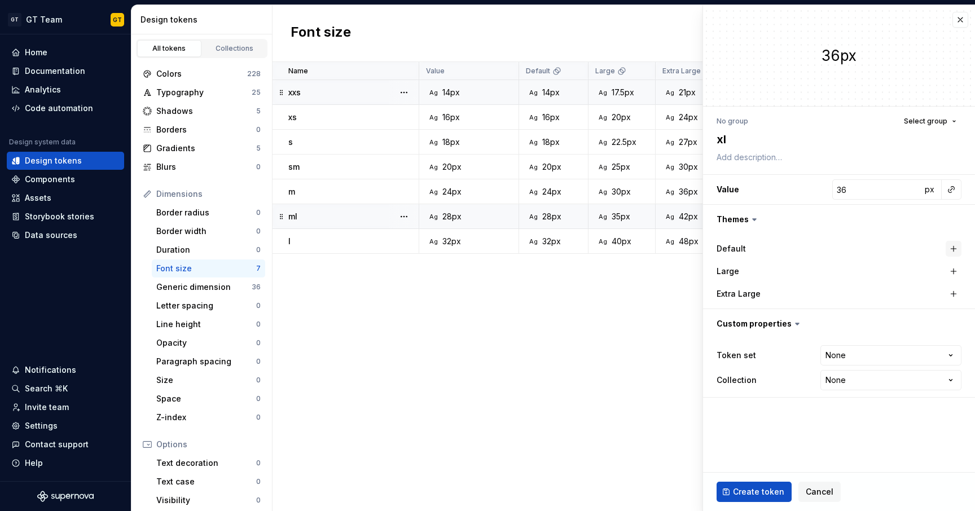
click at [948, 248] on button "button" at bounding box center [954, 249] width 16 height 16
click at [950, 275] on button "button" at bounding box center [954, 271] width 16 height 16
click at [955, 292] on button "button" at bounding box center [954, 294] width 16 height 16
click at [880, 278] on input "36" at bounding box center [883, 271] width 77 height 20
click at [864, 300] on input "36" at bounding box center [883, 294] width 77 height 20
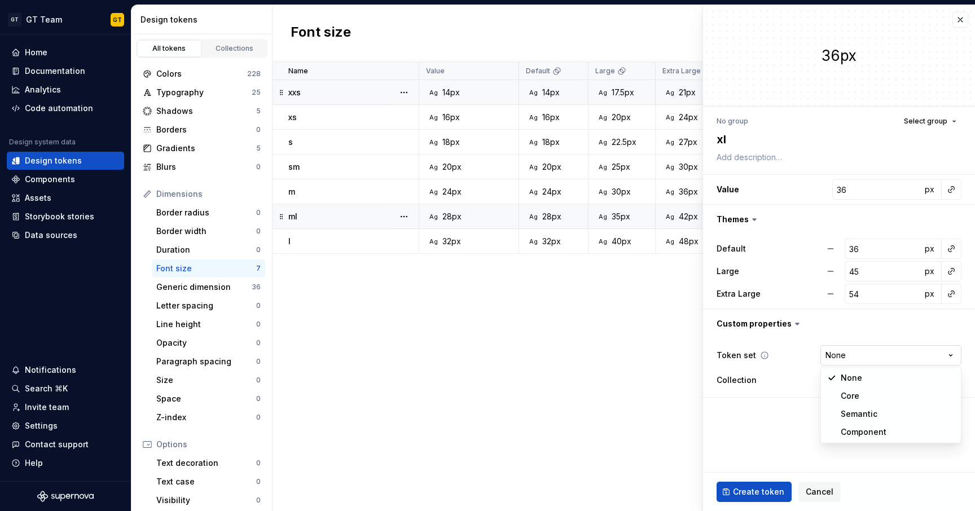
click at [861, 354] on html "GT GT Team GT Home Documentation Analytics Code automation Design system data D…" at bounding box center [487, 255] width 975 height 511
click at [763, 484] on button "Create token" at bounding box center [753, 492] width 75 height 20
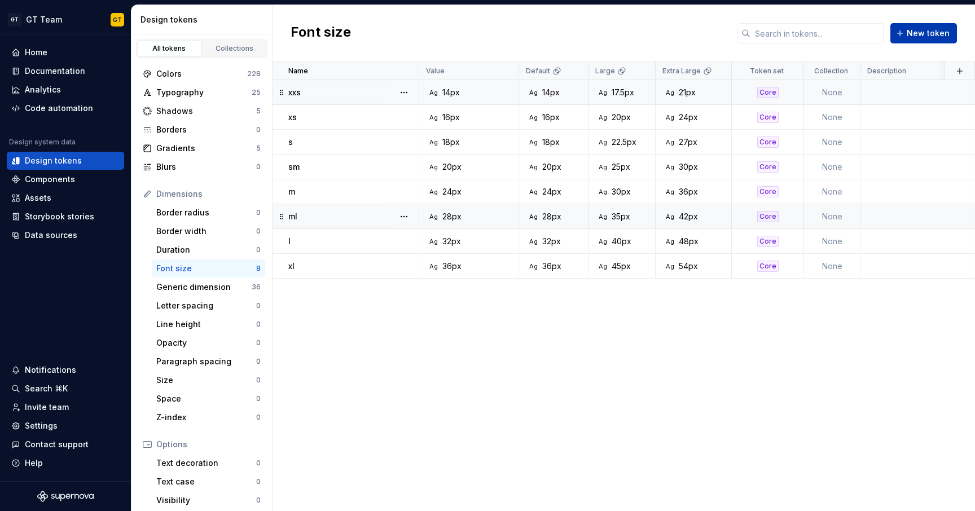
click at [934, 32] on span "New token" at bounding box center [928, 33] width 43 height 11
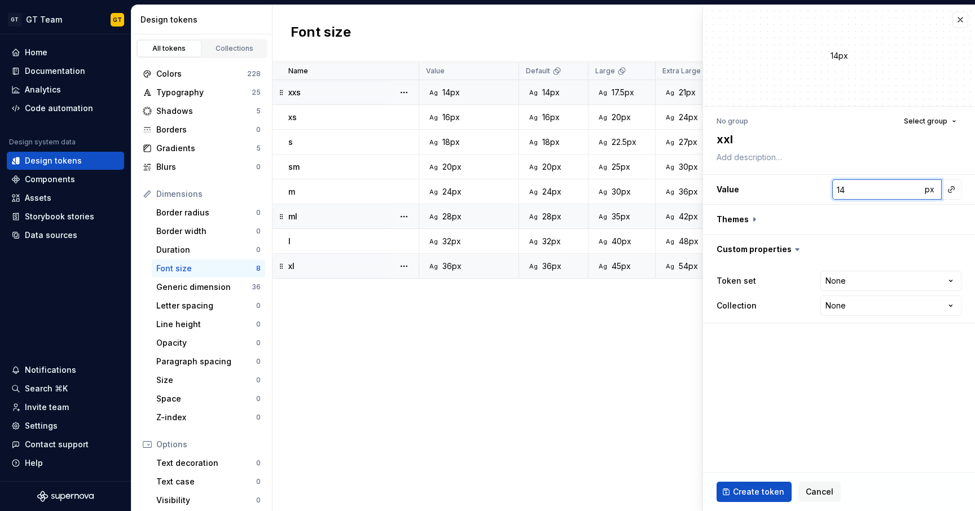
click at [852, 191] on input "14" at bounding box center [876, 189] width 89 height 20
click at [959, 222] on button "button" at bounding box center [839, 219] width 272 height 29
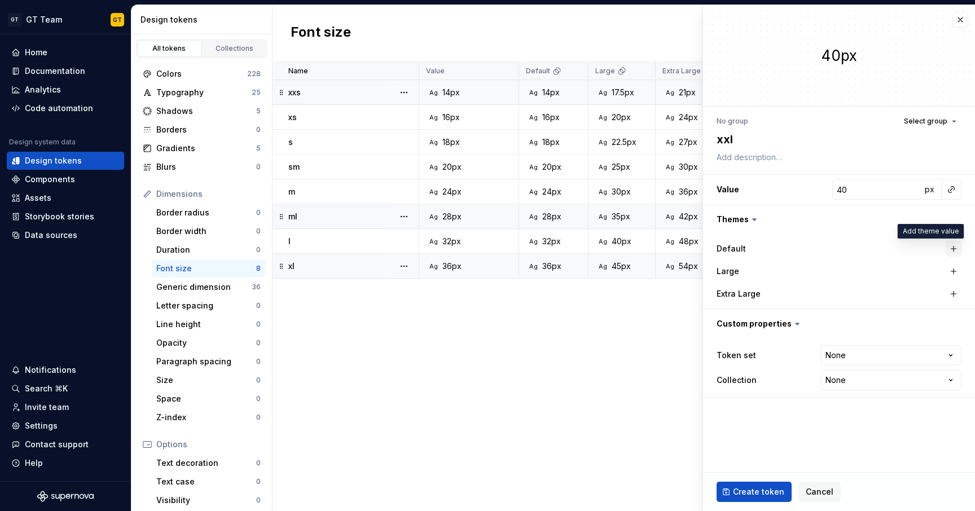
click at [955, 246] on button "button" at bounding box center [954, 249] width 16 height 16
click at [958, 270] on button "button" at bounding box center [954, 271] width 16 height 16
click at [956, 291] on button "button" at bounding box center [954, 294] width 16 height 16
click at [878, 267] on input "40" at bounding box center [883, 271] width 77 height 20
click at [902, 428] on fieldset "40px No group Select group xxl Value 40 px Themes Default 40 px Large 40 px Ext…" at bounding box center [839, 258] width 272 height 506
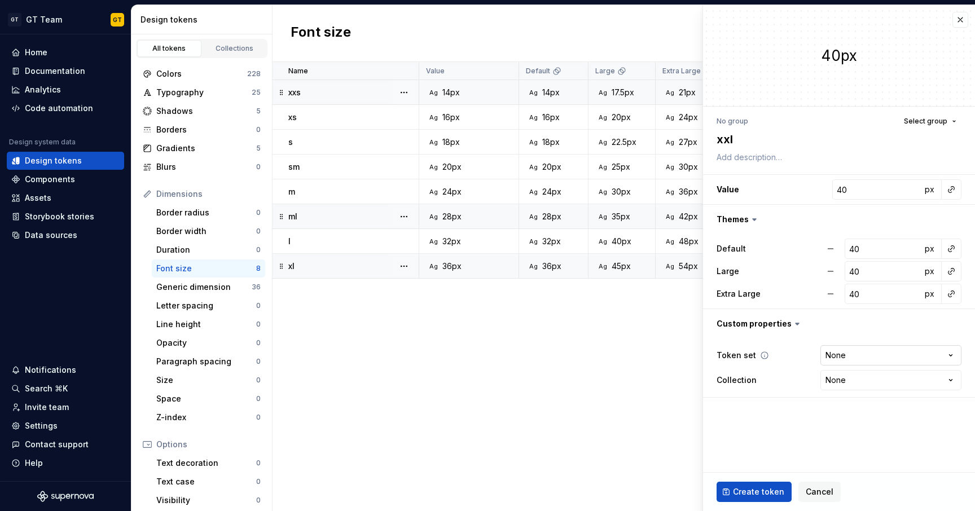
click at [872, 355] on html "GT GT Team GT Home Documentation Analytics Code automation Design system data D…" at bounding box center [487, 255] width 975 height 511
click at [749, 490] on span "Create token" at bounding box center [758, 491] width 51 height 11
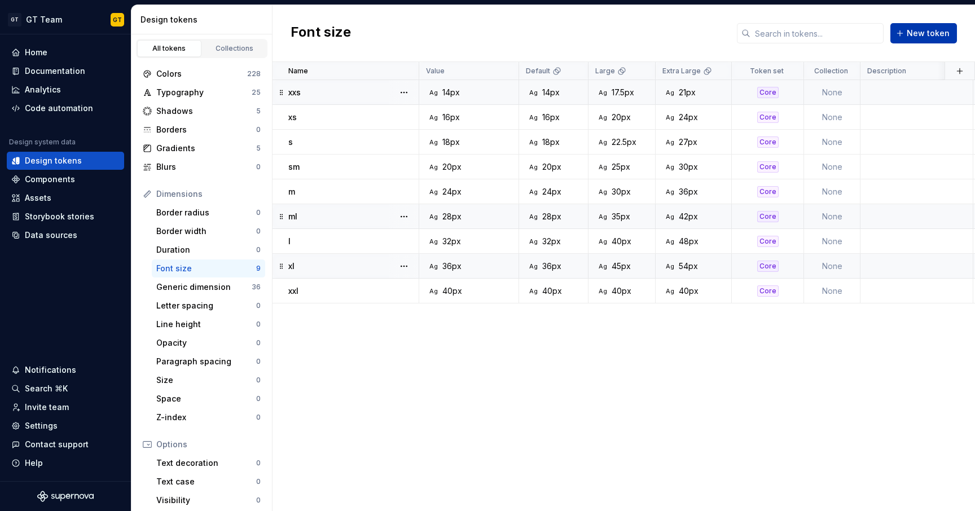
click at [908, 34] on button "New token" at bounding box center [923, 33] width 67 height 20
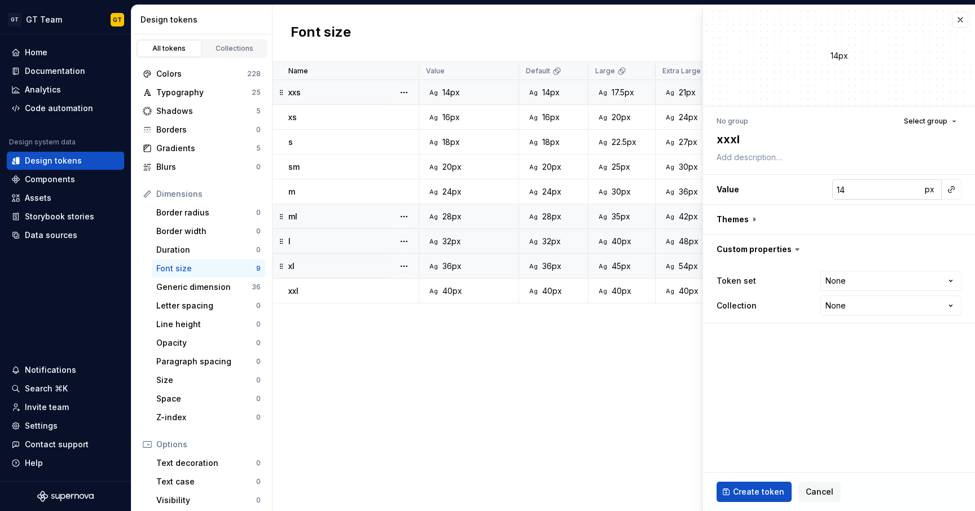
click at [894, 191] on input "14" at bounding box center [876, 189] width 89 height 20
click at [757, 216] on button "button" at bounding box center [839, 219] width 272 height 29
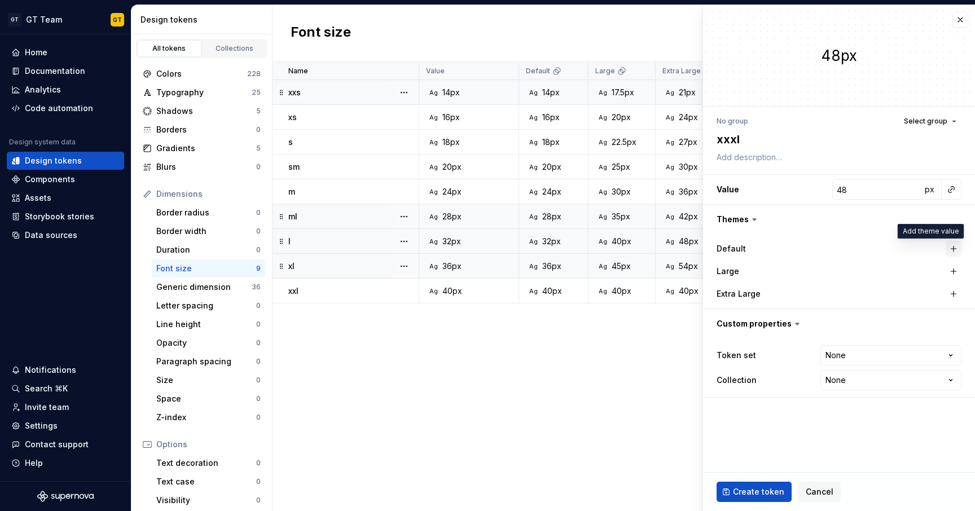
click at [955, 248] on button "button" at bounding box center [954, 249] width 16 height 16
click at [955, 275] on button "button" at bounding box center [954, 271] width 16 height 16
click at [959, 295] on button "button" at bounding box center [954, 294] width 16 height 16
click at [859, 359] on html "GT GT Team GT Home Documentation Analytics Code automation Design system data D…" at bounding box center [487, 255] width 975 height 511
click at [758, 486] on button "Create token" at bounding box center [753, 492] width 75 height 20
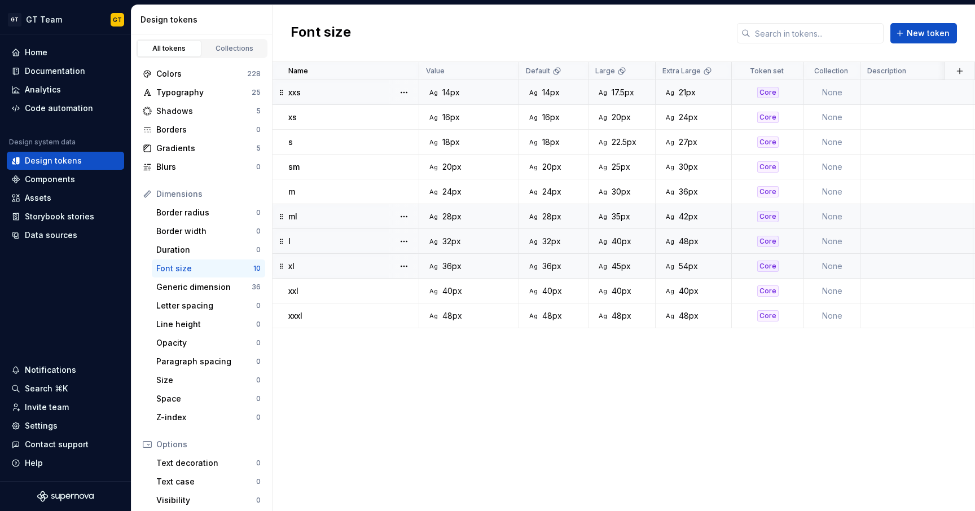
click at [911, 22] on div "Font size New token" at bounding box center [623, 33] width 702 height 57
click at [913, 29] on span "New token" at bounding box center [928, 33] width 43 height 11
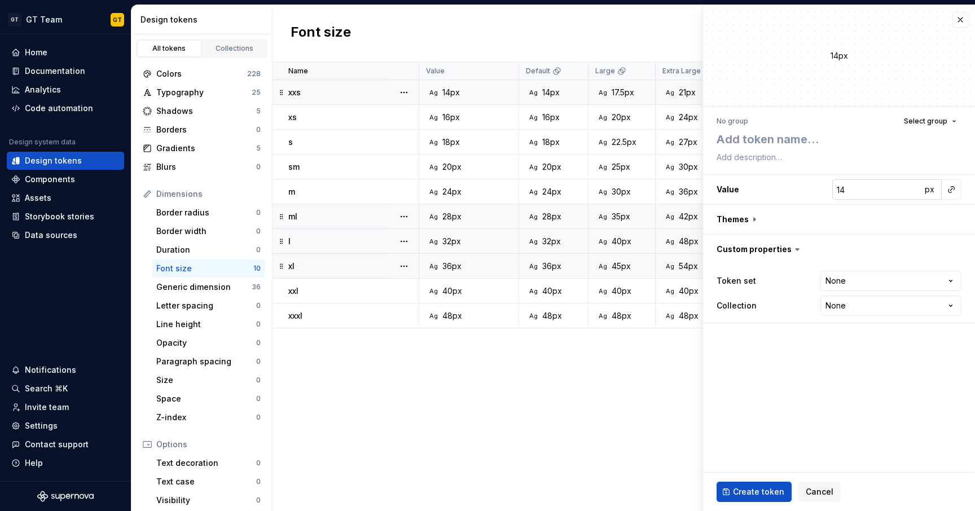
click at [859, 188] on input "14" at bounding box center [876, 189] width 89 height 20
click at [788, 133] on textarea at bounding box center [836, 139] width 245 height 20
click at [755, 218] on button "button" at bounding box center [839, 219] width 272 height 29
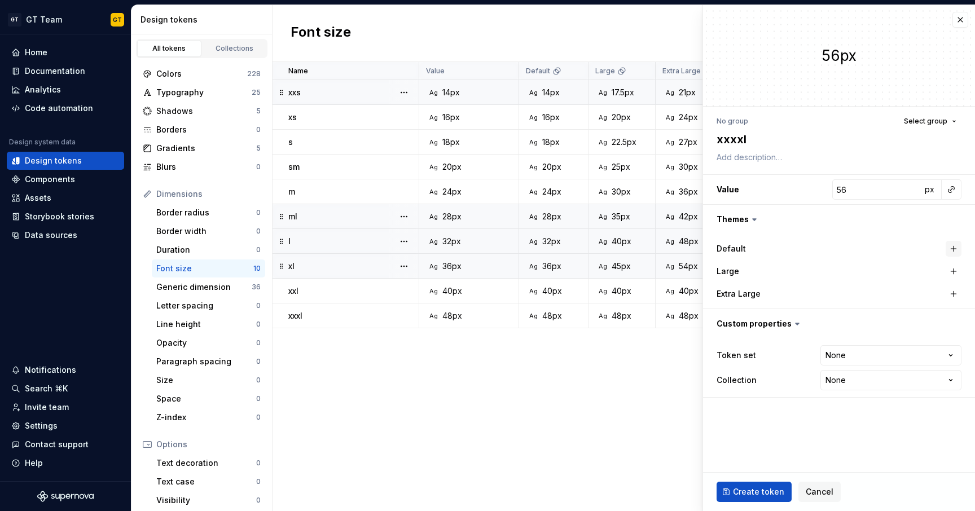
click at [951, 248] on button "button" at bounding box center [954, 249] width 16 height 16
click at [952, 270] on button "button" at bounding box center [954, 271] width 16 height 16
click at [954, 285] on div "Extra Large" at bounding box center [838, 294] width 245 height 20
click at [955, 294] on button "button" at bounding box center [954, 294] width 16 height 16
click at [847, 355] on html "GT GT Team GT Home Documentation Analytics Code automation Design system data D…" at bounding box center [487, 255] width 975 height 511
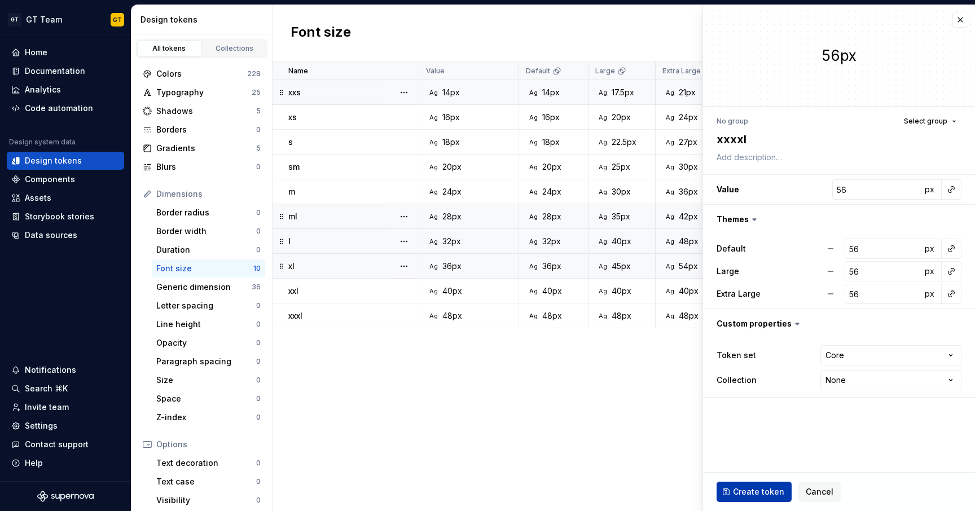
click at [737, 490] on span "Create token" at bounding box center [758, 491] width 51 height 11
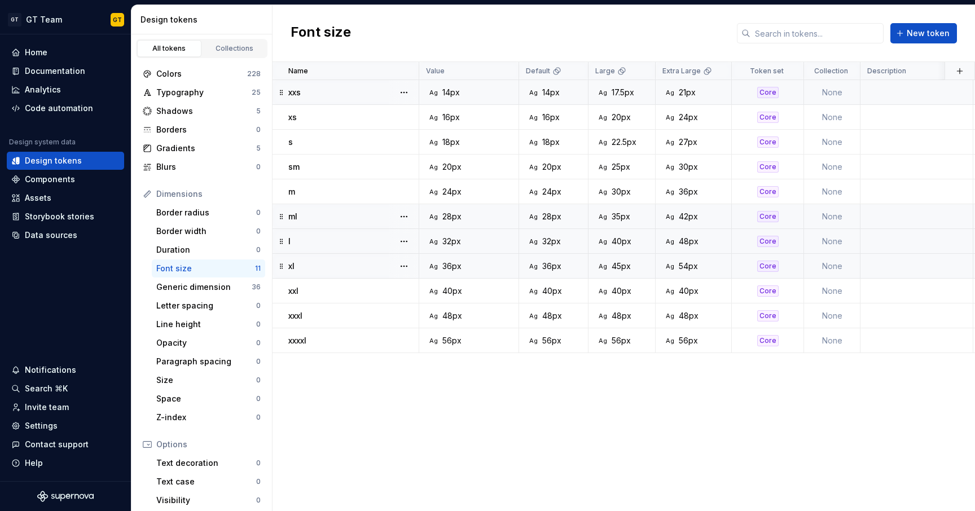
click at [678, 397] on div "Name Value Default Large Extra Large Token set Collection Description Last upda…" at bounding box center [623, 286] width 702 height 449
click at [209, 103] on div "Shadows 5" at bounding box center [201, 111] width 127 height 18
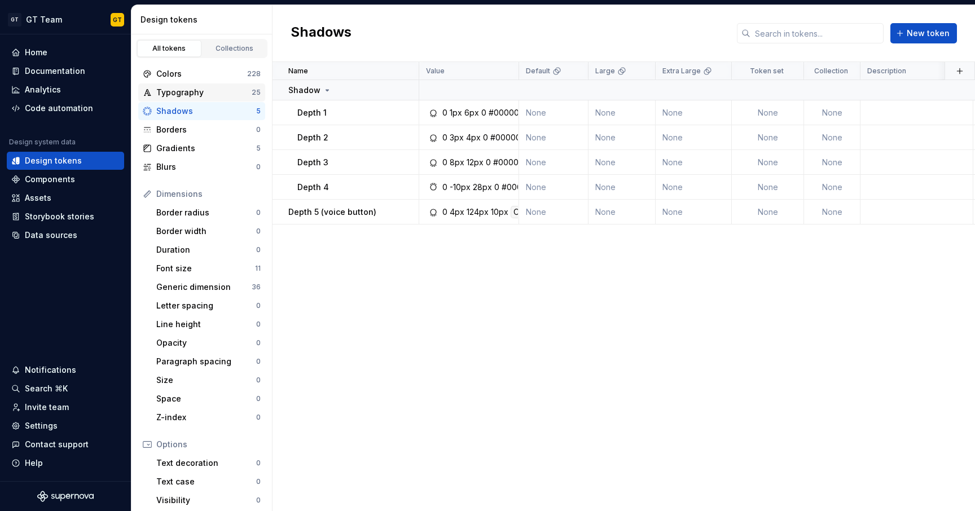
click at [206, 95] on div "Typography" at bounding box center [203, 92] width 95 height 11
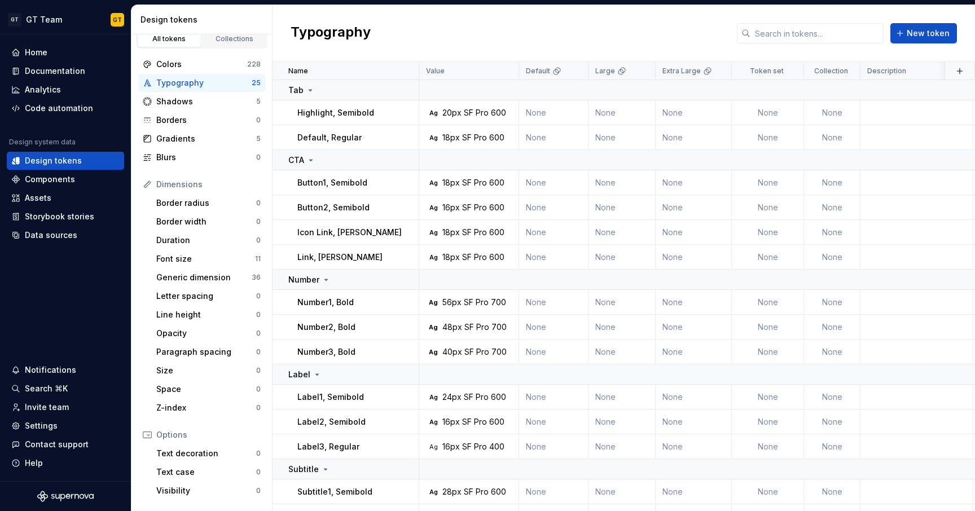
scroll to position [107, 0]
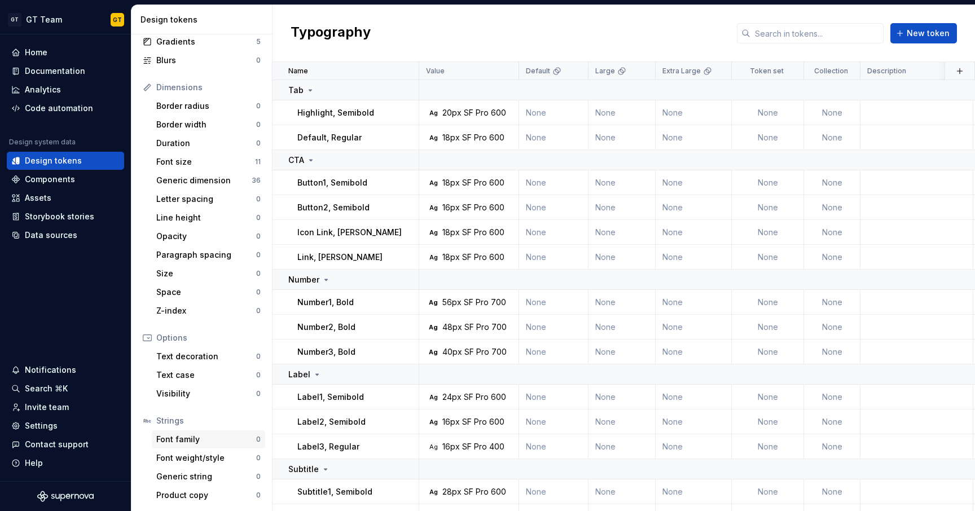
click at [205, 434] on div "Font family" at bounding box center [206, 439] width 100 height 11
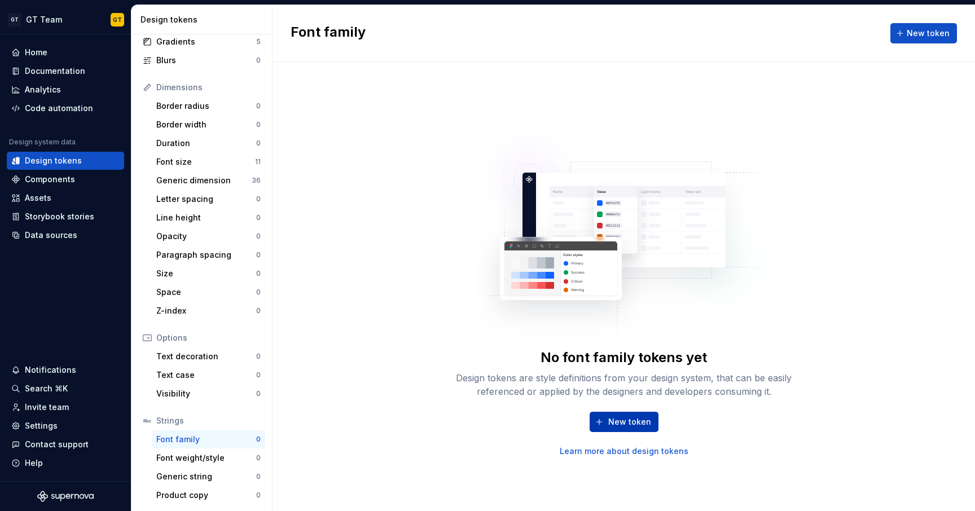
click at [606, 415] on button "New token" at bounding box center [624, 422] width 69 height 20
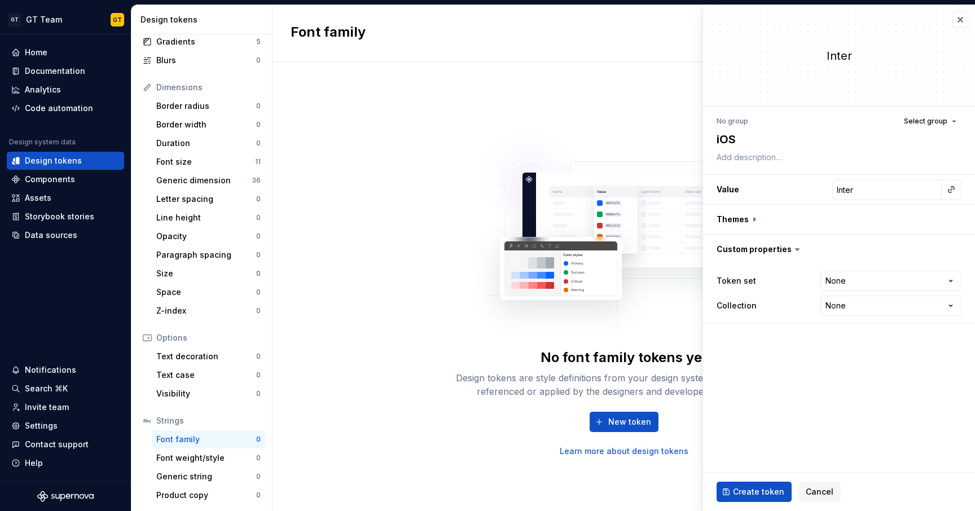
click at [771, 121] on div "No group Select group" at bounding box center [838, 121] width 245 height 16
click at [739, 117] on div "No group" at bounding box center [732, 121] width 32 height 9
click at [733, 123] on div "No group" at bounding box center [732, 121] width 32 height 9
click at [909, 120] on span "Select group" at bounding box center [925, 121] width 43 height 9
click at [826, 185] on div "Create group" at bounding box center [828, 187] width 52 height 11
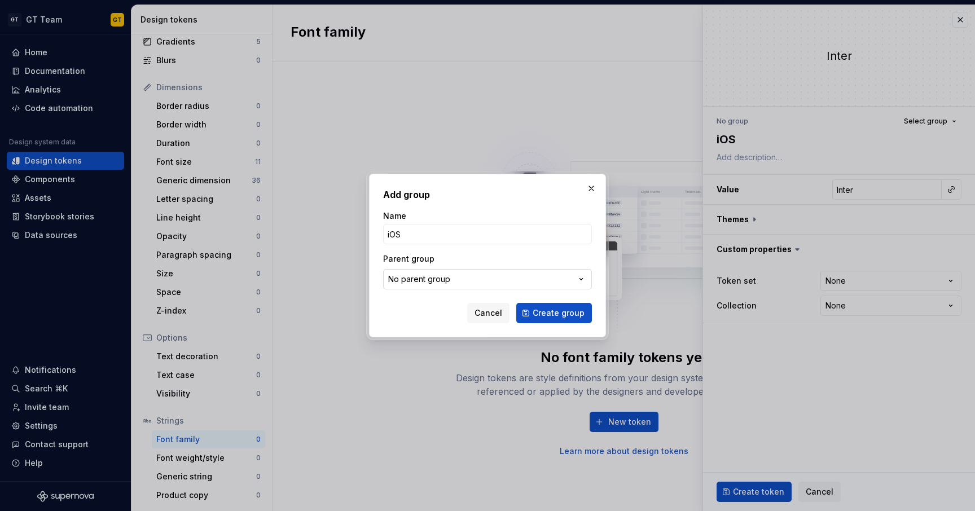
click at [560, 287] on button "No parent group" at bounding box center [487, 279] width 209 height 20
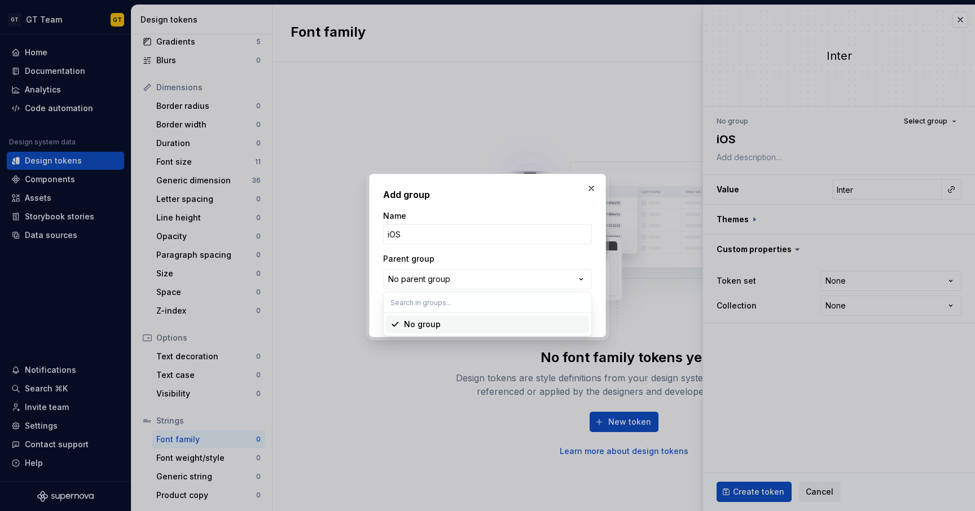
click at [559, 283] on div "Add group Name iOS Parent group No parent group Cancel Create group" at bounding box center [487, 255] width 975 height 511
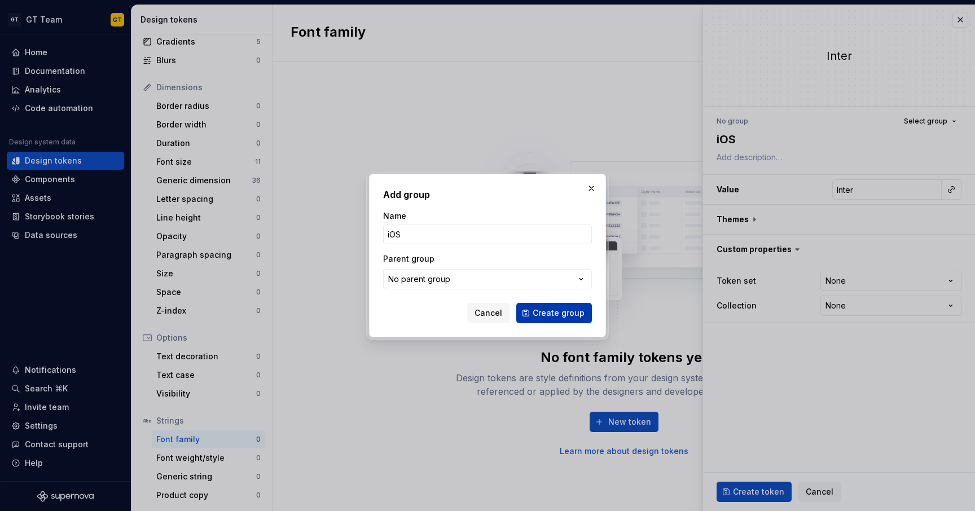
click at [569, 312] on span "Create group" at bounding box center [559, 312] width 52 height 11
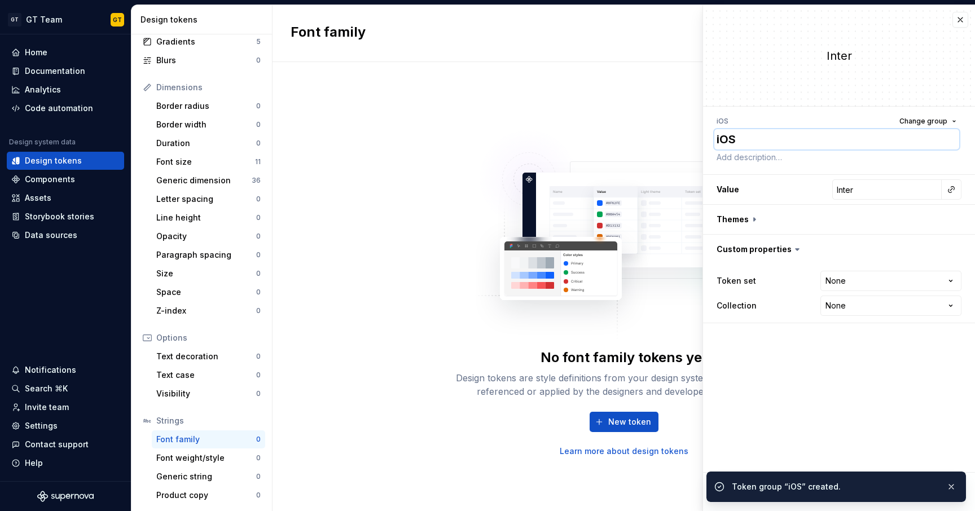
drag, startPoint x: 740, startPoint y: 139, endPoint x: 713, endPoint y: 138, distance: 27.1
click at [713, 138] on div "iOS Change group iOS Value Inter Themes Custom properties Token set None **** *…" at bounding box center [839, 218] width 272 height 223
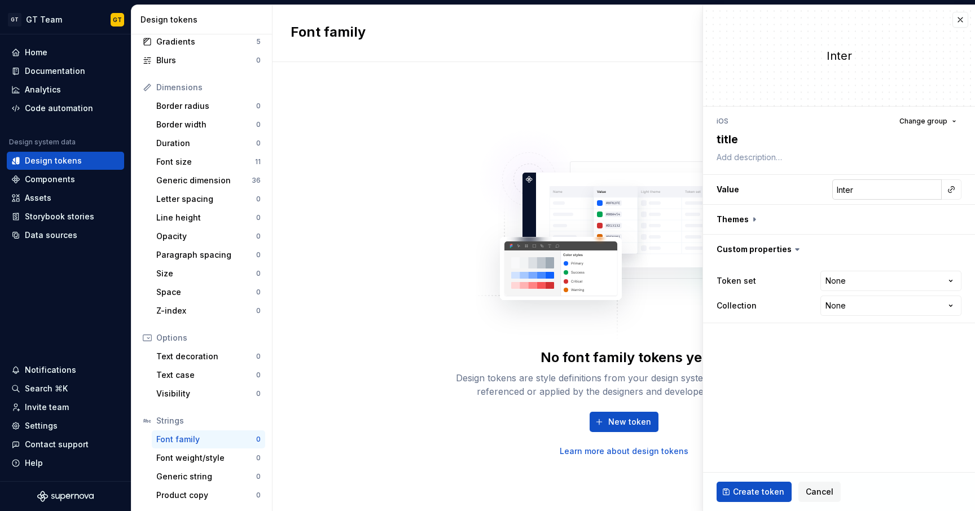
drag, startPoint x: 863, startPoint y: 191, endPoint x: 871, endPoint y: 192, distance: 7.9
click at [863, 191] on input "Inter" at bounding box center [886, 189] width 109 height 20
click at [952, 193] on button "button" at bounding box center [951, 190] width 16 height 16
click at [884, 192] on html "GT GT Team GT Home Documentation Analytics Code automation Design system data D…" at bounding box center [487, 255] width 975 height 511
click at [826, 190] on h3 "Value Inter" at bounding box center [839, 189] width 272 height 29
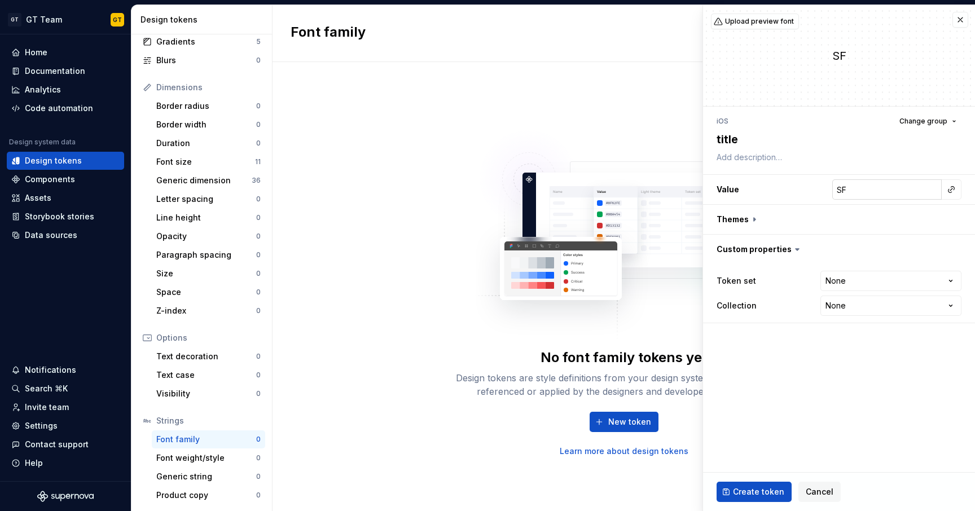
click at [866, 199] on input "SF" at bounding box center [886, 189] width 109 height 20
click at [858, 192] on input "SF" at bounding box center [886, 189] width 109 height 20
click at [753, 220] on button "button" at bounding box center [839, 219] width 272 height 29
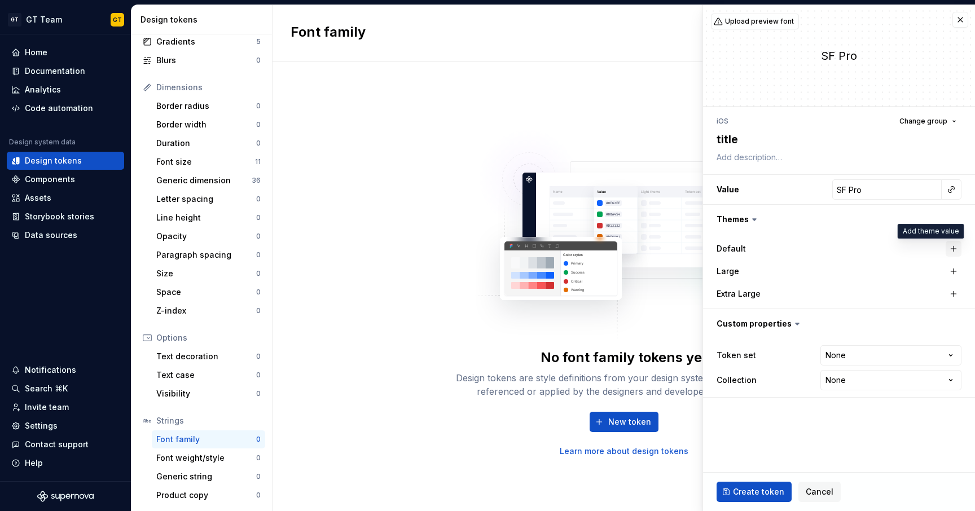
click at [953, 248] on button "button" at bounding box center [954, 249] width 16 height 16
click at [956, 275] on button "button" at bounding box center [954, 271] width 16 height 16
click at [955, 292] on button "button" at bounding box center [954, 294] width 16 height 16
click at [864, 359] on html "GT GT Team GT Home Documentation Analytics Code automation Design system data D…" at bounding box center [487, 255] width 975 height 511
click at [760, 486] on button "Create token" at bounding box center [753, 492] width 75 height 20
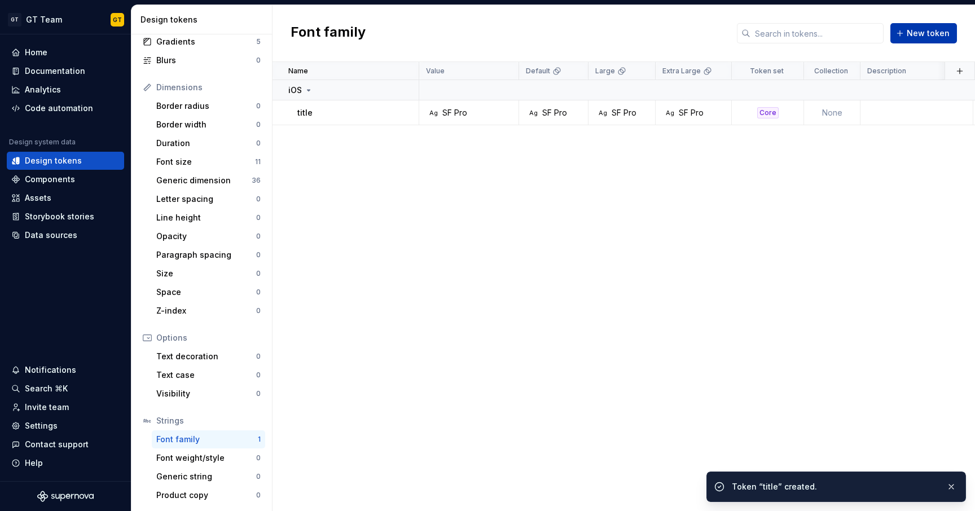
click at [903, 35] on button "New token" at bounding box center [923, 33] width 67 height 20
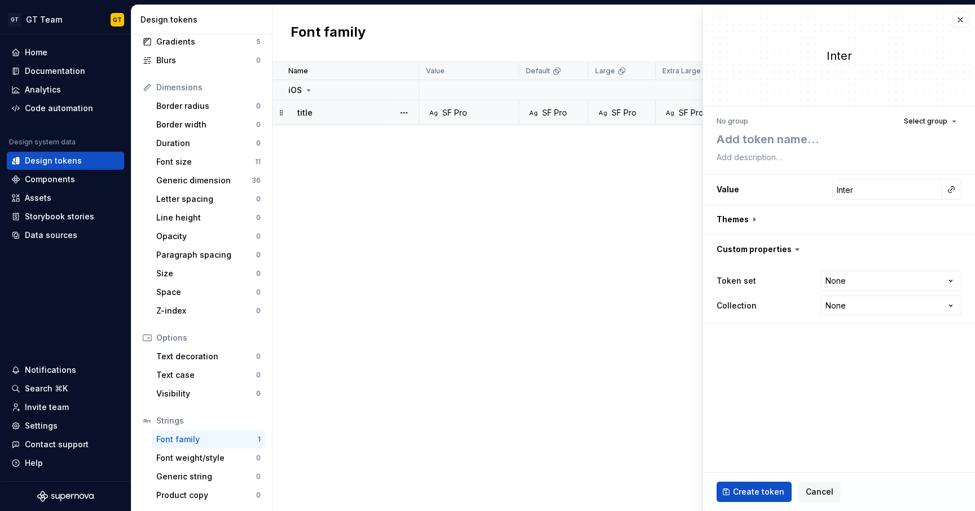
click at [764, 124] on div "No group Select group" at bounding box center [838, 121] width 245 height 16
click at [736, 142] on textarea at bounding box center [836, 139] width 245 height 20
click at [862, 188] on input "Inter" at bounding box center [886, 189] width 109 height 20
click at [946, 188] on button "button" at bounding box center [951, 190] width 16 height 16
click at [854, 194] on html "GT GT Team GT Home Documentation Analytics Code automation Design system data D…" at bounding box center [487, 255] width 975 height 511
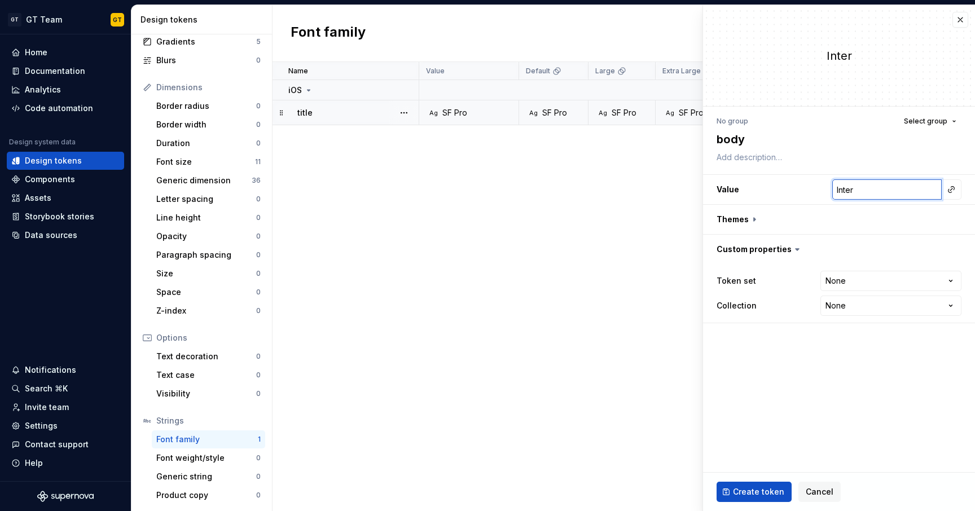
drag, startPoint x: 858, startPoint y: 187, endPoint x: 833, endPoint y: 183, distance: 25.7
click at [833, 183] on input "Inter" at bounding box center [886, 189] width 109 height 20
click at [856, 192] on input "SF" at bounding box center [886, 189] width 109 height 20
drag, startPoint x: 850, startPoint y: 190, endPoint x: 844, endPoint y: 190, distance: 5.7
click at [844, 190] on input "SF Pro" at bounding box center [886, 189] width 109 height 20
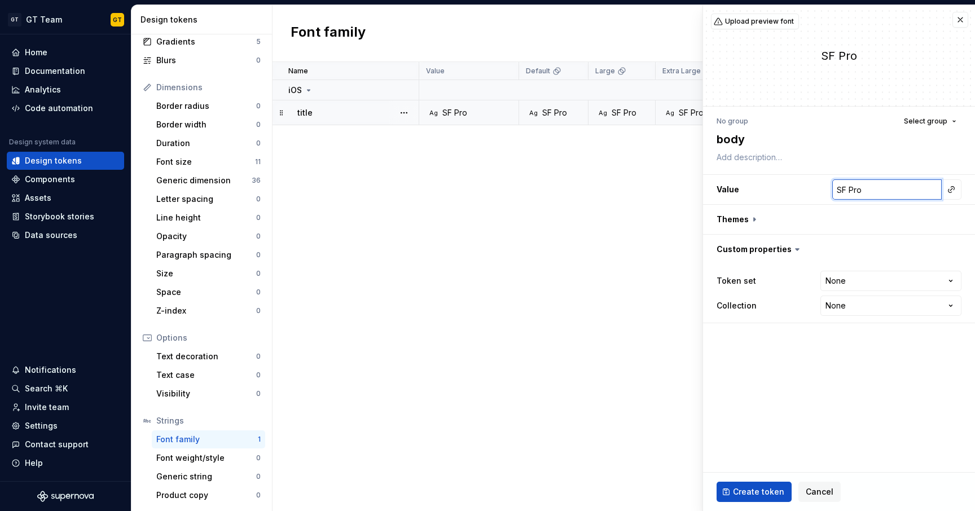
click at [847, 192] on input "SF Pro" at bounding box center [886, 189] width 109 height 20
click at [752, 222] on button "button" at bounding box center [839, 219] width 272 height 29
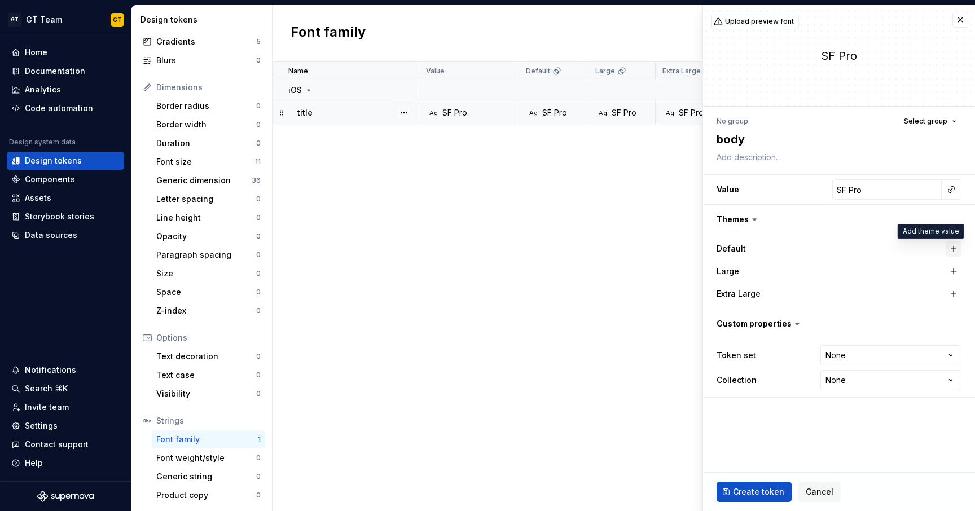
click at [956, 250] on button "button" at bounding box center [954, 249] width 16 height 16
click at [953, 265] on button "button" at bounding box center [954, 271] width 16 height 16
click at [955, 296] on button "button" at bounding box center [954, 294] width 16 height 16
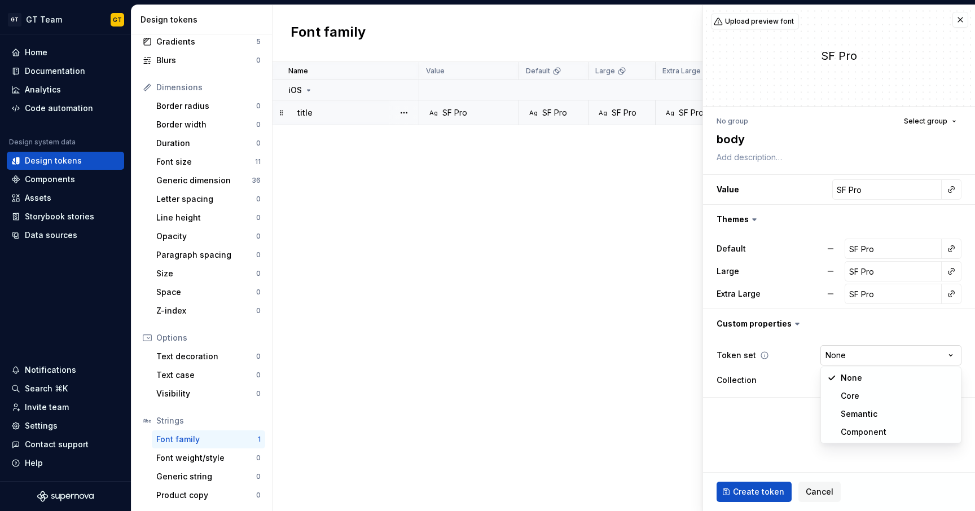
click at [878, 355] on html "GT GT Team GT Home Documentation Analytics Code automation Design system data D…" at bounding box center [487, 255] width 975 height 511
click at [758, 491] on span "Create token" at bounding box center [758, 491] width 51 height 11
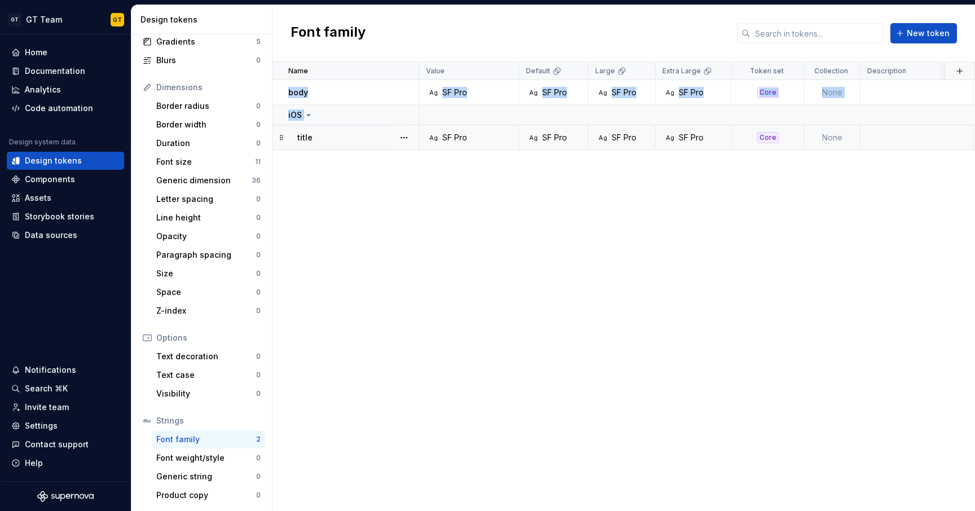
drag, startPoint x: 289, startPoint y: 93, endPoint x: 295, endPoint y: 129, distance: 36.5
click at [295, 129] on tbody "body Ag SF Pro Ag SF Pro Ag SF Pro Ag SF Pro Core None less than a minute ago i…" at bounding box center [677, 115] width 810 height 70
click at [338, 207] on div "Name Value Default Large Extra Large Token set Collection Description Last upda…" at bounding box center [623, 286] width 702 height 449
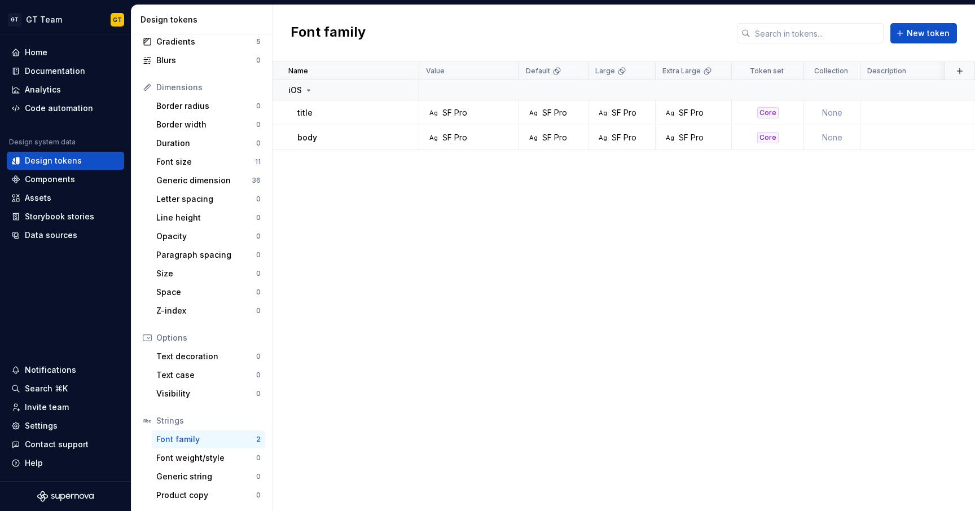
click at [354, 212] on div "Name Value Default Large Extra Large Token set Collection Description Last upda…" at bounding box center [623, 286] width 702 height 449
click at [309, 92] on icon at bounding box center [308, 90] width 9 height 9
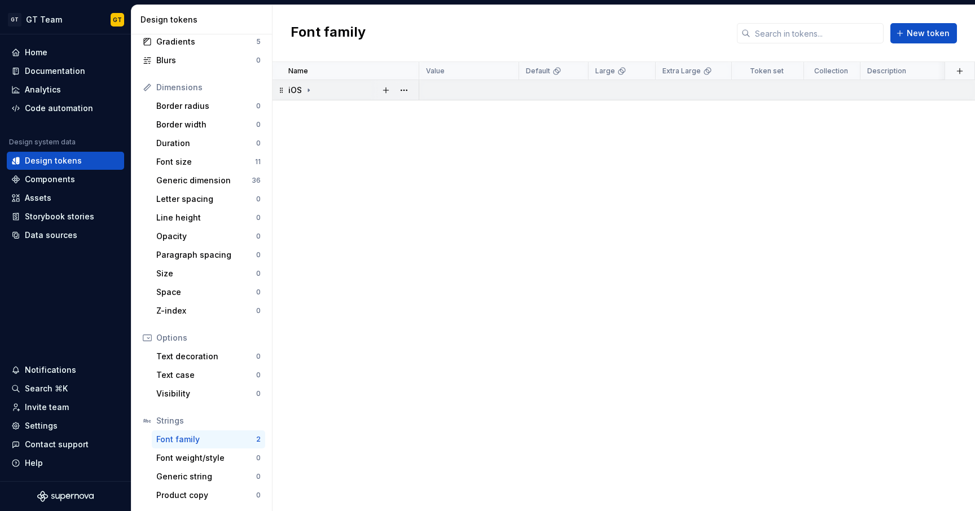
click at [309, 92] on icon at bounding box center [308, 90] width 9 height 9
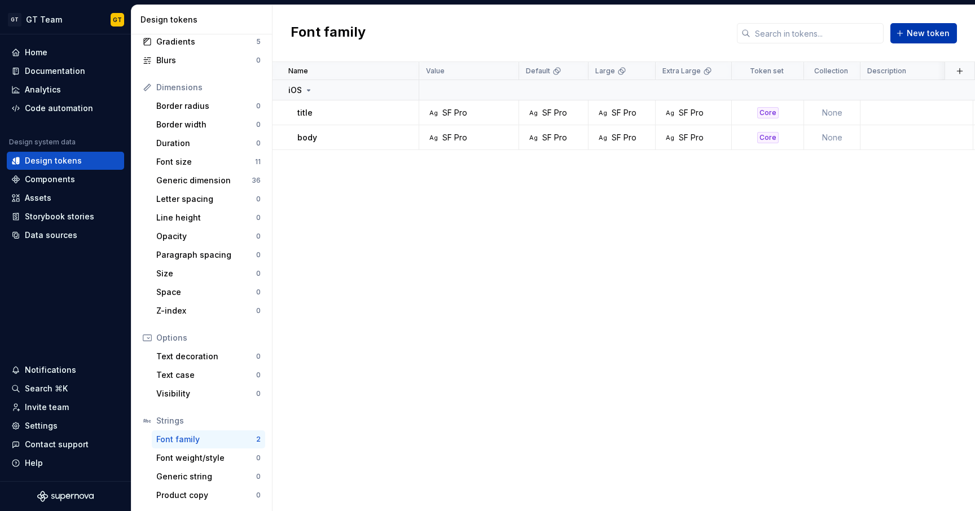
click at [912, 37] on span "New token" at bounding box center [928, 33] width 43 height 11
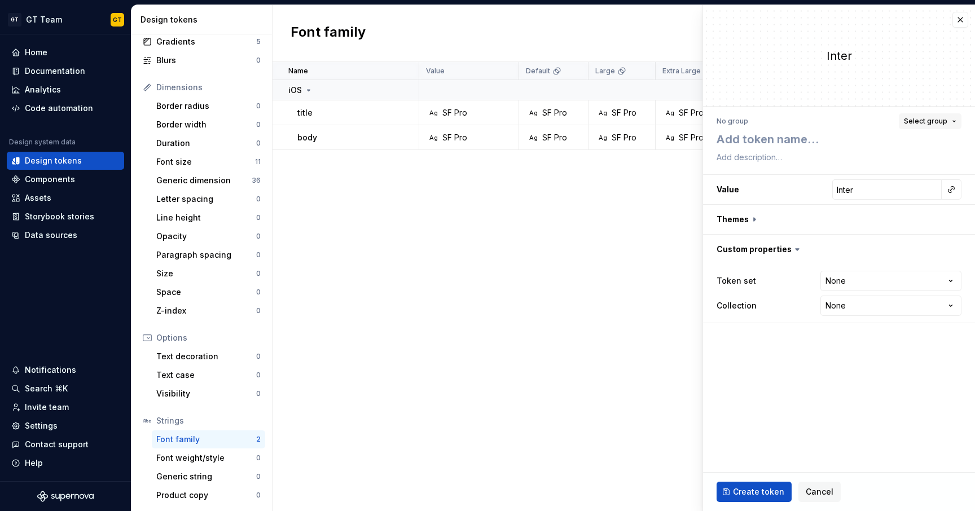
click at [918, 118] on span "Select group" at bounding box center [925, 121] width 43 height 9
click at [830, 213] on div "Create group" at bounding box center [828, 210] width 52 height 11
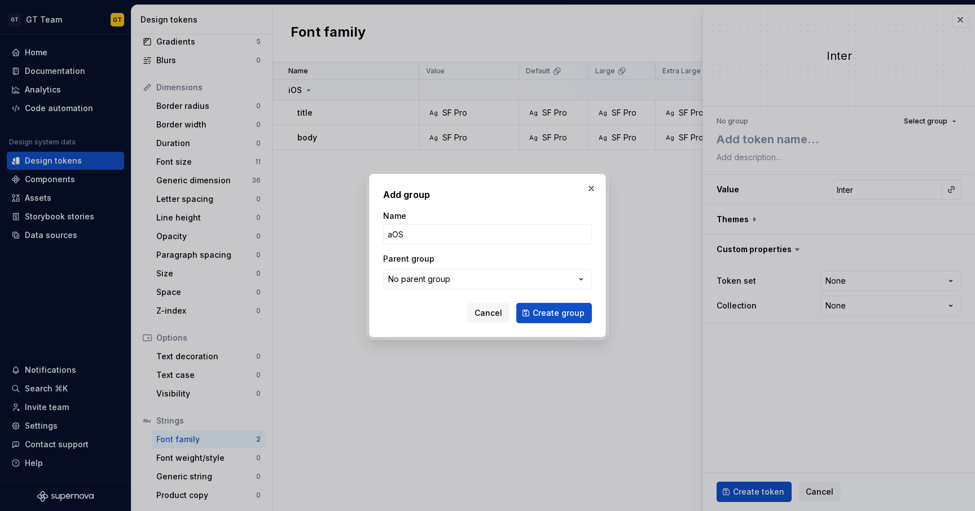
click at [555, 313] on button "Create group" at bounding box center [554, 313] width 76 height 20
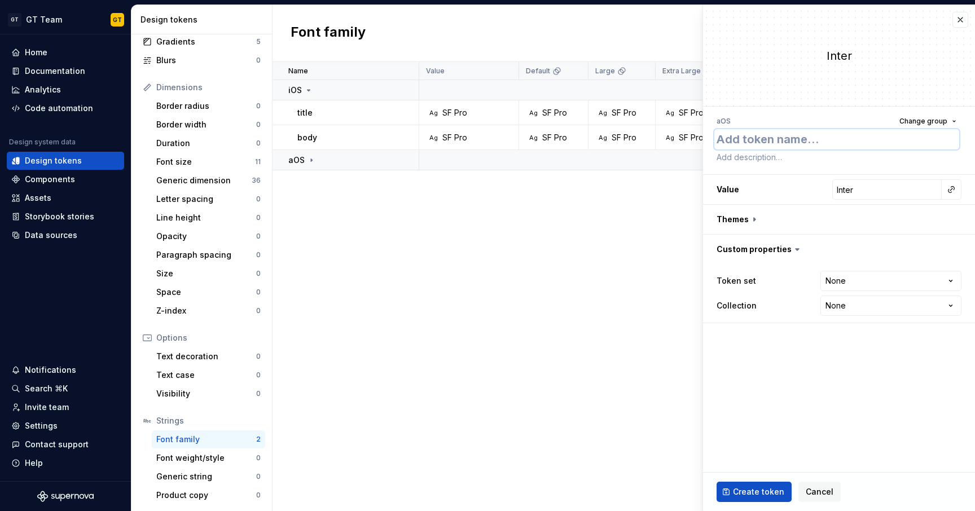
click at [793, 144] on textarea at bounding box center [836, 139] width 245 height 20
click at [907, 191] on input "Inter" at bounding box center [886, 189] width 109 height 20
click at [899, 195] on input "SF" at bounding box center [886, 189] width 109 height 20
click at [738, 217] on button "button" at bounding box center [839, 219] width 272 height 29
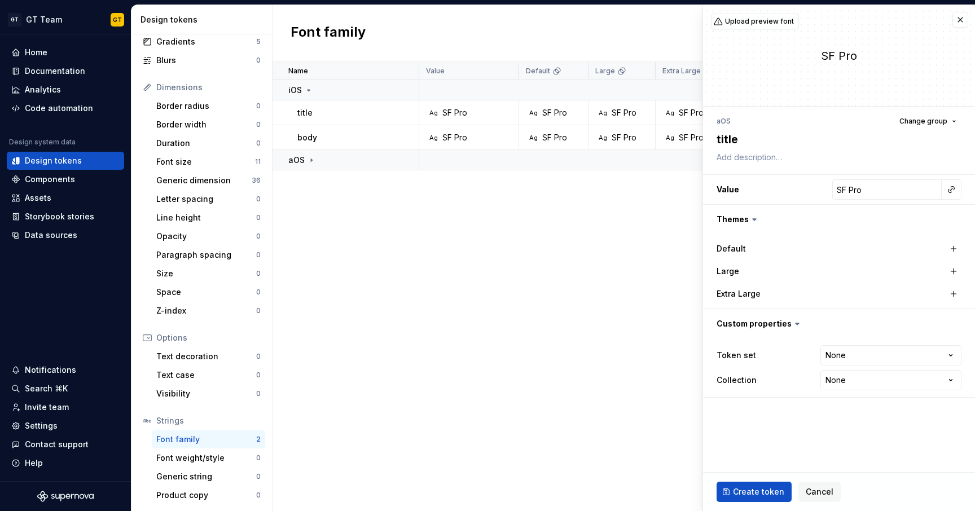
click at [944, 247] on div "Default" at bounding box center [838, 249] width 245 height 16
click at [949, 249] on button "button" at bounding box center [954, 249] width 16 height 16
drag, startPoint x: 953, startPoint y: 269, endPoint x: 961, endPoint y: 301, distance: 33.0
click at [953, 270] on button "button" at bounding box center [954, 271] width 16 height 16
click at [959, 302] on div "Extra Large" at bounding box center [838, 294] width 245 height 20
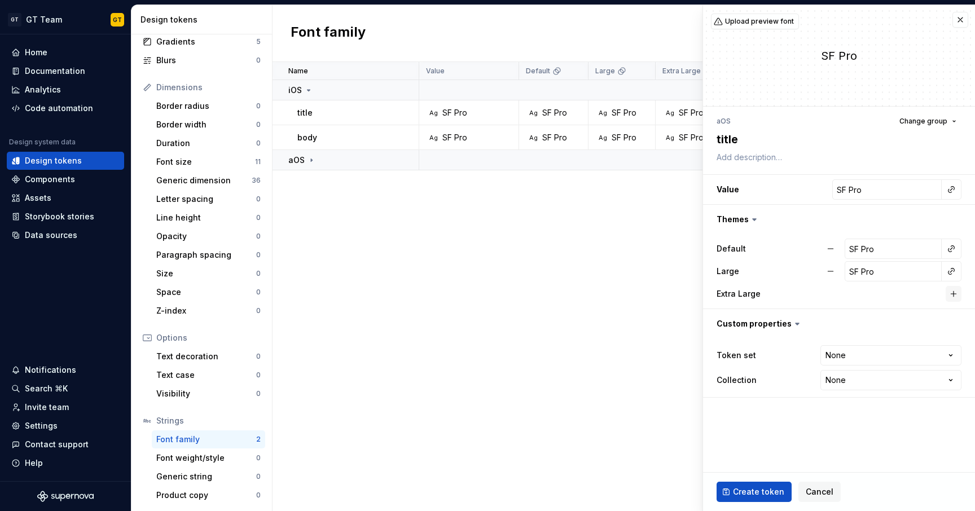
click at [953, 297] on button "button" at bounding box center [954, 294] width 16 height 16
click at [856, 355] on html "GT GT Team GT Home Documentation Analytics Code automation Design system data D…" at bounding box center [487, 255] width 975 height 511
click at [768, 485] on button "Create token" at bounding box center [753, 492] width 75 height 20
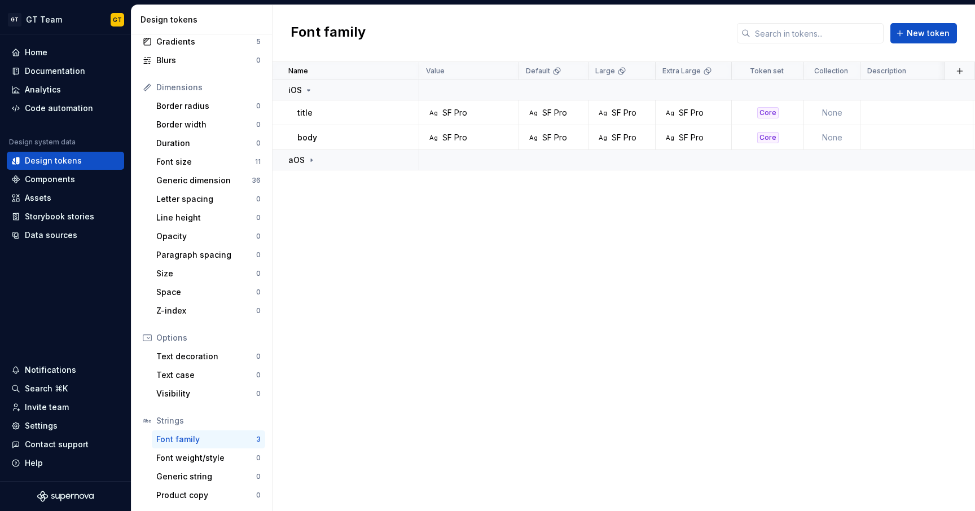
click at [422, 188] on div "Name Value Default Large Extra Large Token set Collection Description Last upda…" at bounding box center [623, 286] width 702 height 449
click at [199, 459] on div "Font weight/style" at bounding box center [206, 457] width 100 height 11
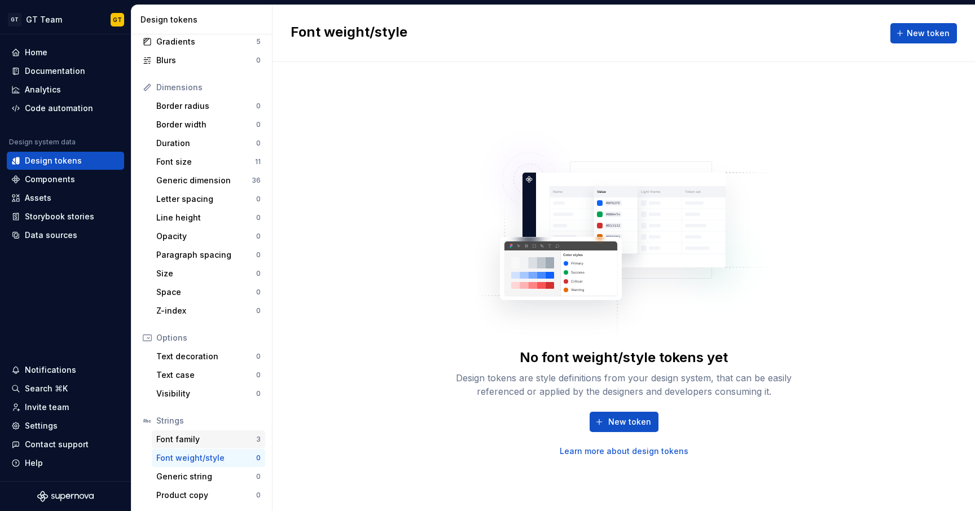
click at [199, 443] on div "Font family" at bounding box center [206, 439] width 100 height 11
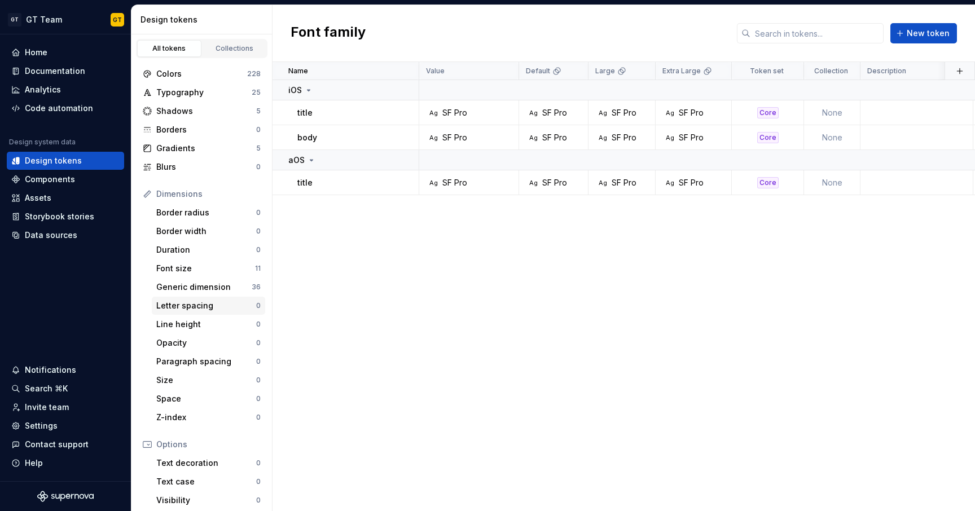
scroll to position [107, 0]
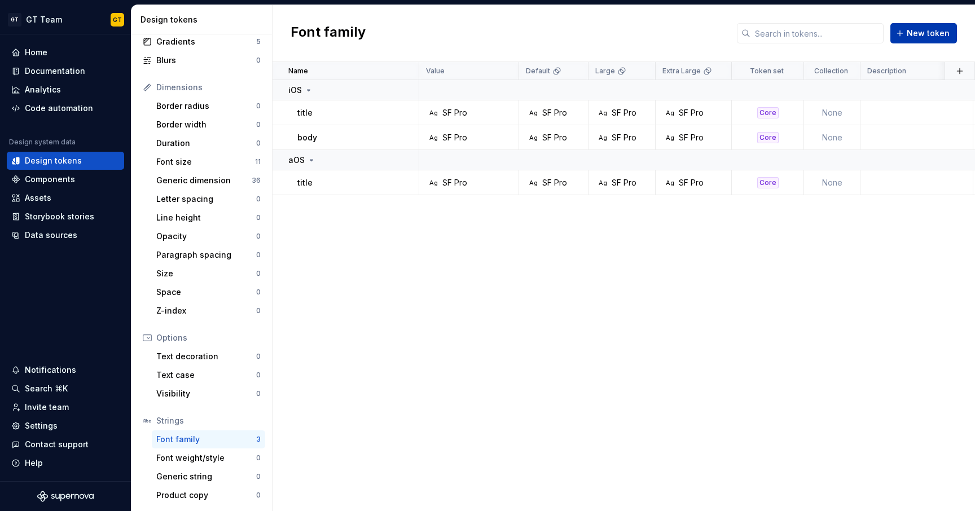
click at [919, 34] on span "New token" at bounding box center [928, 33] width 43 height 11
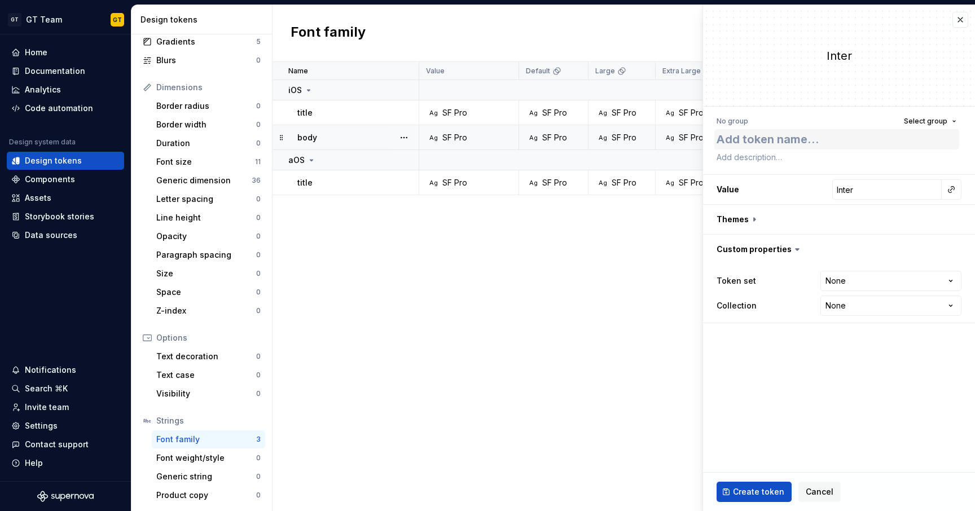
click at [760, 130] on textarea at bounding box center [836, 139] width 245 height 20
click at [853, 186] on input "Inter" at bounding box center [886, 189] width 109 height 20
click at [851, 192] on input "SF" at bounding box center [886, 189] width 109 height 20
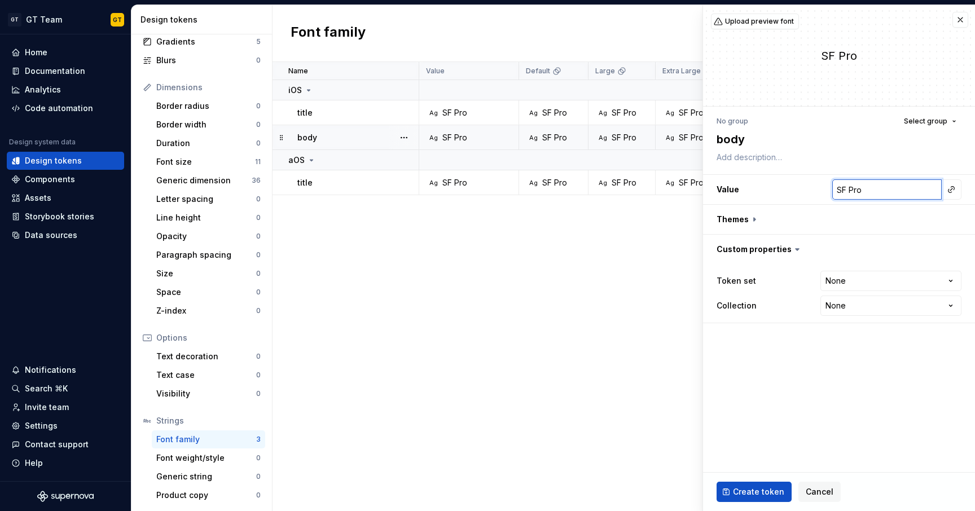
click at [847, 193] on input "SF Pro" at bounding box center [886, 189] width 109 height 20
click at [882, 192] on input "SF Pro" at bounding box center [886, 189] width 109 height 20
click at [757, 221] on button "button" at bounding box center [839, 219] width 272 height 29
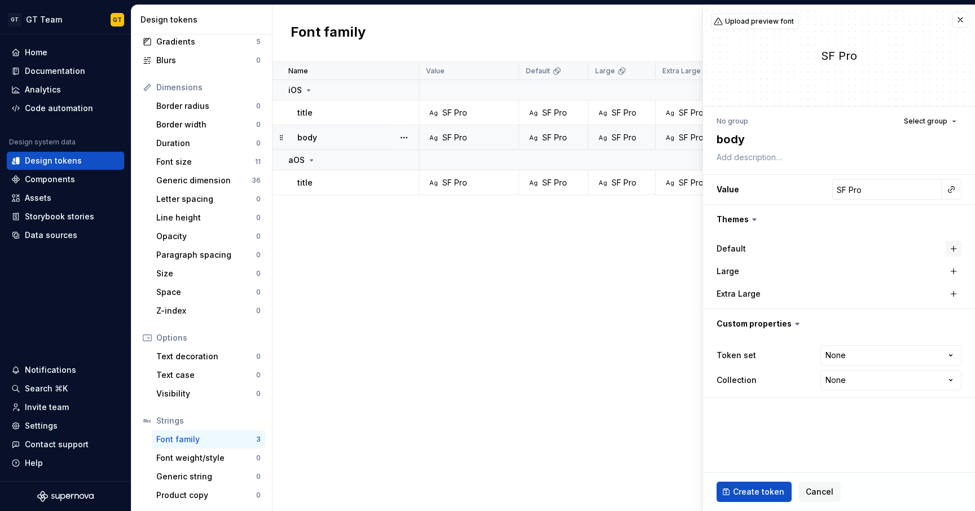
click at [955, 246] on button "button" at bounding box center [954, 249] width 16 height 16
click at [955, 267] on button "button" at bounding box center [954, 271] width 16 height 16
click at [956, 292] on button "button" at bounding box center [954, 294] width 16 height 16
click at [926, 121] on span "Select group" at bounding box center [925, 121] width 43 height 9
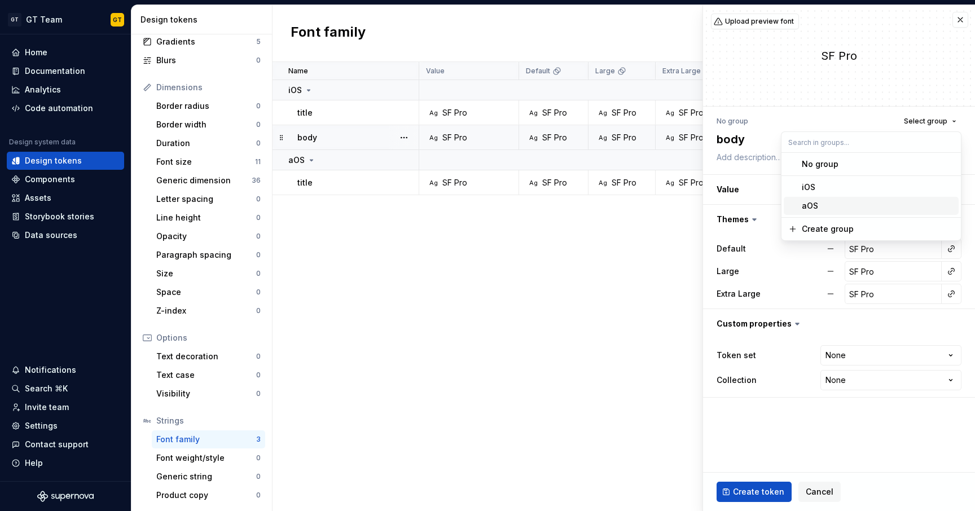
click at [826, 209] on div "aOS" at bounding box center [878, 205] width 152 height 11
click at [848, 357] on html "GT GT Team GT Home Documentation Analytics Code automation Design system data D…" at bounding box center [487, 255] width 975 height 511
click at [752, 493] on span "Create token" at bounding box center [758, 491] width 51 height 11
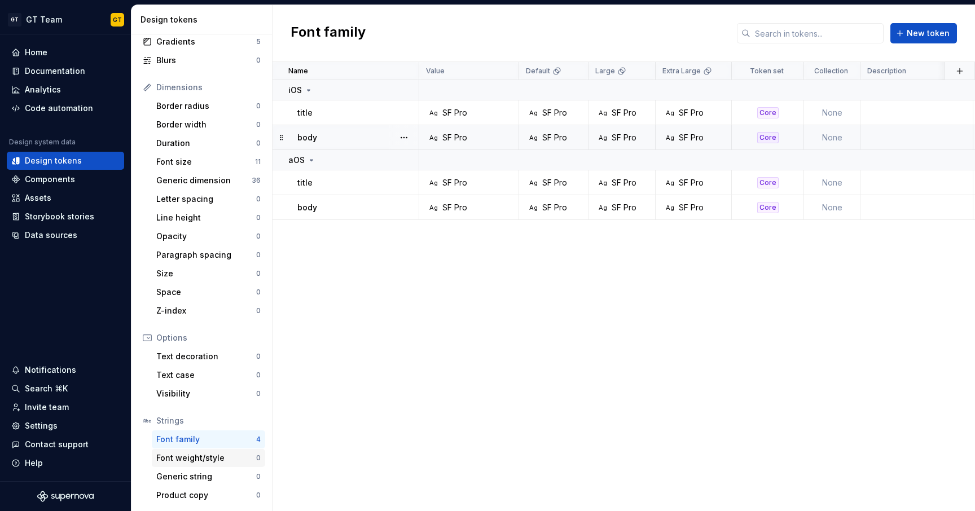
click at [197, 455] on div "Font weight/style" at bounding box center [206, 457] width 100 height 11
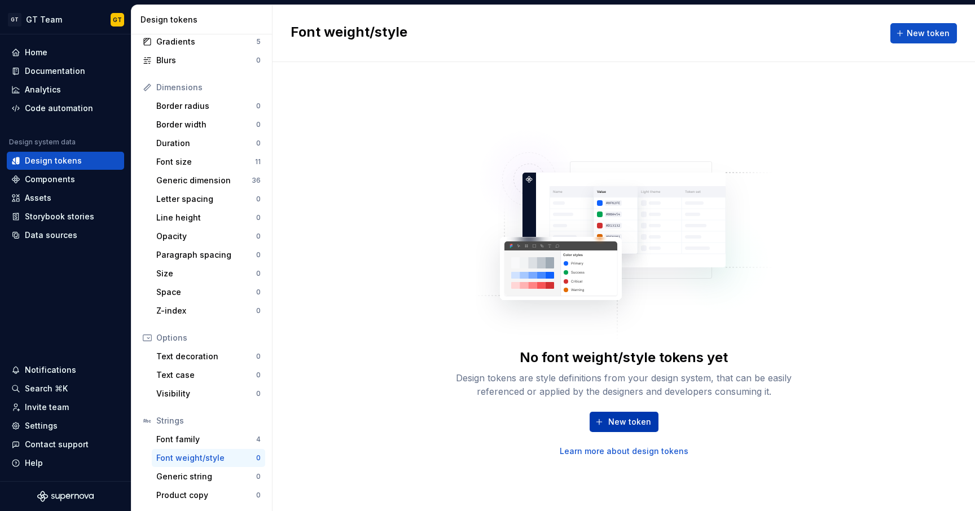
click at [648, 418] on span "New token" at bounding box center [629, 421] width 43 height 11
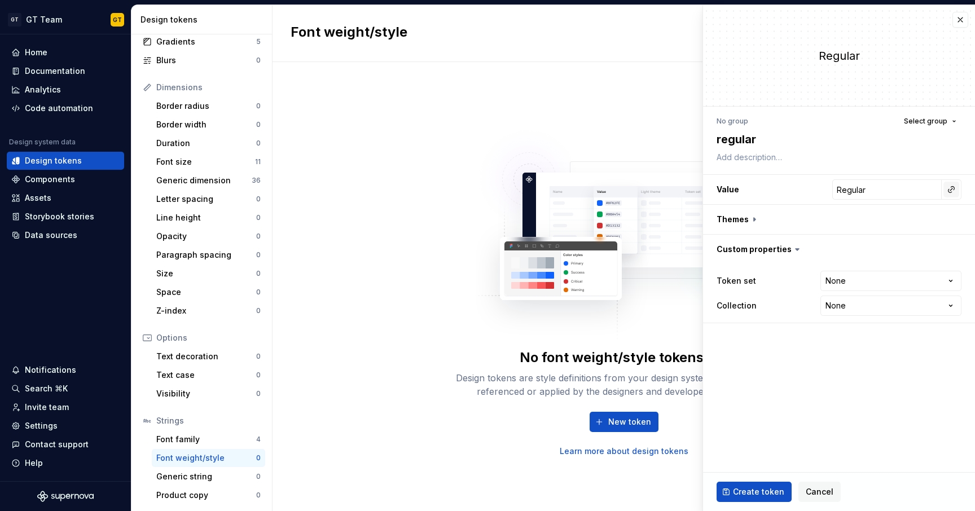
click at [946, 190] on button "button" at bounding box center [951, 190] width 16 height 16
click at [949, 188] on html "GT GT Team GT Home Documentation Analytics Code automation Design system data D…" at bounding box center [487, 255] width 975 height 511
click at [753, 221] on button "button" at bounding box center [839, 219] width 272 height 29
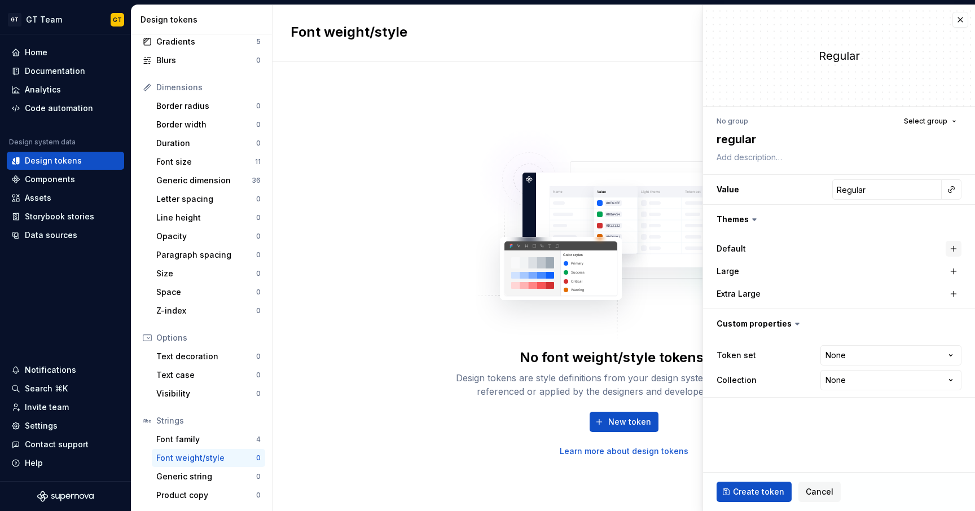
click at [952, 251] on button "button" at bounding box center [954, 249] width 16 height 16
click at [953, 268] on button "button" at bounding box center [954, 271] width 16 height 16
click at [953, 297] on button "button" at bounding box center [954, 294] width 16 height 16
click at [892, 355] on html "GT GT Team GT Home Documentation Analytics Code automation Design system data D…" at bounding box center [487, 255] width 975 height 511
click at [764, 495] on span "Create token" at bounding box center [758, 491] width 51 height 11
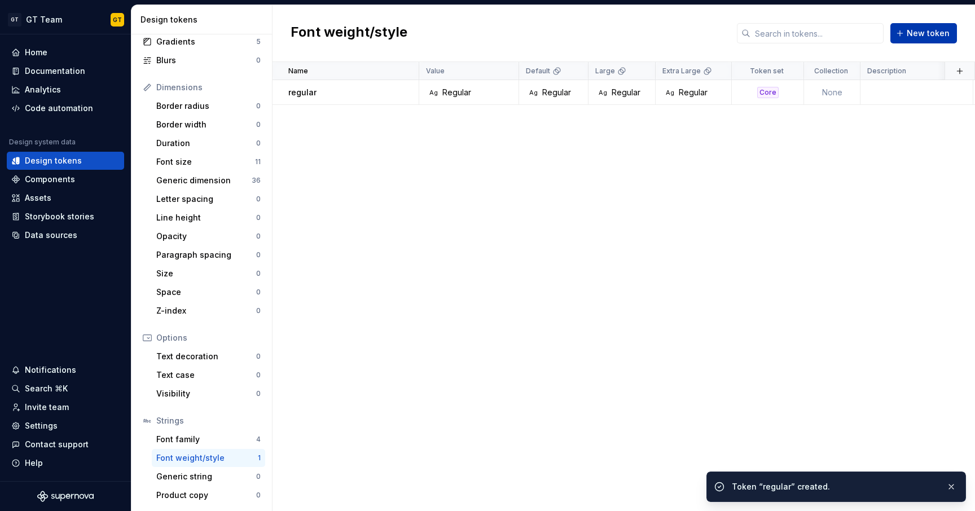
click at [906, 36] on button "New token" at bounding box center [923, 33] width 67 height 20
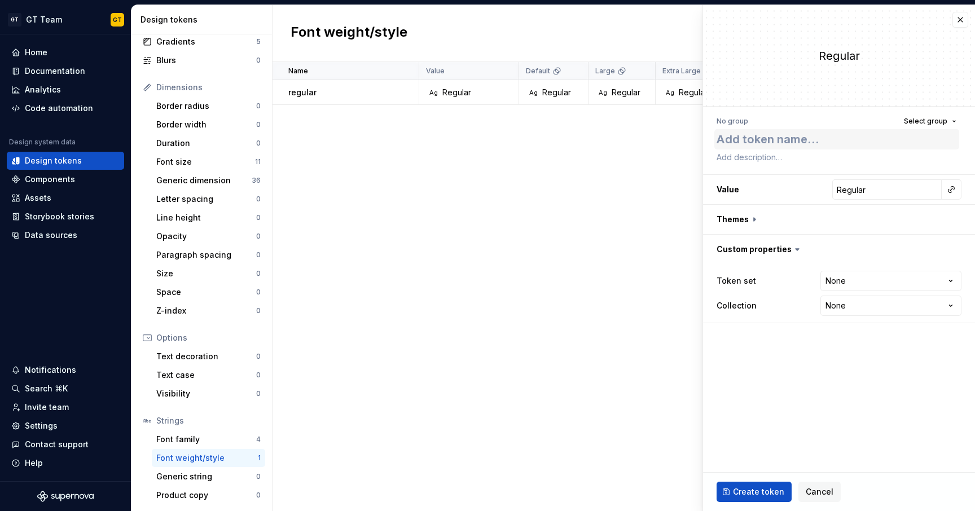
click at [800, 136] on textarea at bounding box center [836, 139] width 245 height 20
click at [877, 193] on input "Regular" at bounding box center [886, 189] width 109 height 20
click at [811, 192] on h3 "Value Regular" at bounding box center [839, 189] width 272 height 29
click at [823, 190] on h3 "Value medium" at bounding box center [839, 189] width 272 height 29
click at [758, 222] on button "button" at bounding box center [839, 219] width 272 height 29
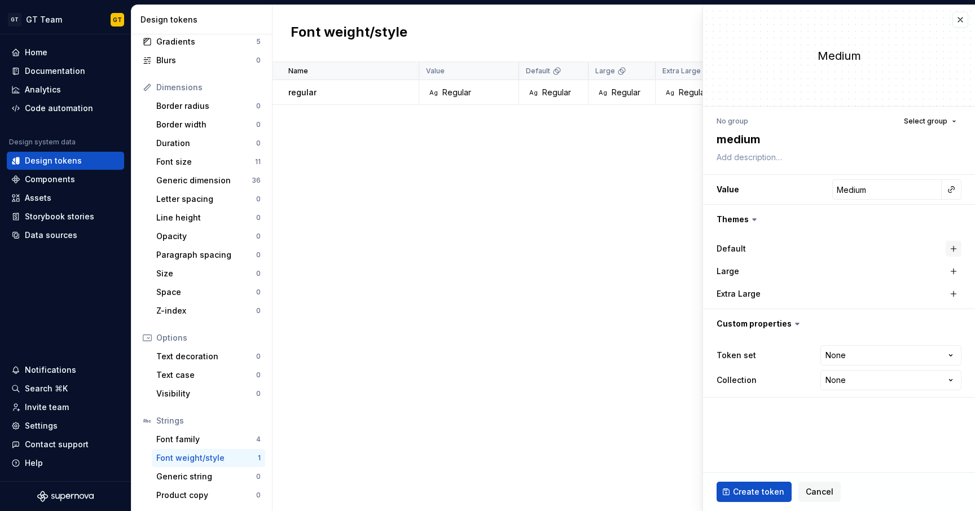
click at [954, 254] on button "button" at bounding box center [954, 249] width 16 height 16
click at [954, 274] on button "button" at bounding box center [954, 271] width 16 height 16
click at [954, 296] on button "button" at bounding box center [954, 294] width 16 height 16
click at [865, 359] on html "GT GT Team GT Home Documentation Analytics Code automation Design system data D…" at bounding box center [487, 255] width 975 height 511
click at [752, 485] on button "Create token" at bounding box center [753, 492] width 75 height 20
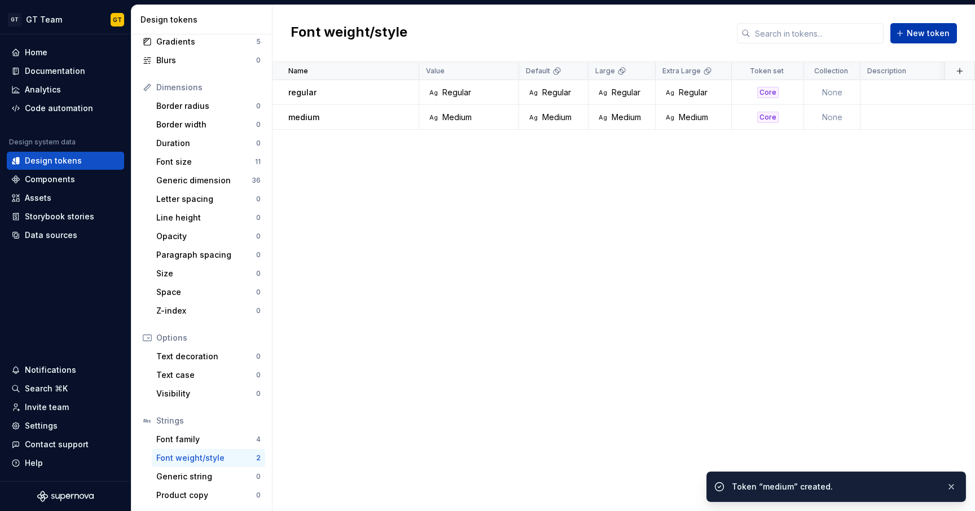
click at [918, 32] on span "New token" at bounding box center [928, 33] width 43 height 11
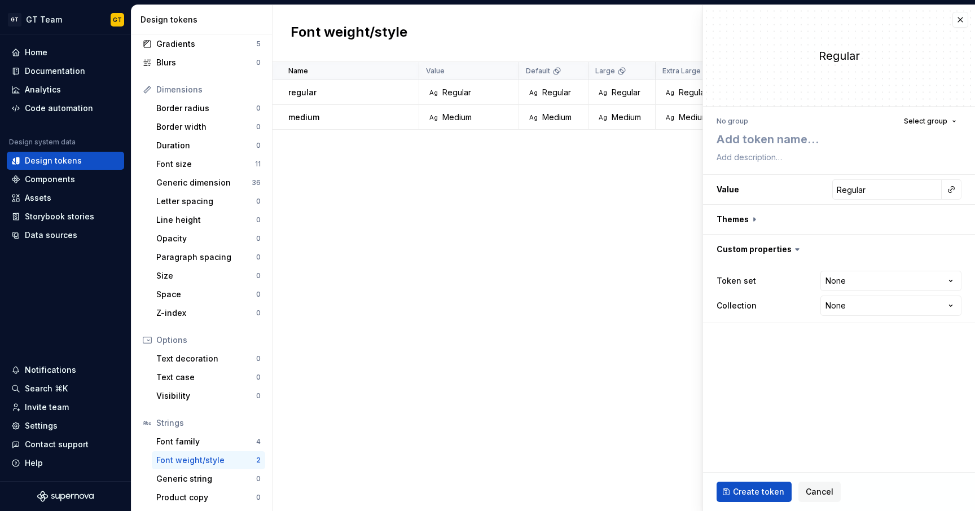
scroll to position [107, 0]
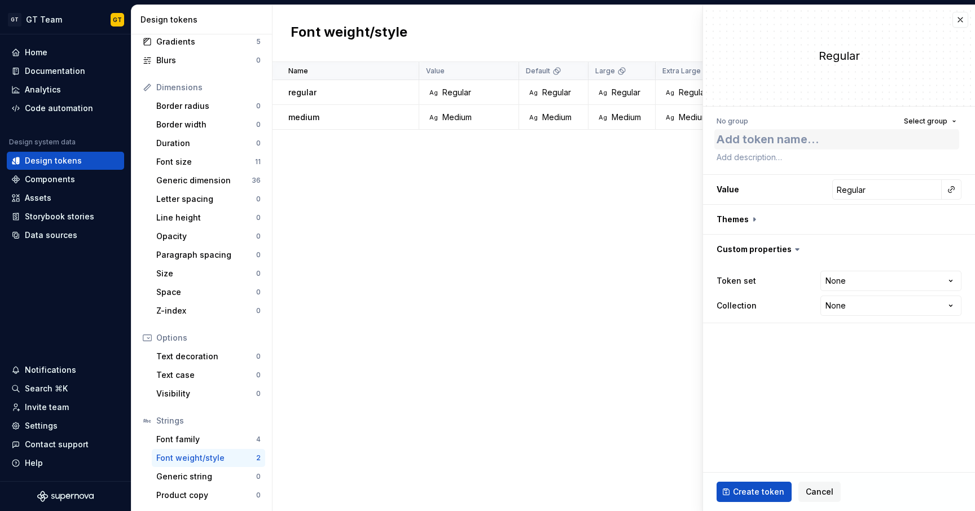
click at [790, 139] on textarea at bounding box center [836, 139] width 245 height 20
click at [855, 191] on input "Regular" at bounding box center [886, 189] width 109 height 20
click at [820, 190] on h3 "Value Regular" at bounding box center [839, 189] width 272 height 29
click at [751, 223] on button "button" at bounding box center [839, 219] width 272 height 29
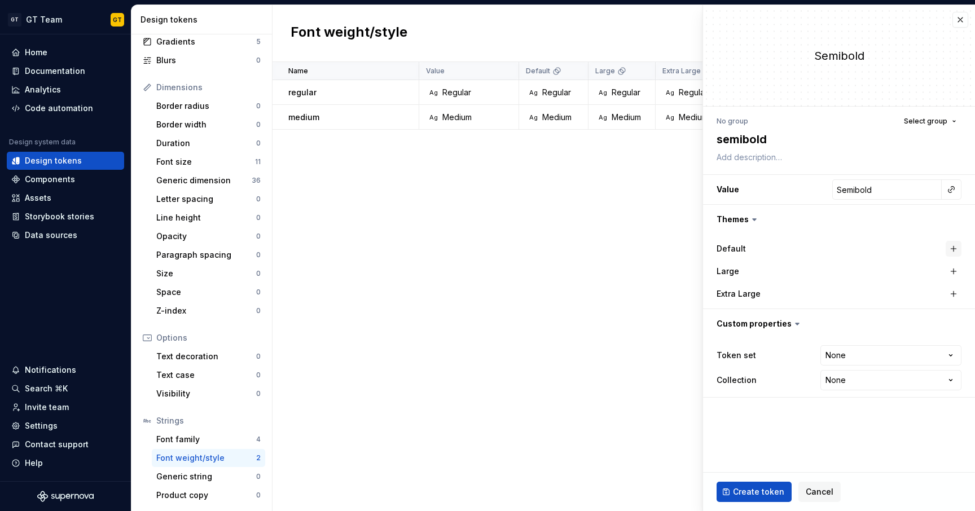
click at [957, 248] on button "button" at bounding box center [954, 249] width 16 height 16
click at [956, 267] on button "button" at bounding box center [954, 271] width 16 height 16
click at [953, 292] on button "button" at bounding box center [954, 294] width 16 height 16
click at [836, 357] on html "GT GT Team GT Home Documentation Analytics Code automation Design system data D…" at bounding box center [487, 255] width 975 height 511
click at [775, 485] on button "Create token" at bounding box center [753, 492] width 75 height 20
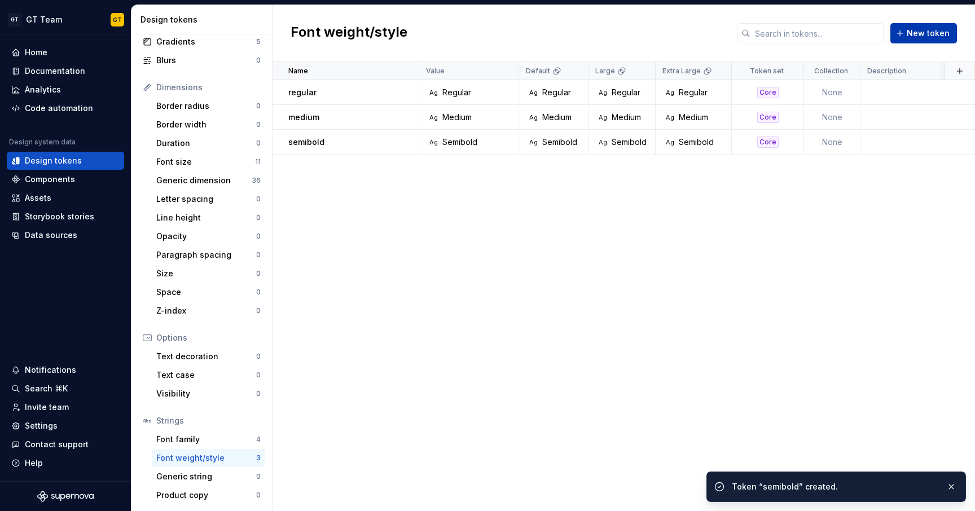
click at [922, 34] on span "New token" at bounding box center [928, 33] width 43 height 11
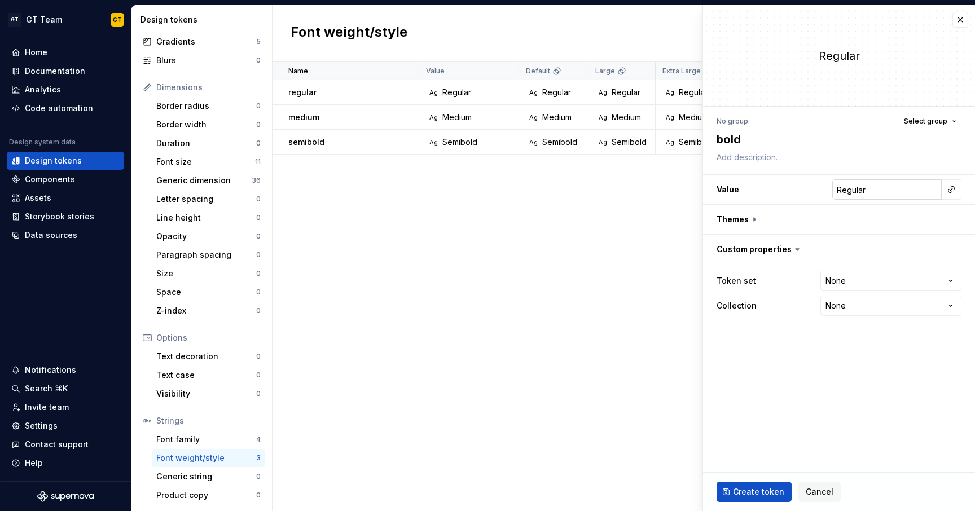
click at [874, 187] on input "Regular" at bounding box center [886, 189] width 109 height 20
click at [757, 221] on button "button" at bounding box center [839, 219] width 272 height 29
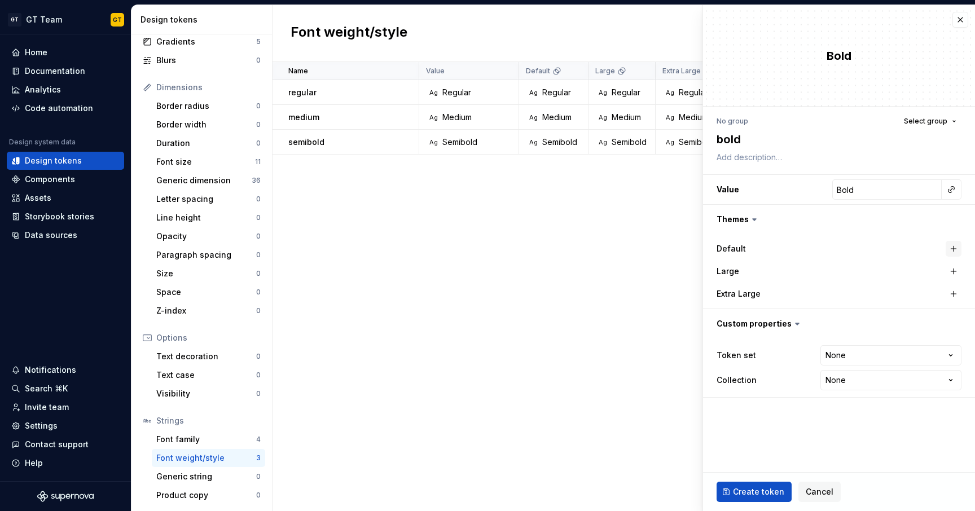
click at [953, 244] on button "button" at bounding box center [954, 249] width 16 height 16
click at [953, 274] on button "button" at bounding box center [954, 271] width 16 height 16
click at [953, 292] on button "button" at bounding box center [954, 294] width 16 height 16
click at [878, 351] on html "GT GT Team GT Home Documentation Analytics Code automation Design system data D…" at bounding box center [487, 255] width 975 height 511
click at [755, 491] on span "Create token" at bounding box center [758, 491] width 51 height 11
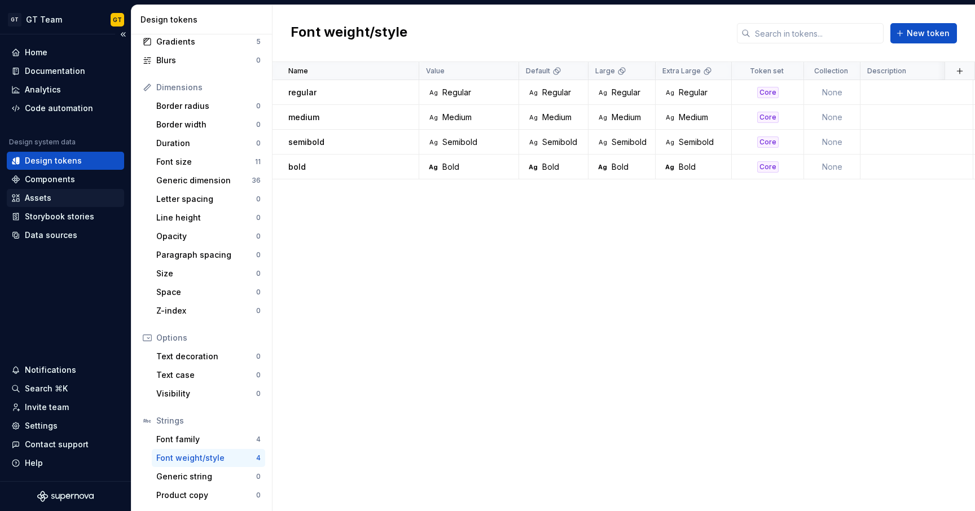
click at [54, 195] on div "Assets" at bounding box center [65, 197] width 108 height 11
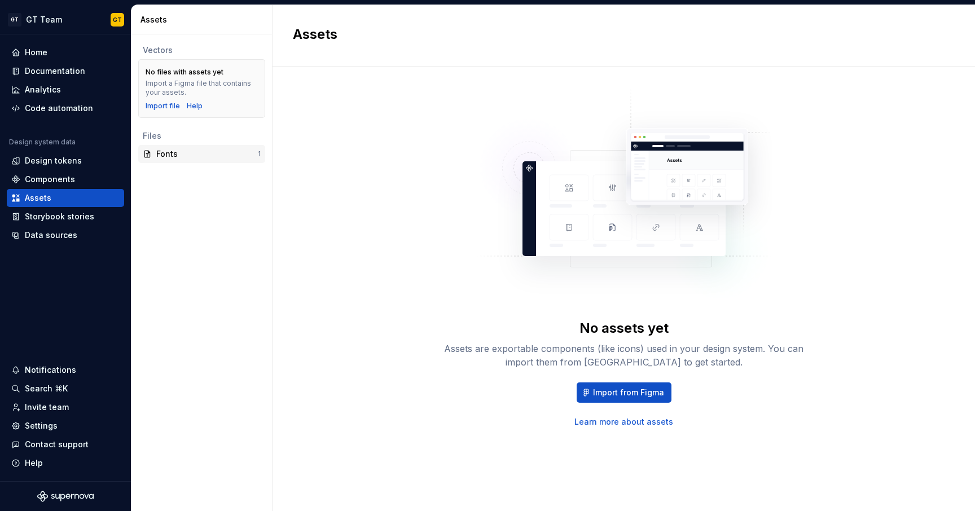
click at [167, 157] on div "Fonts" at bounding box center [207, 153] width 102 height 11
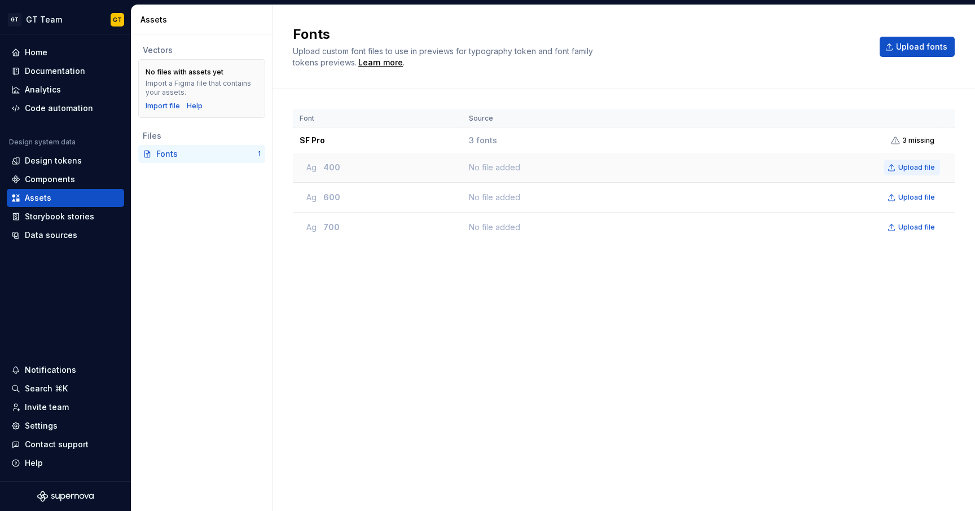
click at [896, 168] on button "Upload file" at bounding box center [912, 168] width 56 height 16
click at [889, 202] on button "Upload file" at bounding box center [896, 198] width 56 height 16
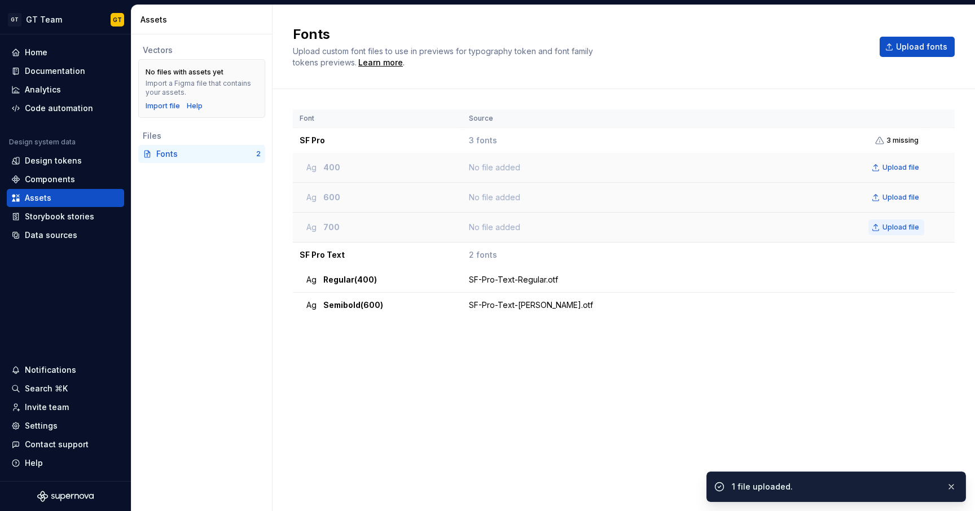
click at [896, 230] on span "Upload file" at bounding box center [900, 227] width 37 height 9
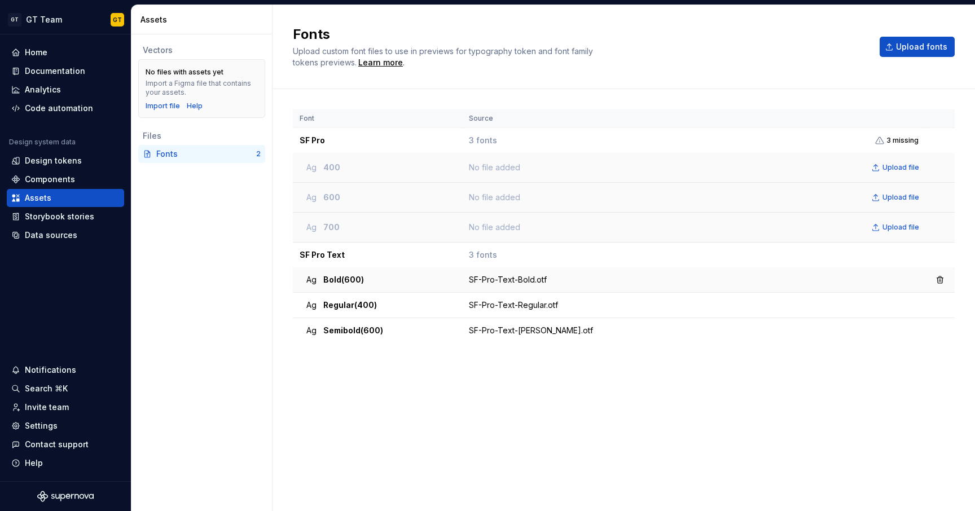
click at [346, 277] on span "Bold (600)" at bounding box center [343, 279] width 41 height 11
click at [522, 277] on div "SF-Pro-Text-Bold.otf" at bounding box center [696, 279] width 455 height 11
click at [934, 284] on button "button" at bounding box center [940, 280] width 16 height 16
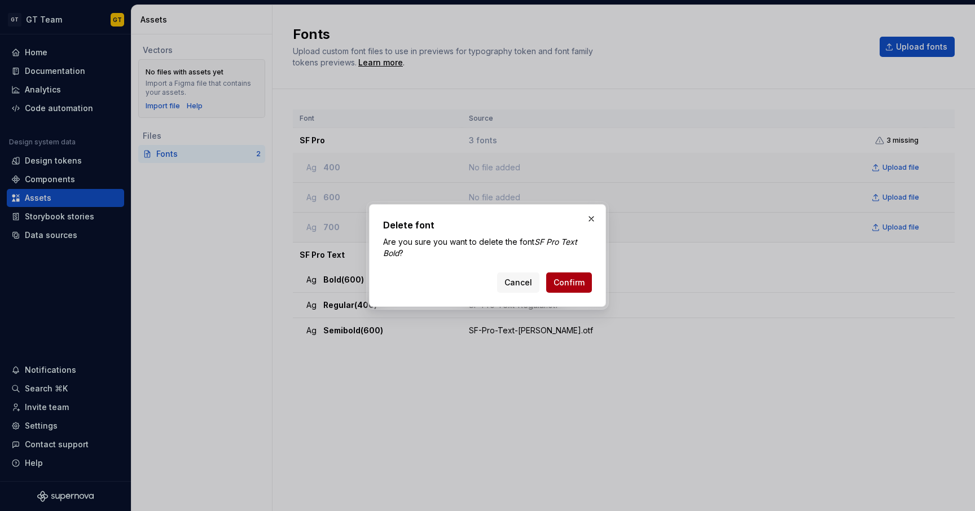
click at [584, 284] on span "Confirm" at bounding box center [568, 282] width 31 height 11
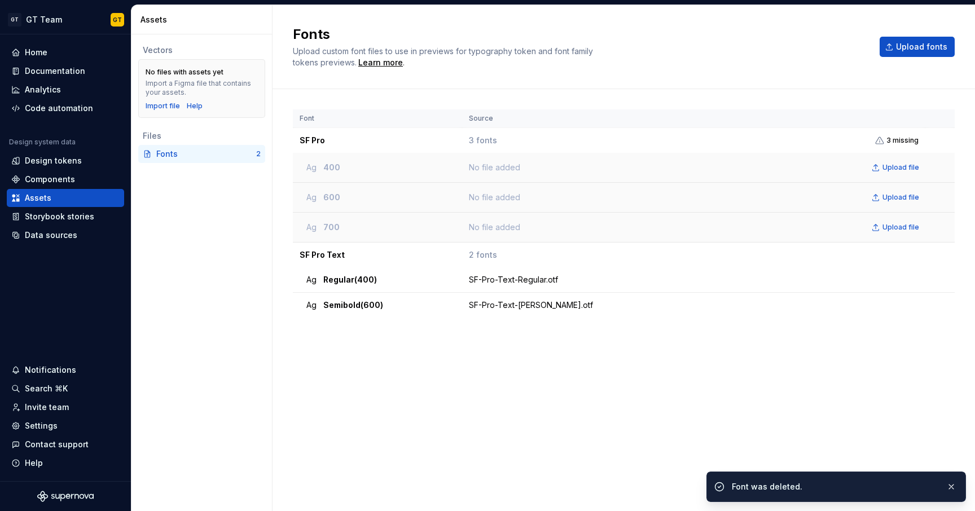
click at [542, 226] on div "No file added Upload file" at bounding box center [696, 227] width 455 height 16
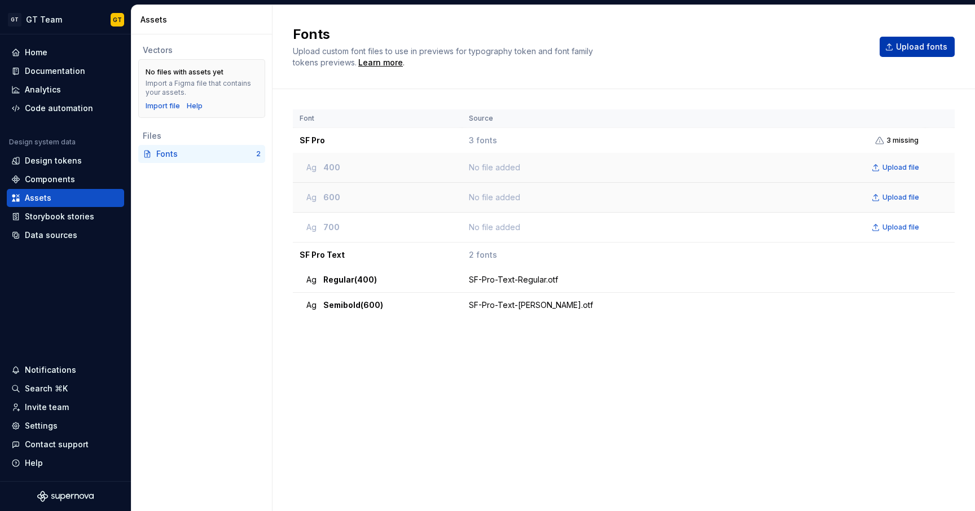
click at [906, 47] on span "Upload fonts" at bounding box center [921, 46] width 51 height 11
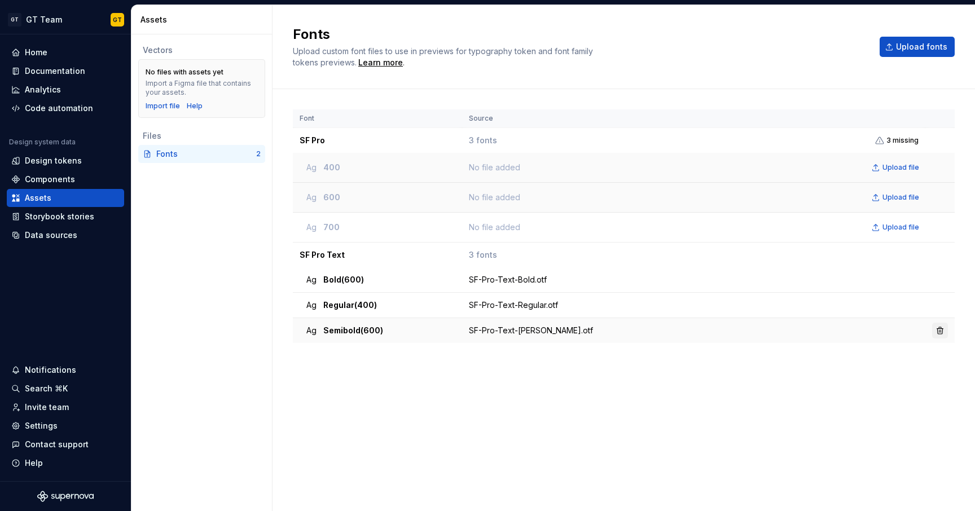
click at [939, 328] on button "button" at bounding box center [940, 331] width 16 height 16
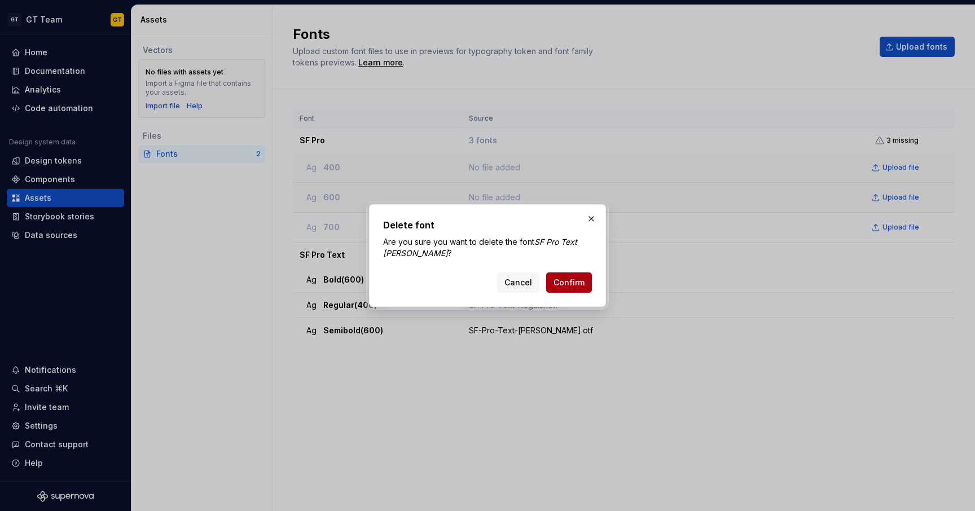
click at [580, 286] on span "Confirm" at bounding box center [568, 282] width 31 height 11
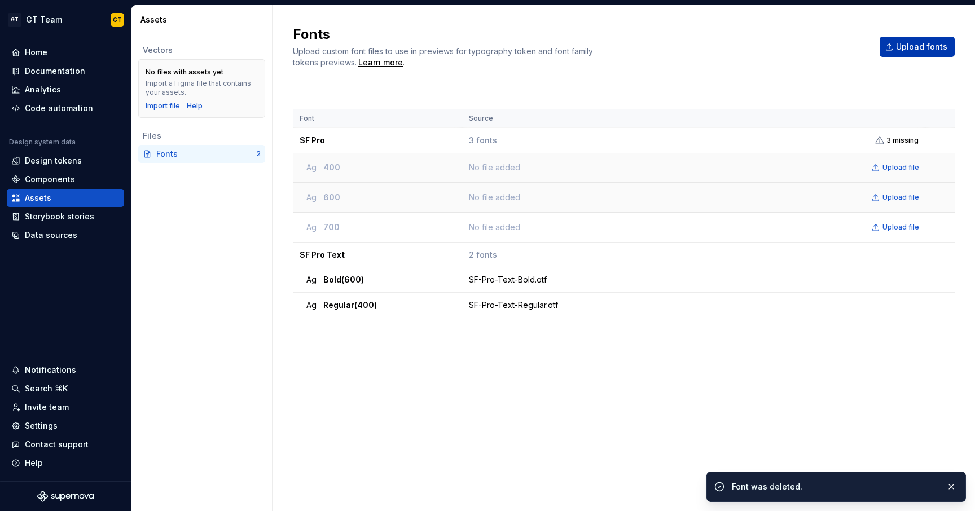
click at [903, 51] on span "Upload fonts" at bounding box center [921, 46] width 51 height 11
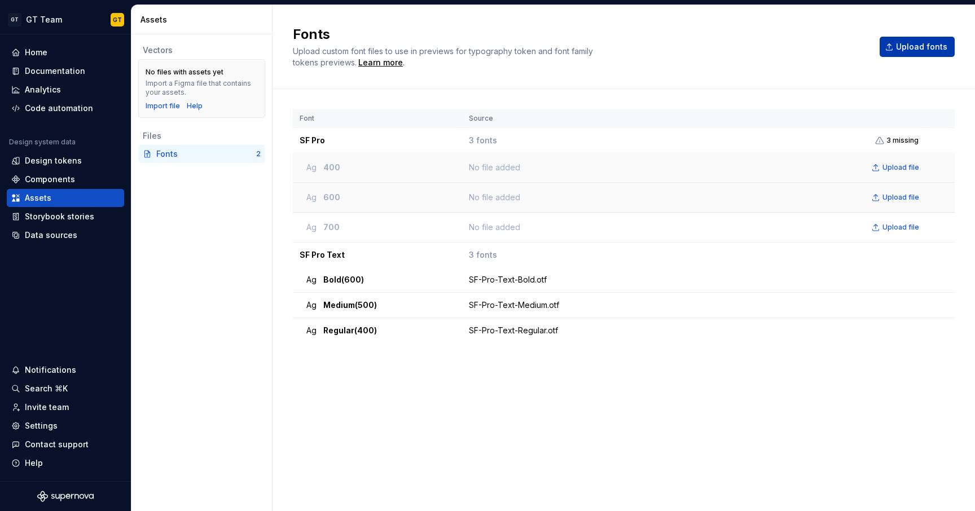
click at [905, 54] on button "Upload fonts" at bounding box center [917, 47] width 75 height 20
click at [381, 354] on span "Semibold (600)" at bounding box center [353, 355] width 60 height 11
click at [539, 358] on div "SF-Pro-Text-Semibold.otf" at bounding box center [696, 355] width 455 height 11
click at [441, 360] on div "Ag Semibold (600)" at bounding box center [380, 355] width 149 height 11
drag, startPoint x: 372, startPoint y: 357, endPoint x: 363, endPoint y: 274, distance: 83.4
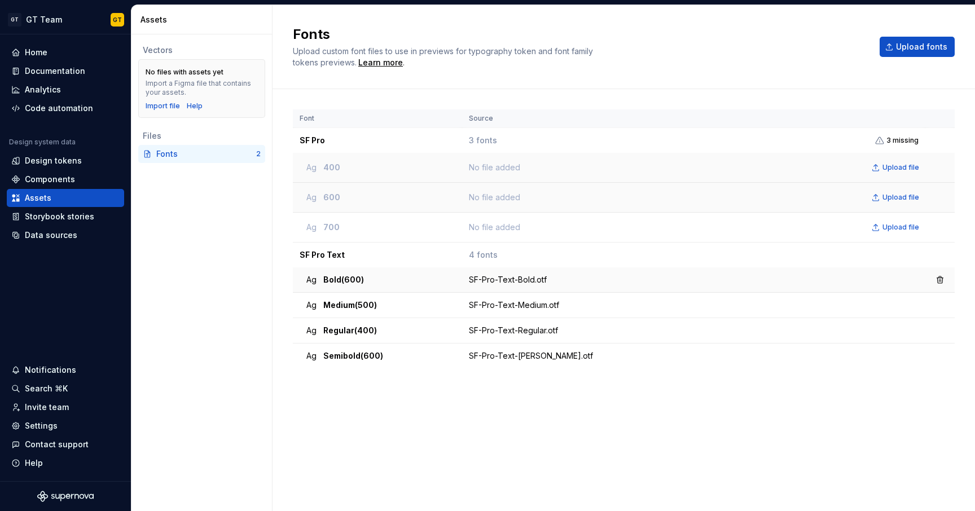
click at [363, 274] on tbody "SF Pro 3 fonts 3 missing Ag 400 No file added Upload file Ag 600 No file added …" at bounding box center [624, 248] width 662 height 241
drag, startPoint x: 384, startPoint y: 383, endPoint x: 356, endPoint y: 366, distance: 32.4
click at [384, 383] on div "Font Source SF Pro 3 fonts 3 missing Ag 400 No file added Upload file Ag 600 No…" at bounding box center [624, 288] width 662 height 359
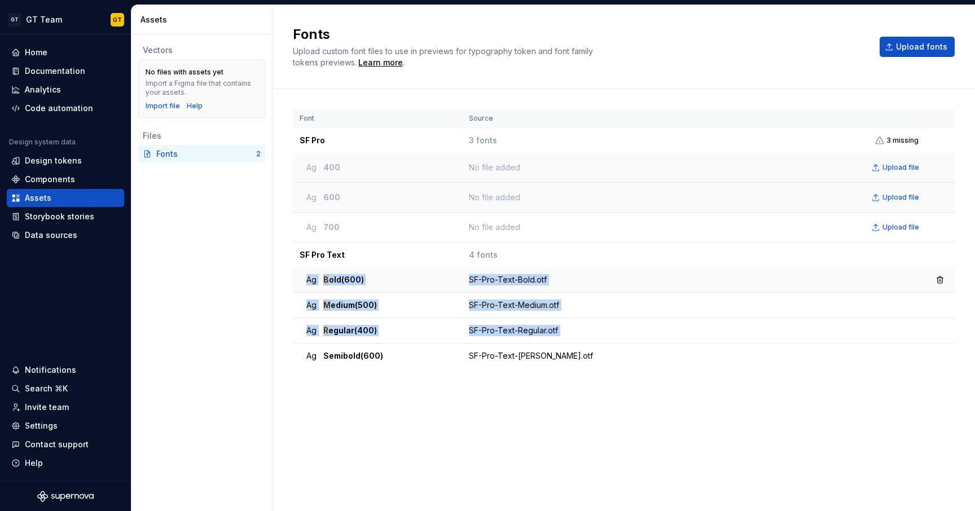
drag, startPoint x: 302, startPoint y: 359, endPoint x: 297, endPoint y: 272, distance: 87.0
click at [297, 272] on tbody "SF Pro 3 fonts 3 missing Ag 400 No file added Upload file Ag 600 No file added …" at bounding box center [624, 248] width 662 height 241
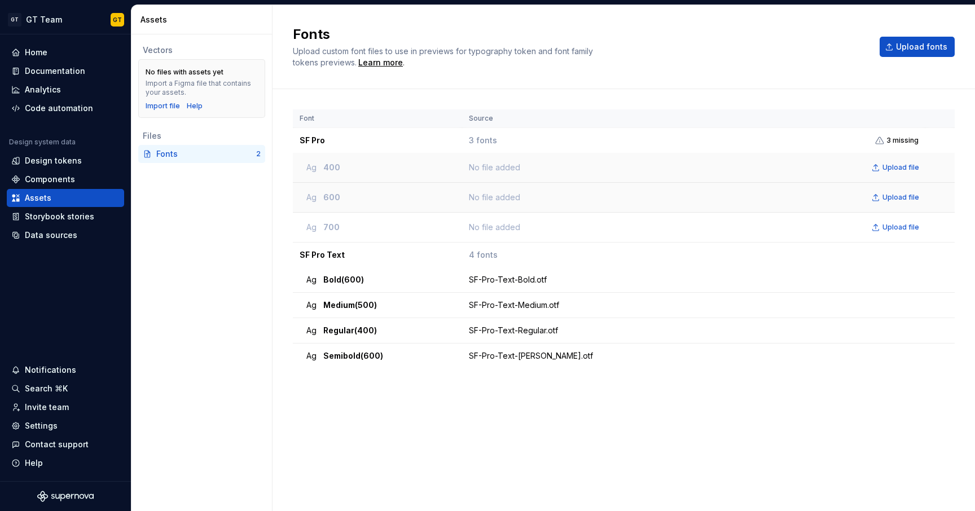
click at [322, 386] on div "Font Source SF Pro 3 fonts 3 missing Ag 400 No file added Upload file Ag 600 No…" at bounding box center [624, 288] width 662 height 359
click at [332, 141] on td "SF Pro" at bounding box center [377, 140] width 169 height 25
click at [892, 139] on span "3 missing" at bounding box center [902, 140] width 32 height 9
click at [880, 140] on icon at bounding box center [879, 140] width 9 height 9
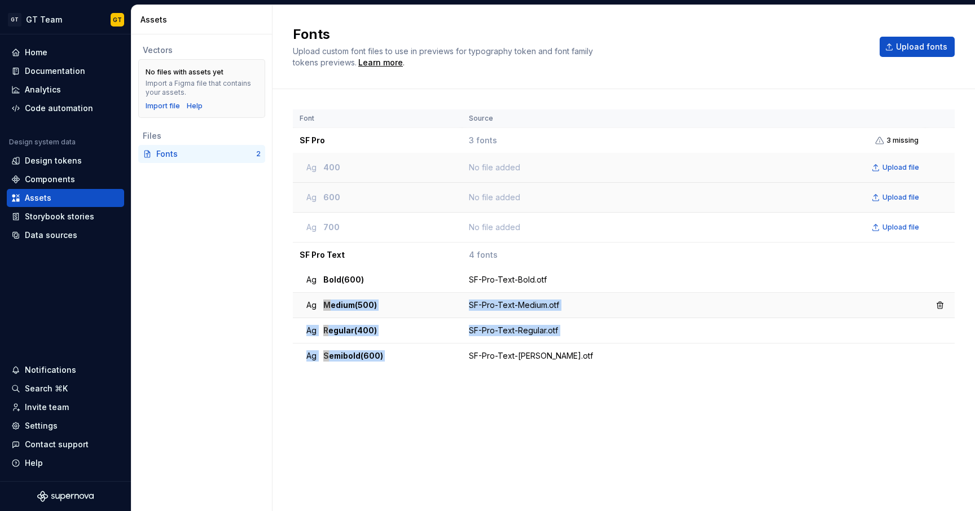
drag, startPoint x: 463, startPoint y: 359, endPoint x: 455, endPoint y: 298, distance: 61.0
click at [455, 298] on tbody "SF Pro 3 fonts 3 missing Ag 400 No file added Upload file Ag 600 No file added …" at bounding box center [624, 248] width 662 height 241
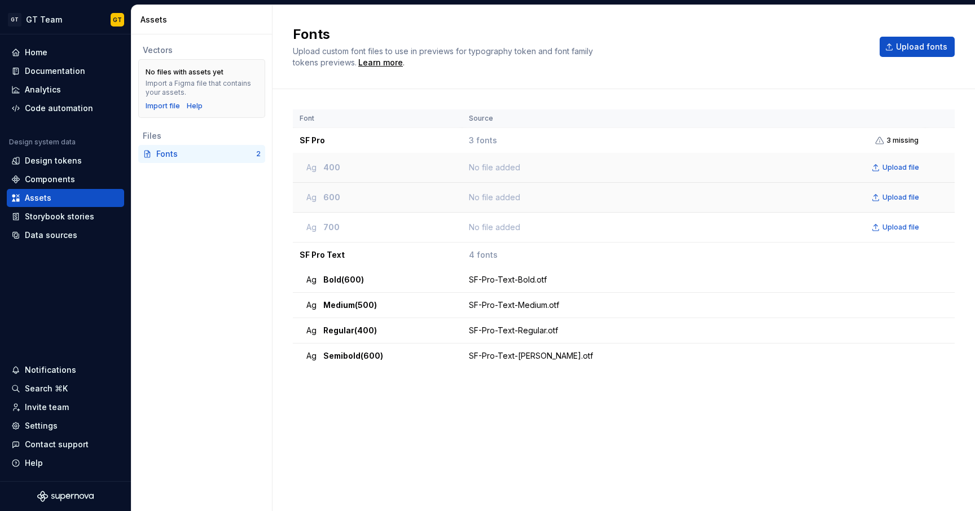
click at [462, 404] on div "Font Source SF Pro 3 fonts 3 missing Ag 400 No file added Upload file Ag 600 No…" at bounding box center [624, 288] width 662 height 359
drag, startPoint x: 333, startPoint y: 362, endPoint x: 340, endPoint y: 279, distance: 83.2
click at [340, 279] on tbody "SF Pro 3 fonts 3 missing Ag 400 No file added Upload file Ag 600 No file added …" at bounding box center [624, 248] width 662 height 241
click at [359, 396] on div "Font Source SF Pro 3 fonts 3 missing Ag 400 No file added Upload file Ag 600 No…" at bounding box center [624, 288] width 662 height 359
click at [224, 149] on div "Fonts" at bounding box center [206, 153] width 100 height 11
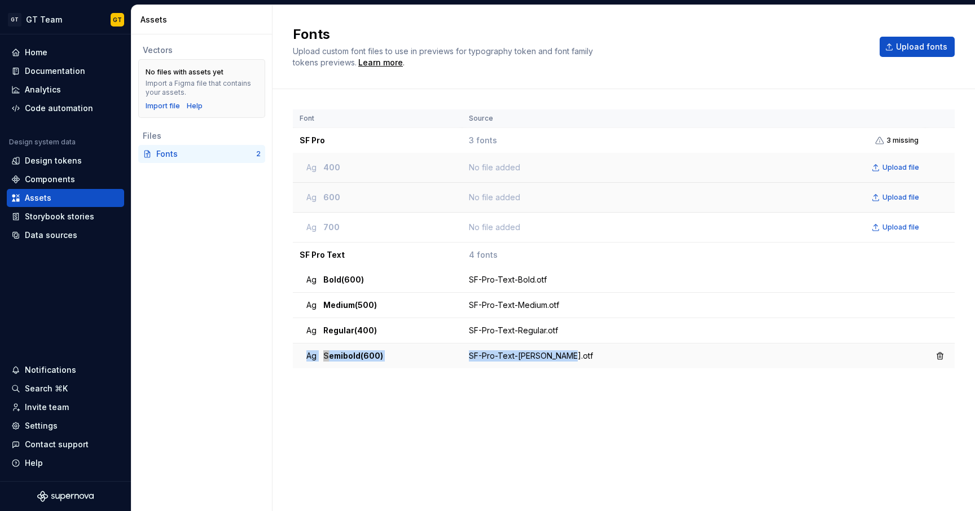
drag, startPoint x: 768, startPoint y: 335, endPoint x: 771, endPoint y: 356, distance: 21.0
click at [771, 356] on tbody "SF Pro 3 fonts 3 missing Ag 400 No file added Upload file Ag 600 No file added …" at bounding box center [624, 248] width 662 height 241
click at [221, 240] on div "Vectors No files with assets yet Import a Figma file that contains your assets.…" at bounding box center [201, 272] width 140 height 477
click at [170, 152] on div "Fonts" at bounding box center [206, 153] width 100 height 11
click at [344, 223] on div "Ag 700" at bounding box center [380, 227] width 149 height 11
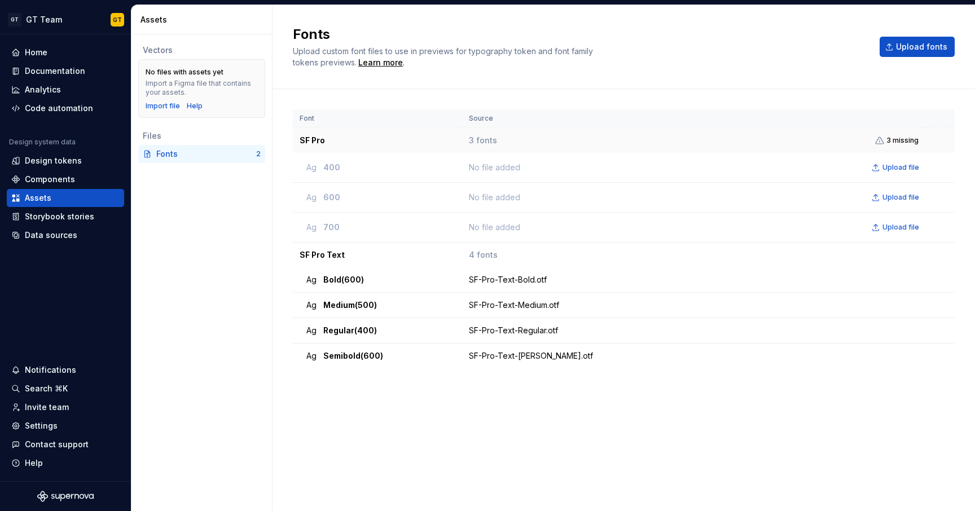
click at [301, 146] on td "SF Pro" at bounding box center [377, 140] width 169 height 25
click at [331, 253] on td "SF Pro Text" at bounding box center [377, 255] width 169 height 25
click at [904, 39] on button "Upload fonts" at bounding box center [917, 47] width 75 height 20
click at [938, 280] on button "button" at bounding box center [940, 280] width 16 height 16
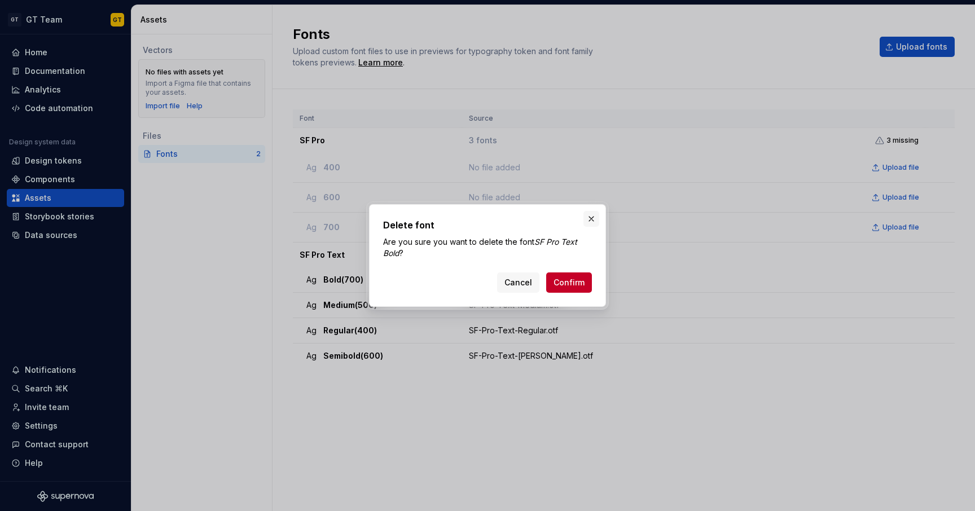
click at [586, 221] on button "button" at bounding box center [591, 219] width 16 height 16
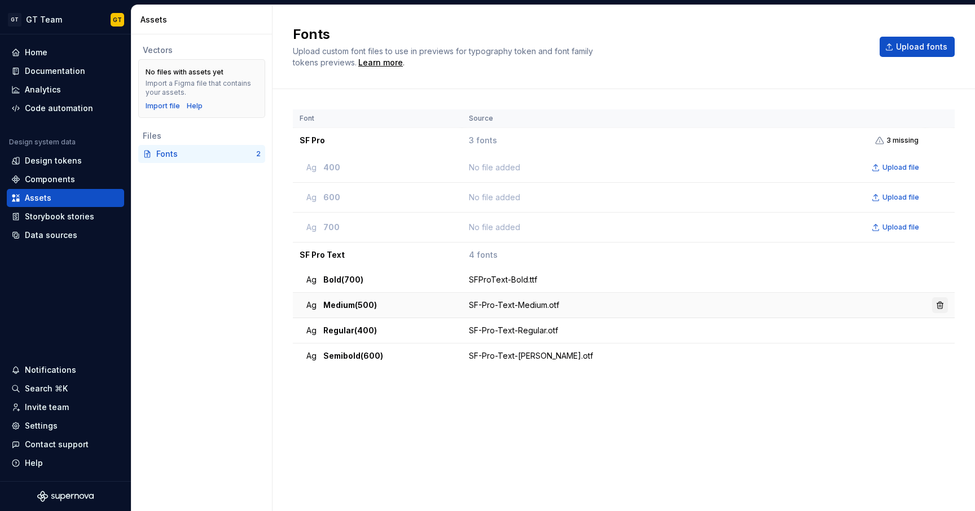
click at [939, 308] on button "button" at bounding box center [940, 305] width 16 height 16
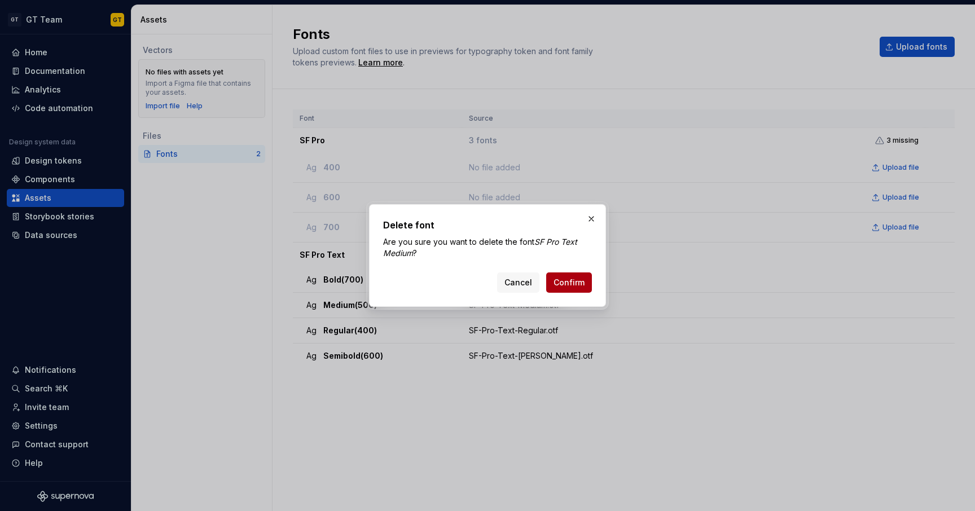
click at [564, 284] on span "Confirm" at bounding box center [568, 282] width 31 height 11
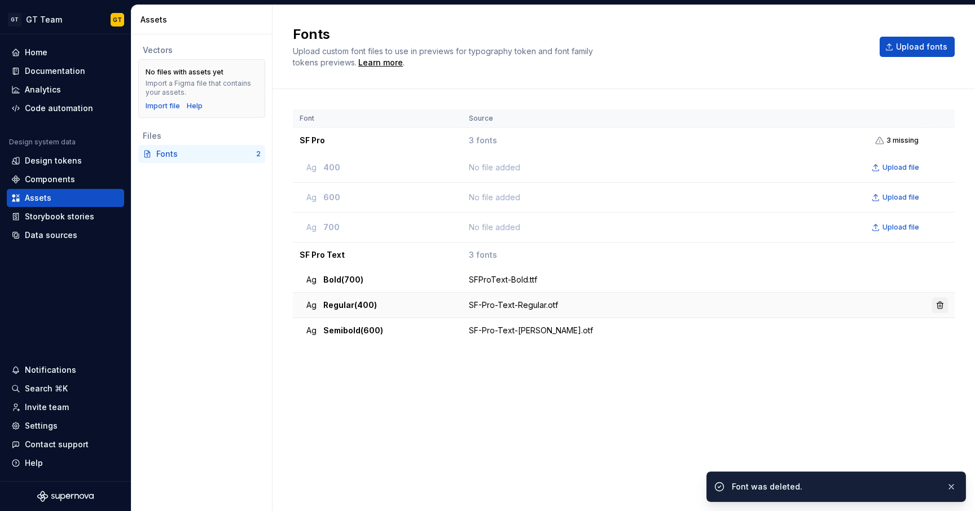
click at [934, 303] on button "button" at bounding box center [940, 305] width 16 height 16
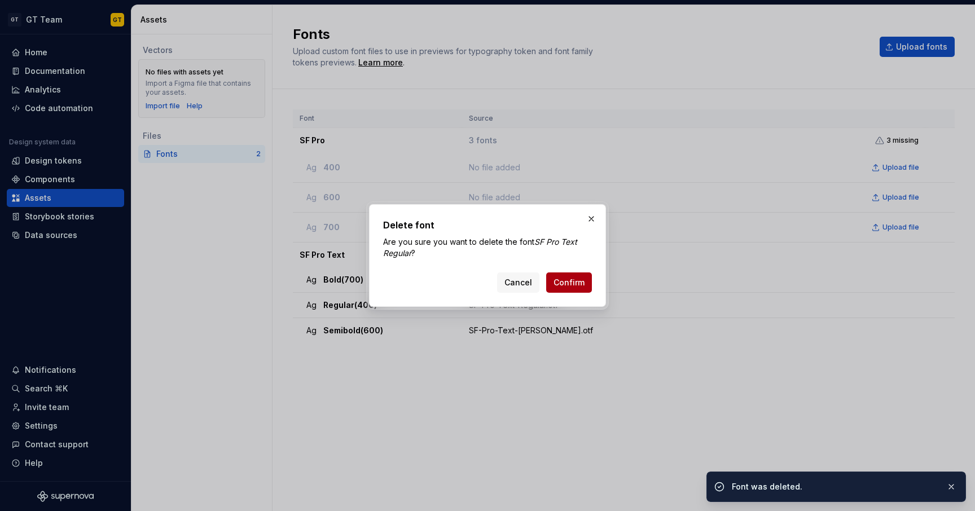
click at [570, 282] on span "Confirm" at bounding box center [568, 282] width 31 height 11
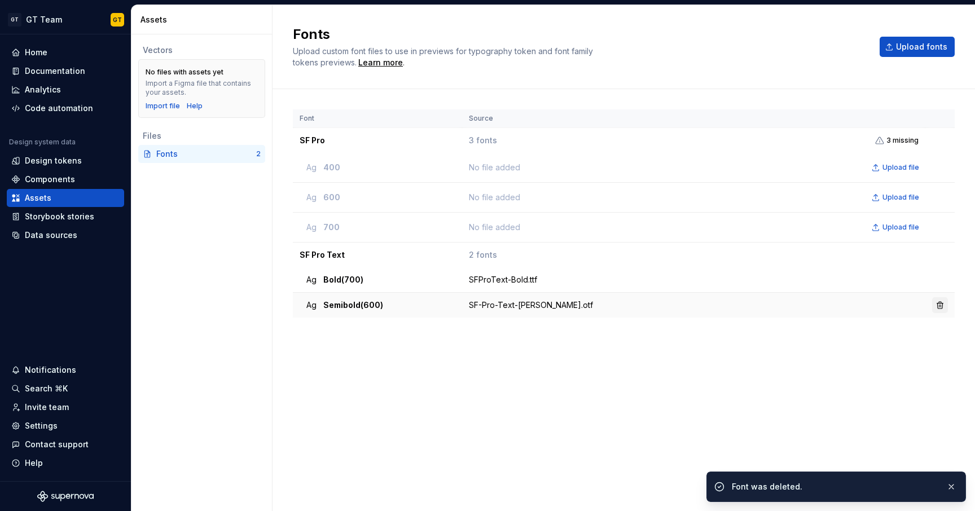
click at [936, 301] on button "button" at bounding box center [940, 305] width 16 height 16
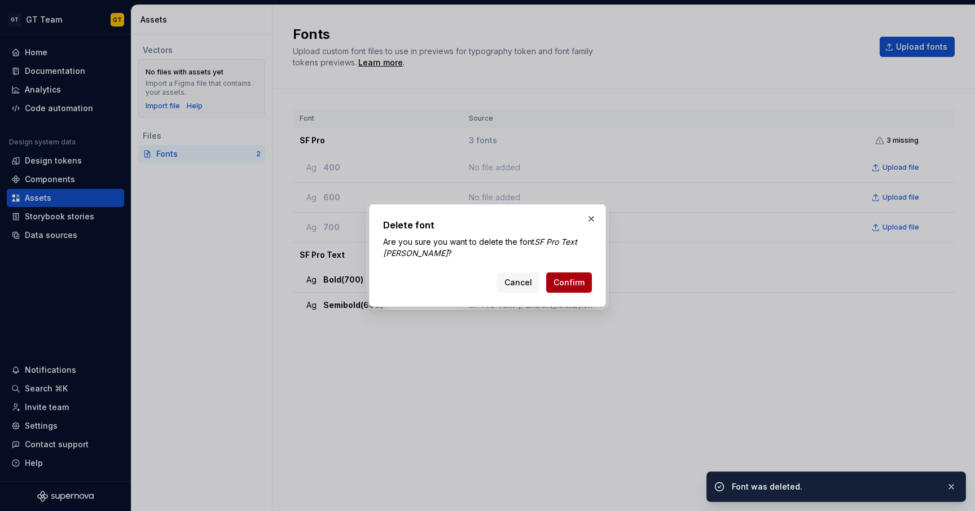
click at [558, 283] on span "Confirm" at bounding box center [568, 282] width 31 height 11
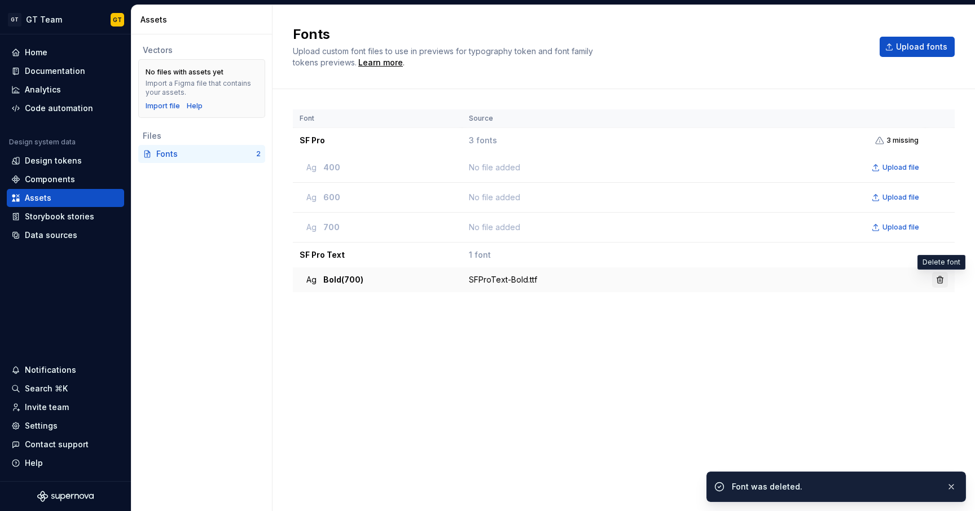
click at [940, 283] on button "button" at bounding box center [940, 280] width 16 height 16
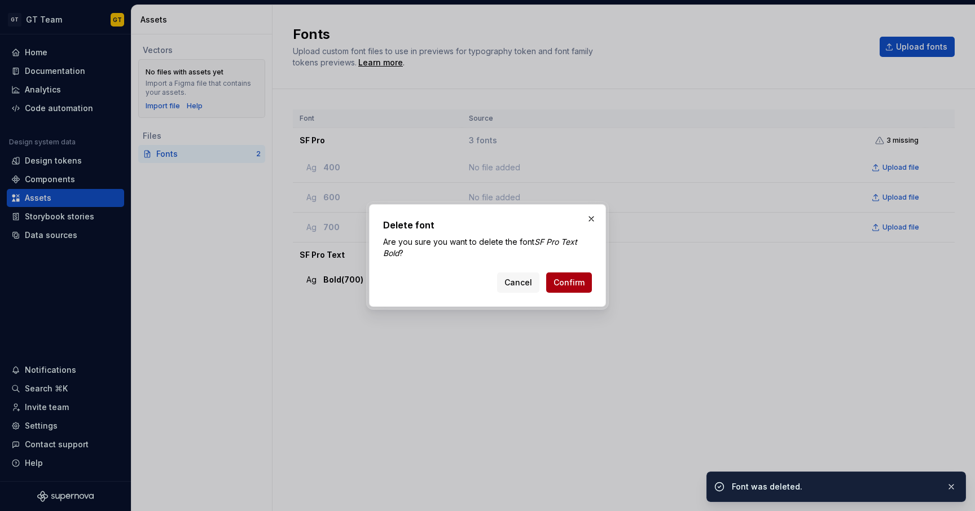
click at [565, 287] on span "Confirm" at bounding box center [568, 282] width 31 height 11
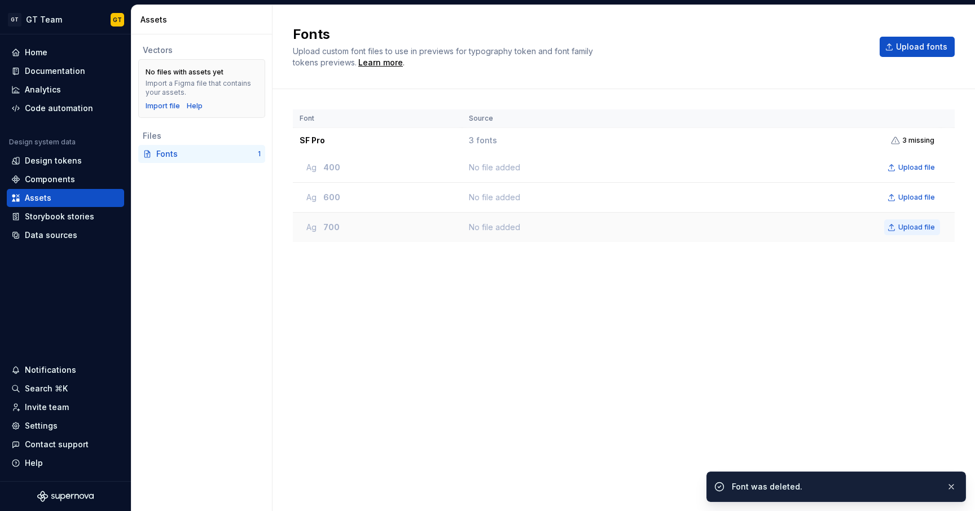
click at [894, 230] on button "Upload file" at bounding box center [912, 227] width 56 height 16
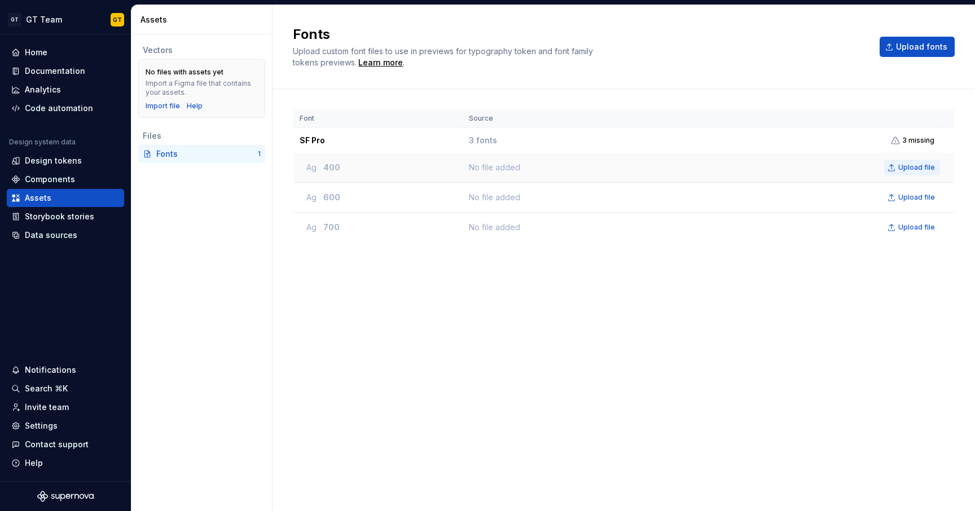
click at [903, 162] on button "Upload file" at bounding box center [912, 168] width 56 height 16
click at [686, 302] on div "Font Source SF Pro 3 fonts 3 missing Ag 400 No file added Upload file Ag 600 No…" at bounding box center [624, 288] width 662 height 359
click at [899, 50] on button "Upload fonts" at bounding box center [917, 47] width 75 height 20
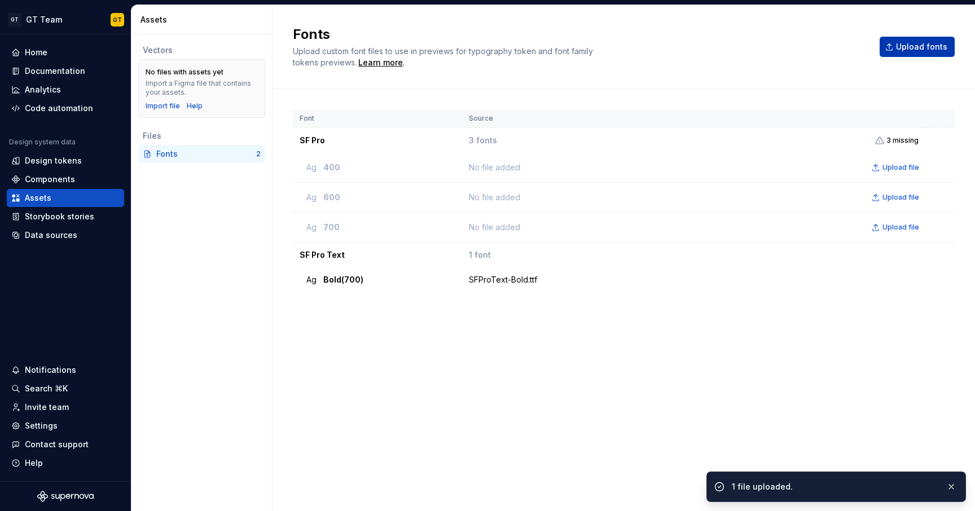
click at [900, 48] on span "Upload fonts" at bounding box center [921, 46] width 51 height 11
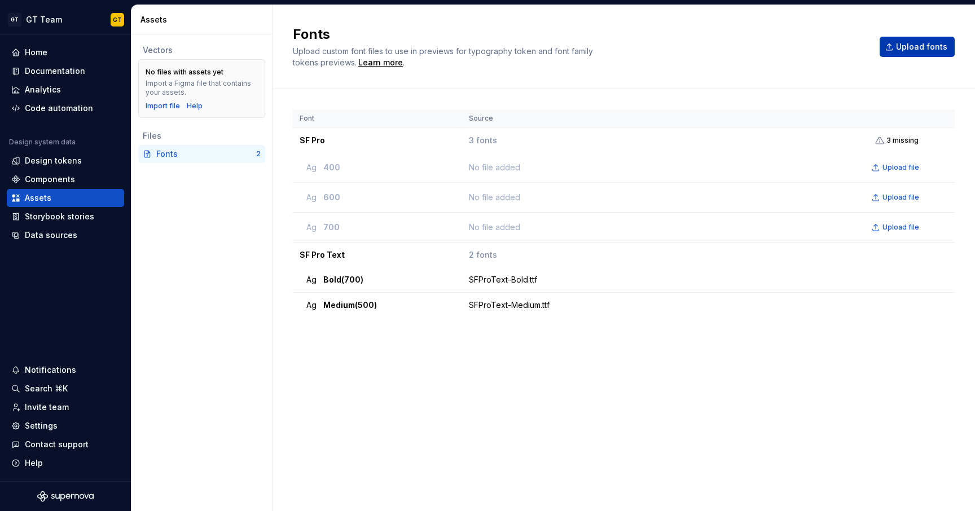
click at [903, 52] on button "Upload fonts" at bounding box center [917, 47] width 75 height 20
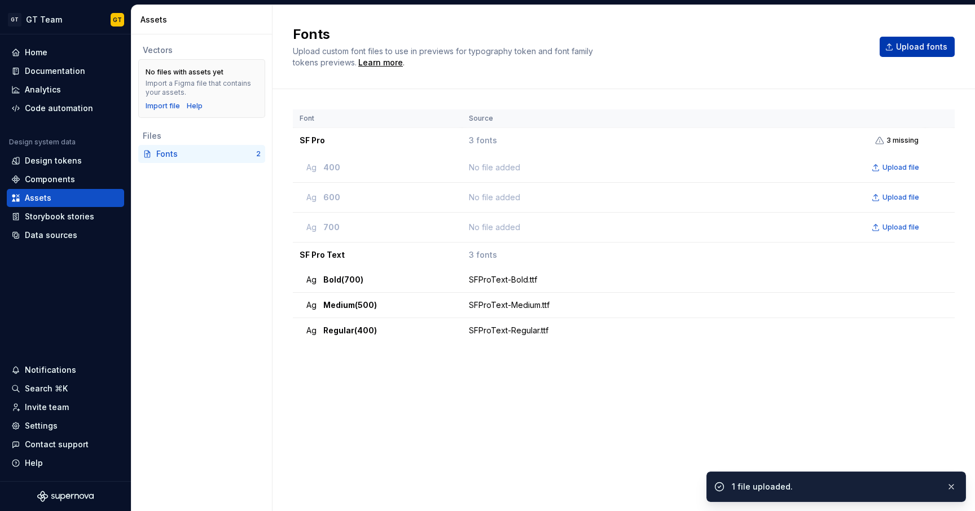
click at [917, 51] on span "Upload fonts" at bounding box center [921, 46] width 51 height 11
click at [770, 401] on div "Font Source SF Pro 3 fonts 3 missing Ag 400 No file added Upload file Ag 600 No…" at bounding box center [624, 288] width 662 height 359
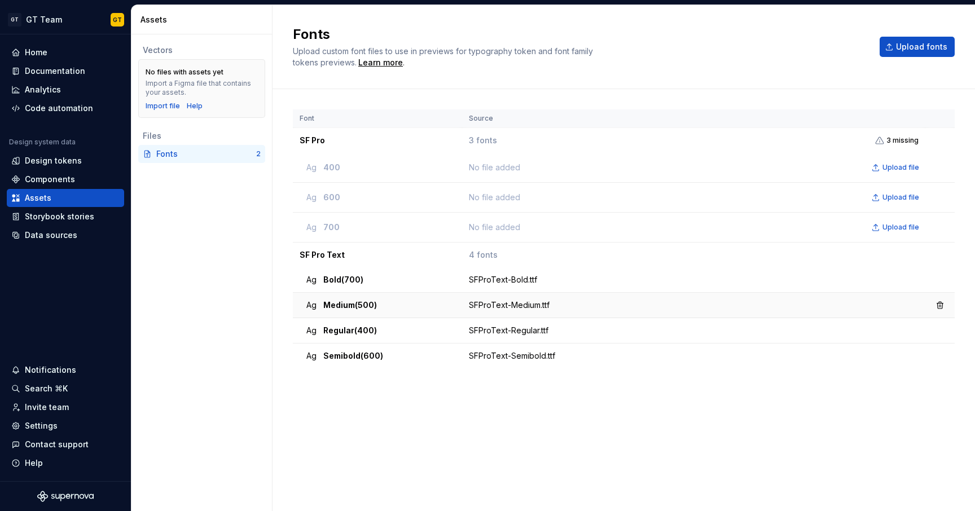
drag, startPoint x: 427, startPoint y: 357, endPoint x: 416, endPoint y: 300, distance: 57.3
click at [416, 300] on tbody "SF Pro 3 fonts 3 missing Ag 400 No file added Upload file Ag 600 No file added …" at bounding box center [624, 248] width 662 height 241
click at [435, 404] on div "Font Source SF Pro 3 fonts 3 missing Ag 400 No file added Upload file Ag 600 No…" at bounding box center [624, 288] width 662 height 359
click at [43, 159] on div "Design tokens" at bounding box center [53, 160] width 57 height 11
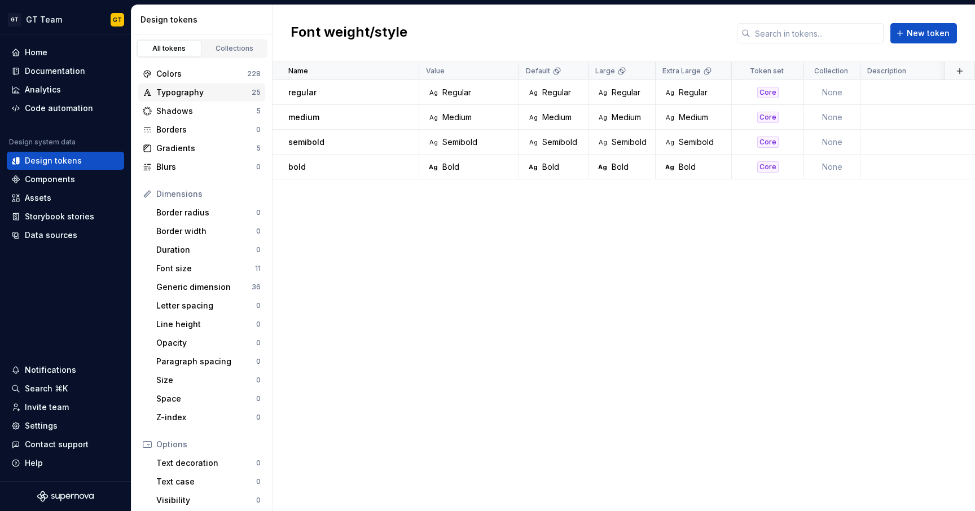
click at [226, 95] on div "Typography" at bounding box center [203, 92] width 95 height 11
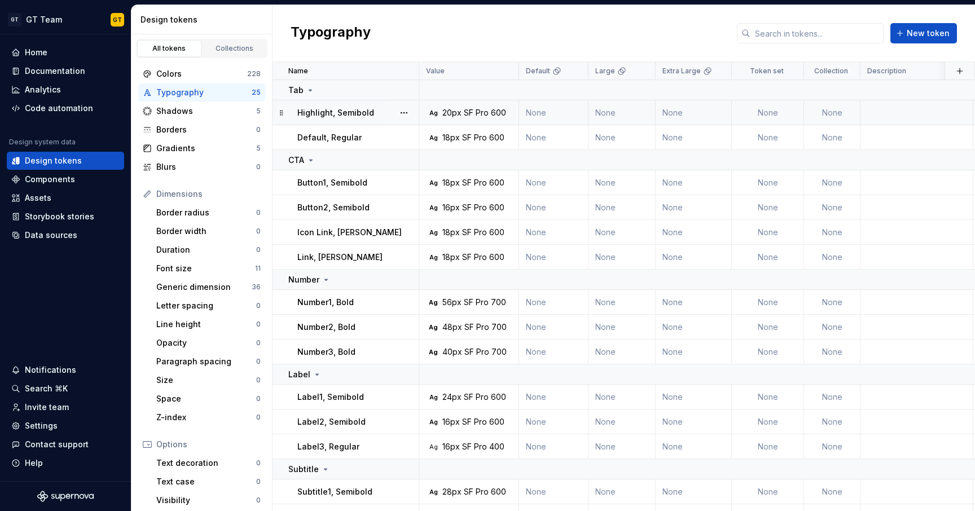
click at [456, 111] on div "20px" at bounding box center [451, 112] width 19 height 11
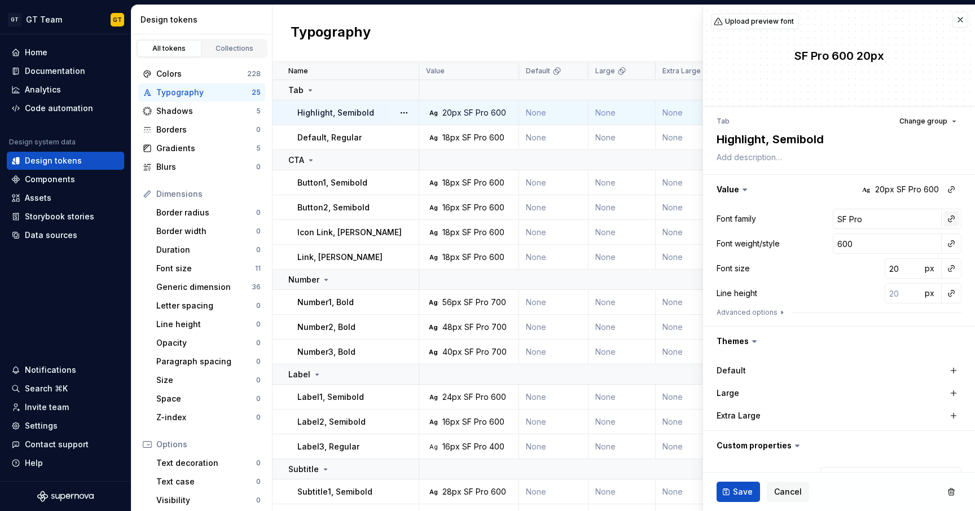
click at [943, 218] on button "button" at bounding box center [951, 219] width 16 height 16
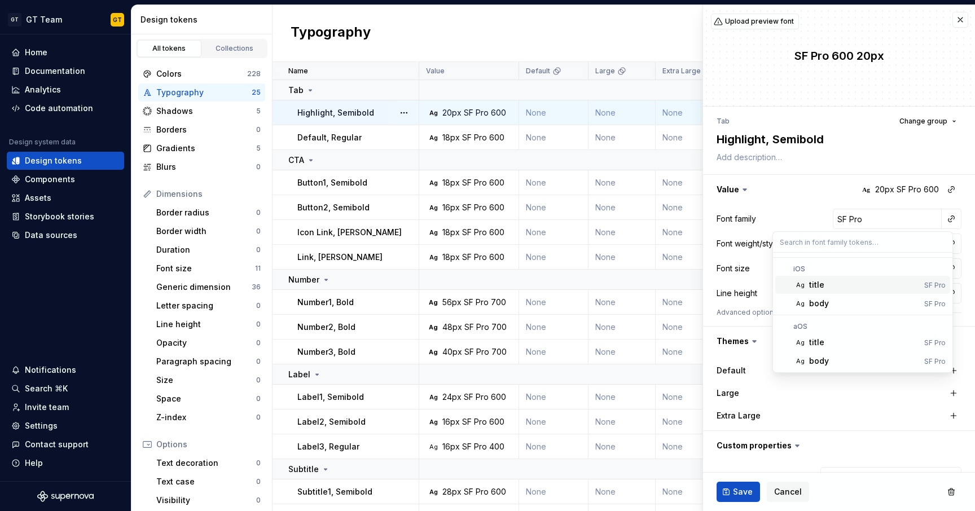
click at [771, 68] on html "GT GT Team GT Home Documentation Analytics Code automation Design system data D…" at bounding box center [487, 255] width 975 height 511
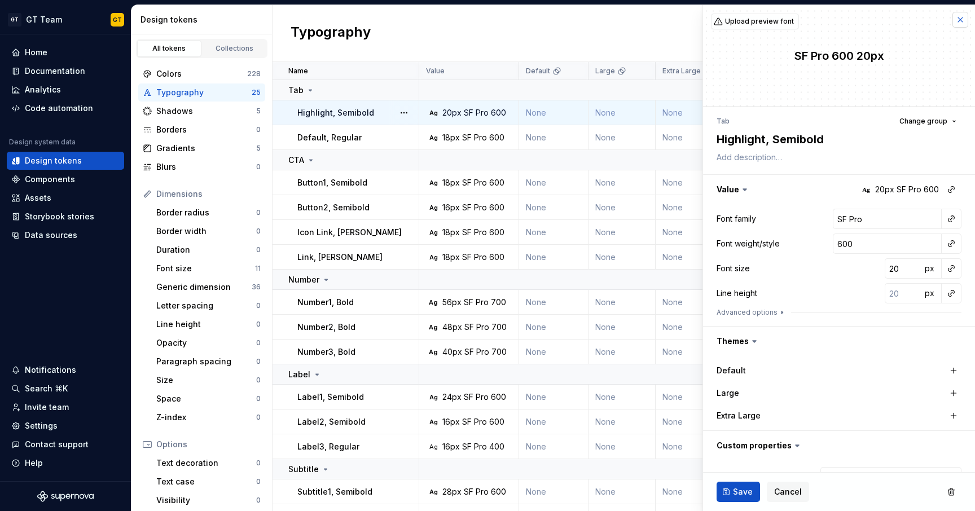
click at [952, 19] on button "button" at bounding box center [960, 20] width 16 height 16
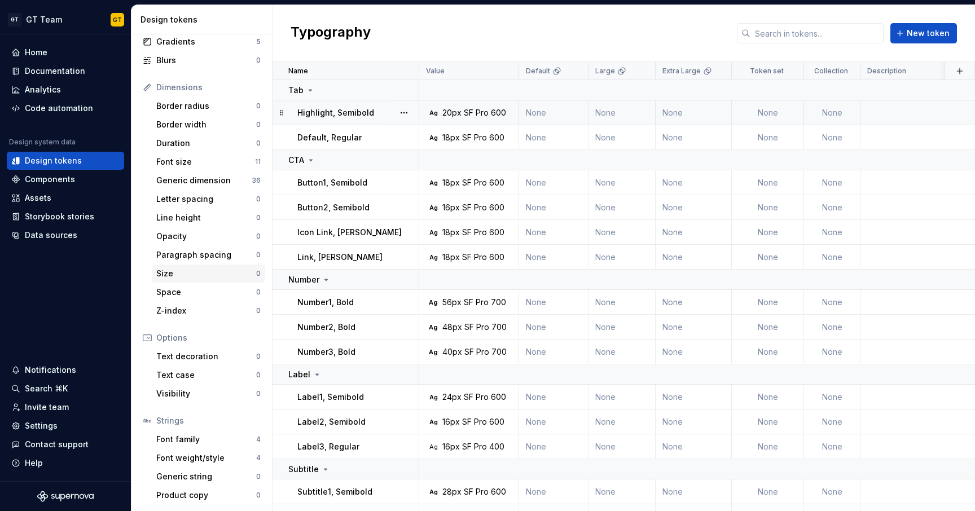
scroll to position [89, 0]
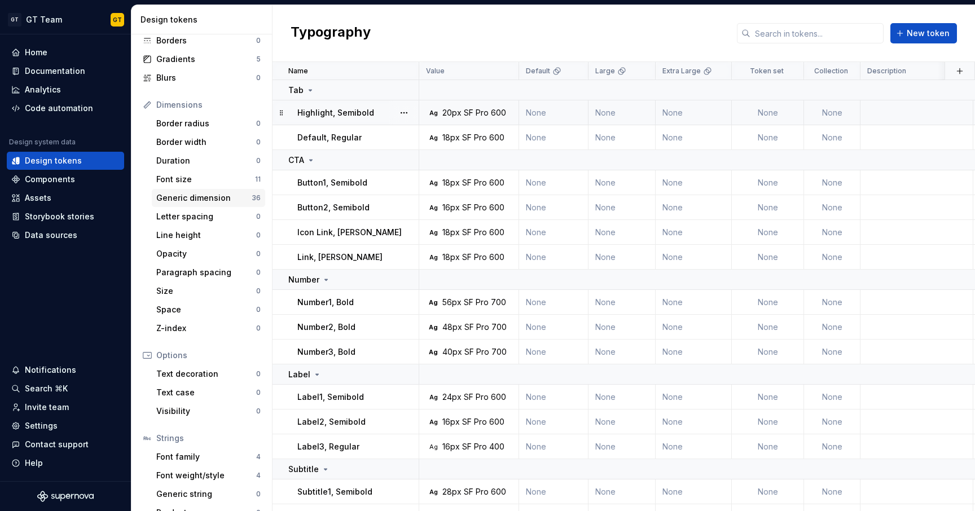
click at [218, 201] on div "Generic dimension" at bounding box center [203, 197] width 95 height 11
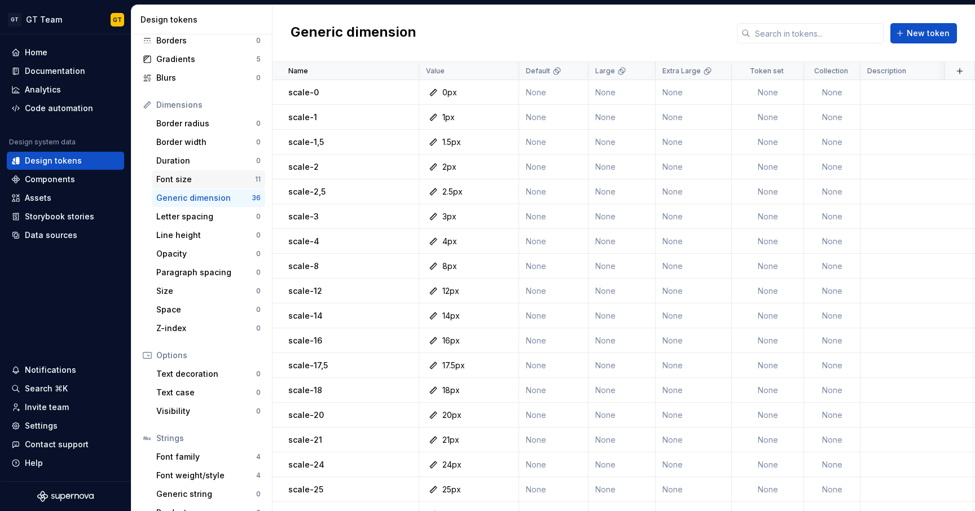
scroll to position [10, 0]
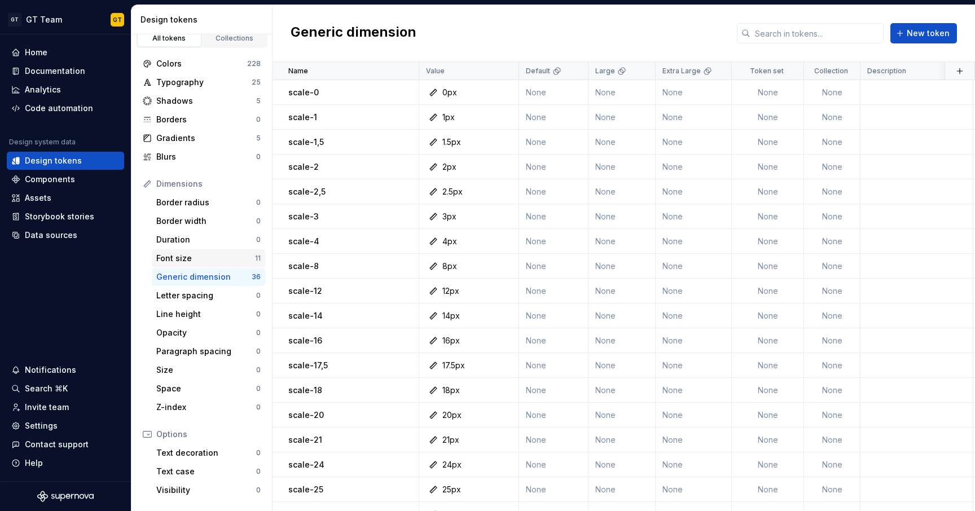
click at [203, 261] on div "Font size" at bounding box center [205, 258] width 99 height 11
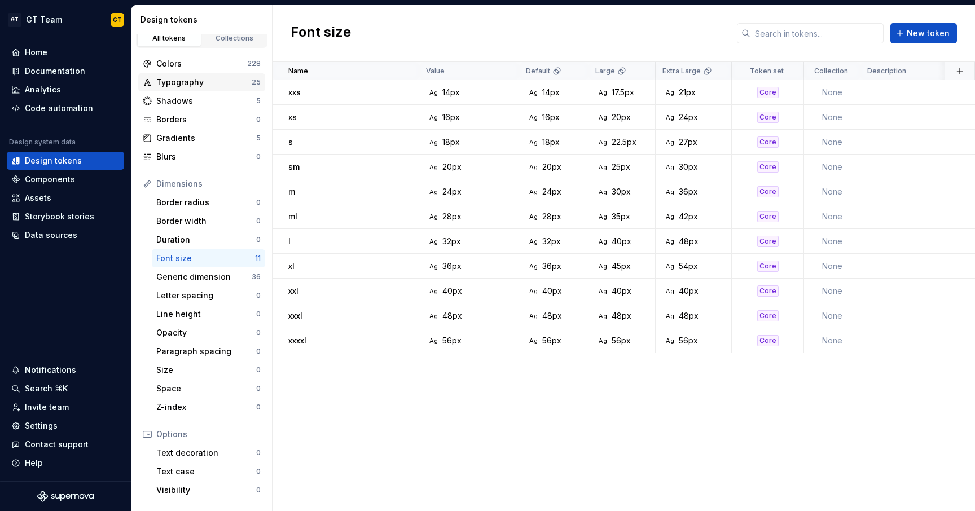
click at [230, 86] on div "Typography" at bounding box center [203, 82] width 95 height 11
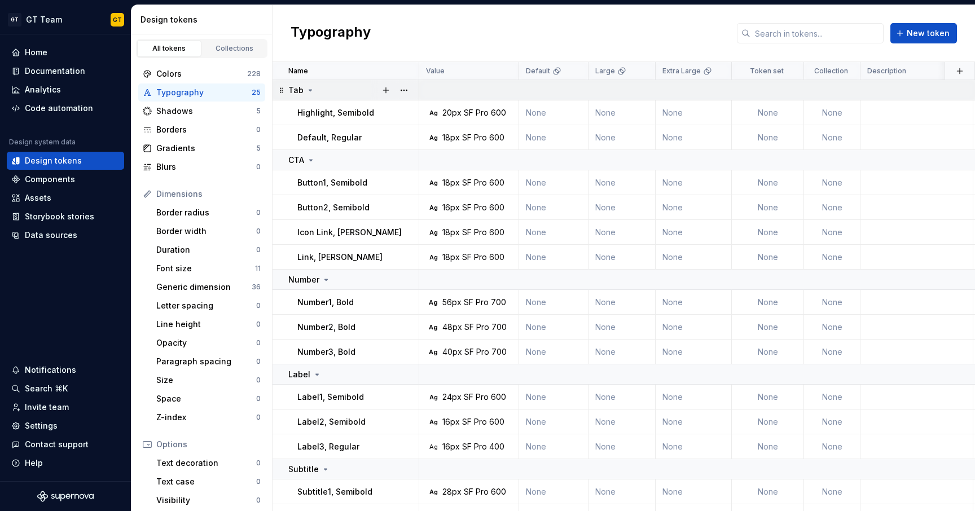
click at [306, 94] on icon at bounding box center [310, 90] width 9 height 9
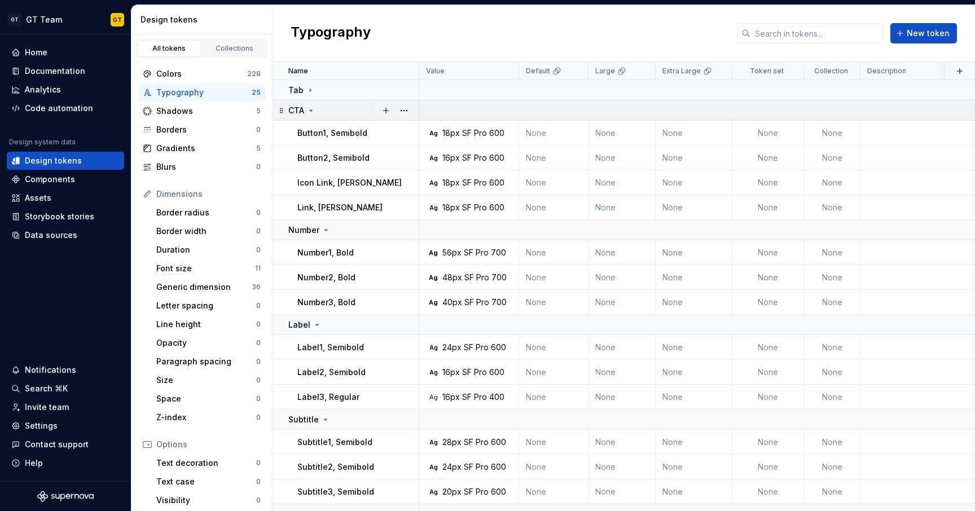
click at [304, 107] on p "CTA" at bounding box center [296, 110] width 16 height 11
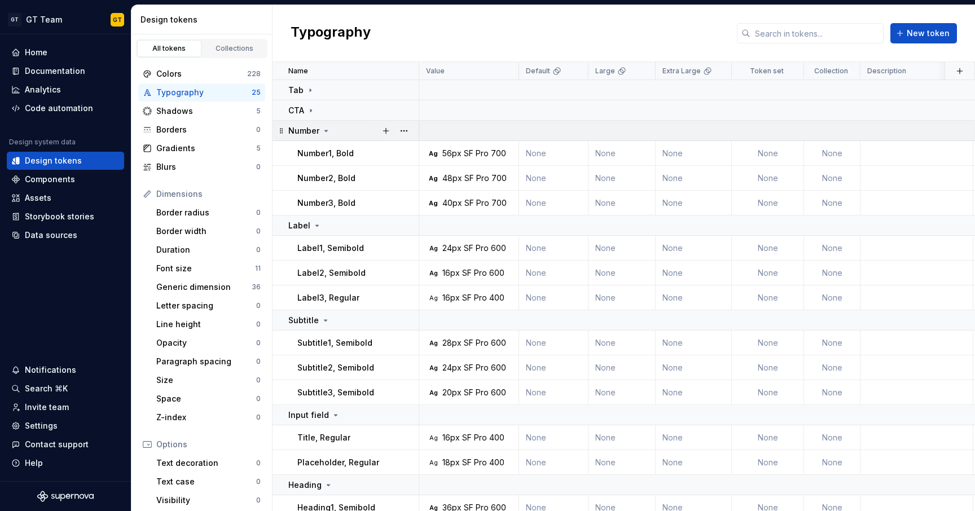
click at [328, 127] on icon at bounding box center [326, 130] width 9 height 9
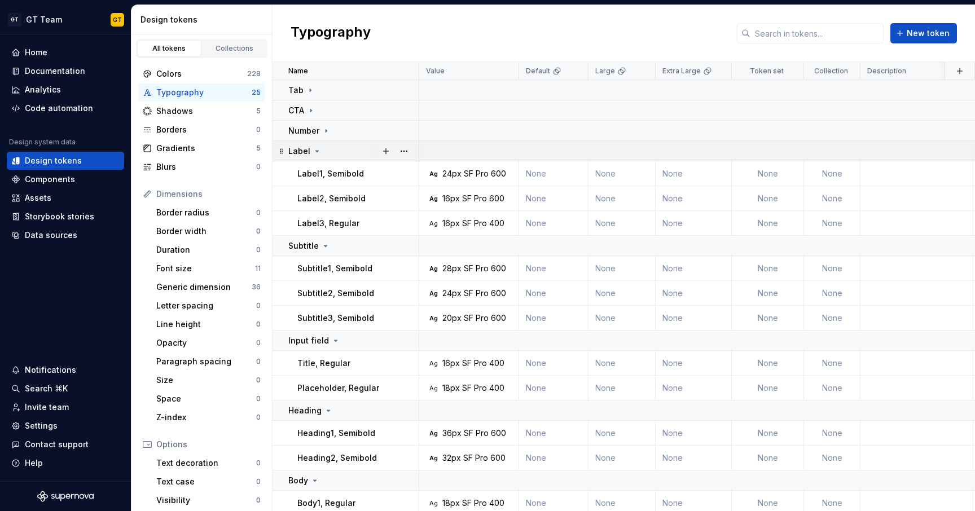
click at [319, 149] on icon at bounding box center [317, 151] width 9 height 9
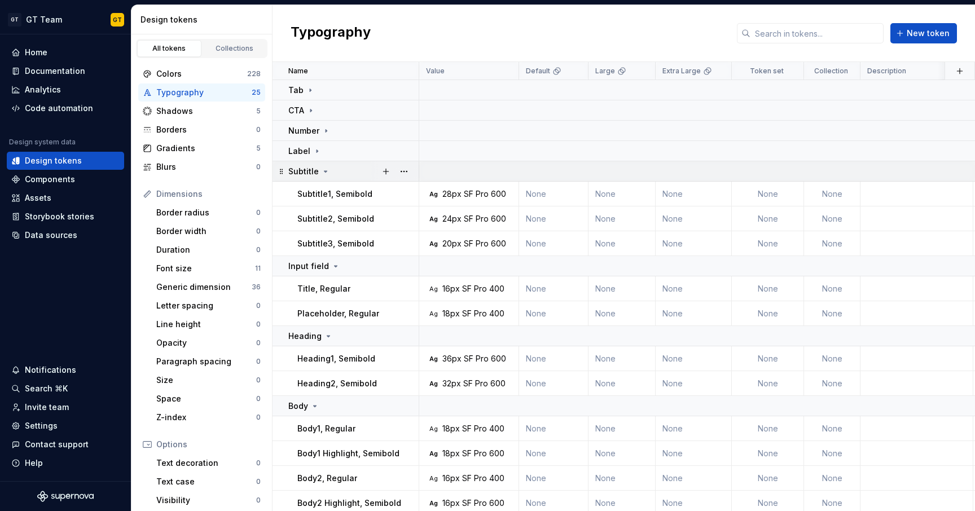
click at [324, 172] on icon at bounding box center [325, 171] width 3 height 1
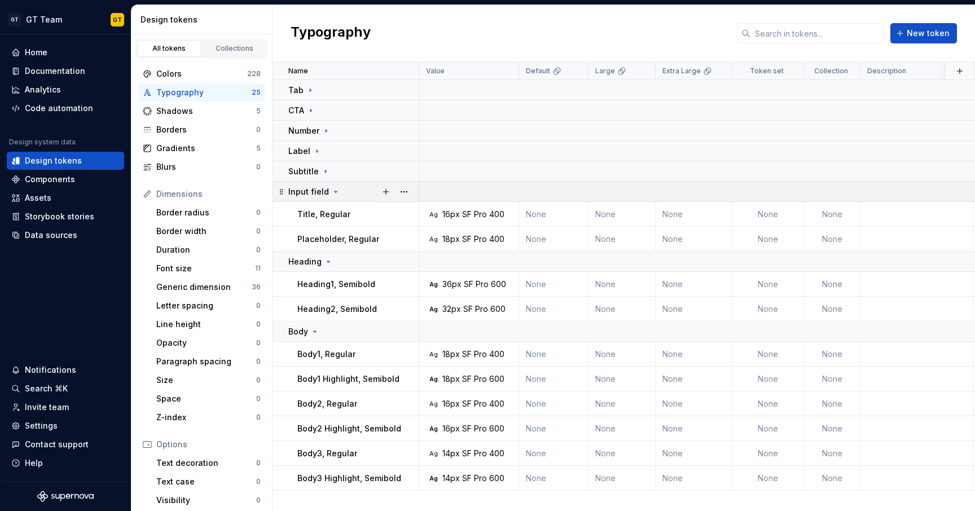
click at [331, 190] on icon at bounding box center [335, 191] width 9 height 9
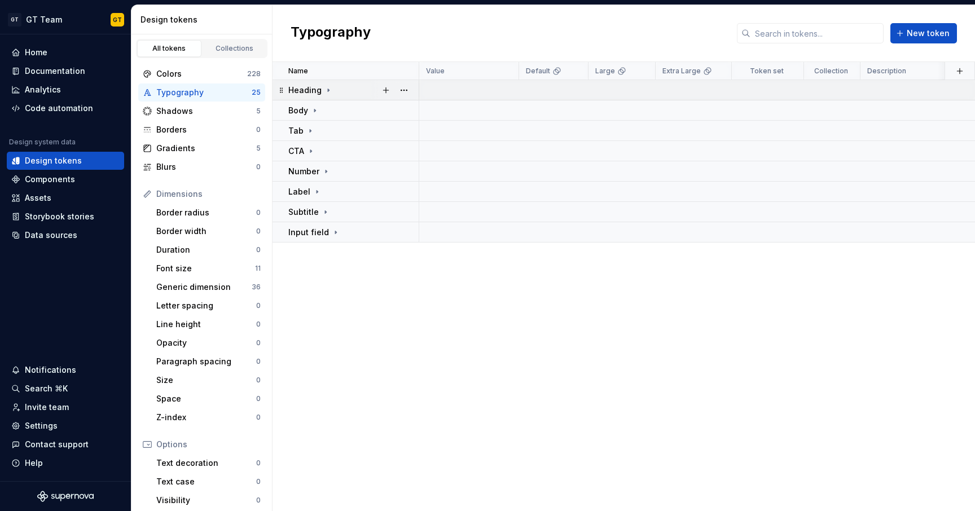
click at [326, 88] on icon at bounding box center [328, 90] width 9 height 9
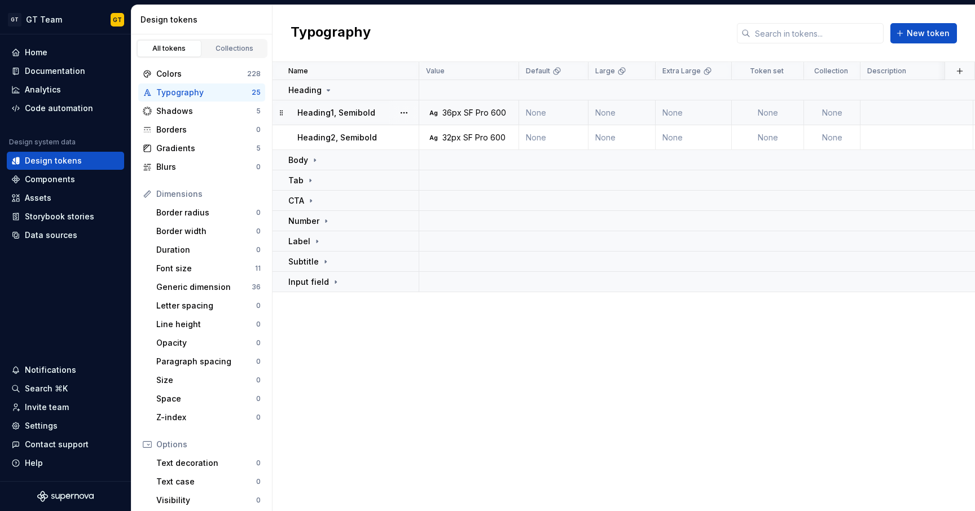
click at [327, 122] on td "Heading1, Semibold" at bounding box center [345, 112] width 147 height 25
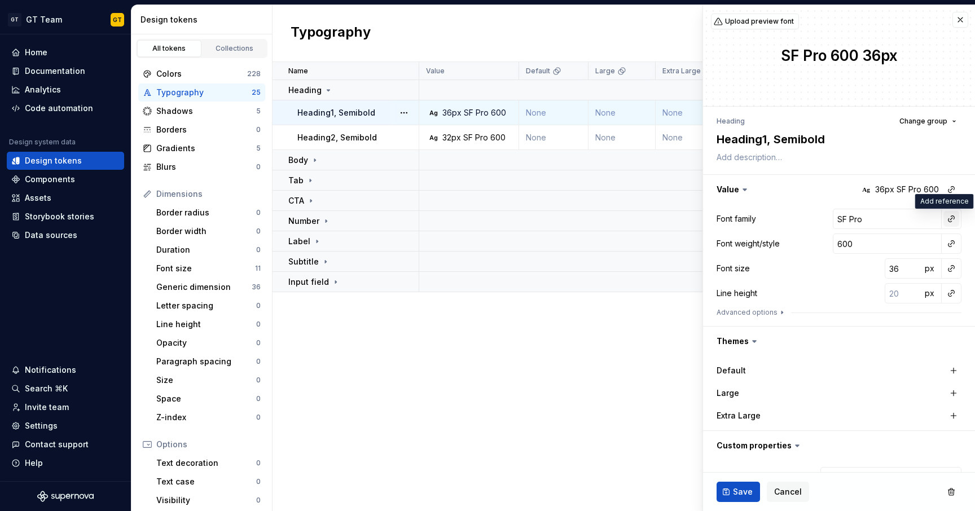
click at [943, 221] on button "button" at bounding box center [951, 219] width 16 height 16
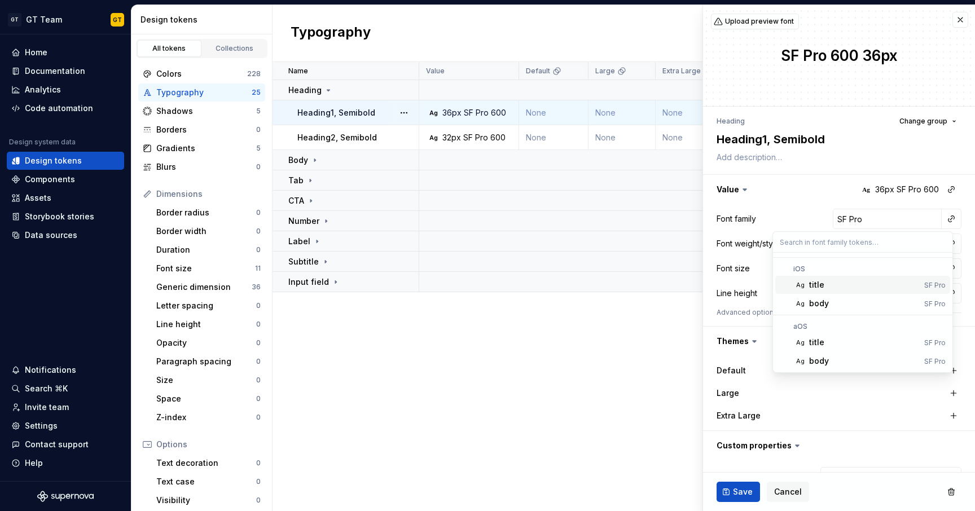
click at [819, 288] on div "title" at bounding box center [816, 284] width 15 height 11
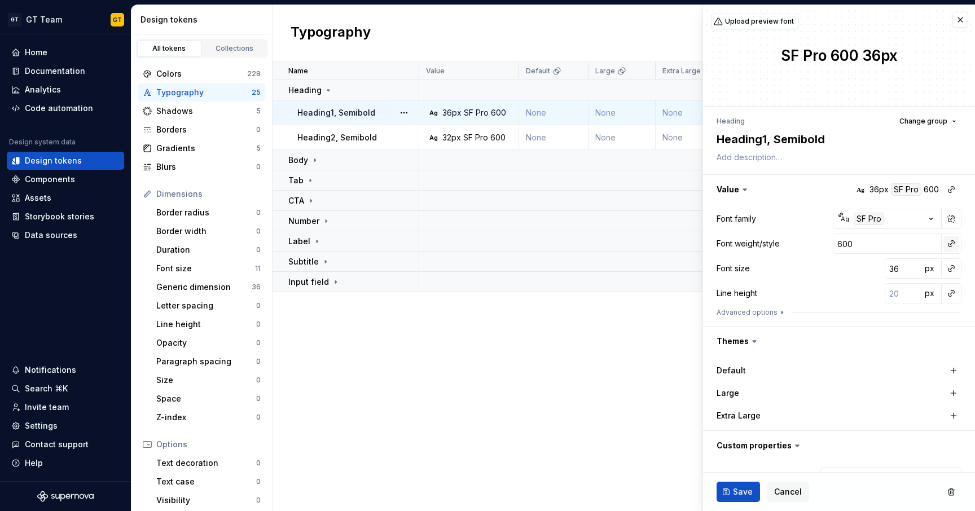
click at [943, 245] on button "button" at bounding box center [951, 244] width 16 height 16
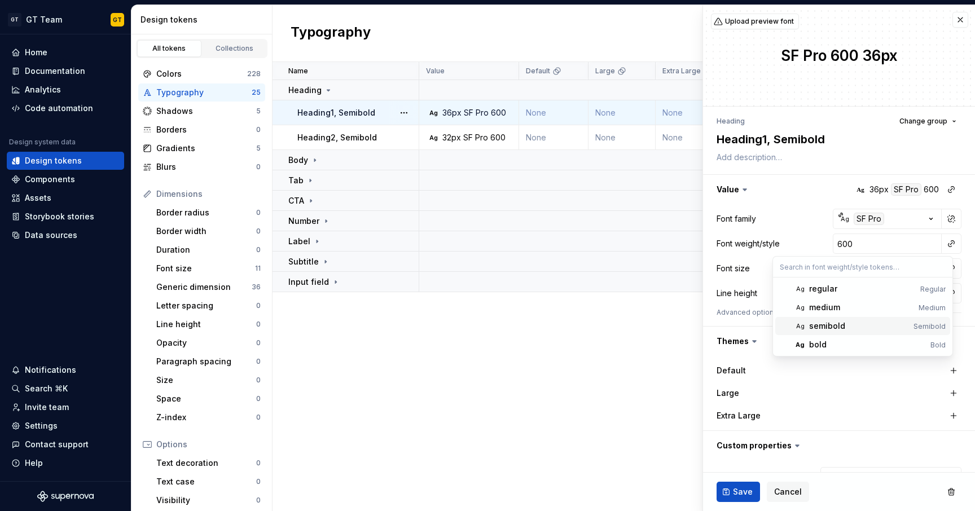
click at [878, 322] on div "semibold" at bounding box center [859, 325] width 100 height 11
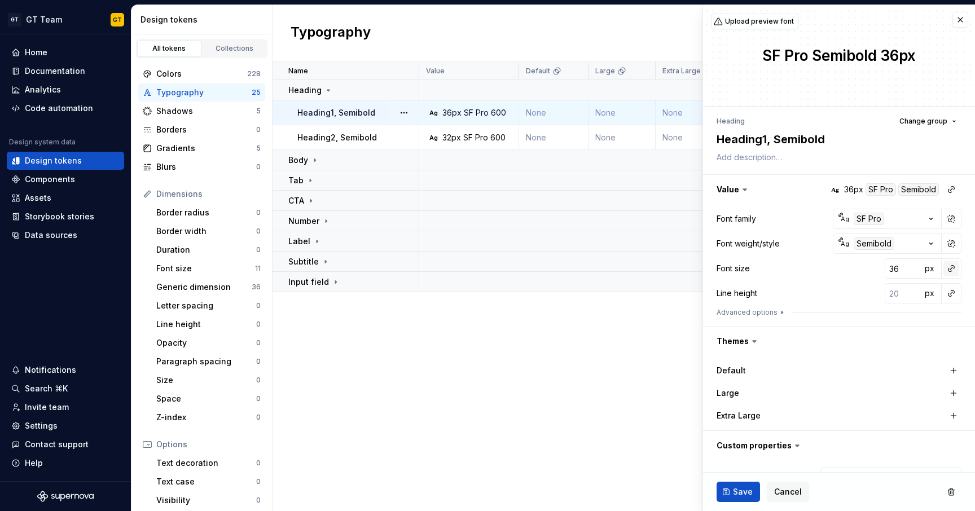
click at [943, 271] on button "button" at bounding box center [951, 269] width 16 height 16
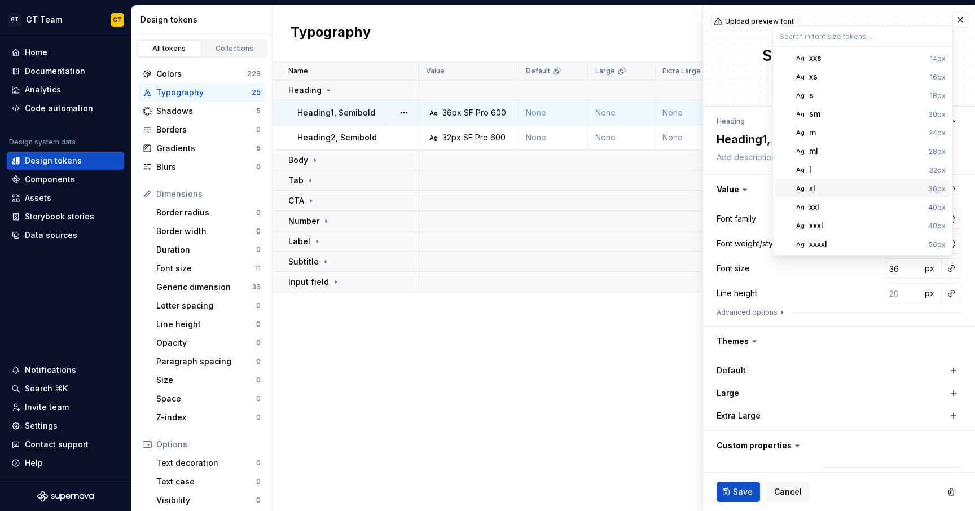
click at [856, 190] on div "xl" at bounding box center [866, 188] width 115 height 11
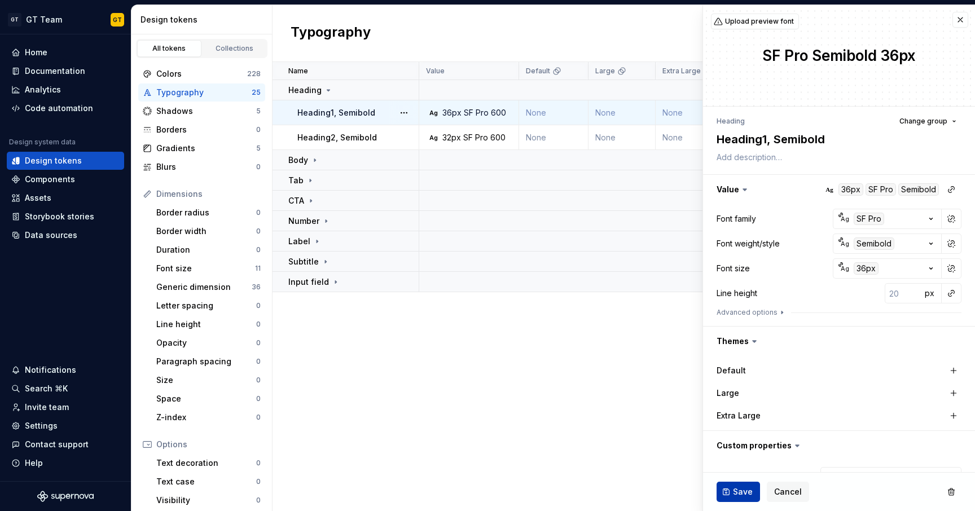
click at [741, 490] on span "Save" at bounding box center [743, 491] width 20 height 11
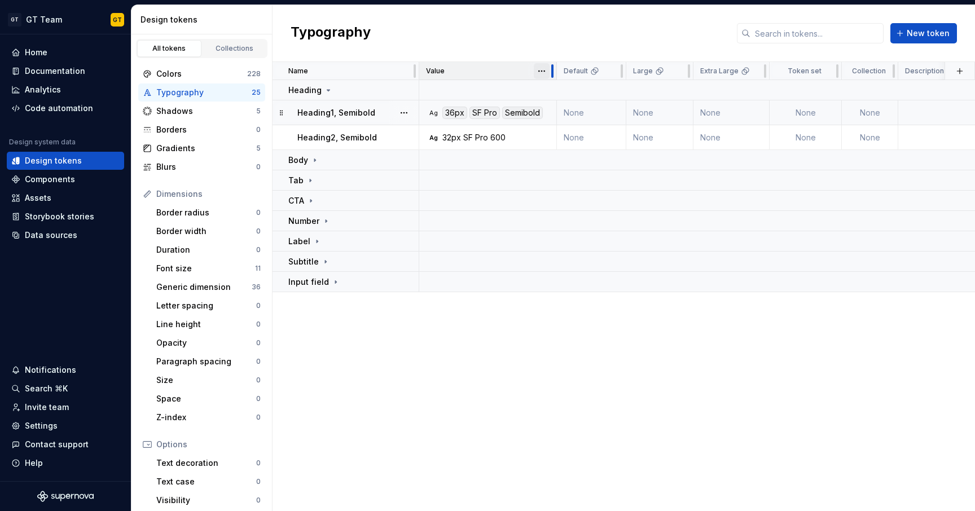
drag, startPoint x: 516, startPoint y: 71, endPoint x: 554, endPoint y: 71, distance: 37.8
click at [554, 71] on div at bounding box center [552, 71] width 9 height 18
click at [177, 322] on div "Line height" at bounding box center [206, 324] width 100 height 11
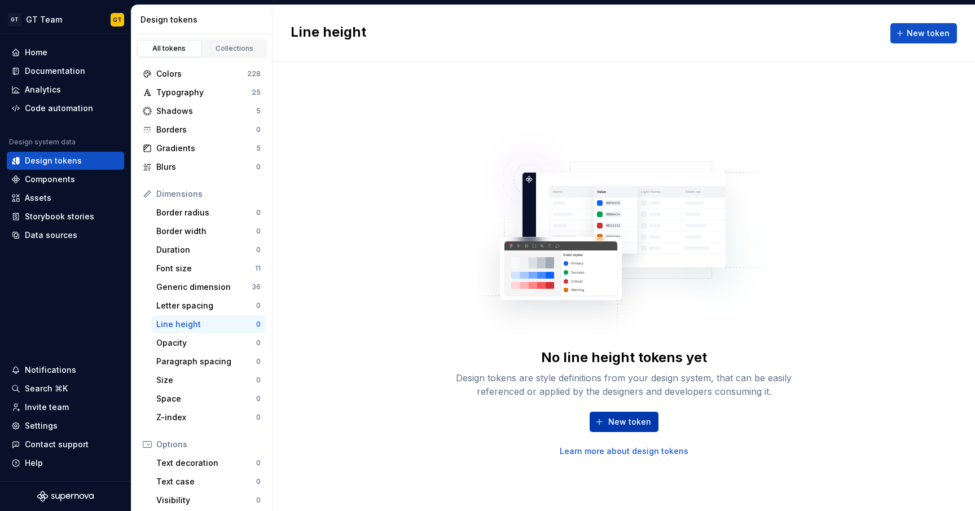
click at [626, 421] on span "New token" at bounding box center [629, 421] width 43 height 11
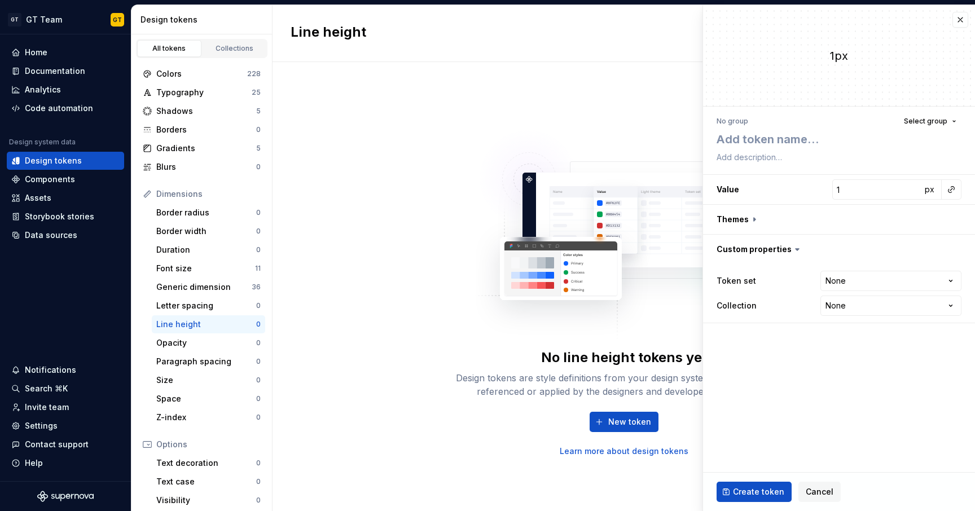
type textarea "*"
type textarea "a"
type textarea "*"
type textarea "a u"
type textarea "*"
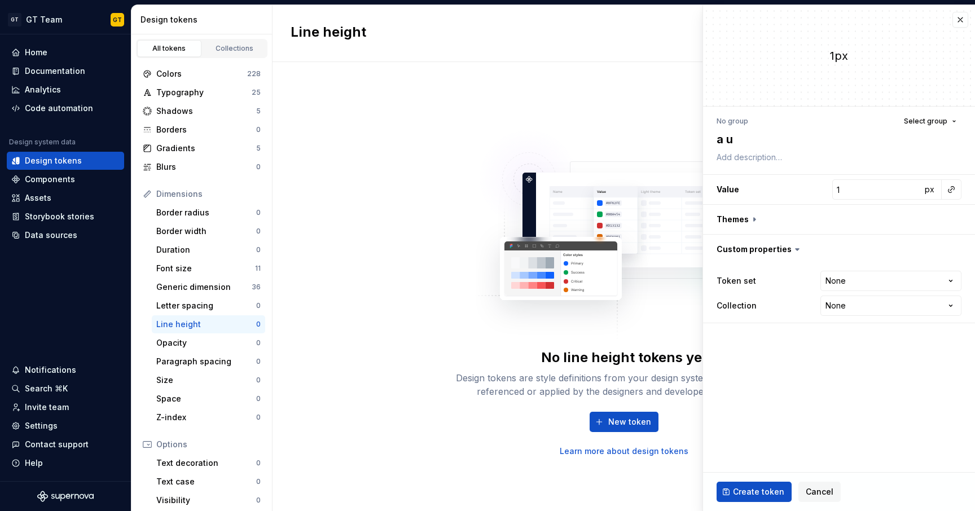
type textarea "au t"
type textarea "*"
type textarea "auto"
type textarea "*"
type textarea "auto"
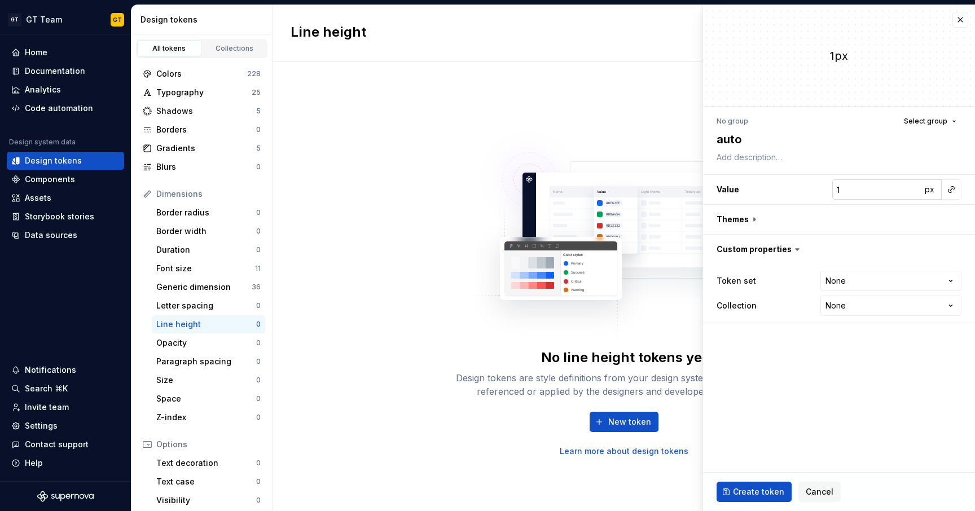
click at [855, 193] on input "1" at bounding box center [876, 189] width 89 height 20
type input "12"
type textarea "*"
type input "120"
type textarea "*"
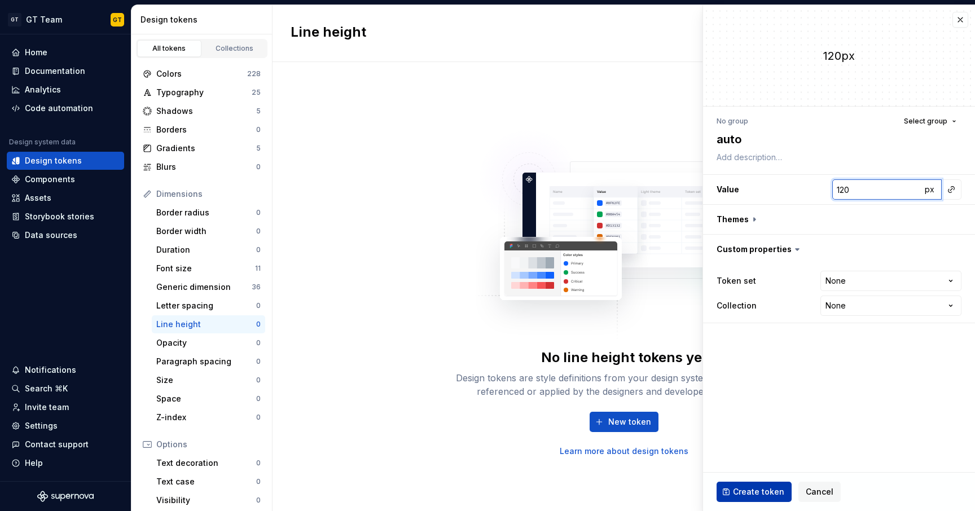
type input "120"
click at [762, 489] on span "Create token" at bounding box center [758, 491] width 51 height 11
type textarea "*"
type input "1"
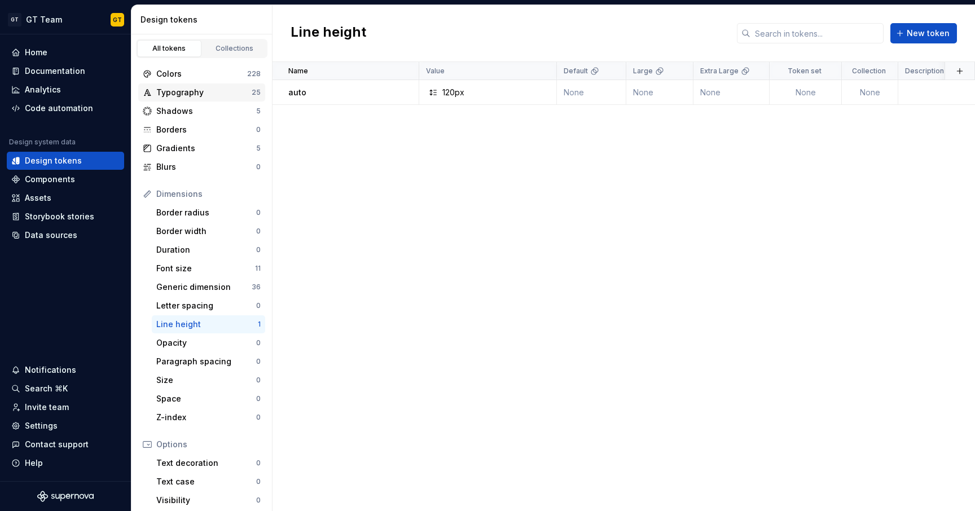
click at [204, 91] on div "Typography" at bounding box center [203, 92] width 95 height 11
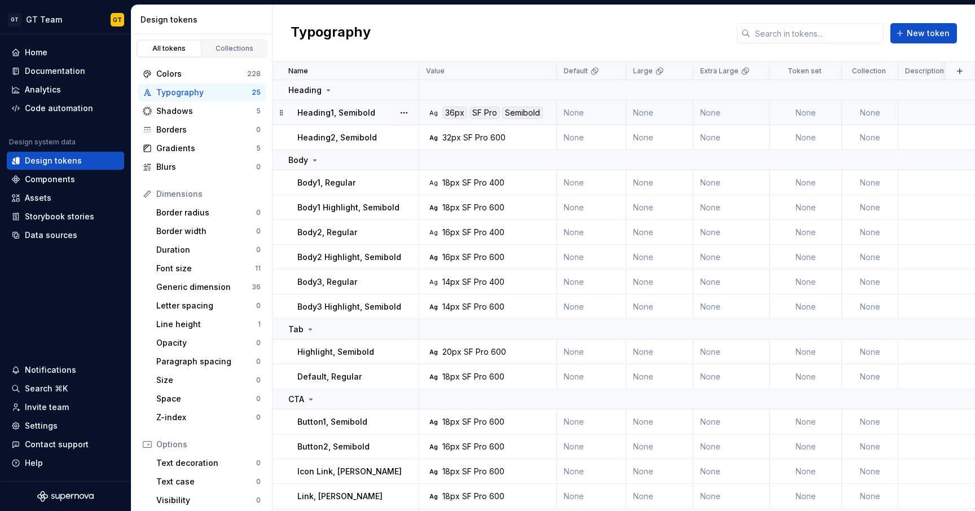
click at [474, 110] on div "SF Pro" at bounding box center [484, 113] width 30 height 12
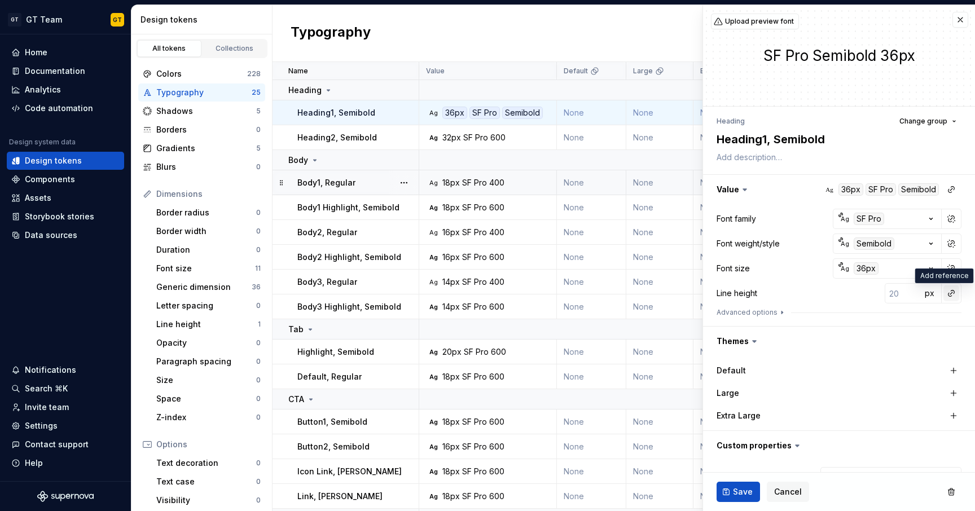
click at [943, 293] on button "button" at bounding box center [951, 293] width 16 height 16
click at [886, 320] on div "auto" at bounding box center [865, 317] width 112 height 11
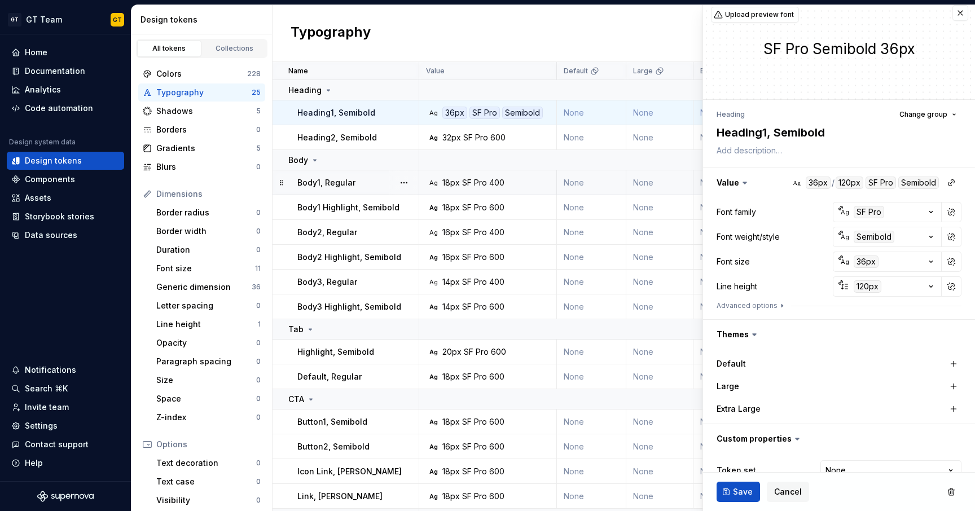
scroll to position [11, 0]
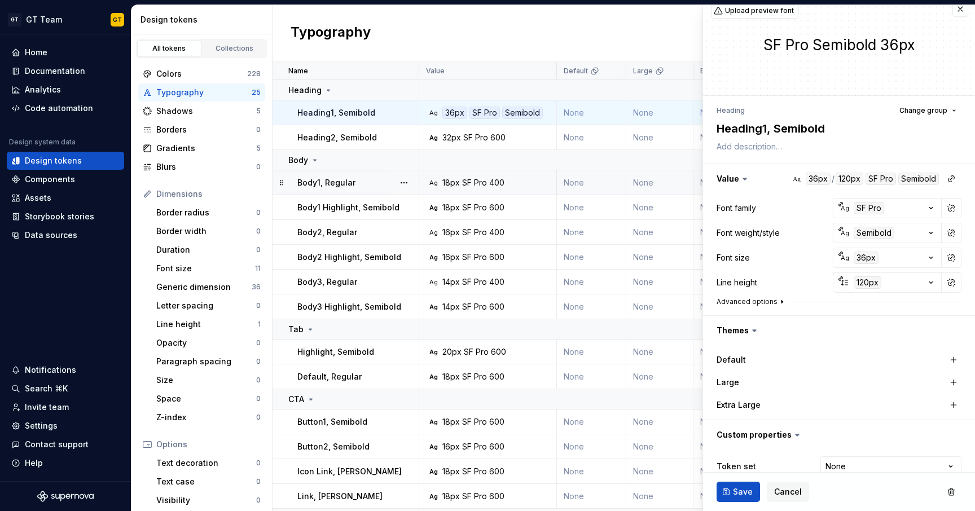
click at [781, 301] on icon "button" at bounding box center [781, 301] width 9 height 9
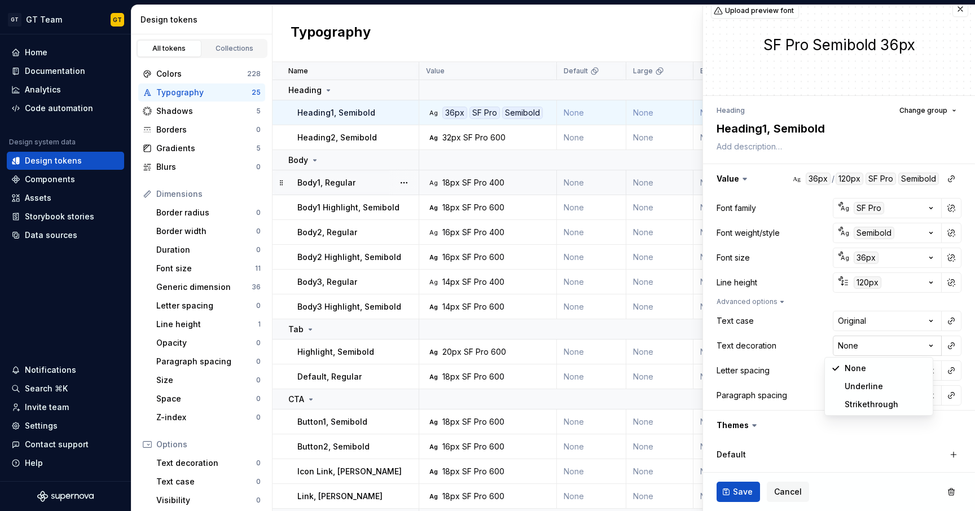
click at [927, 341] on html "GT GT Team GT Home Documentation Analytics Code automation Design system data D…" at bounding box center [487, 255] width 975 height 511
click at [925, 343] on html "GT GT Team GT Home Documentation Analytics Code automation Design system data D…" at bounding box center [487, 255] width 975 height 511
click at [922, 321] on html "GT GT Team GT Home Documentation Analytics Code automation Design system data D…" at bounding box center [487, 255] width 975 height 511
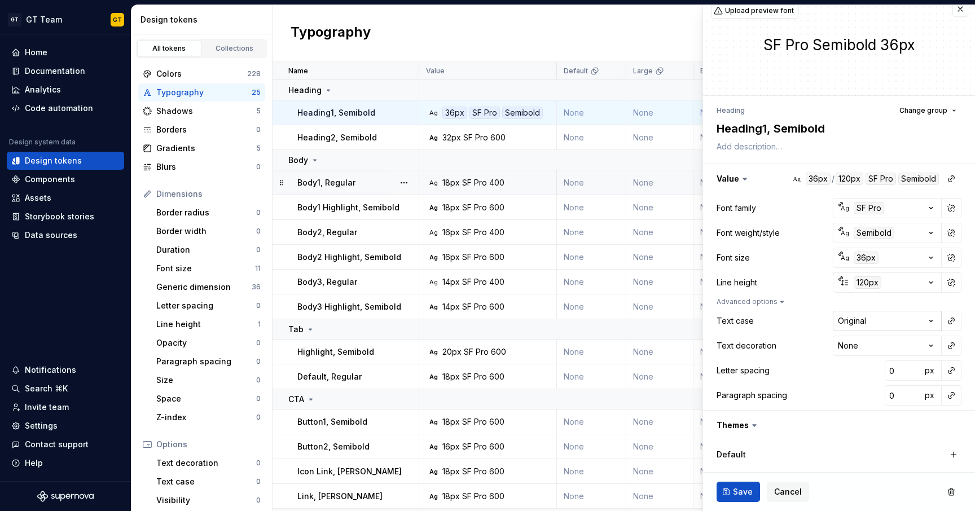
click at [922, 321] on html "GT GT Team GT Home Documentation Analytics Code automation Design system data D…" at bounding box center [487, 255] width 975 height 511
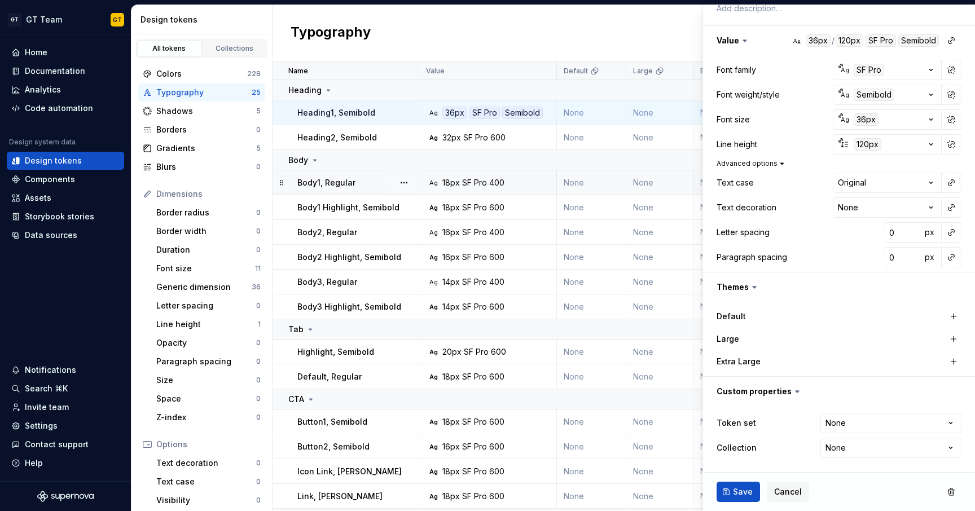
click at [779, 162] on icon "button" at bounding box center [781, 163] width 9 height 9
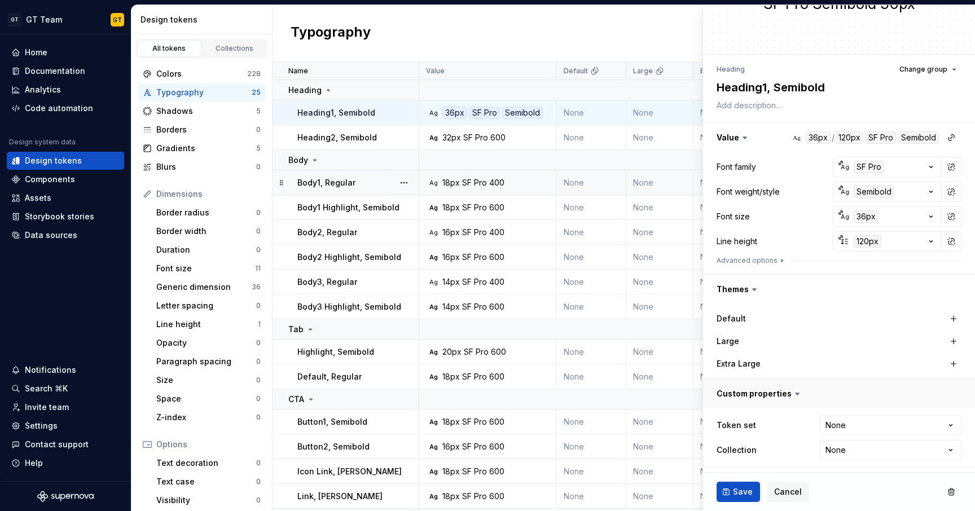
scroll to position [54, 0]
click at [731, 490] on button "Save" at bounding box center [737, 492] width 43 height 20
click at [737, 491] on span "Save" at bounding box center [743, 491] width 20 height 11
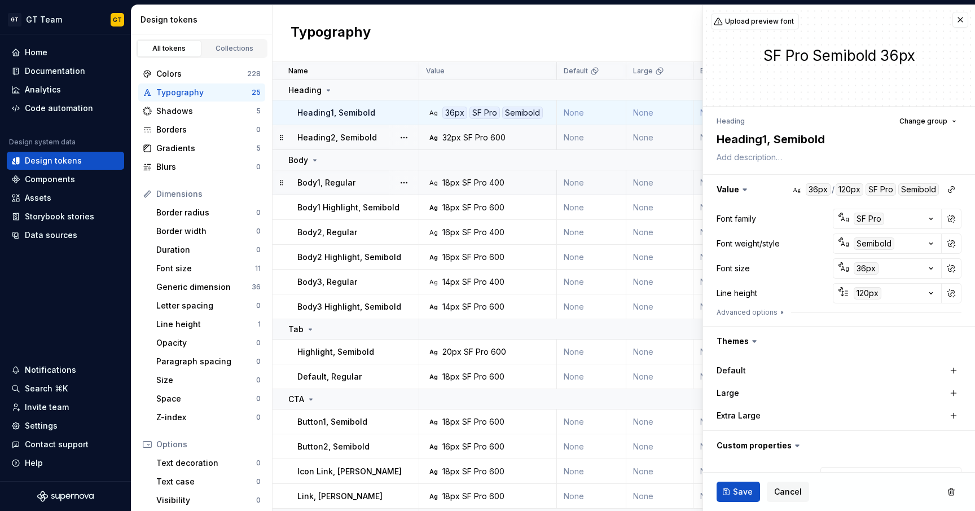
click at [467, 140] on div "SF Pro" at bounding box center [475, 137] width 25 height 11
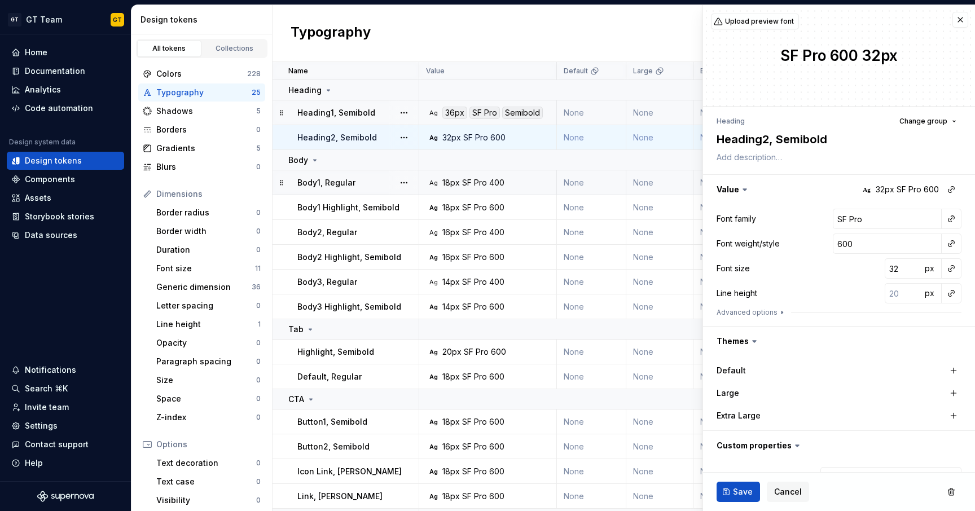
click at [494, 108] on div "SF Pro" at bounding box center [484, 113] width 30 height 12
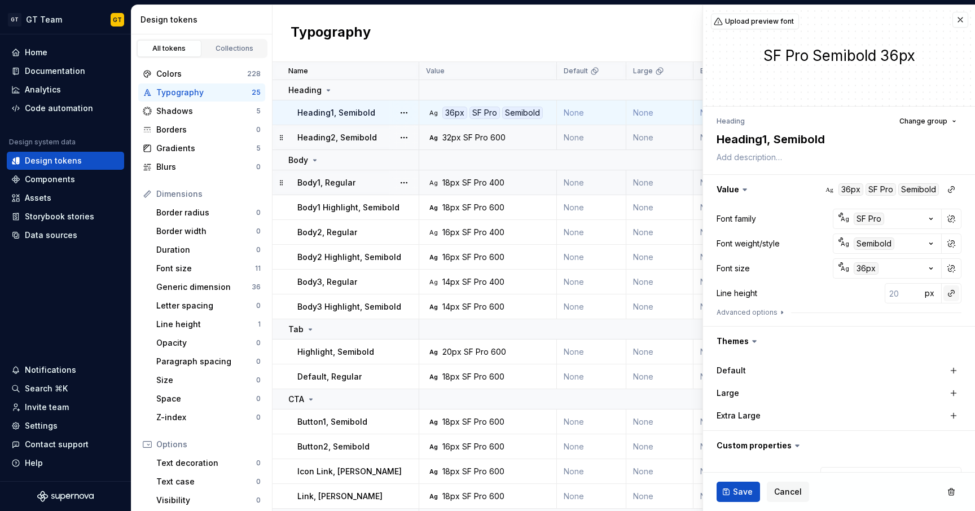
click at [943, 294] on button "button" at bounding box center [951, 293] width 16 height 16
click at [910, 312] on div "auto" at bounding box center [865, 317] width 112 height 11
click at [733, 489] on button "Save" at bounding box center [737, 492] width 43 height 20
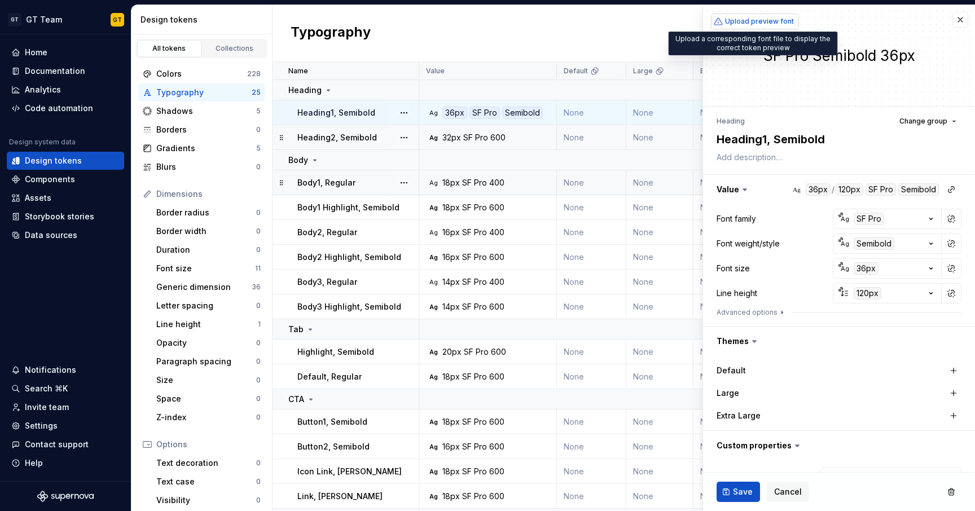
click at [739, 23] on span "Upload preview font" at bounding box center [759, 21] width 69 height 9
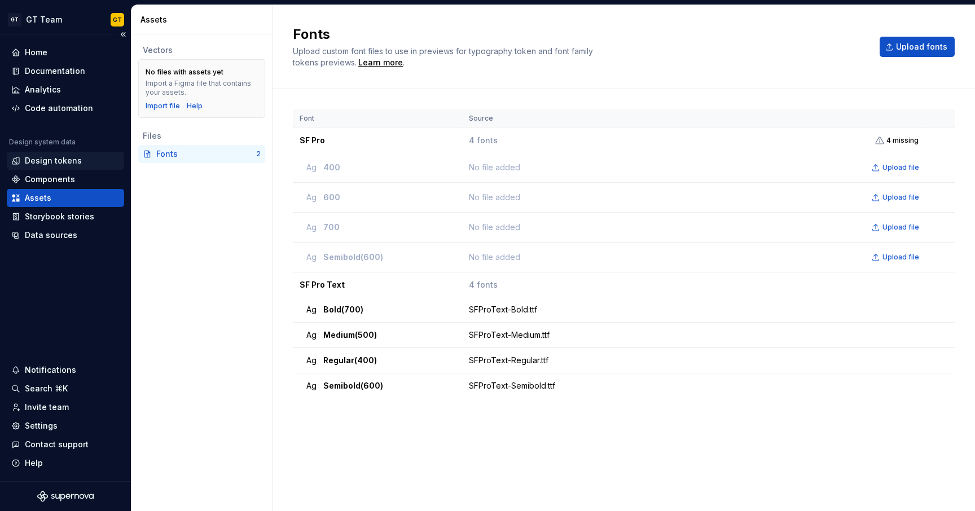
click at [54, 162] on div "Design tokens" at bounding box center [53, 160] width 57 height 11
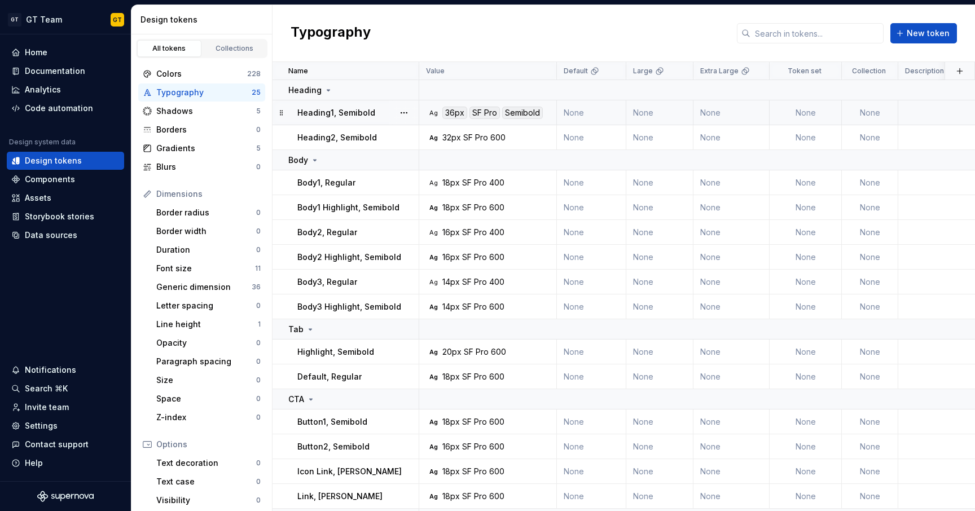
click at [491, 116] on div "SF Pro" at bounding box center [484, 113] width 30 height 12
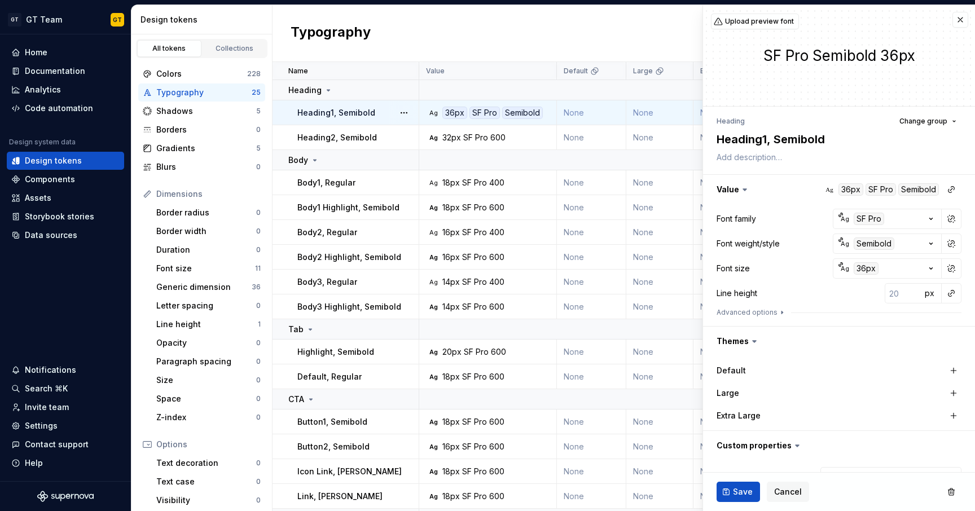
scroll to position [54, 0]
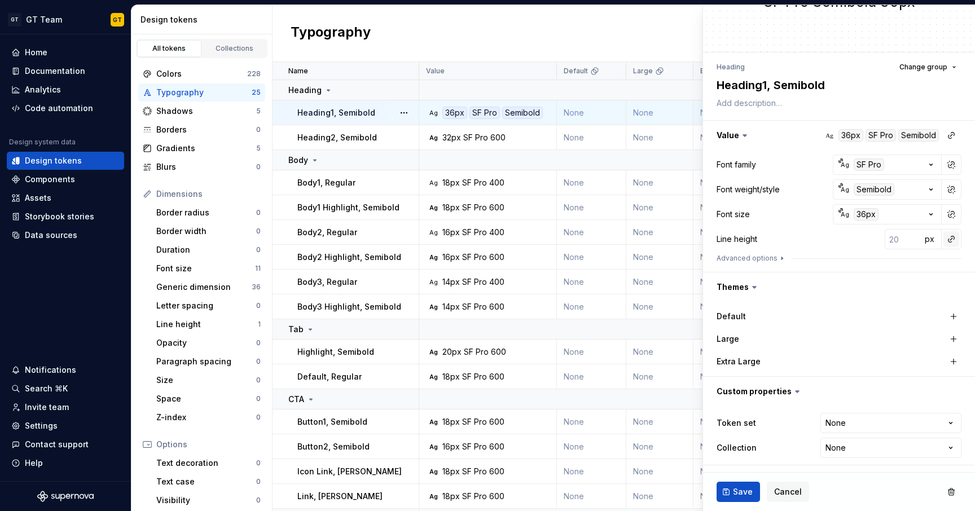
click at [943, 238] on button "button" at bounding box center [951, 239] width 16 height 16
click at [859, 260] on div "auto" at bounding box center [865, 263] width 112 height 11
click at [739, 490] on span "Save" at bounding box center [743, 491] width 20 height 11
type textarea "*"
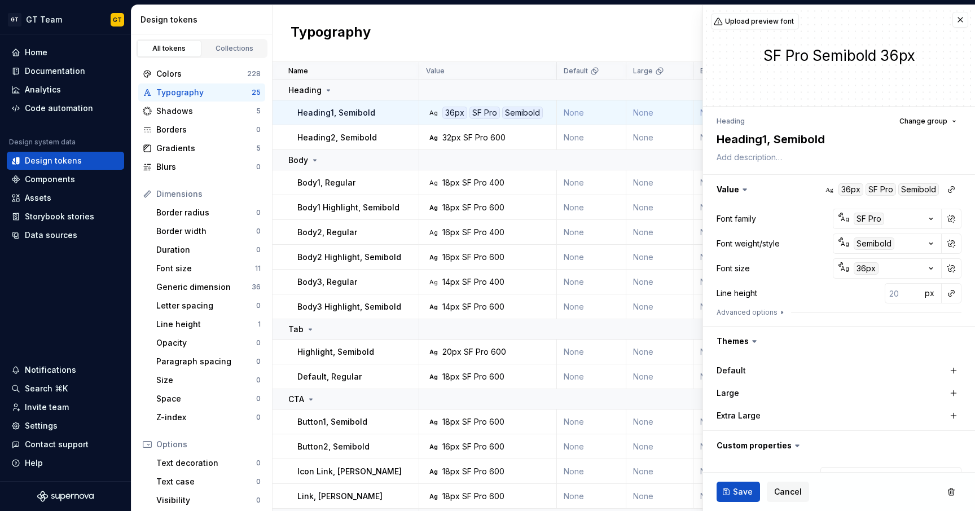
click at [943, 289] on button "button" at bounding box center [951, 293] width 16 height 16
click at [863, 315] on div "auto" at bounding box center [865, 317] width 112 height 11
click at [744, 191] on icon at bounding box center [744, 190] width 3 height 2
click at [746, 192] on icon at bounding box center [744, 189] width 11 height 11
click at [744, 190] on icon at bounding box center [744, 190] width 3 height 2
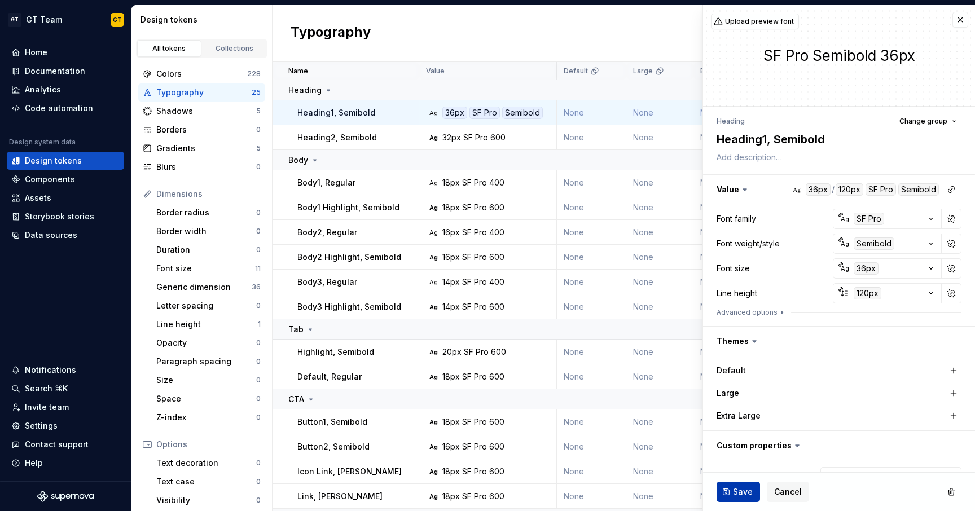
click at [741, 484] on button "Save" at bounding box center [737, 492] width 43 height 20
click at [741, 487] on span "Save" at bounding box center [743, 491] width 20 height 11
click at [925, 294] on icon "button" at bounding box center [930, 293] width 11 height 11
click at [889, 318] on div "auto" at bounding box center [865, 317] width 112 height 11
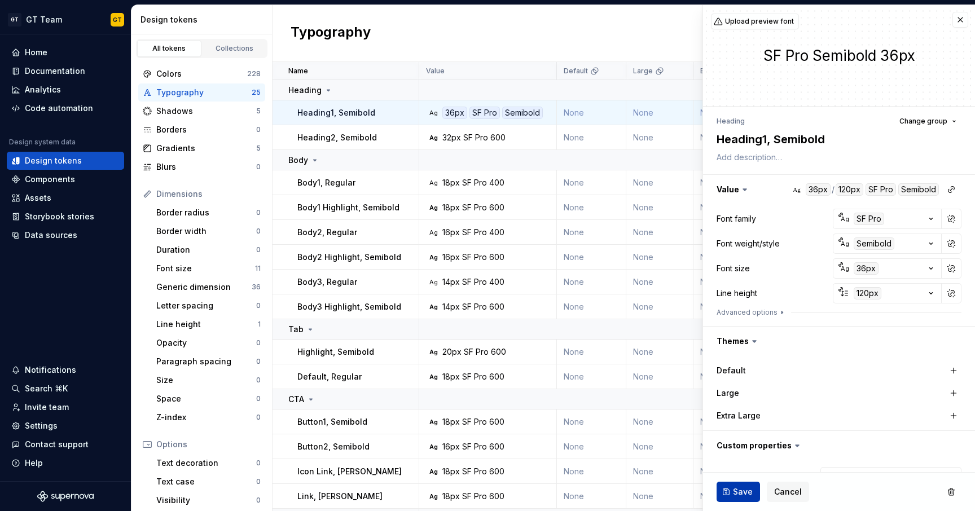
click at [736, 491] on span "Save" at bounding box center [743, 491] width 20 height 11
click at [737, 490] on span "Save" at bounding box center [743, 491] width 20 height 11
click at [769, 25] on span "Upload preview font" at bounding box center [759, 21] width 69 height 9
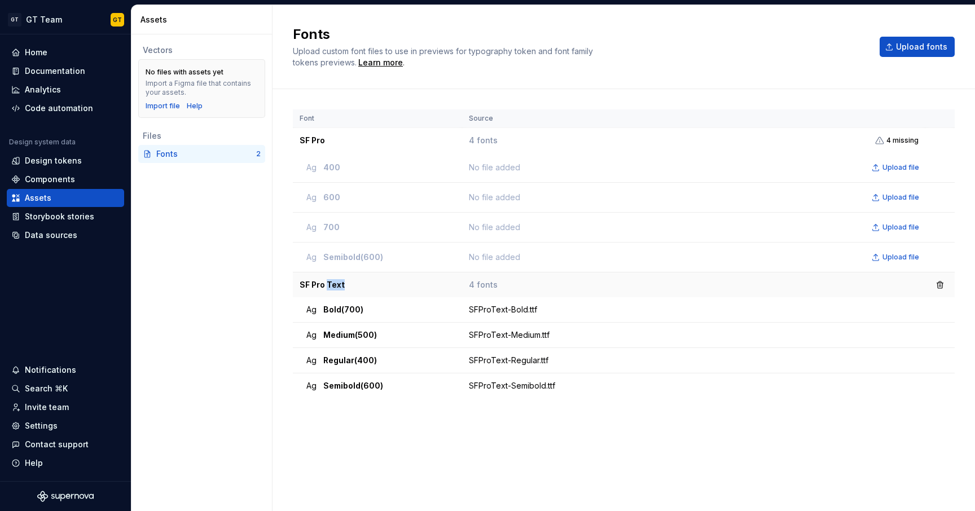
drag, startPoint x: 328, startPoint y: 285, endPoint x: 360, endPoint y: 285, distance: 31.6
click at [360, 285] on td "SF Pro Text" at bounding box center [377, 284] width 169 height 25
click at [364, 285] on td "SF Pro Text" at bounding box center [377, 284] width 169 height 25
click at [59, 157] on div "Design tokens" at bounding box center [53, 160] width 57 height 11
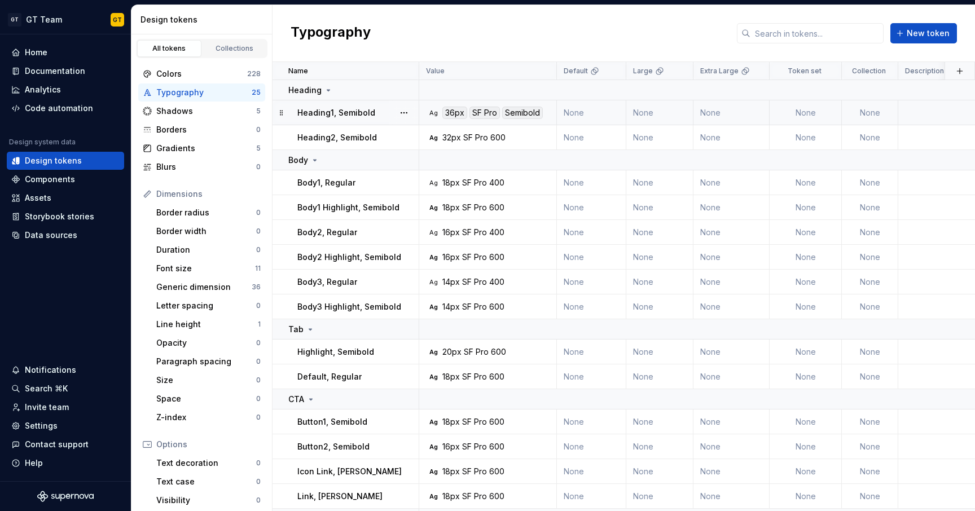
click at [518, 113] on div "Semibold" at bounding box center [522, 113] width 41 height 12
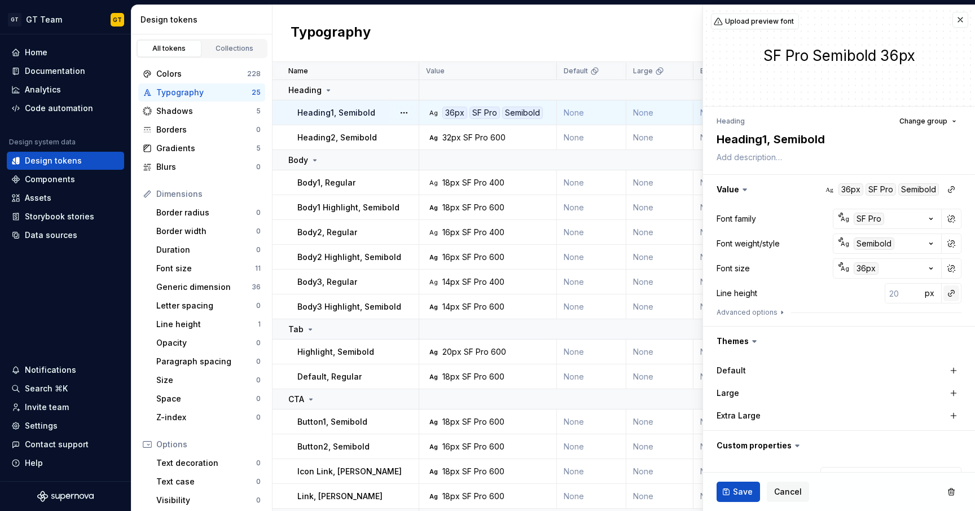
click at [943, 297] on button "button" at bounding box center [951, 293] width 16 height 16
click at [854, 316] on div "auto" at bounding box center [865, 317] width 112 height 11
click at [736, 491] on span "Save" at bounding box center [743, 491] width 20 height 11
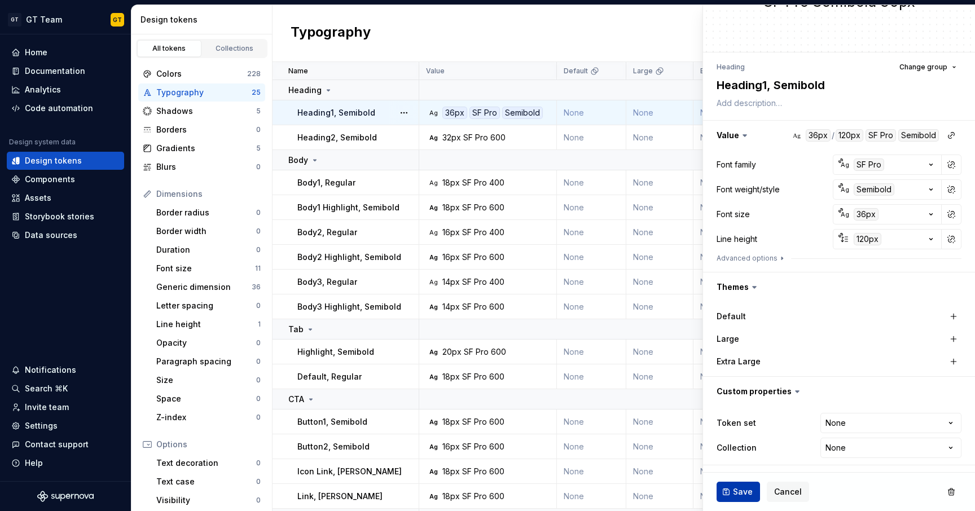
click at [731, 488] on button "Save" at bounding box center [737, 492] width 43 height 20
click at [731, 489] on button "Save" at bounding box center [737, 492] width 43 height 20
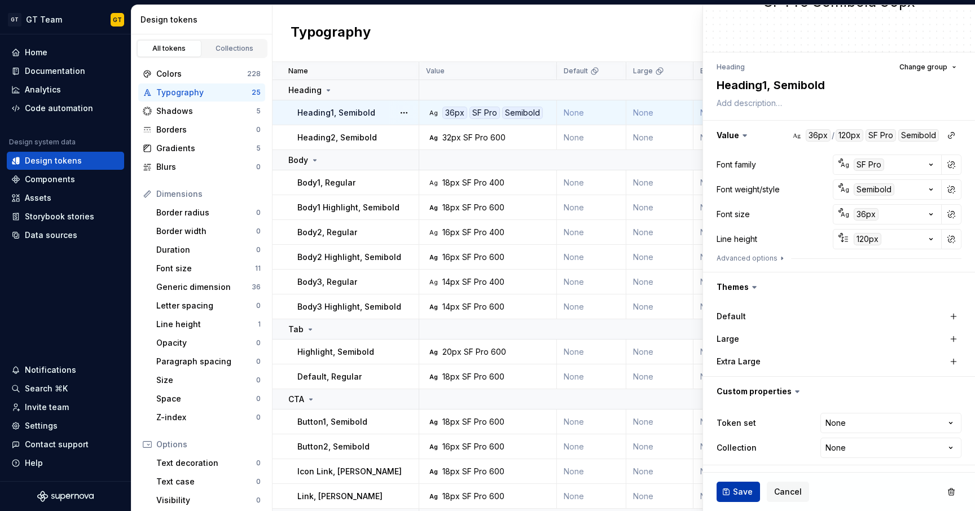
click at [731, 489] on button "Save" at bounding box center [737, 492] width 43 height 20
click at [749, 491] on span "Save" at bounding box center [743, 491] width 20 height 11
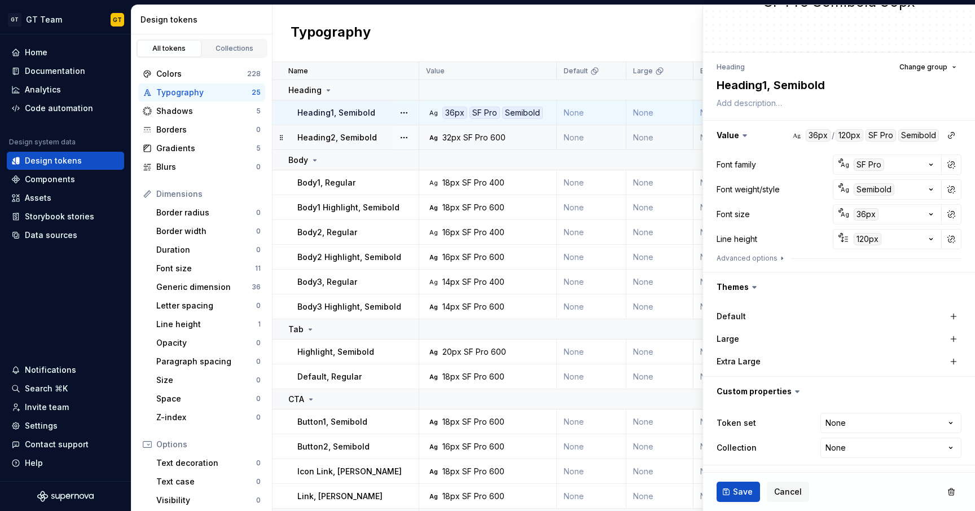
click at [477, 133] on div "SF Pro" at bounding box center [475, 137] width 25 height 11
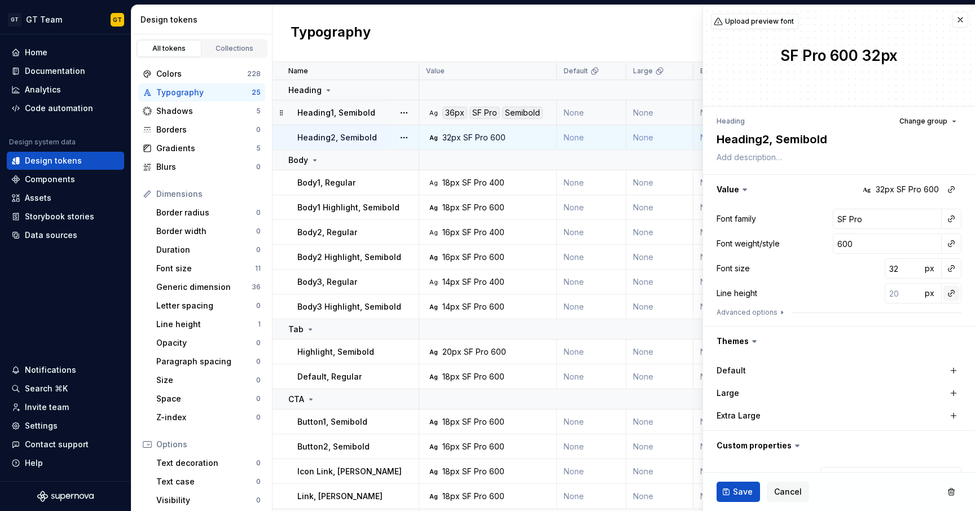
click at [943, 291] on button "button" at bounding box center [951, 293] width 16 height 16
click at [849, 315] on div "auto" at bounding box center [865, 317] width 112 height 11
click at [740, 487] on span "Save" at bounding box center [743, 491] width 20 height 11
type textarea "*"
click at [943, 289] on button "button" at bounding box center [951, 293] width 16 height 16
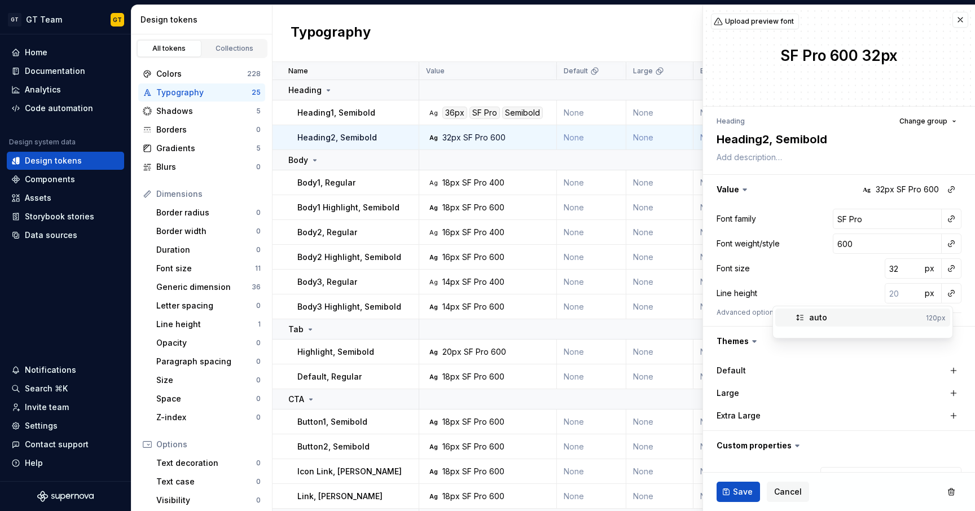
click at [836, 312] on div "auto" at bounding box center [865, 317] width 112 height 11
click at [943, 218] on button "button" at bounding box center [951, 219] width 16 height 16
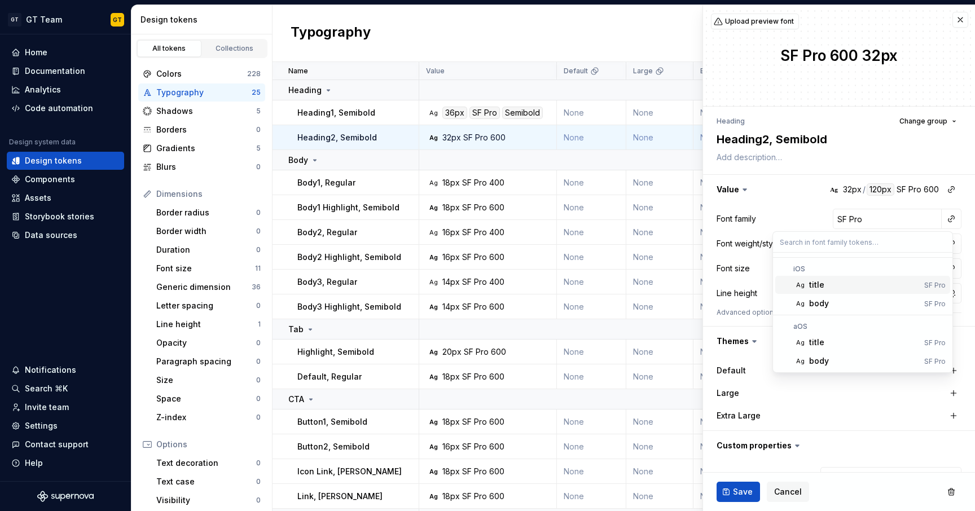
click at [492, 120] on html "GT GT Team GT Home Documentation Analytics Code automation Design system data D…" at bounding box center [487, 255] width 975 height 511
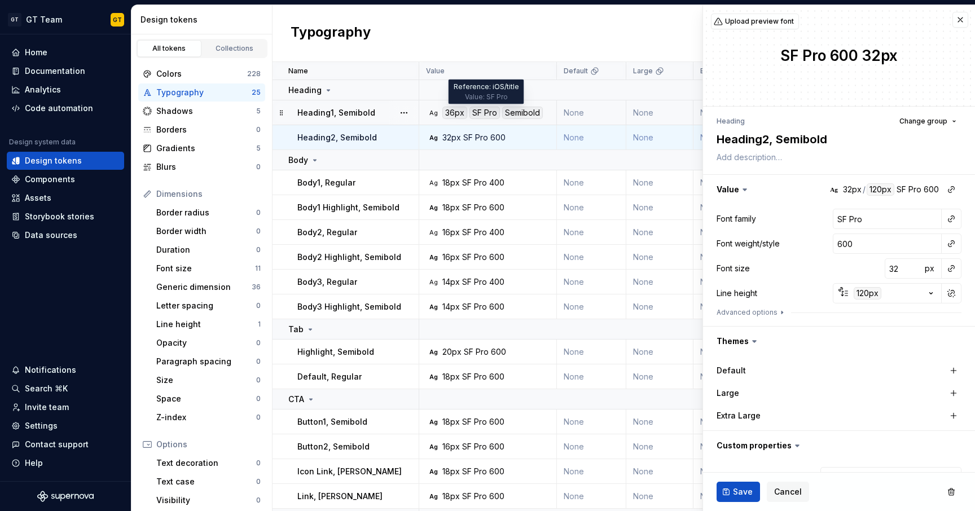
click at [494, 111] on div "SF Pro" at bounding box center [484, 113] width 30 height 12
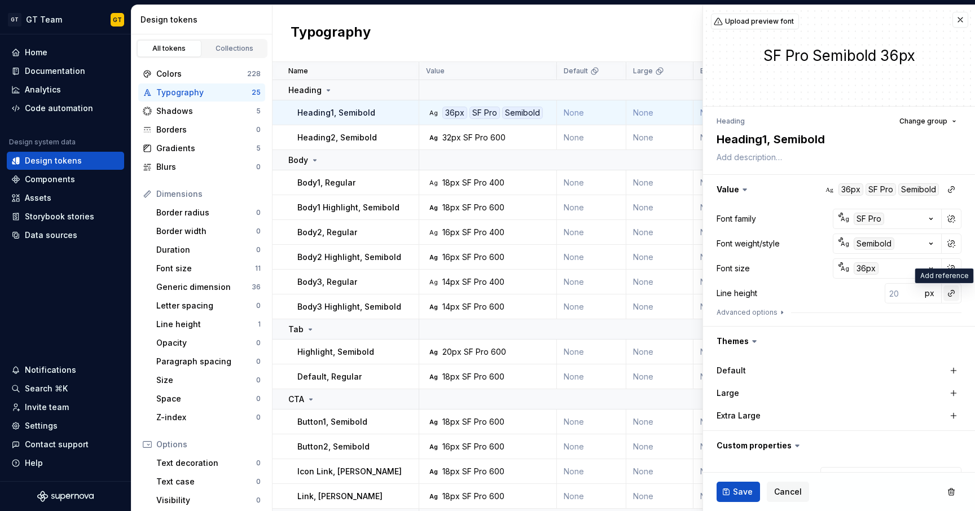
click at [943, 291] on button "button" at bounding box center [951, 293] width 16 height 16
click at [824, 323] on span "auto 120px" at bounding box center [862, 318] width 175 height 18
click at [734, 488] on span "Save" at bounding box center [743, 491] width 20 height 11
click at [735, 489] on span "Save" at bounding box center [743, 491] width 20 height 11
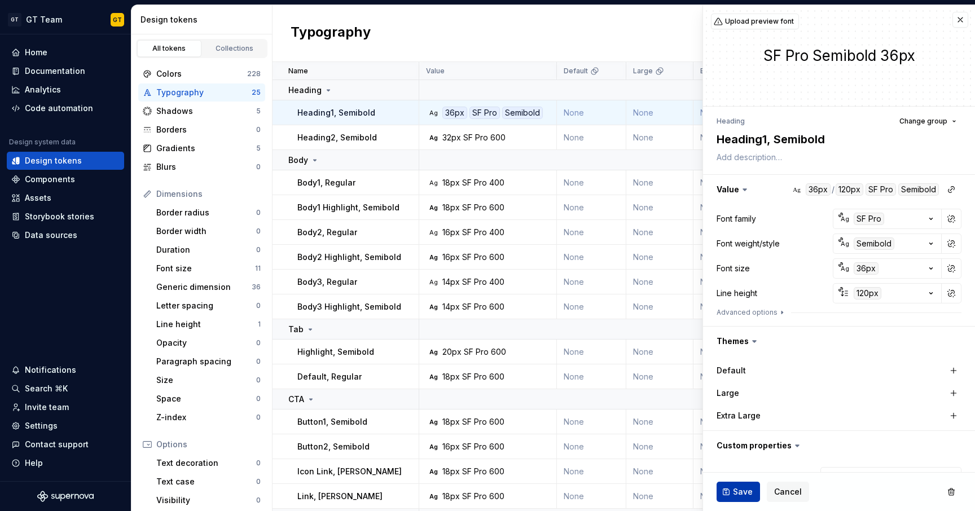
click at [735, 489] on span "Save" at bounding box center [743, 491] width 20 height 11
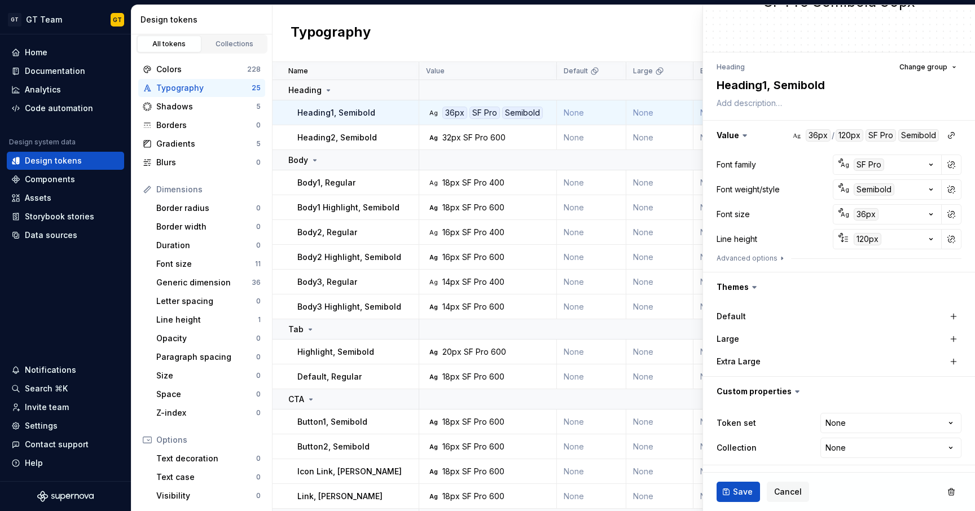
scroll to position [7, 0]
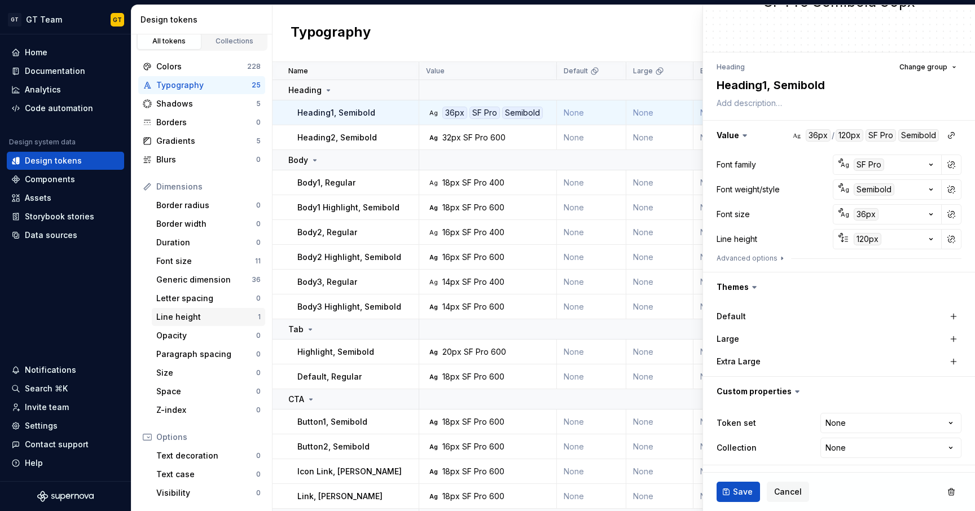
click at [188, 316] on div "Line height" at bounding box center [207, 316] width 102 height 11
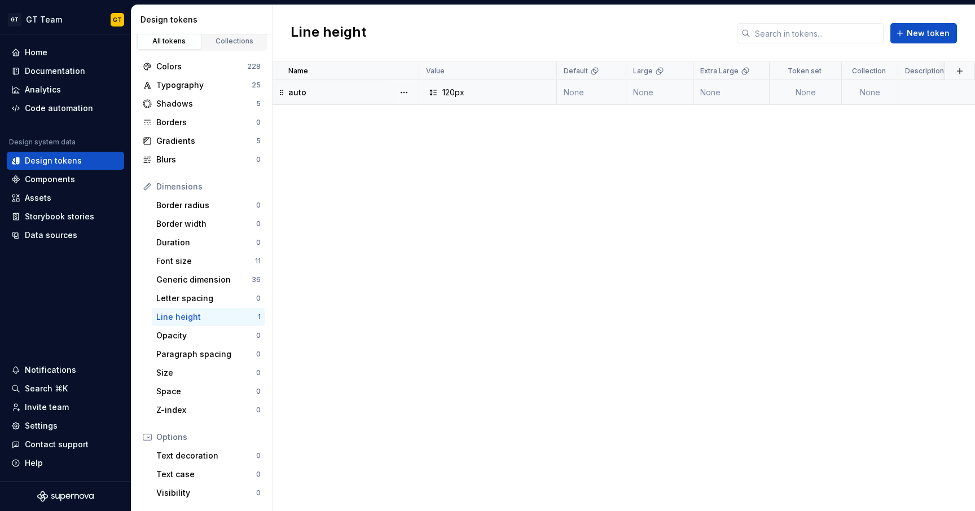
click at [453, 93] on div "120px" at bounding box center [453, 92] width 22 height 11
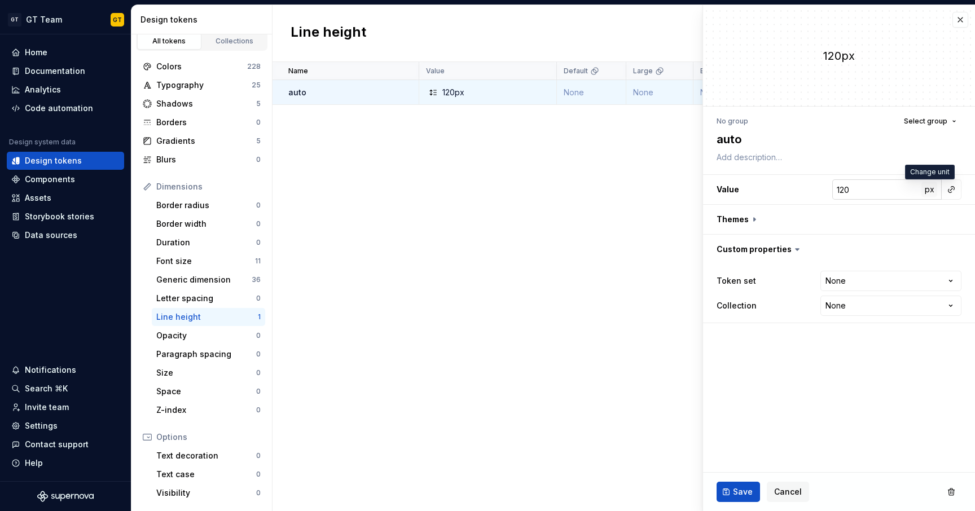
click at [928, 189] on span "px" at bounding box center [930, 189] width 10 height 10
click at [928, 189] on span "rem" at bounding box center [929, 189] width 14 height 10
click at [732, 490] on button "Save" at bounding box center [737, 492] width 43 height 20
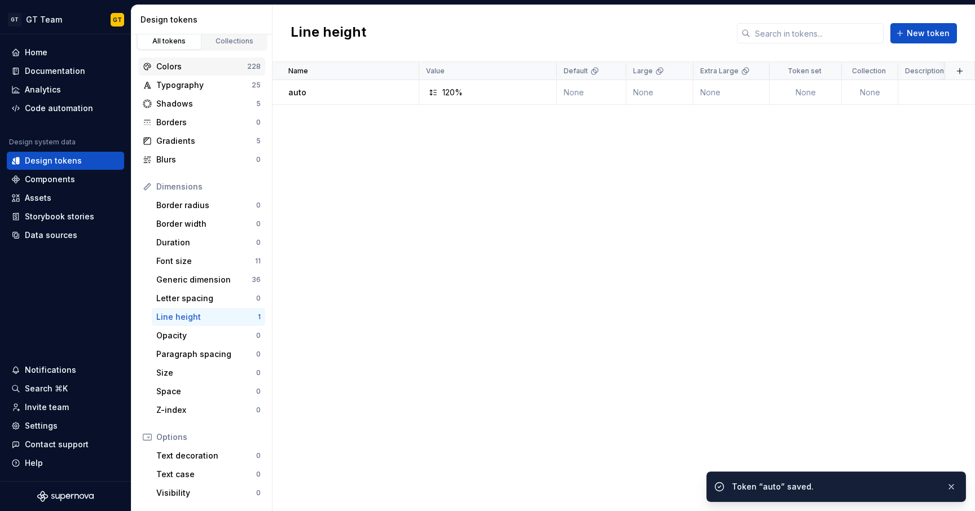
click at [219, 71] on div "Colors" at bounding box center [201, 66] width 91 height 11
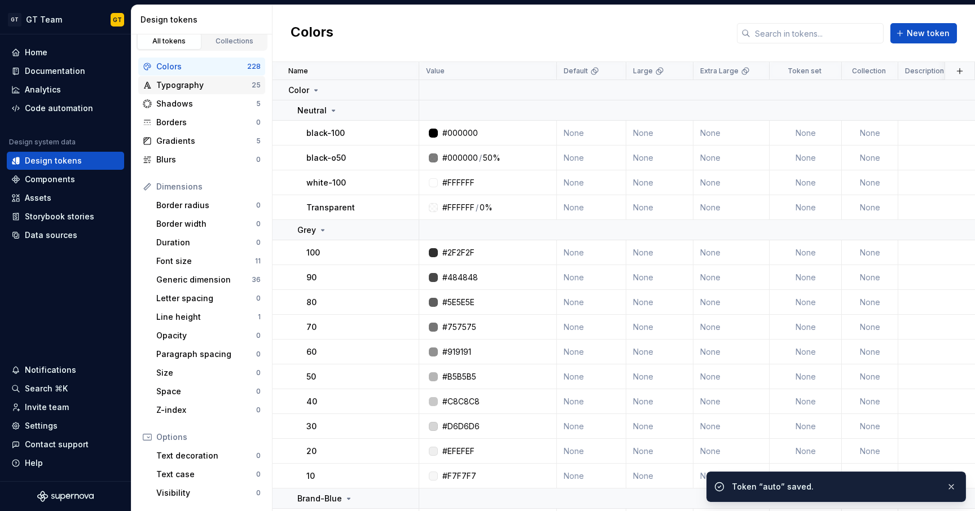
click at [203, 85] on div "Typography" at bounding box center [203, 85] width 95 height 11
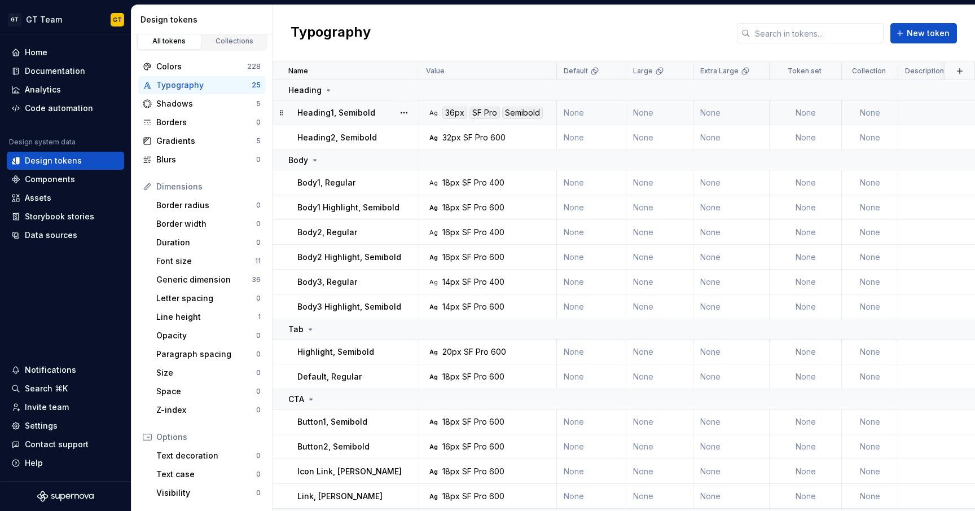
click at [522, 116] on div "Semibold" at bounding box center [522, 113] width 41 height 12
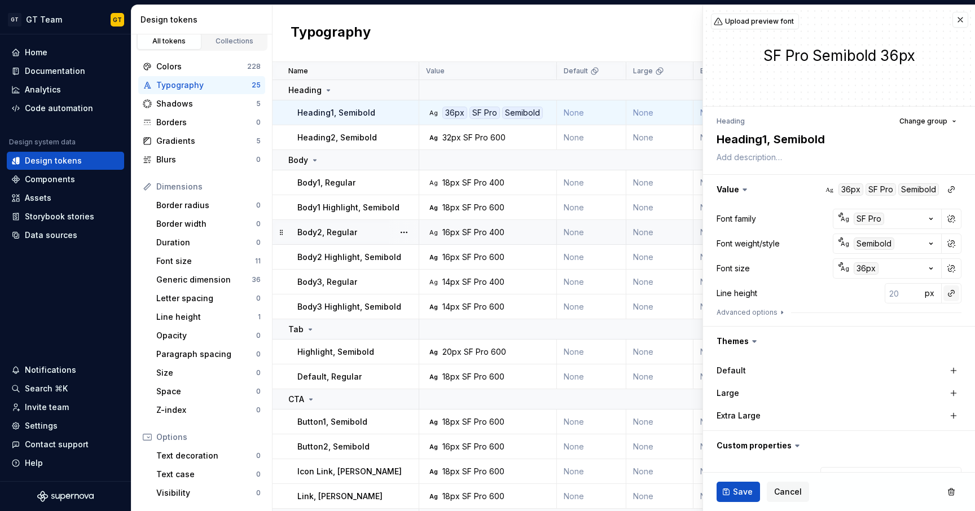
click at [944, 293] on button "button" at bounding box center [951, 293] width 16 height 16
click at [885, 315] on div "auto" at bounding box center [866, 317] width 115 height 11
click at [737, 493] on span "Save" at bounding box center [743, 491] width 20 height 11
click at [744, 487] on span "Save" at bounding box center [743, 491] width 20 height 11
click at [744, 490] on span "Save" at bounding box center [743, 491] width 20 height 11
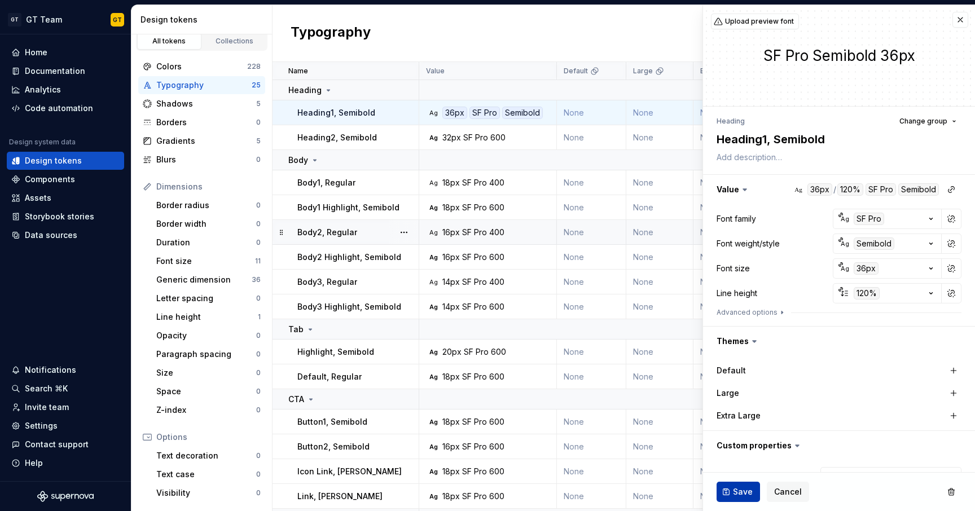
click at [744, 490] on span "Save" at bounding box center [743, 491] width 20 height 11
click at [745, 490] on span "Save" at bounding box center [743, 491] width 20 height 11
type textarea "*"
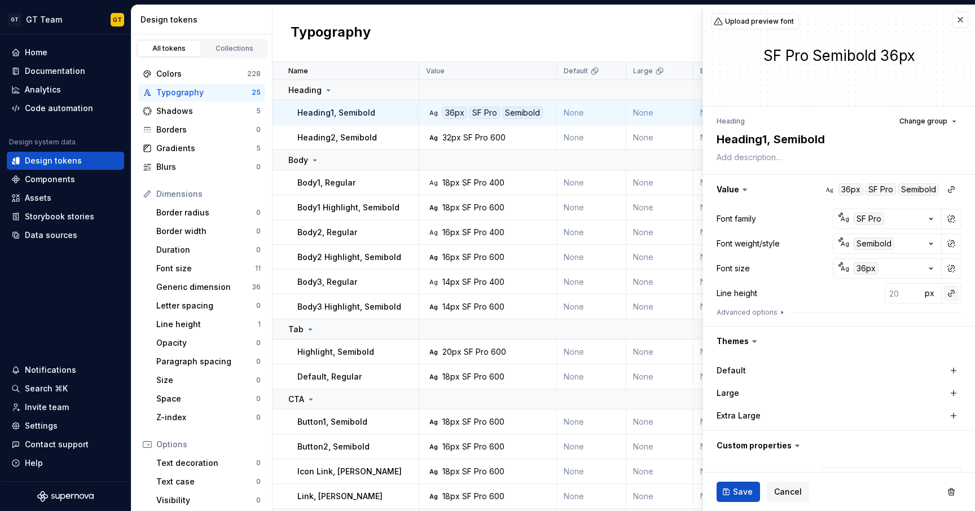
click at [944, 293] on button "button" at bounding box center [951, 293] width 16 height 16
click at [878, 316] on div "auto" at bounding box center [866, 317] width 115 height 11
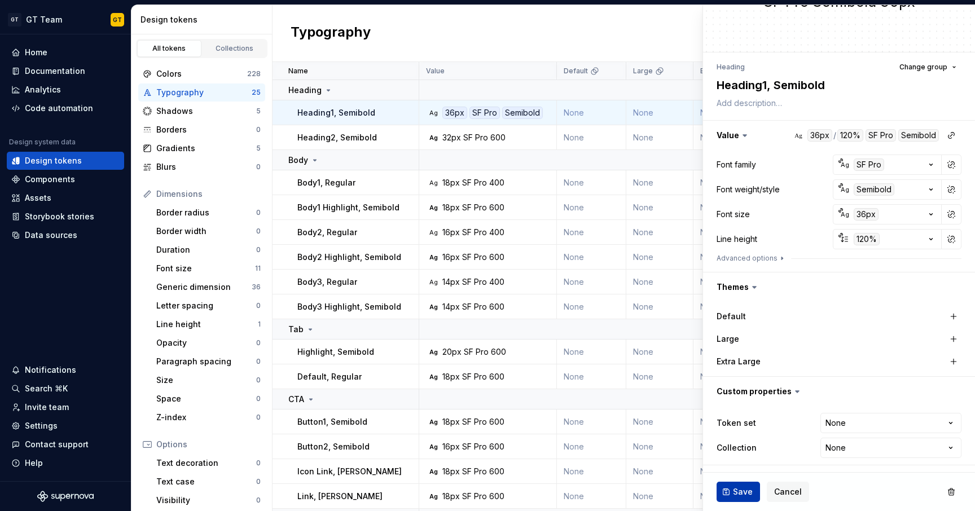
click at [748, 494] on span "Save" at bounding box center [743, 491] width 20 height 11
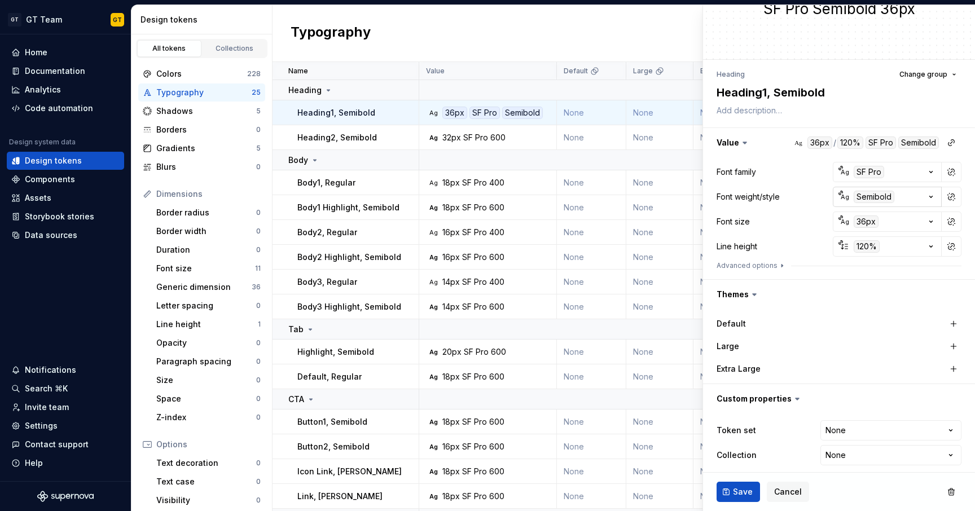
scroll to position [0, 0]
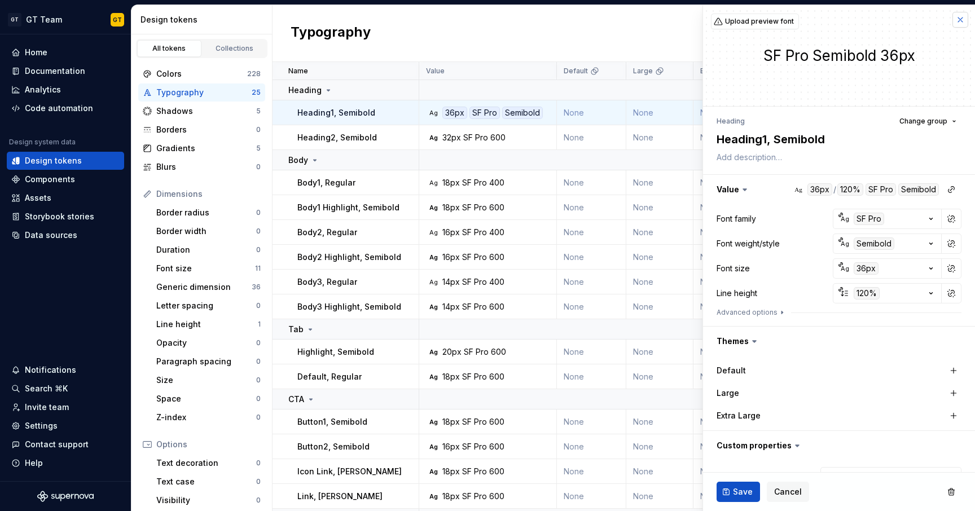
click at [955, 22] on button "button" at bounding box center [960, 20] width 16 height 16
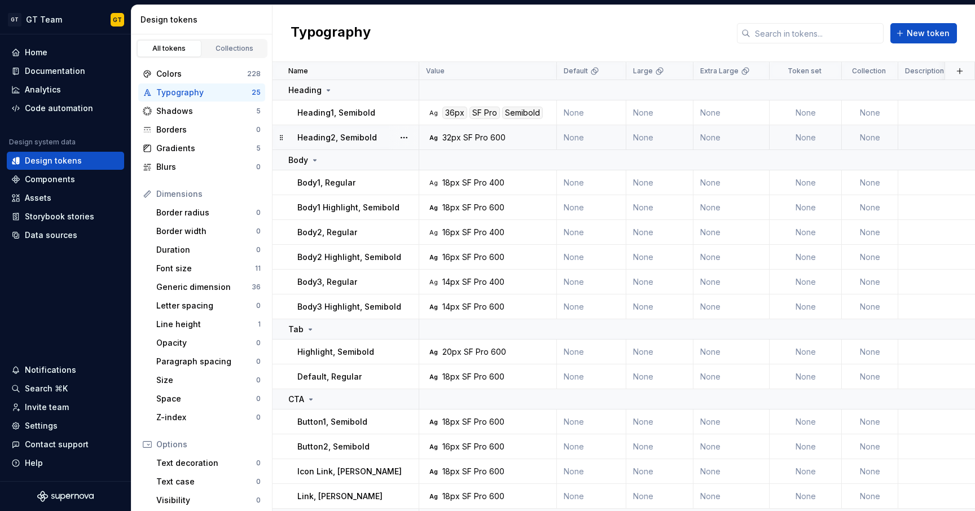
click at [489, 137] on div "32px SF Pro 600" at bounding box center [473, 137] width 63 height 11
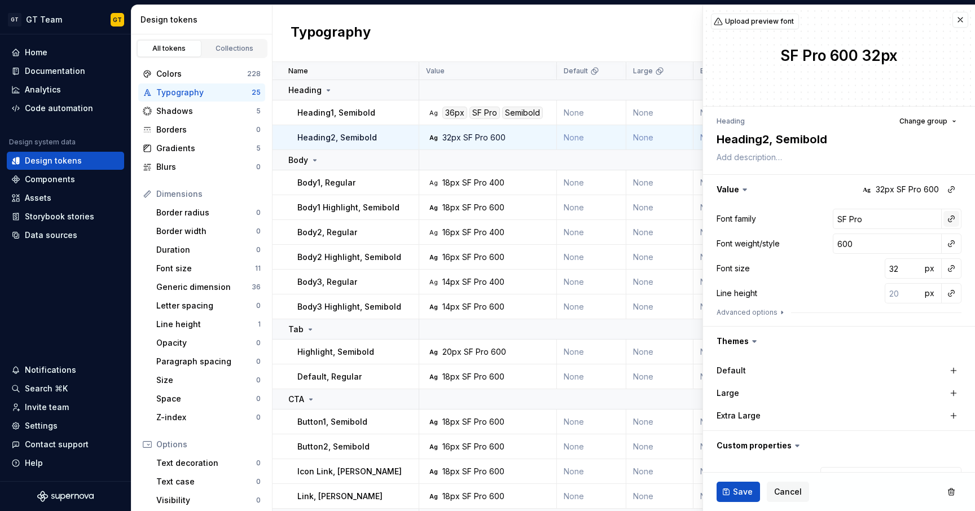
click at [944, 225] on button "button" at bounding box center [951, 219] width 16 height 16
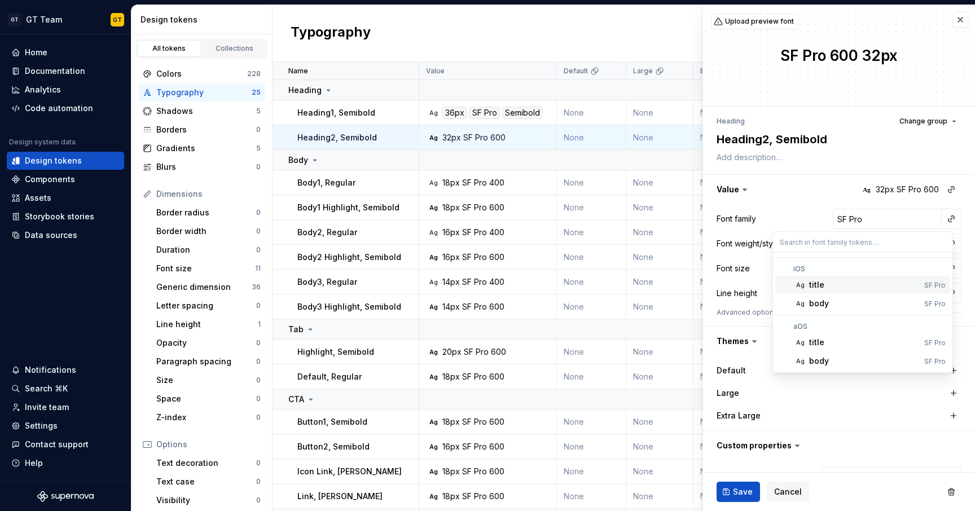
click at [810, 285] on div "title" at bounding box center [816, 284] width 15 height 11
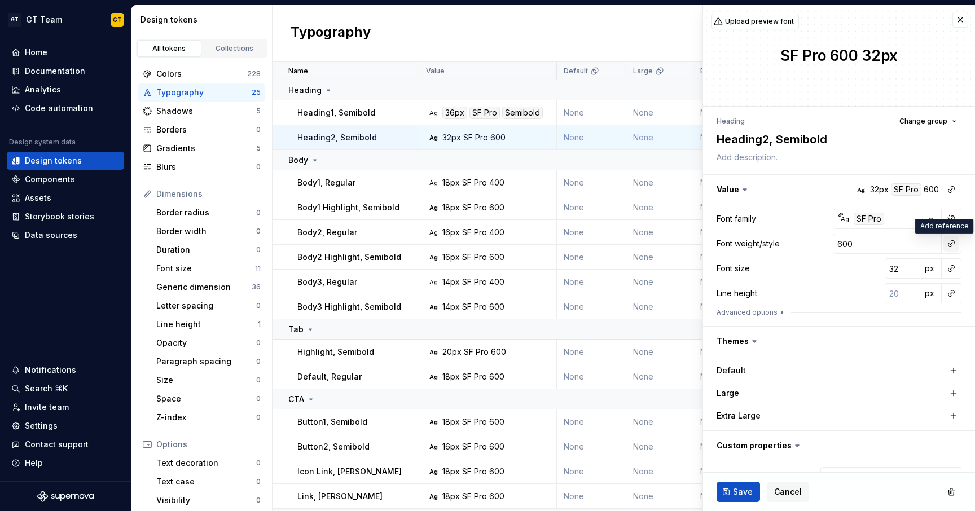
click at [944, 247] on button "button" at bounding box center [951, 244] width 16 height 16
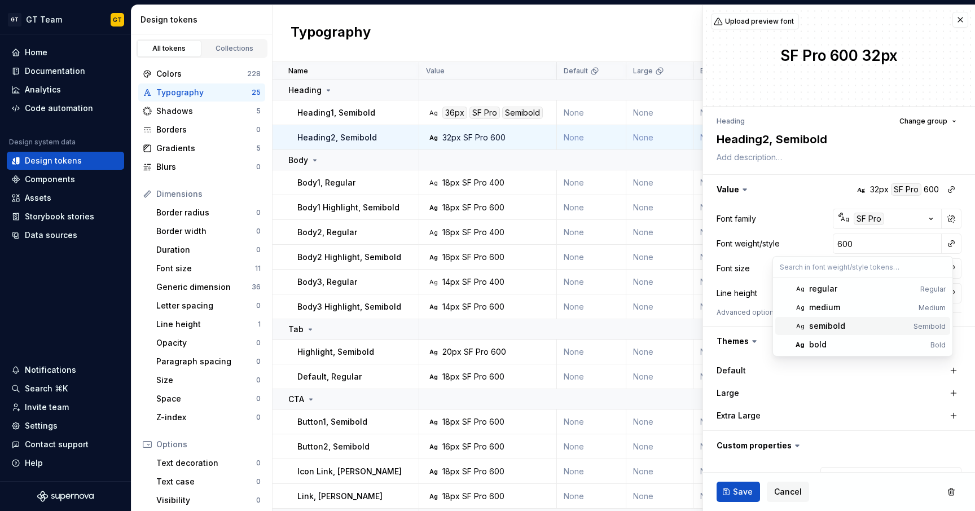
click at [823, 329] on div "semibold" at bounding box center [827, 325] width 36 height 11
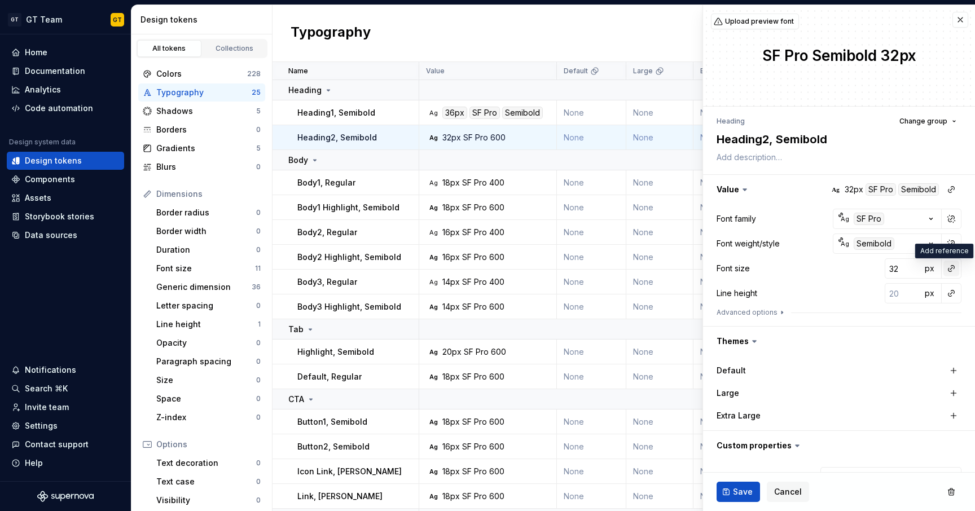
click at [943, 271] on button "button" at bounding box center [951, 269] width 16 height 16
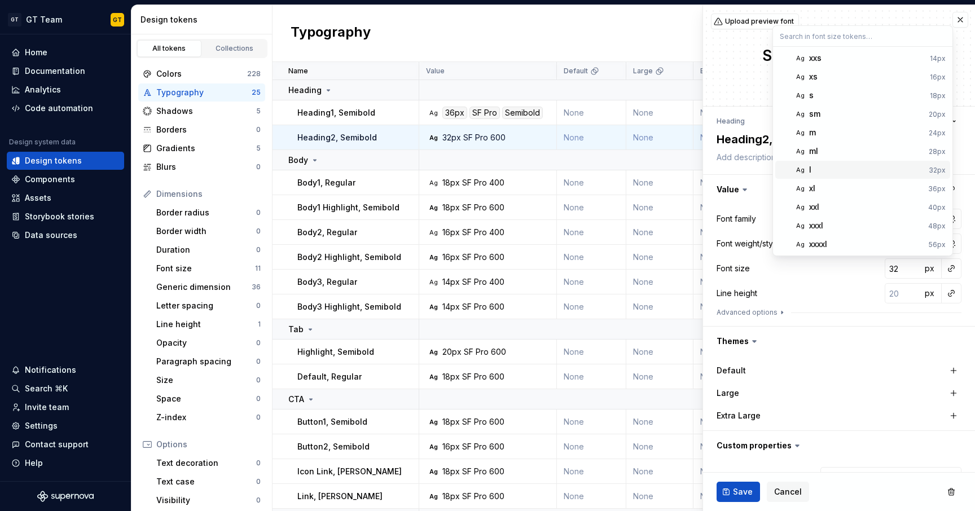
click at [837, 171] on div "l" at bounding box center [866, 169] width 115 height 11
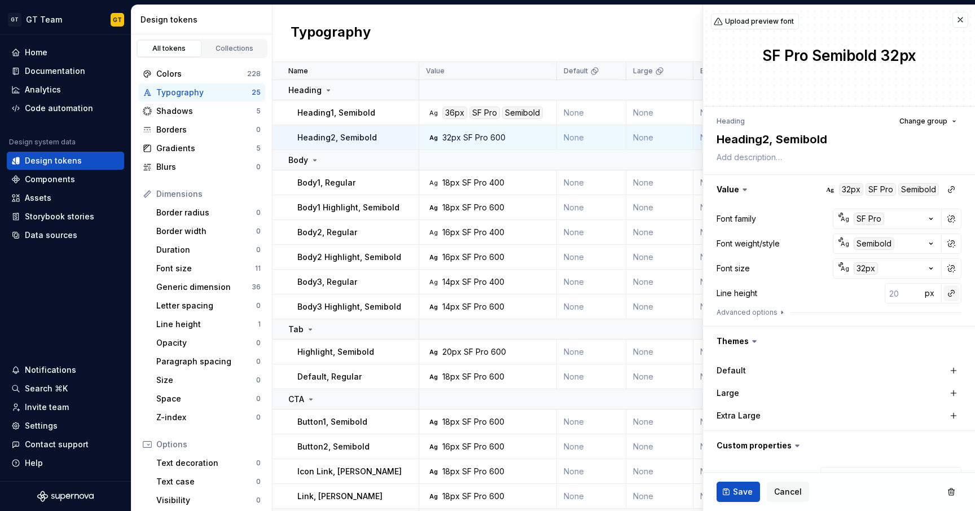
click at [943, 296] on button "button" at bounding box center [951, 293] width 16 height 16
click at [841, 320] on div "auto" at bounding box center [866, 317] width 115 height 11
click at [738, 487] on span "Save" at bounding box center [743, 491] width 20 height 11
click at [727, 483] on button "Save" at bounding box center [737, 492] width 43 height 20
click at [729, 488] on button "Save" at bounding box center [737, 492] width 43 height 20
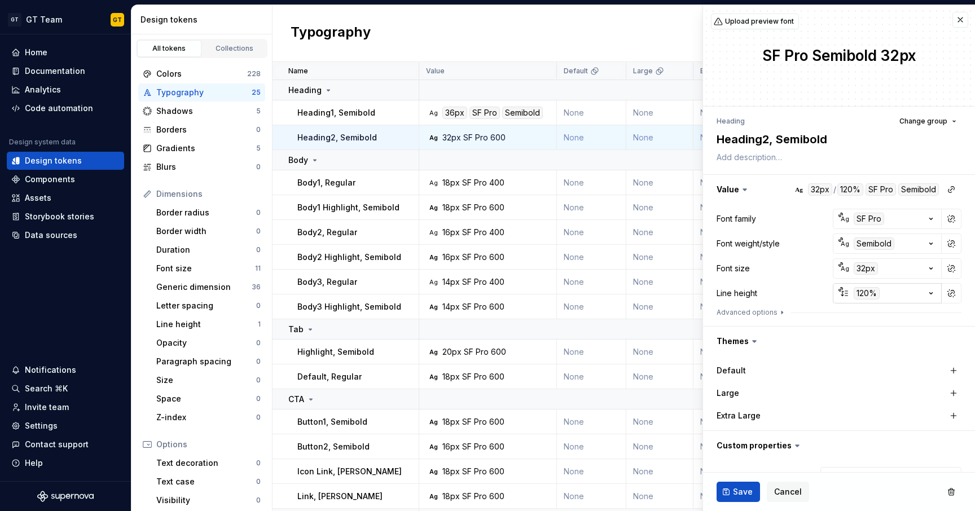
click at [930, 293] on icon "button" at bounding box center [931, 294] width 3 height 2
click at [922, 292] on html "GT GT Team GT Home Documentation Analytics Code automation Design system data D…" at bounding box center [487, 255] width 975 height 511
click at [943, 292] on button "button" at bounding box center [951, 293] width 16 height 16
click at [894, 325] on span "auto 120%" at bounding box center [862, 318] width 175 height 18
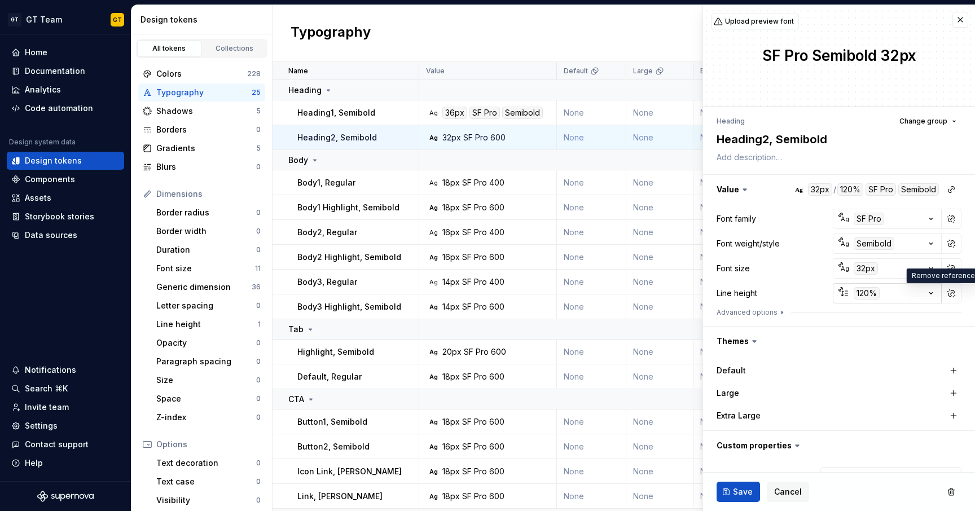
click at [877, 297] on button "120%" at bounding box center [887, 293] width 109 height 20
click at [881, 288] on html "GT GT Team GT Home Documentation Analytics Code automation Design system data D…" at bounding box center [487, 255] width 975 height 511
click at [794, 283] on div "Font family Ag SF Pro Font weight/style Ag Semibold Font size Ag 32px Line heig…" at bounding box center [838, 265] width 245 height 113
click at [749, 490] on span "Save" at bounding box center [743, 491] width 20 height 11
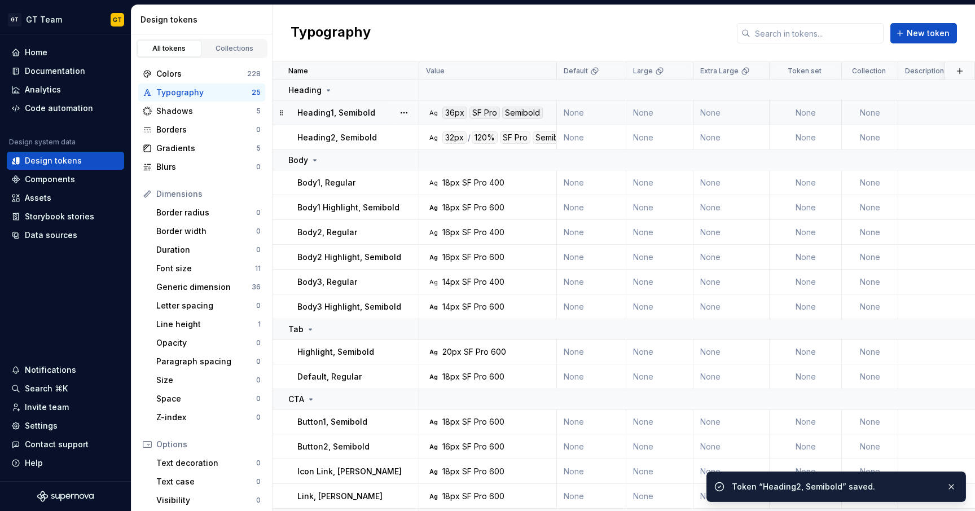
click at [479, 107] on div "SF Pro" at bounding box center [484, 113] width 30 height 12
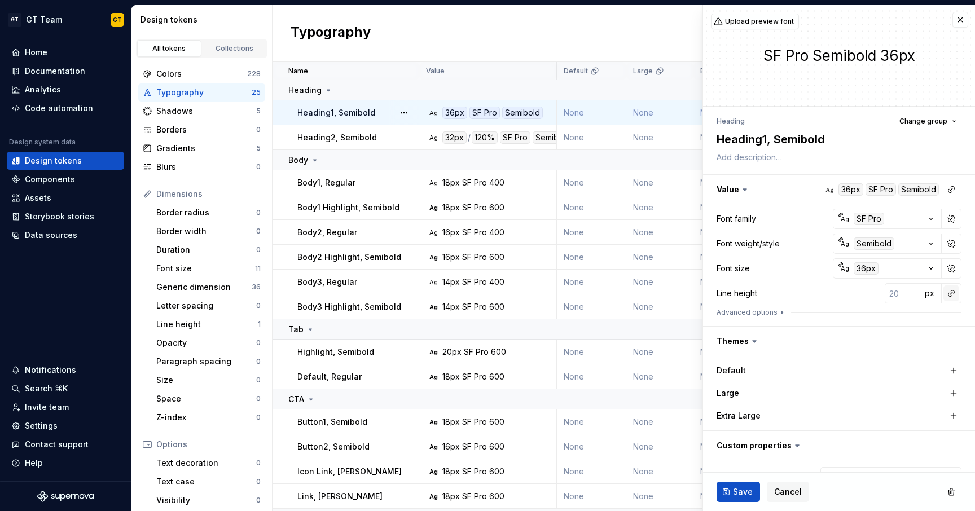
click at [943, 292] on button "button" at bounding box center [951, 293] width 16 height 16
click at [875, 314] on div "auto" at bounding box center [866, 317] width 115 height 11
click at [733, 487] on button "Save" at bounding box center [737, 492] width 43 height 20
click at [733, 495] on span "Save" at bounding box center [743, 491] width 20 height 11
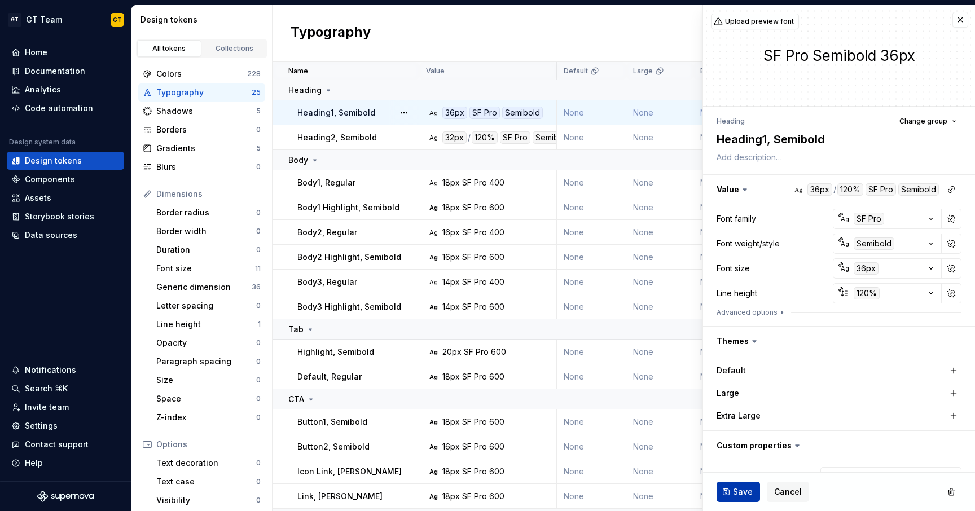
click at [728, 495] on button "Save" at bounding box center [737, 492] width 43 height 20
click at [735, 491] on span "Save" at bounding box center [743, 491] width 20 height 11
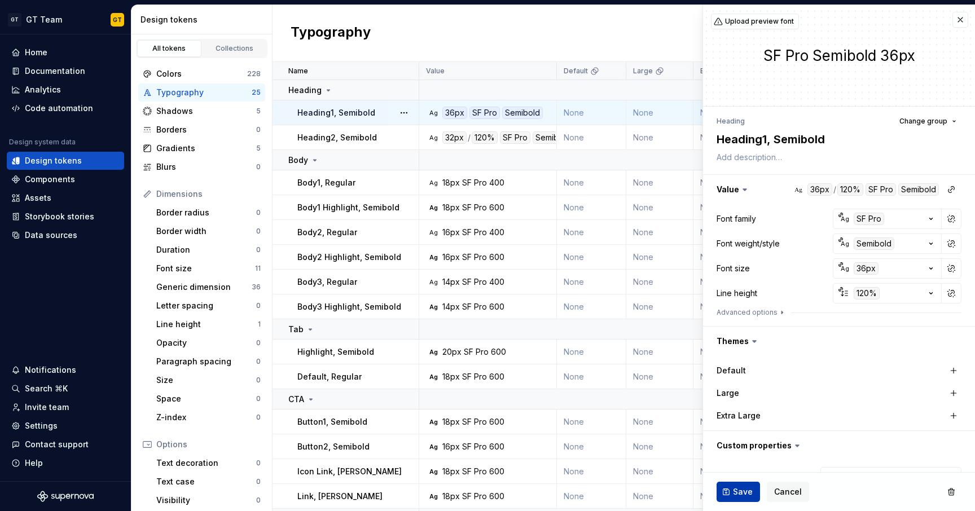
click at [735, 491] on span "Save" at bounding box center [743, 491] width 20 height 11
click at [499, 176] on td "Ag 18px SF Pro 400" at bounding box center [488, 182] width 138 height 25
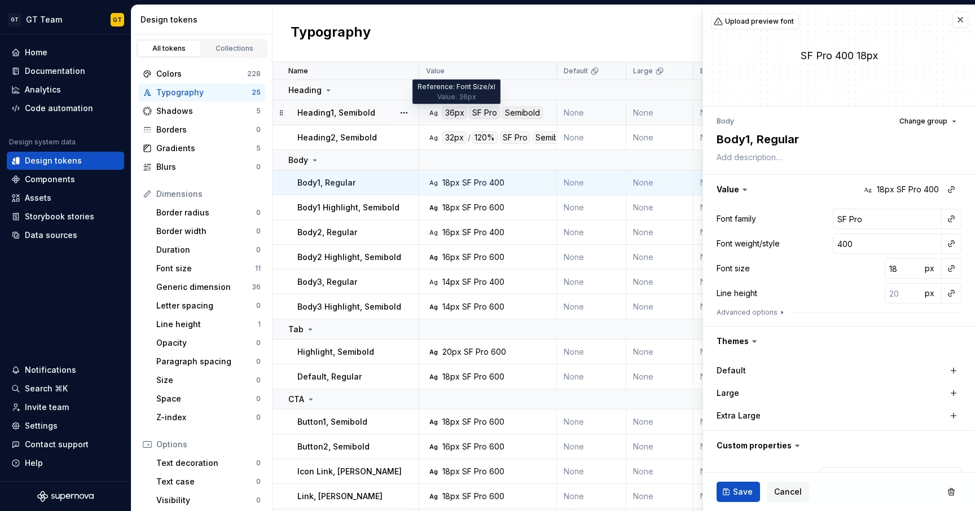
click at [464, 113] on div "36px" at bounding box center [454, 113] width 25 height 12
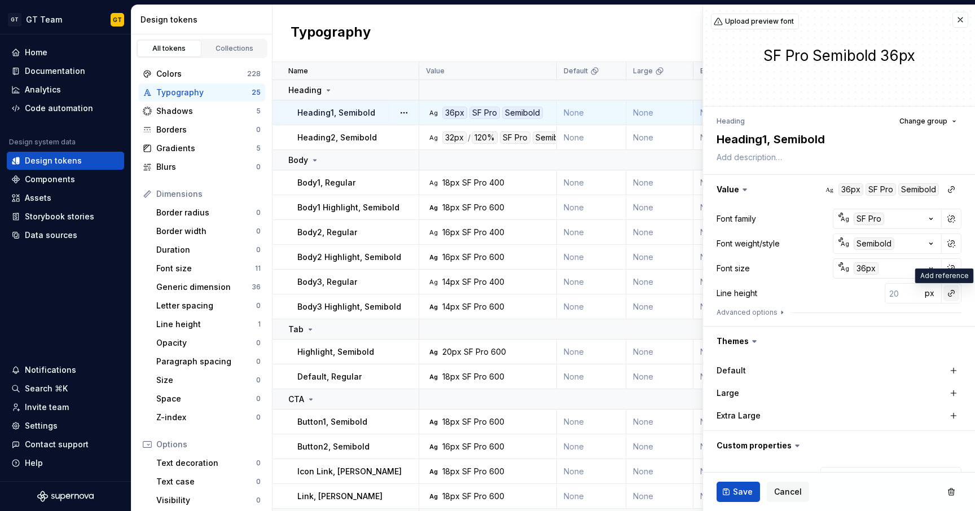
click at [943, 293] on button "button" at bounding box center [951, 293] width 16 height 16
click at [880, 318] on div "auto" at bounding box center [866, 317] width 115 height 11
click at [740, 491] on span "Save" at bounding box center [743, 491] width 20 height 11
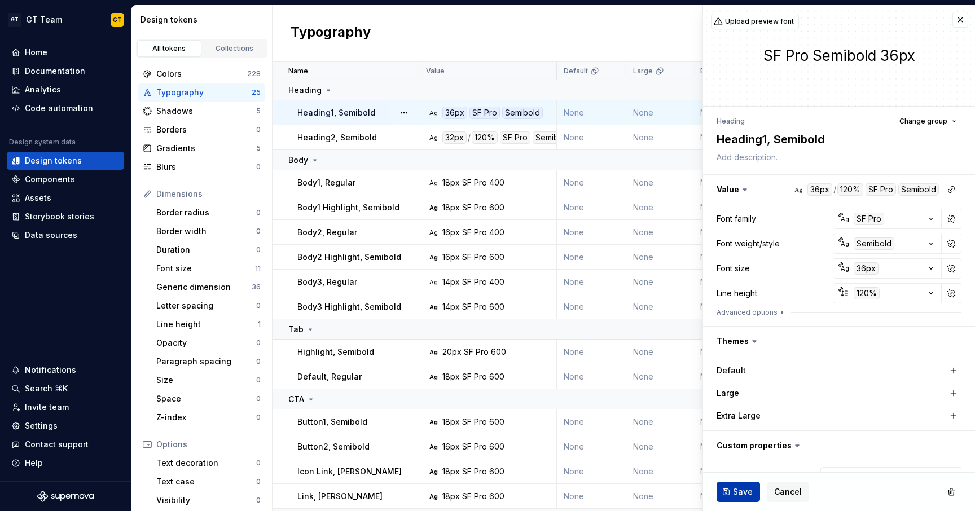
click at [740, 491] on span "Save" at bounding box center [743, 491] width 20 height 11
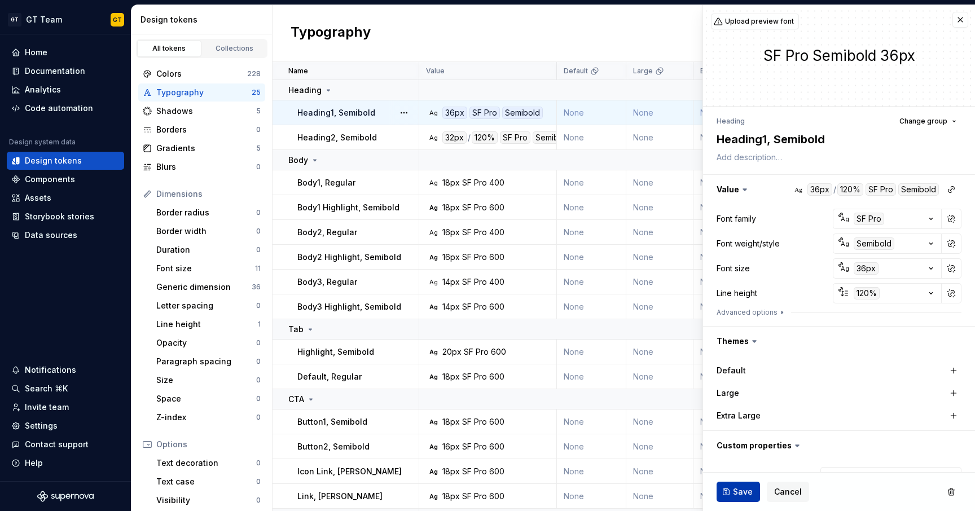
click at [740, 491] on span "Save" at bounding box center [743, 491] width 20 height 11
click at [735, 493] on span "Save" at bounding box center [743, 491] width 20 height 11
click at [487, 181] on div "18px SF Pro 400" at bounding box center [473, 182] width 62 height 11
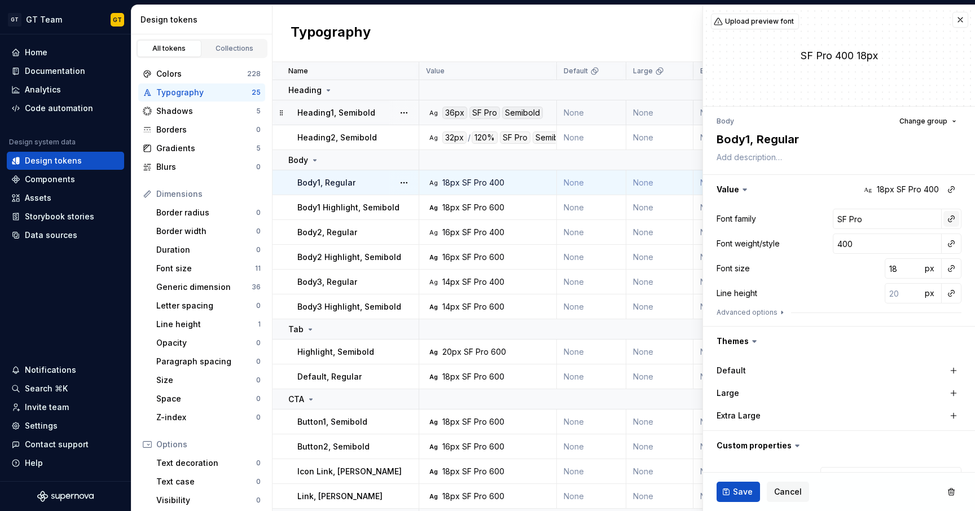
click at [943, 220] on button "button" at bounding box center [951, 219] width 16 height 16
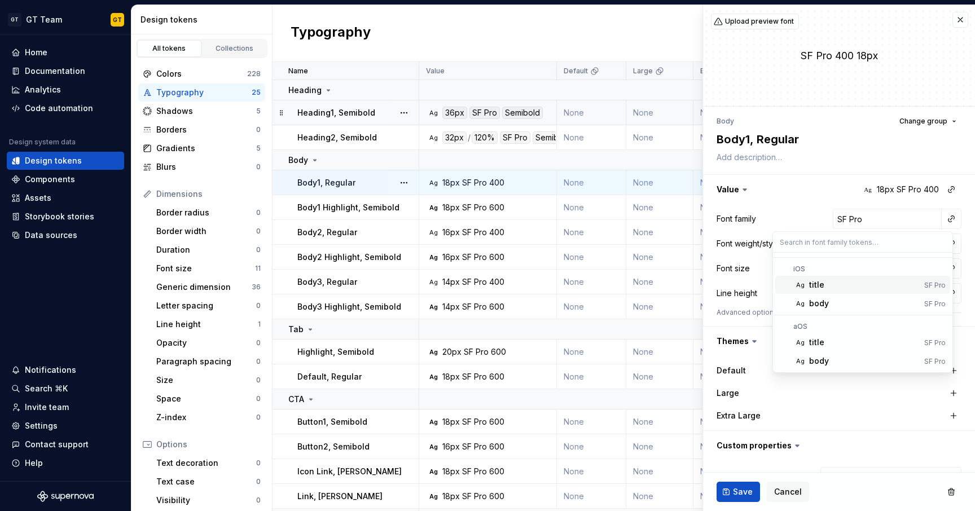
click at [955, 19] on html "GT GT Team GT Home Documentation Analytics Code automation Design system data D…" at bounding box center [487, 255] width 975 height 511
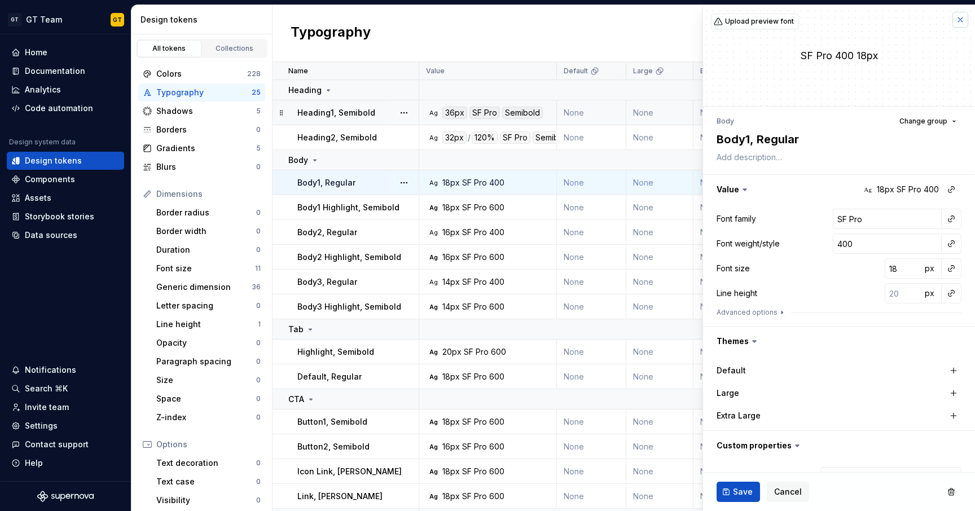
click at [952, 20] on button "button" at bounding box center [960, 20] width 16 height 16
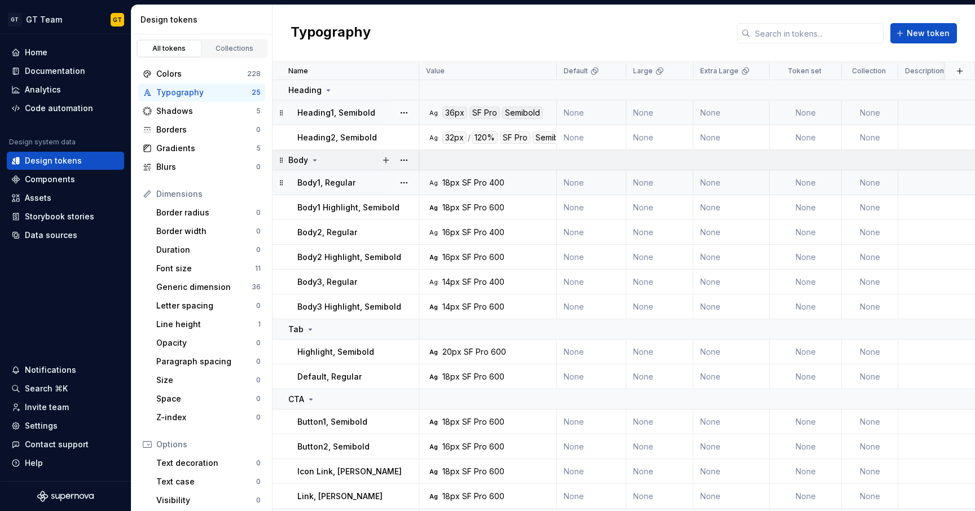
click at [314, 163] on icon at bounding box center [314, 160] width 9 height 9
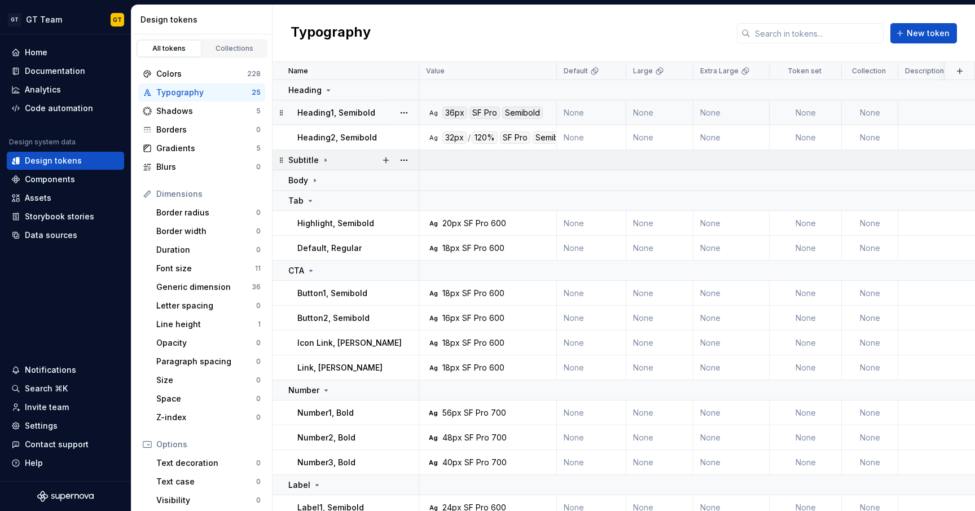
click at [321, 164] on icon at bounding box center [325, 160] width 9 height 9
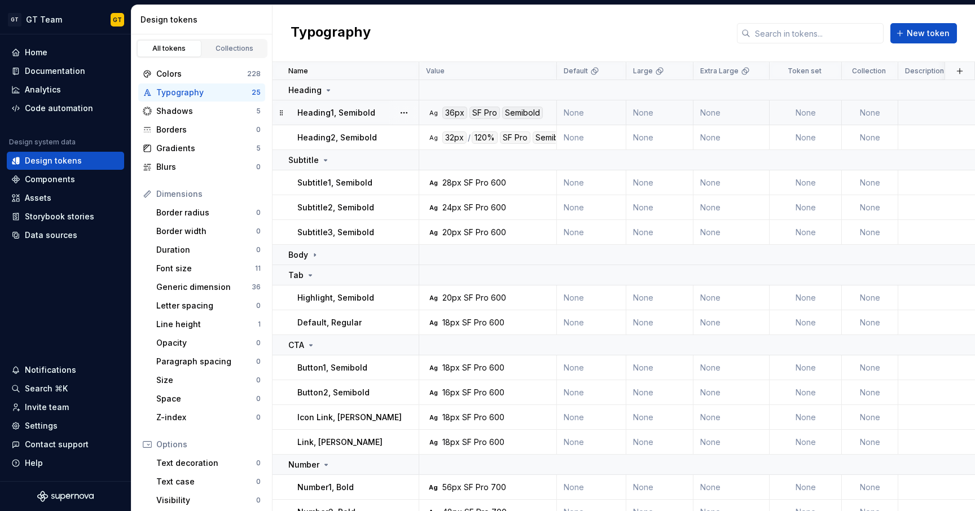
click at [333, 181] on p "Subtitle1, Semibold" at bounding box center [334, 182] width 75 height 11
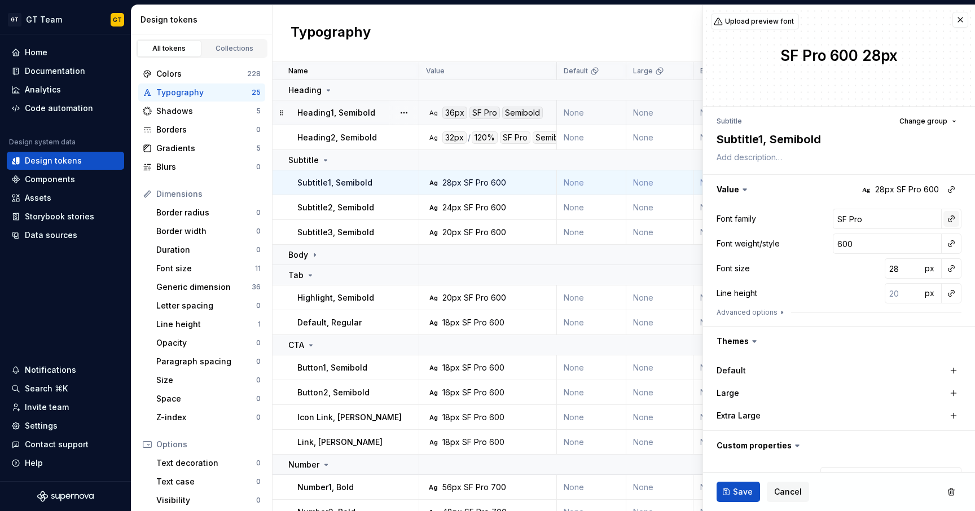
click at [943, 223] on button "button" at bounding box center [951, 219] width 16 height 16
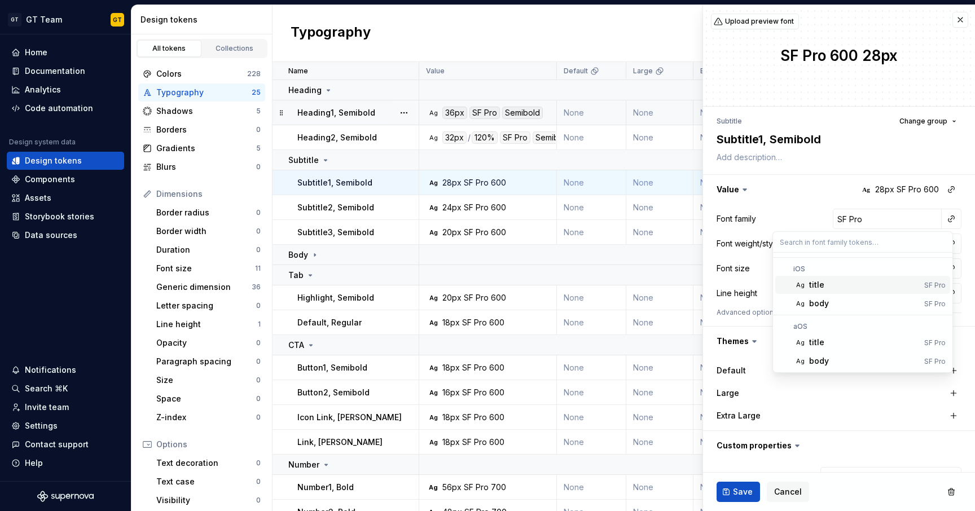
click at [841, 285] on div "title" at bounding box center [864, 284] width 111 height 11
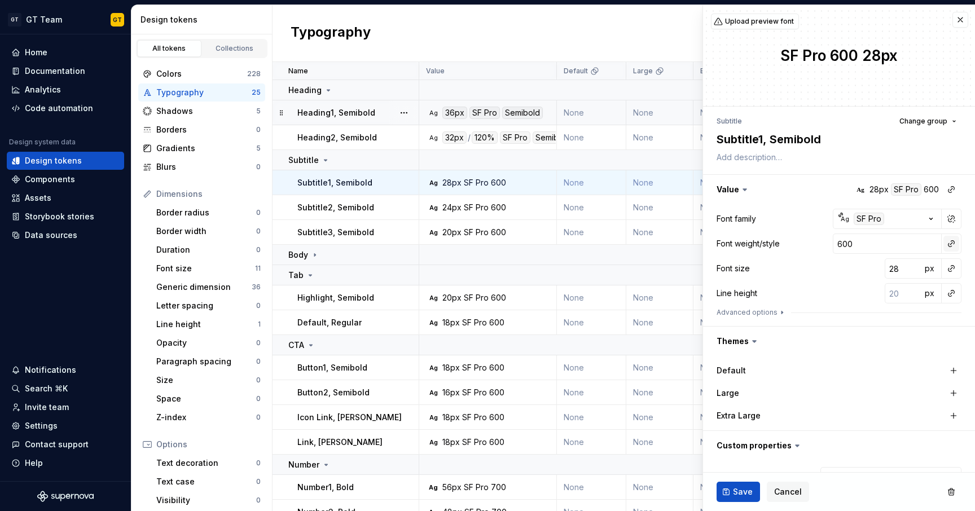
click at [943, 244] on button "button" at bounding box center [951, 244] width 16 height 16
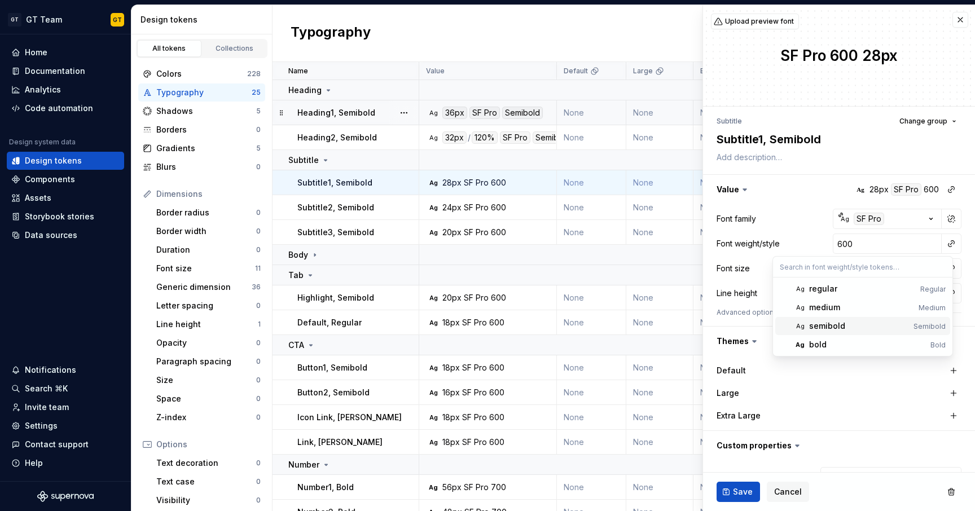
click at [865, 324] on div "semibold" at bounding box center [859, 325] width 100 height 11
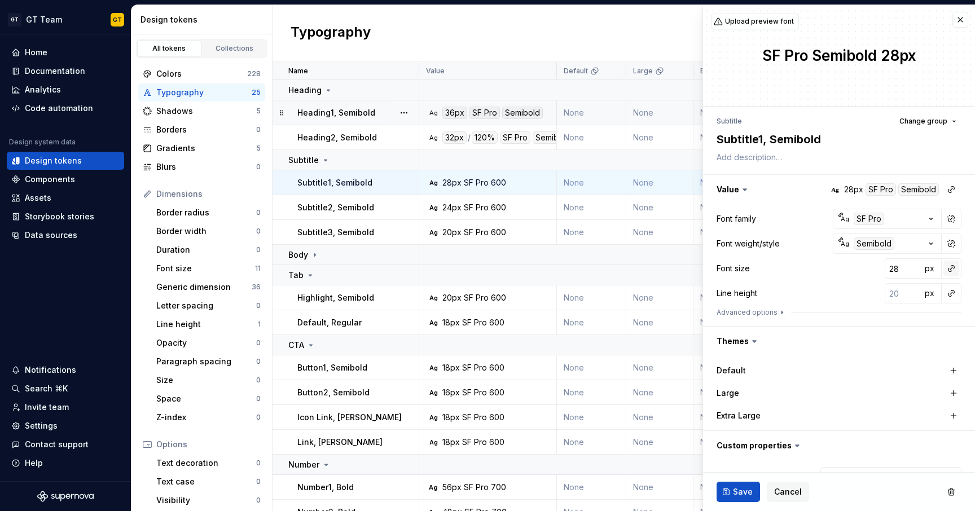
click at [943, 271] on button "button" at bounding box center [951, 269] width 16 height 16
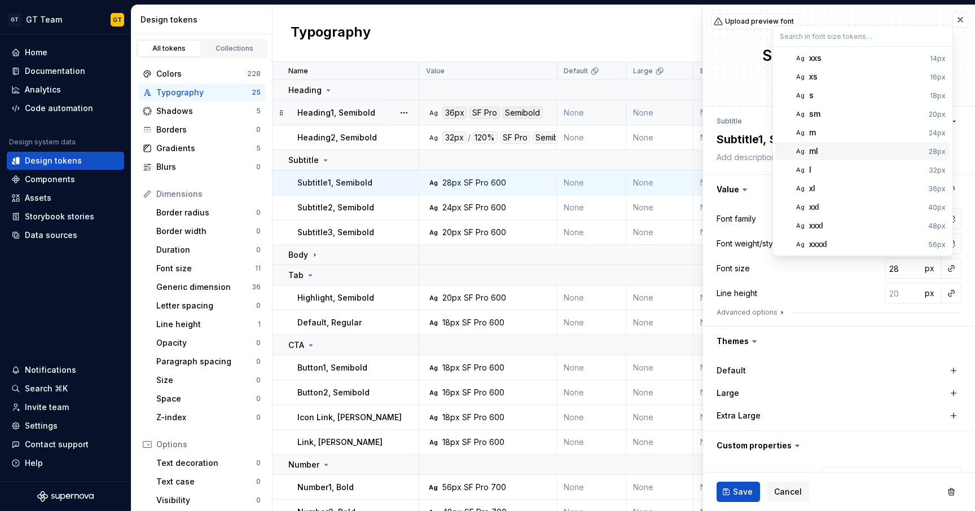
click at [846, 147] on div "ml" at bounding box center [866, 151] width 115 height 11
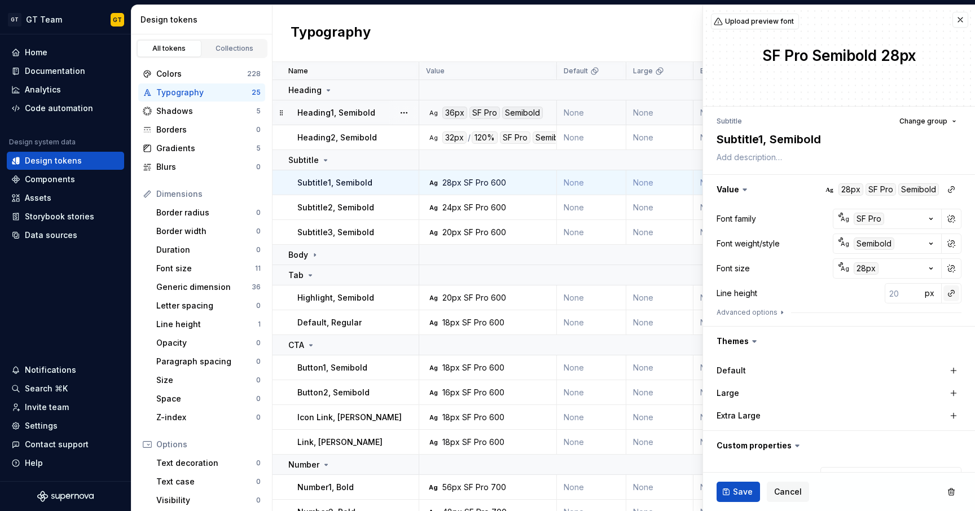
click at [943, 291] on button "button" at bounding box center [951, 293] width 16 height 16
click at [878, 318] on div "auto" at bounding box center [866, 317] width 115 height 11
click at [737, 492] on span "Save" at bounding box center [743, 491] width 20 height 11
click at [738, 489] on span "Save" at bounding box center [743, 491] width 20 height 11
click at [732, 498] on button "Save" at bounding box center [737, 492] width 43 height 20
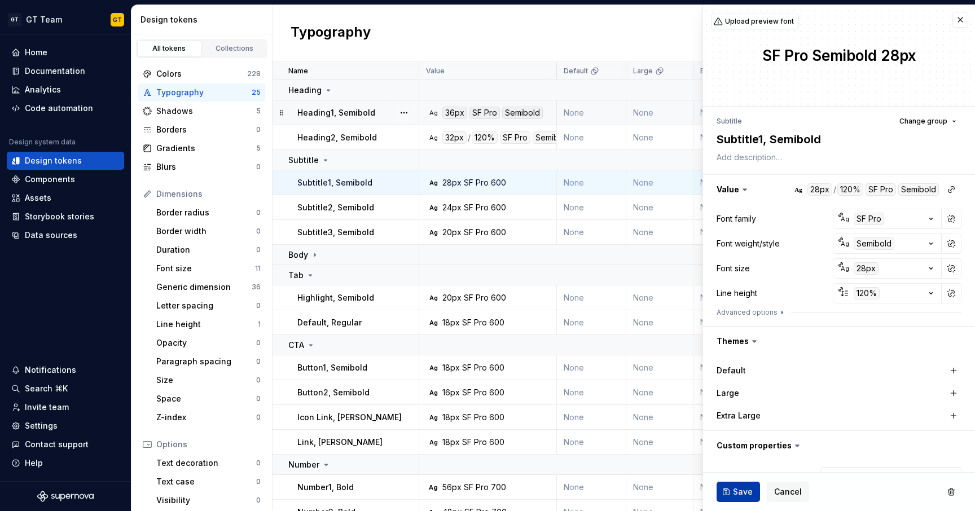
click at [732, 498] on button "Save" at bounding box center [737, 492] width 43 height 20
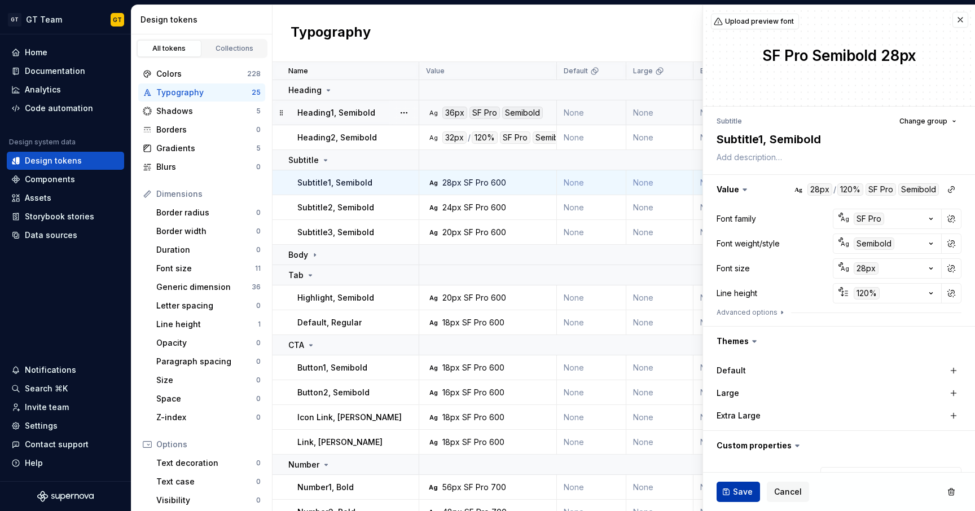
click at [732, 498] on button "Save" at bounding box center [737, 492] width 43 height 20
drag, startPoint x: 732, startPoint y: 498, endPoint x: 722, endPoint y: 524, distance: 27.3
click at [722, 511] on html "GT GT Team GT Home Documentation Analytics Code automation Design system data D…" at bounding box center [487, 255] width 975 height 511
click at [725, 489] on button "Save" at bounding box center [737, 492] width 43 height 20
click at [729, 490] on button "Save" at bounding box center [737, 492] width 43 height 20
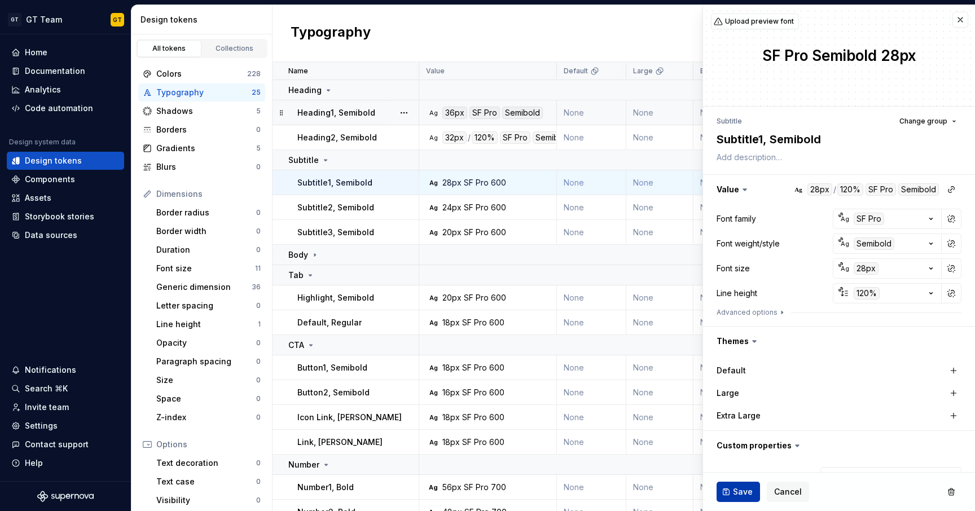
click at [729, 490] on button "Save" at bounding box center [737, 492] width 43 height 20
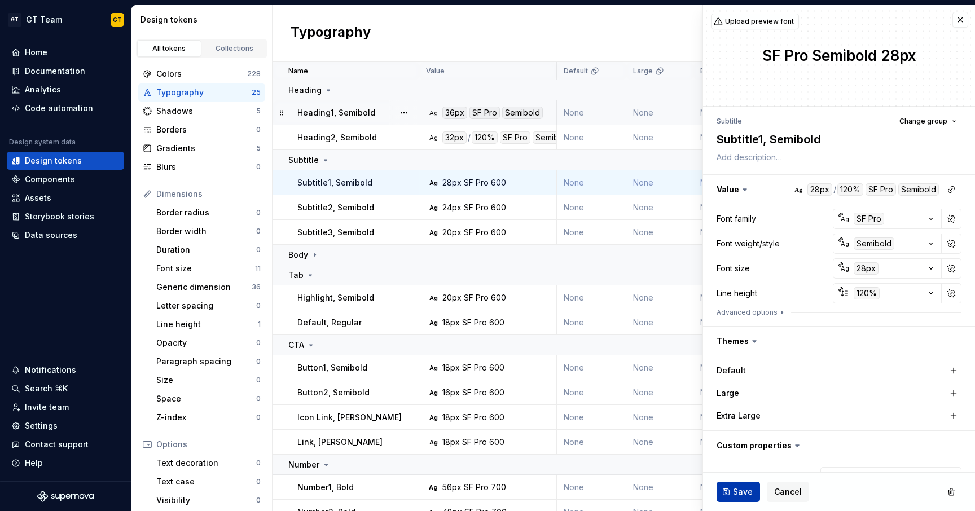
click at [729, 490] on button "Save" at bounding box center [737, 492] width 43 height 20
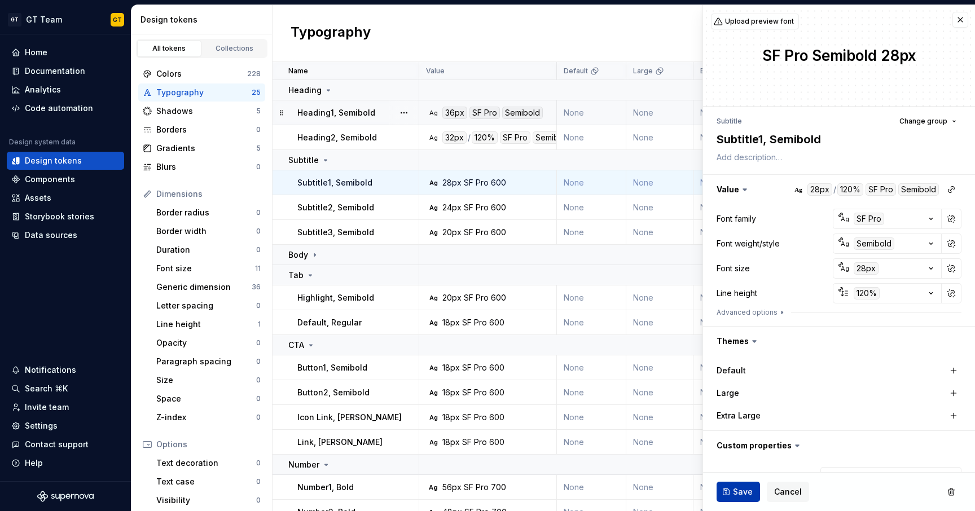
click at [729, 490] on button "Save" at bounding box center [737, 492] width 43 height 20
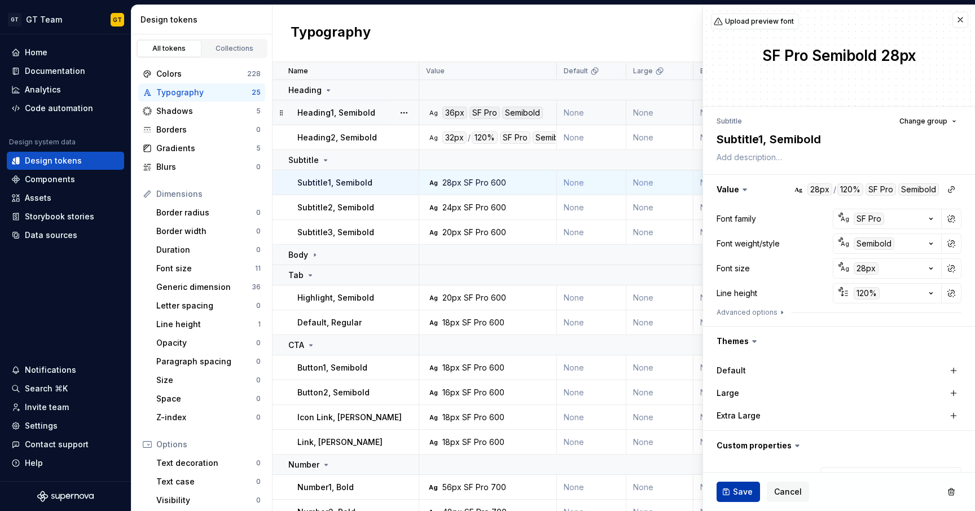
click at [729, 490] on button "Save" at bounding box center [737, 492] width 43 height 20
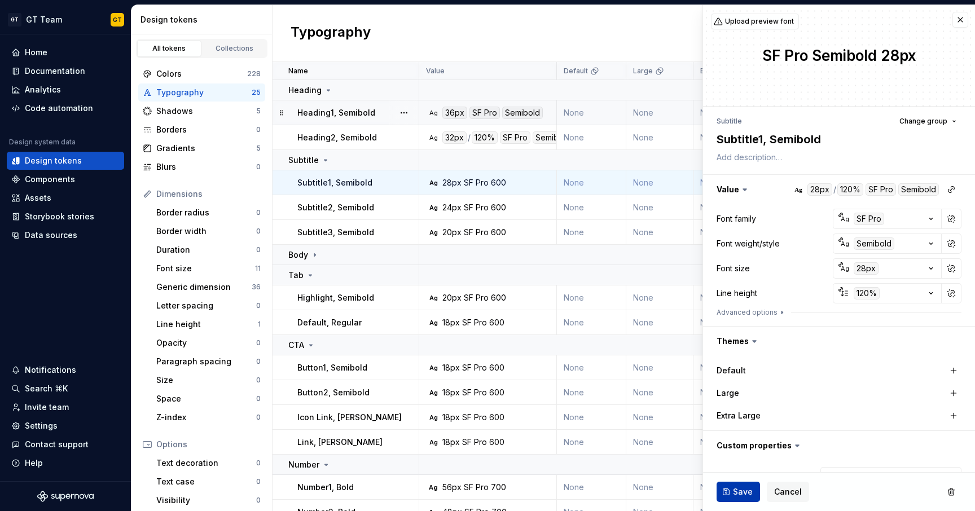
click at [732, 491] on button "Save" at bounding box center [737, 492] width 43 height 20
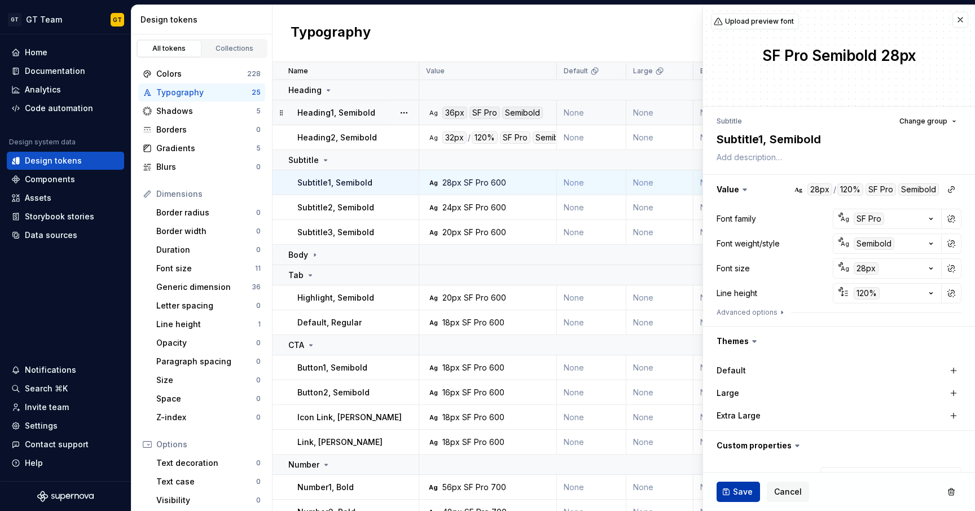
click at [732, 491] on button "Save" at bounding box center [737, 492] width 43 height 20
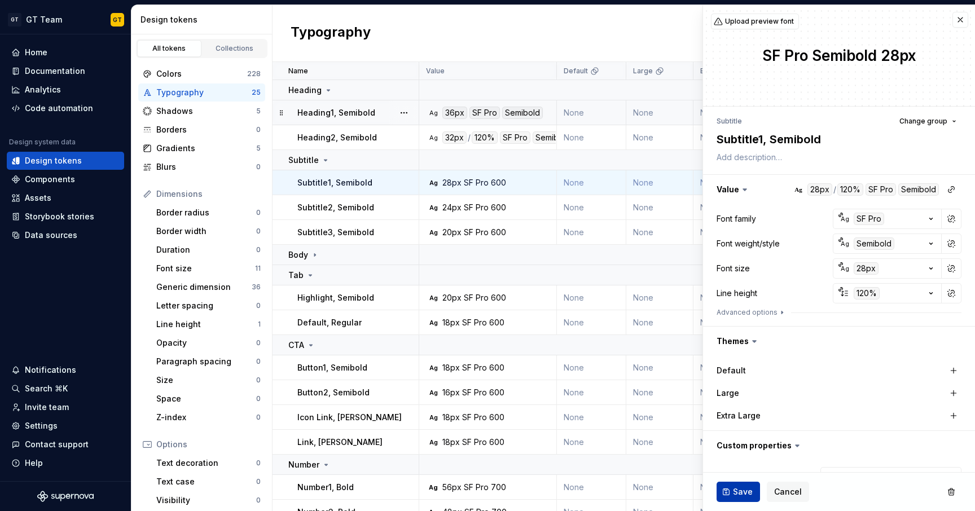
click at [732, 491] on button "Save" at bounding box center [737, 492] width 43 height 20
click at [737, 493] on span "Save" at bounding box center [743, 491] width 20 height 11
click at [738, 494] on span "Save" at bounding box center [743, 491] width 20 height 11
click at [731, 489] on button "Save" at bounding box center [737, 492] width 43 height 20
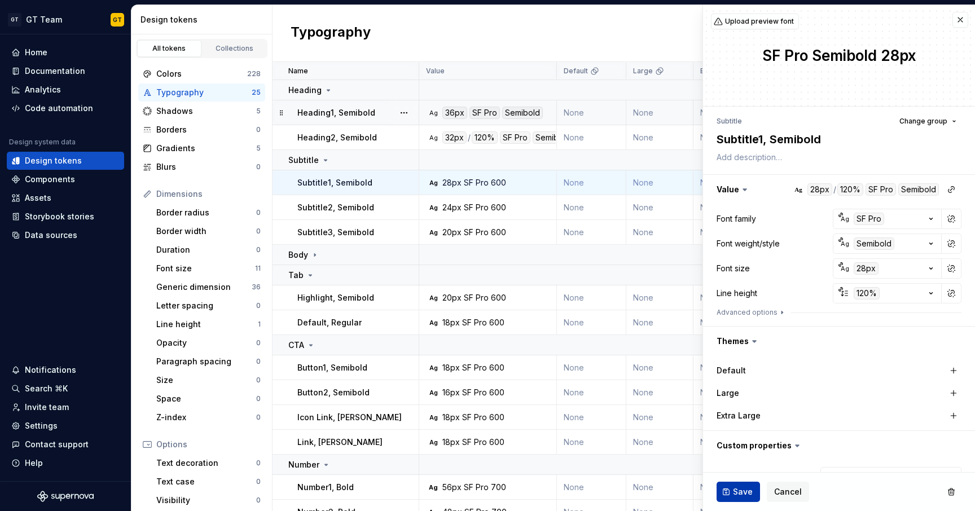
click at [731, 489] on button "Save" at bounding box center [737, 492] width 43 height 20
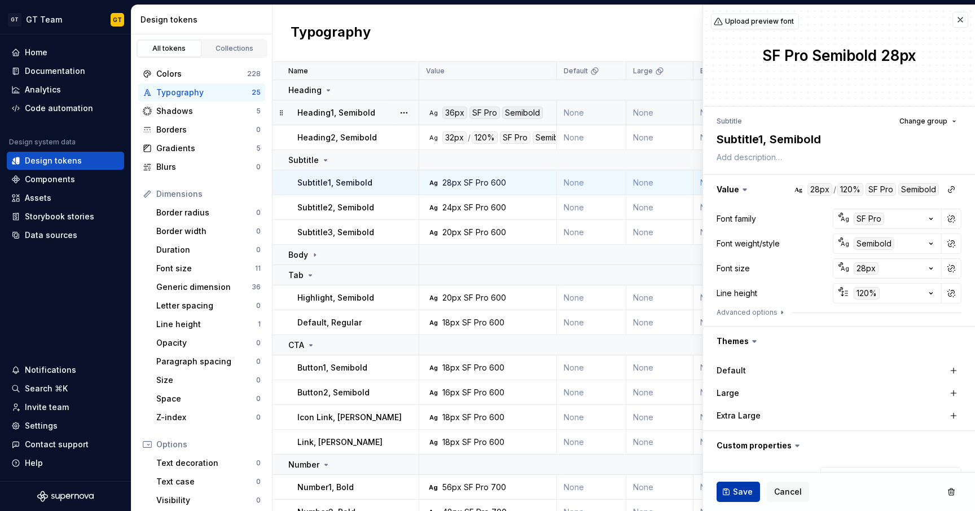
click at [731, 489] on button "Save" at bounding box center [737, 492] width 43 height 20
click at [743, 493] on span "Save" at bounding box center [743, 491] width 20 height 11
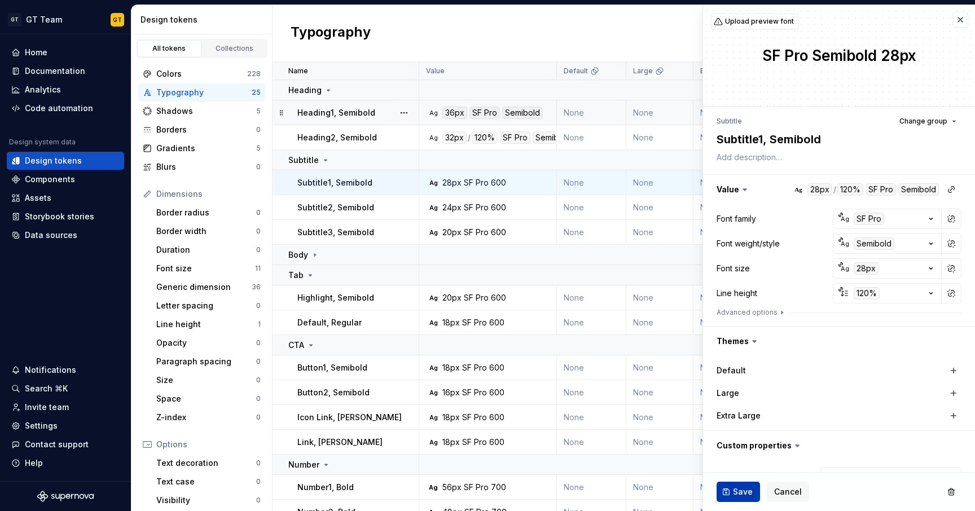
click at [743, 493] on span "Save" at bounding box center [743, 491] width 20 height 11
click at [735, 493] on span "Save" at bounding box center [743, 491] width 20 height 11
click at [737, 491] on span "Save" at bounding box center [743, 491] width 20 height 11
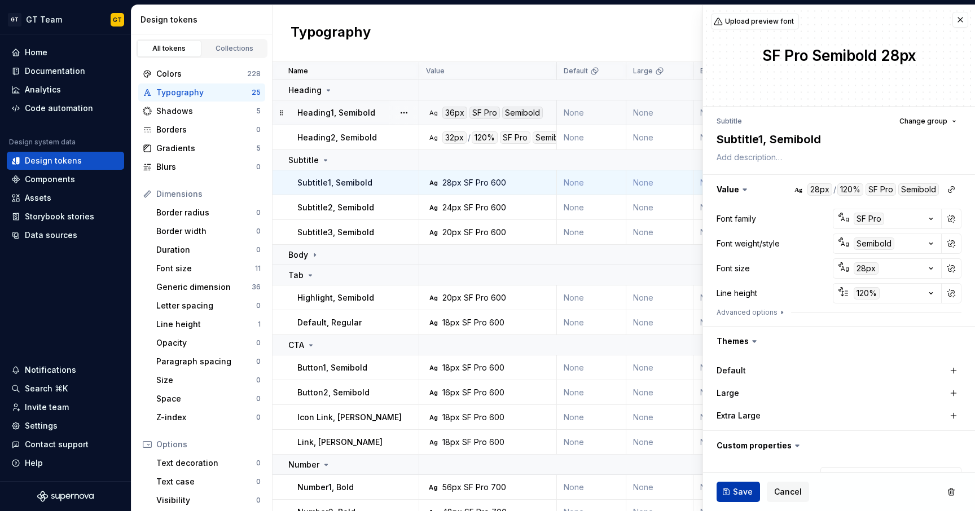
click at [737, 491] on span "Save" at bounding box center [743, 491] width 20 height 11
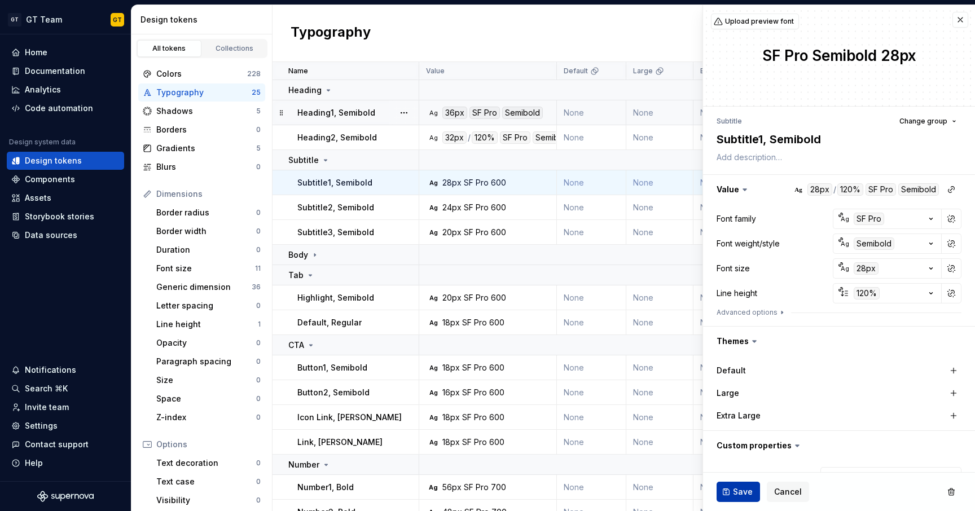
click at [737, 491] on span "Save" at bounding box center [743, 491] width 20 height 11
type textarea "*"
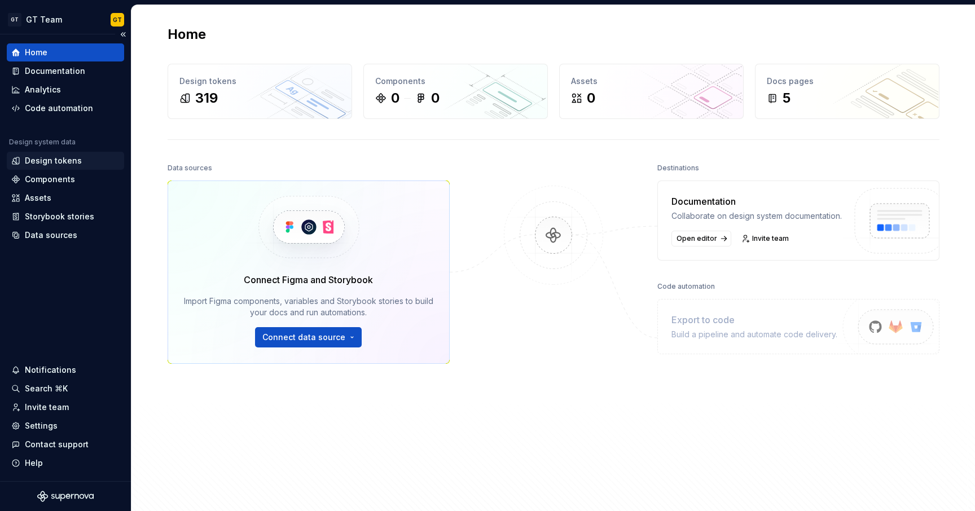
click at [50, 162] on div "Design tokens" at bounding box center [53, 160] width 57 height 11
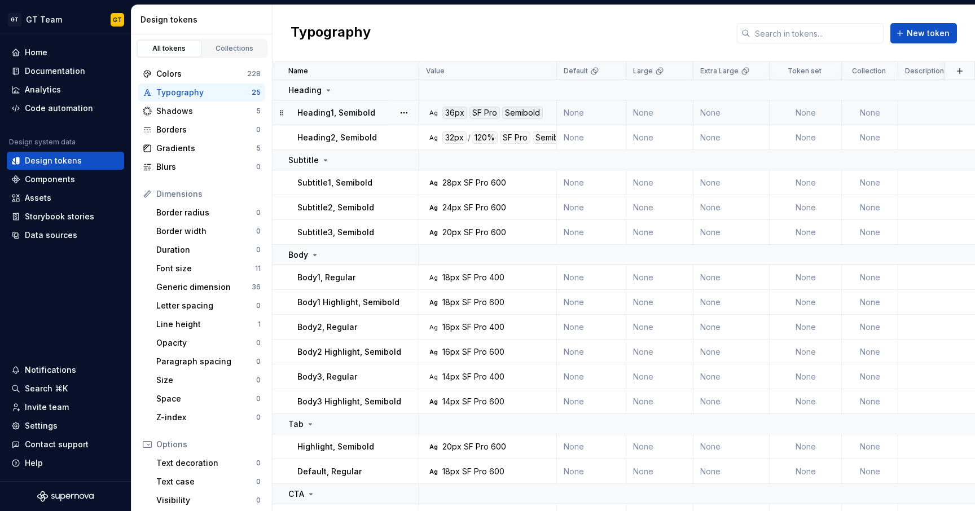
click at [468, 113] on div "36px SF Pro Semibold" at bounding box center [492, 113] width 100 height 12
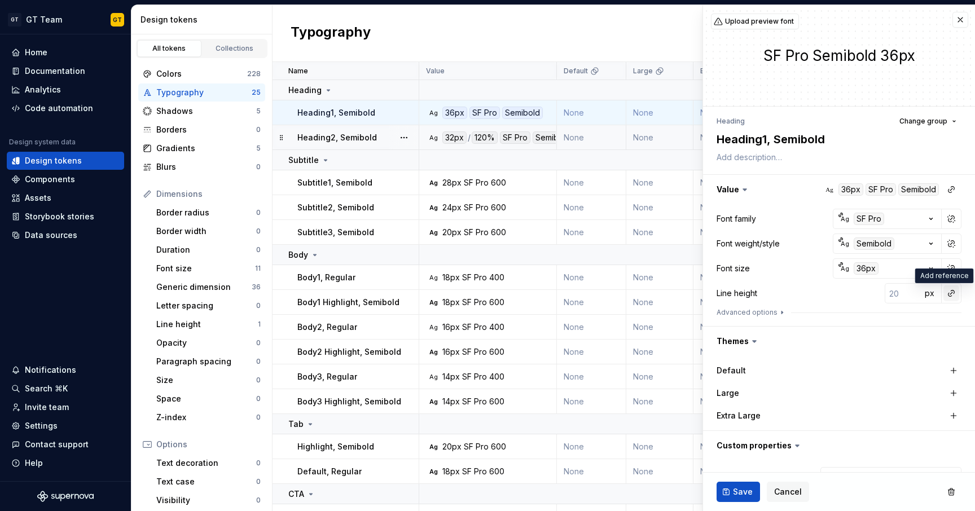
click at [943, 291] on button "button" at bounding box center [951, 293] width 16 height 16
click at [871, 318] on div "auto" at bounding box center [866, 317] width 115 height 11
click at [741, 487] on span "Save" at bounding box center [743, 491] width 20 height 11
click at [743, 485] on button "Save" at bounding box center [737, 492] width 43 height 20
click at [121, 22] on html "GT GT Team GT Home Documentation Analytics Code automation Design system data D…" at bounding box center [487, 255] width 975 height 511
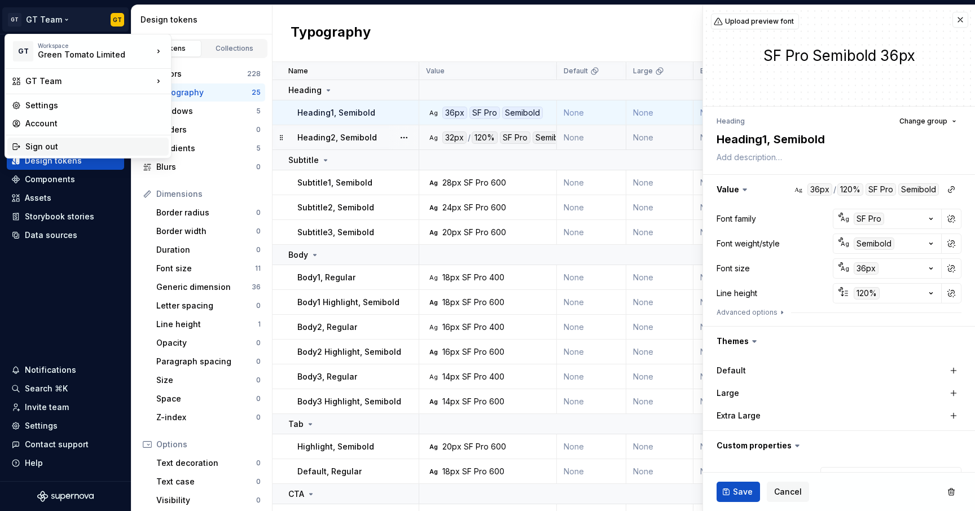
click at [93, 144] on div "Sign out" at bounding box center [94, 146] width 139 height 11
type textarea "*"
